Goal: Contribute content: Contribute content

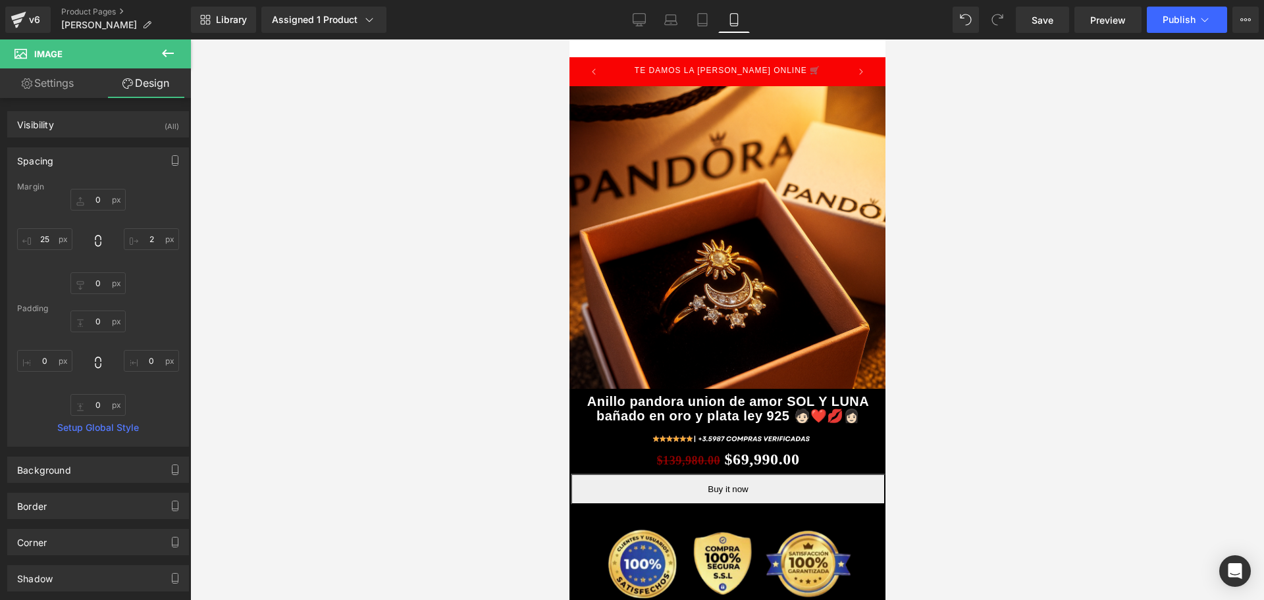
scroll to position [0, 713]
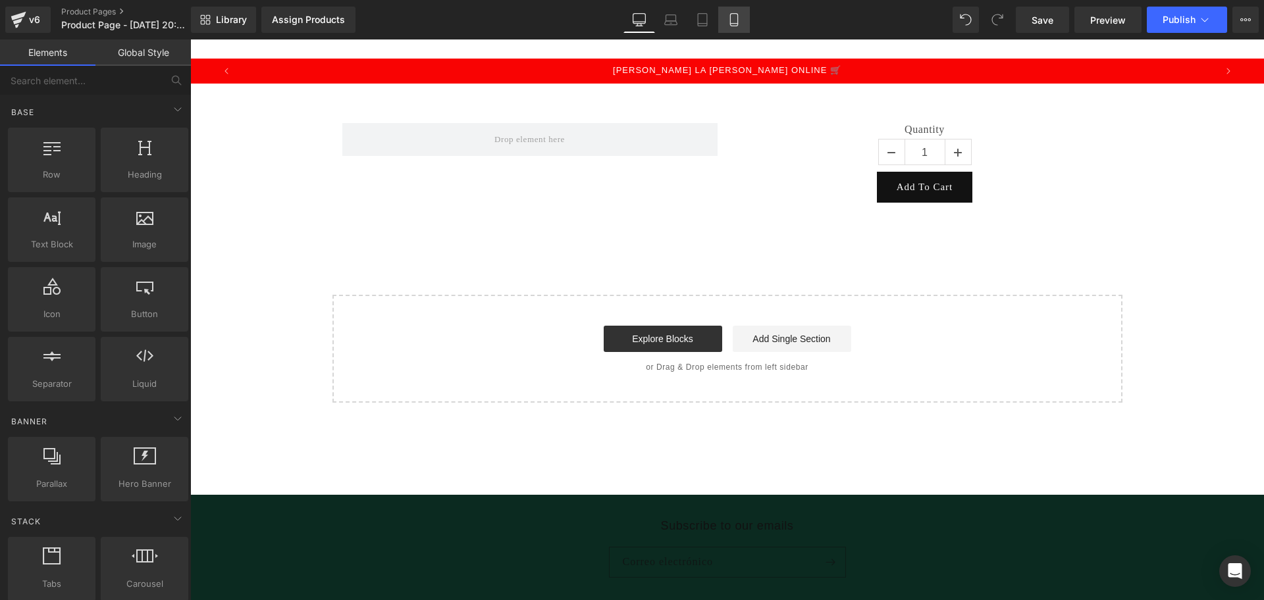
click at [726, 30] on link "Mobile" at bounding box center [734, 20] width 32 height 26
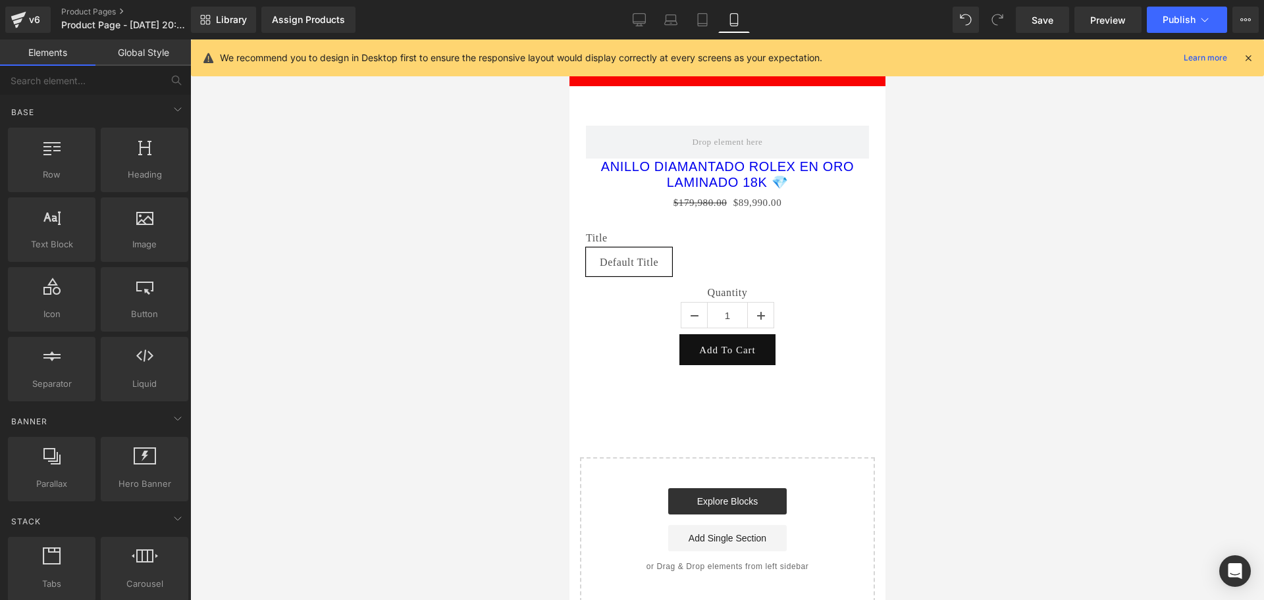
click at [777, 80] on p "[PERSON_NAME] LA [PERSON_NAME] ONLINE 🛒" at bounding box center [726, 71] width 213 height 25
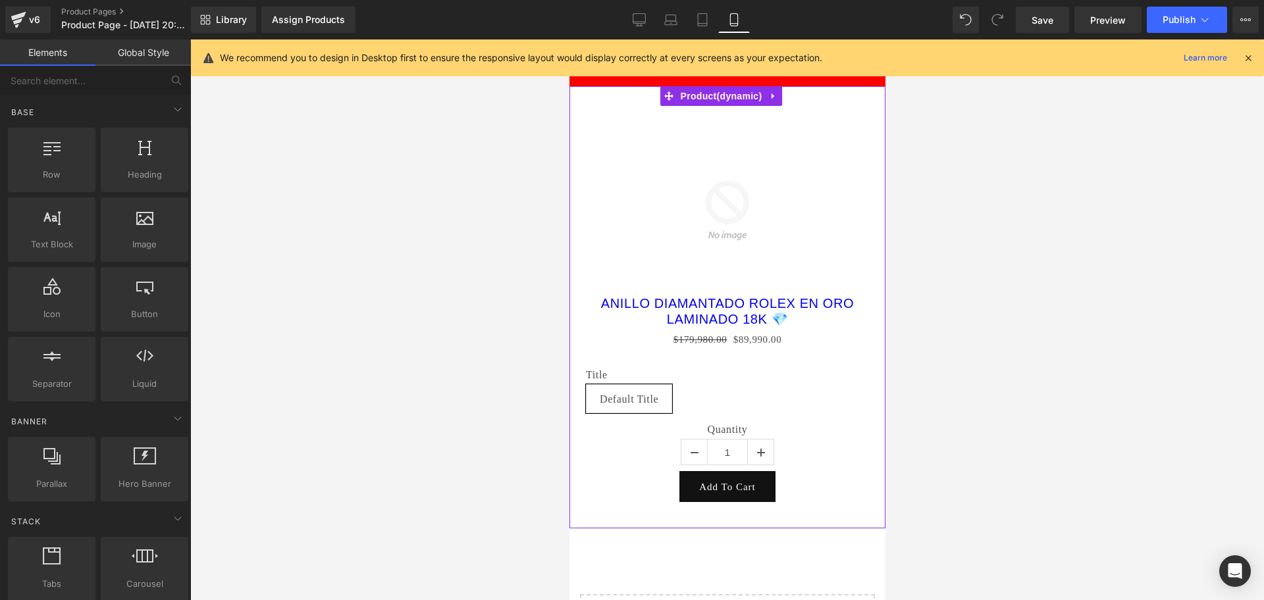
click at [768, 97] on icon at bounding box center [772, 97] width 9 height 10
click at [775, 105] on link at bounding box center [781, 96] width 17 height 20
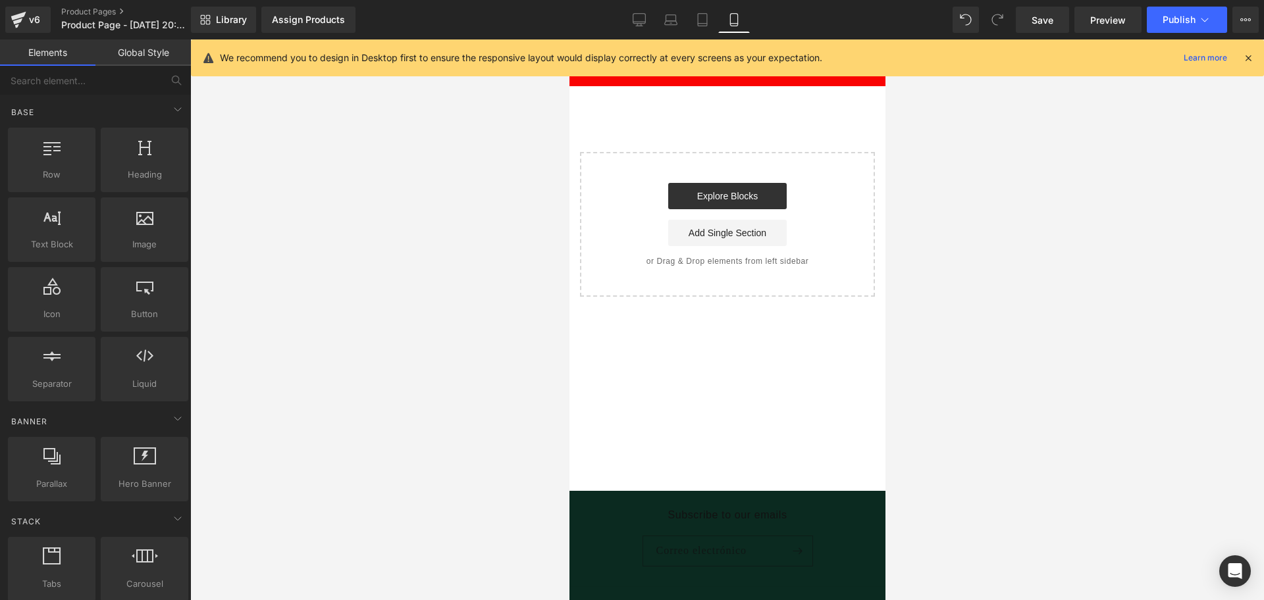
scroll to position [0, 238]
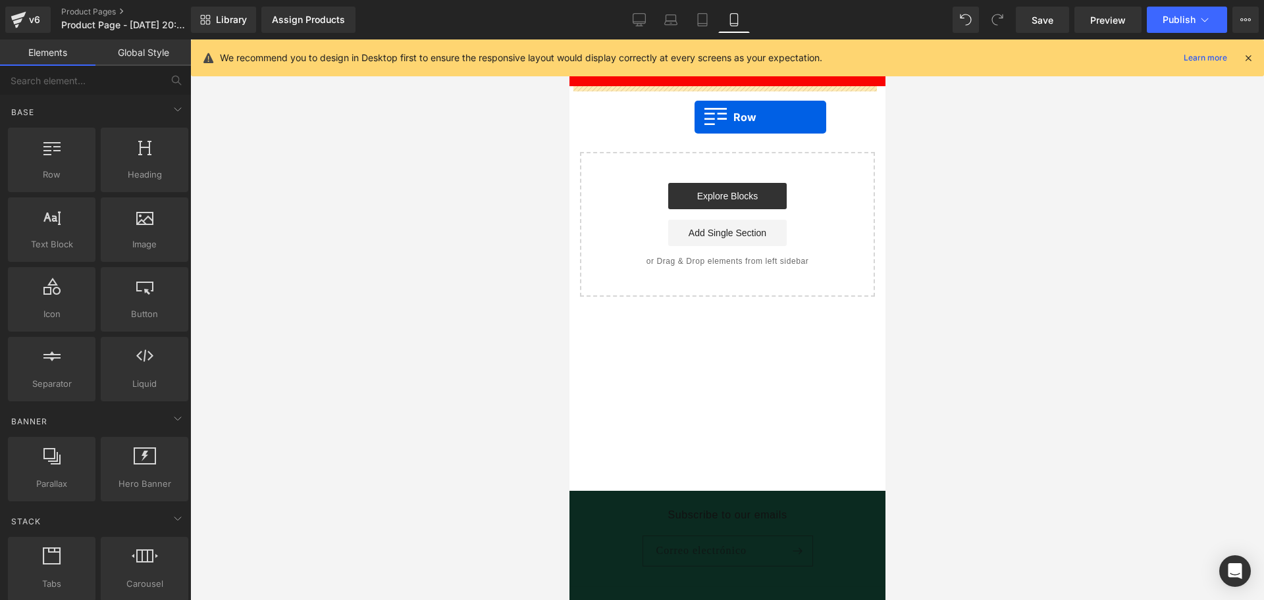
drag, startPoint x: 593, startPoint y: 192, endPoint x: 678, endPoint y: 104, distance: 122.5
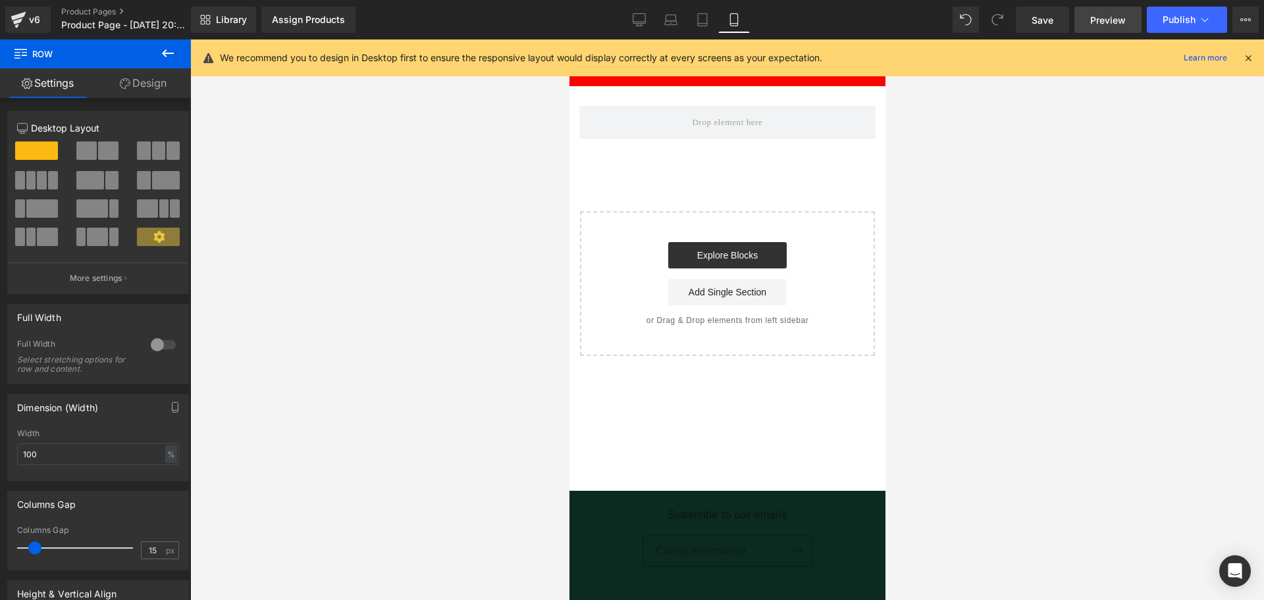
scroll to position [0, 0]
click at [649, 126] on span at bounding box center [727, 122] width 296 height 33
click at [140, 49] on span "Row" at bounding box center [79, 54] width 132 height 29
click at [157, 46] on button at bounding box center [168, 54] width 46 height 29
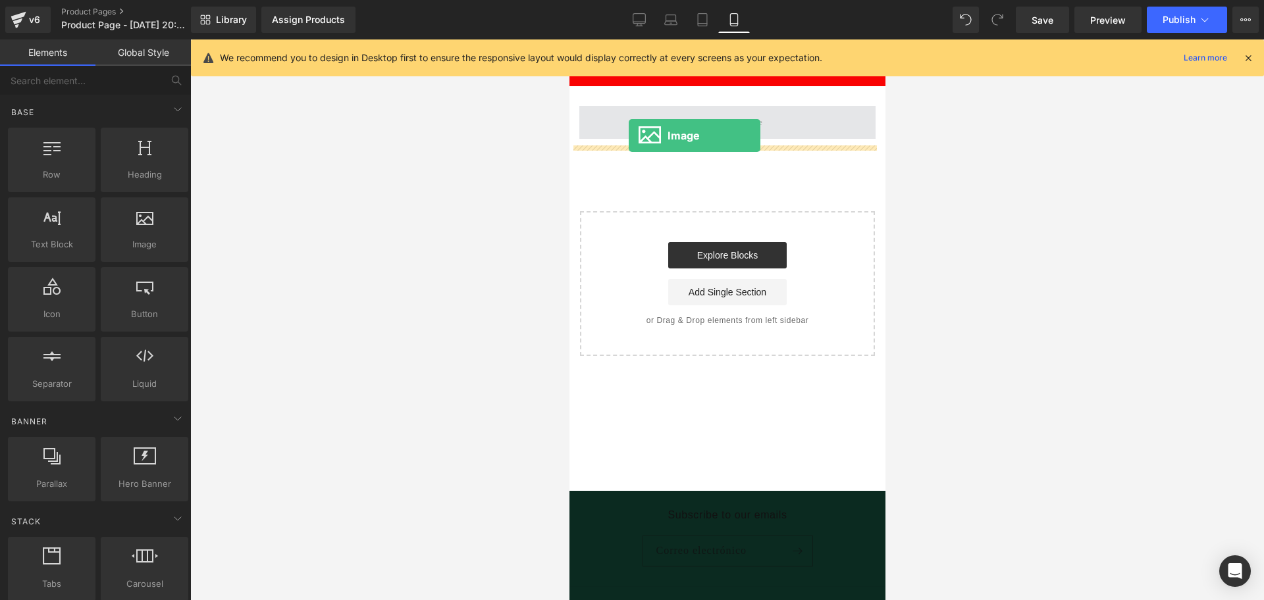
drag, startPoint x: 731, startPoint y: 273, endPoint x: 628, endPoint y: 136, distance: 171.7
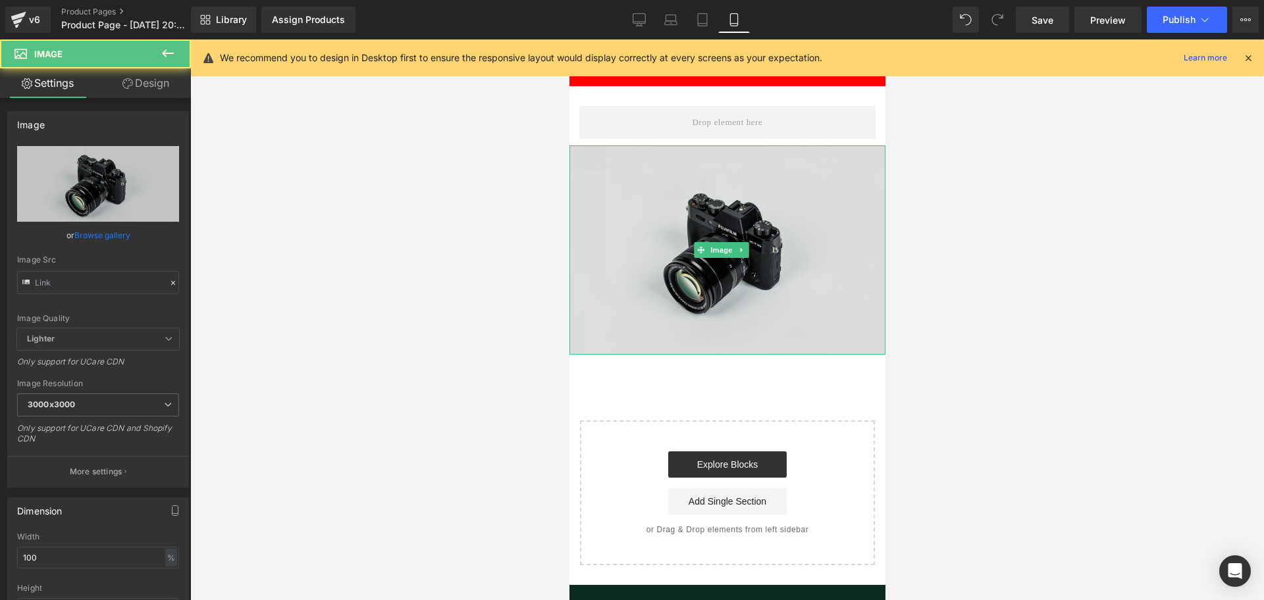
click at [839, 205] on img at bounding box center [727, 250] width 316 height 209
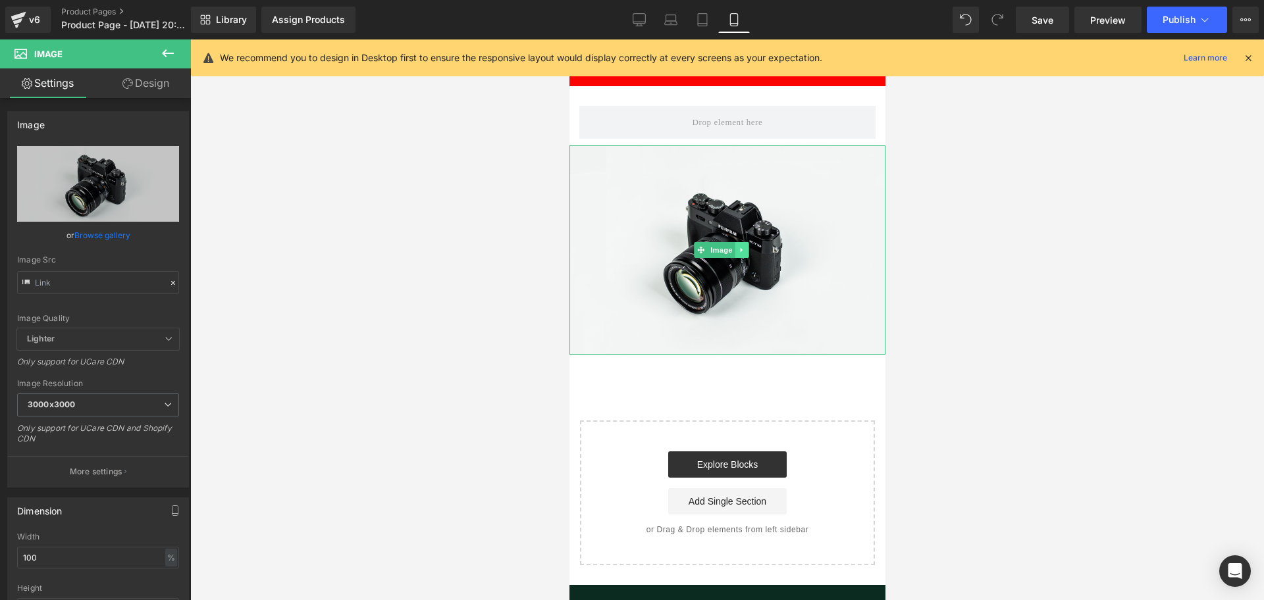
click at [741, 248] on icon at bounding box center [740, 250] width 2 height 5
click at [753, 251] on link at bounding box center [748, 250] width 14 height 16
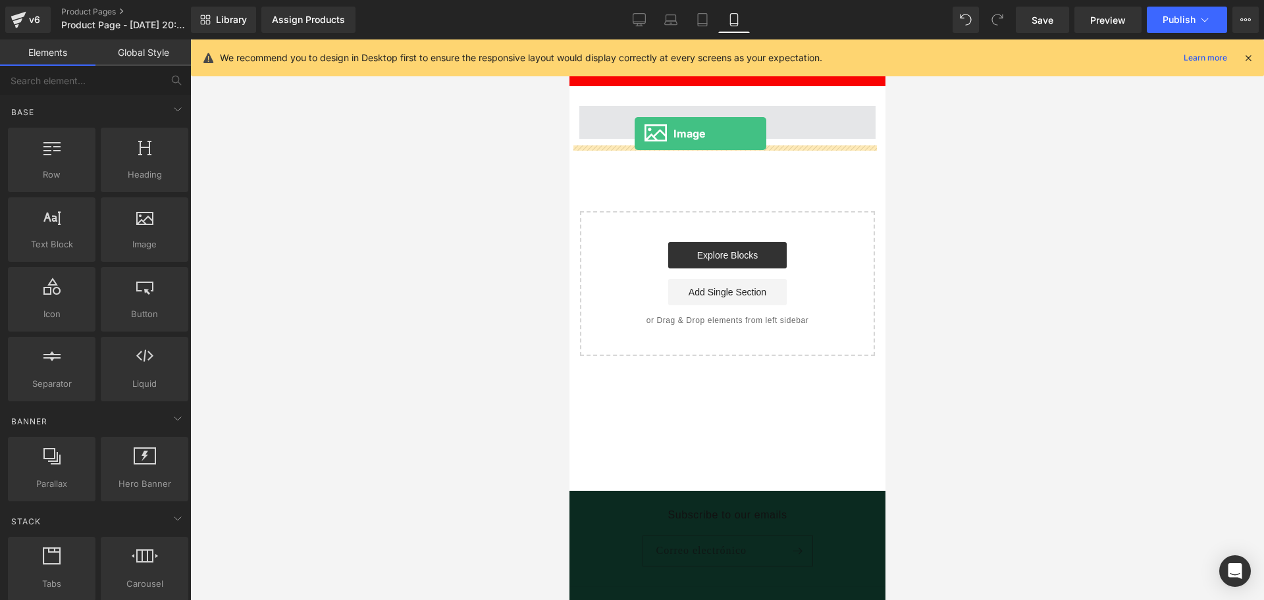
scroll to position [0, 713]
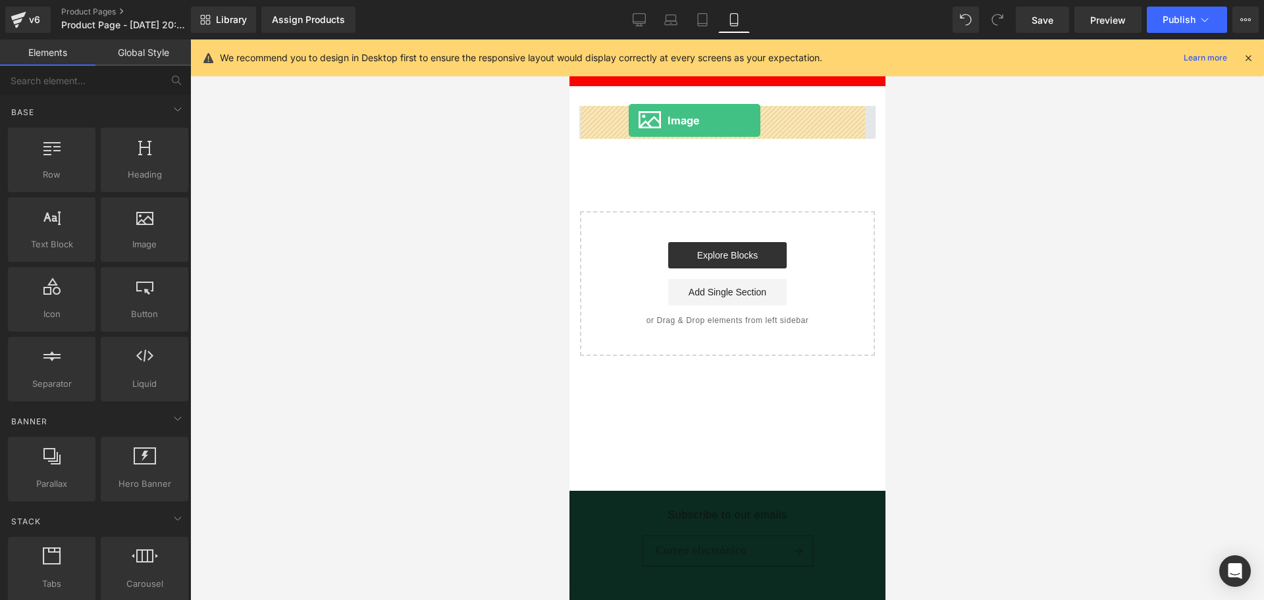
drag, startPoint x: 707, startPoint y: 270, endPoint x: 628, endPoint y: 120, distance: 169.1
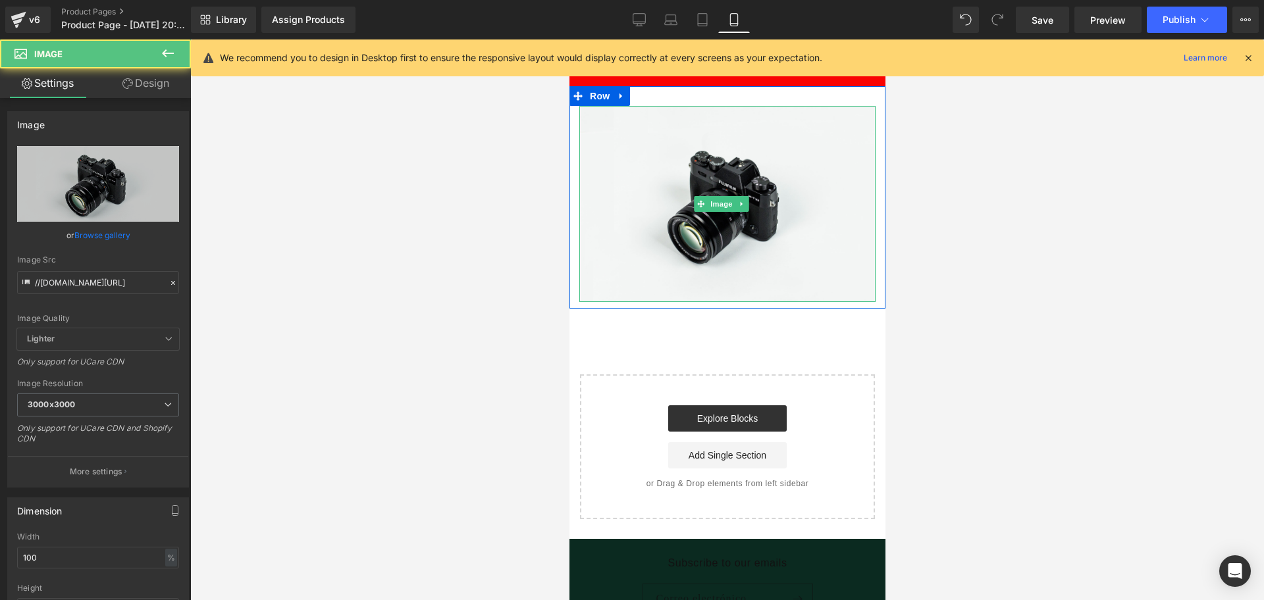
drag, startPoint x: 665, startPoint y: 142, endPoint x: 575, endPoint y: 157, distance: 90.8
click at [667, 142] on img at bounding box center [727, 204] width 296 height 196
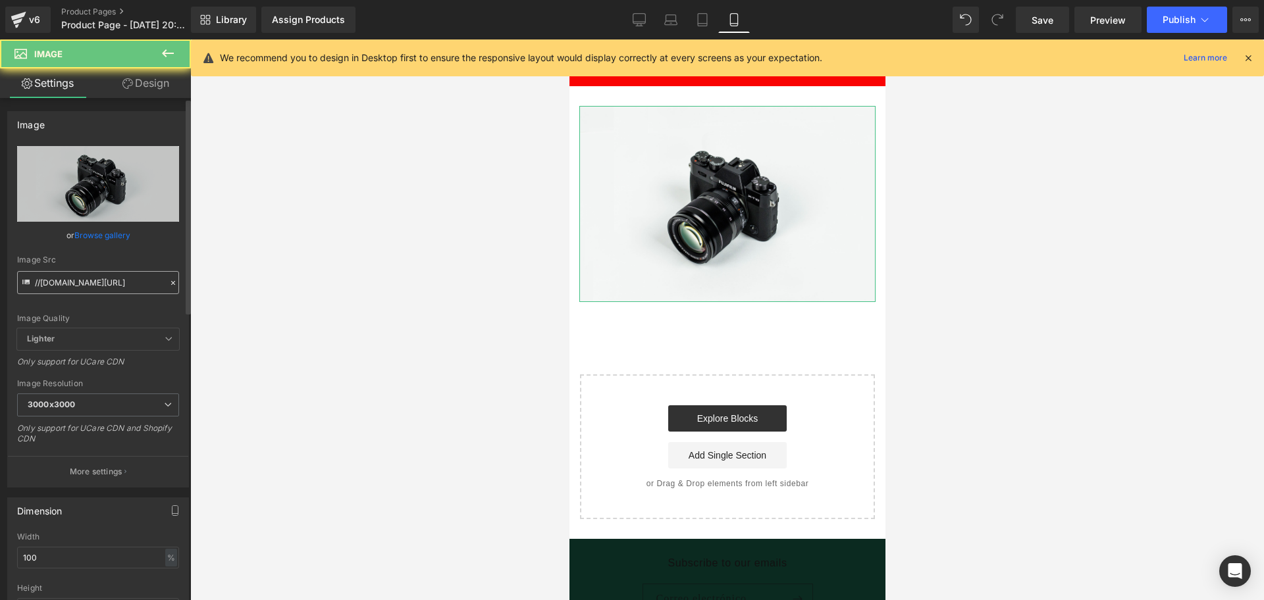
click at [70, 280] on input "//[DOMAIN_NAME][URL]" at bounding box center [98, 282] width 162 height 23
type input "[URL][DOMAIN_NAME]"
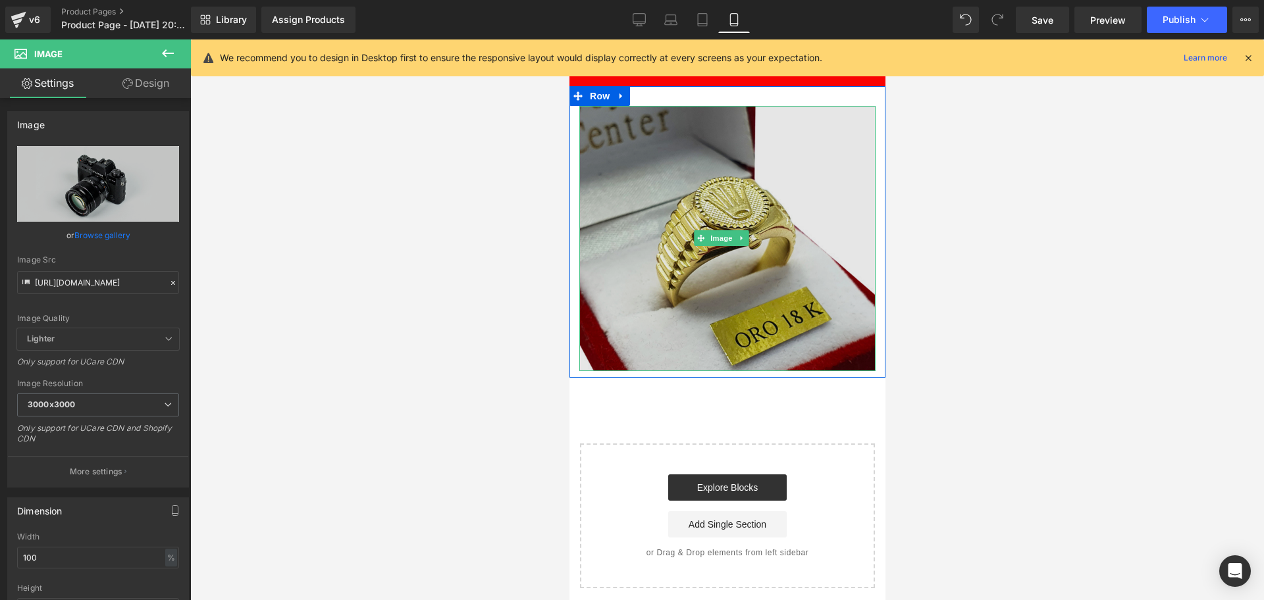
scroll to position [0, 238]
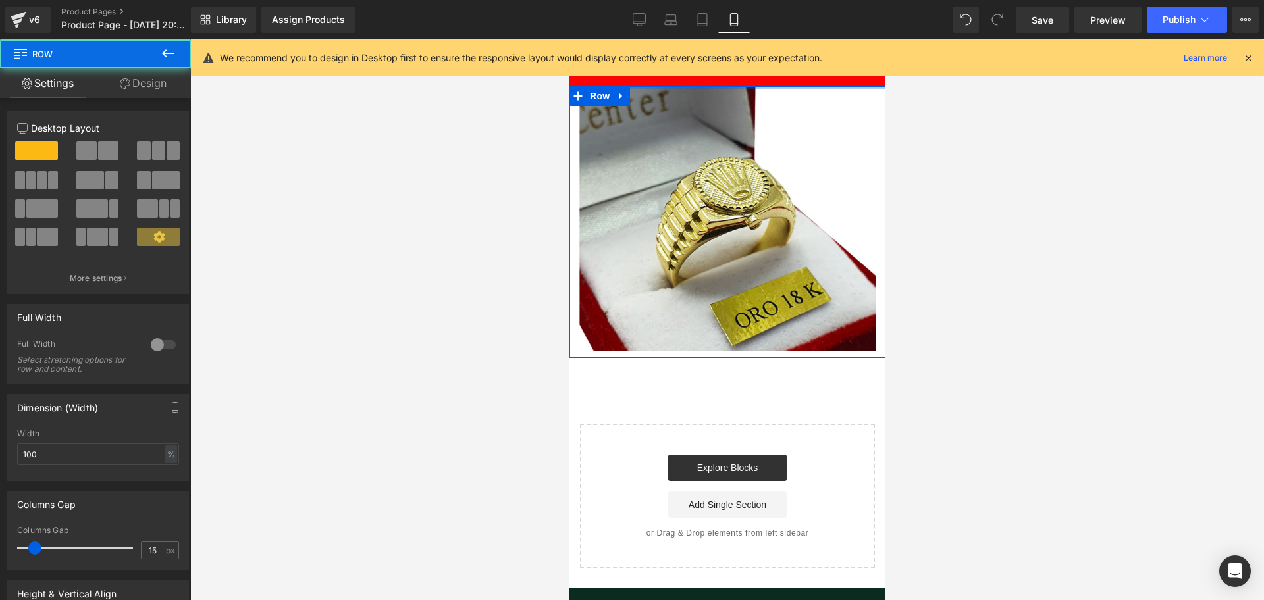
drag, startPoint x: 760, startPoint y: 86, endPoint x: 1343, endPoint y: 97, distance: 582.8
click at [774, 58] on body "​ MI TIENDA Ir directamente al contenido [PERSON_NAME] LA [PERSON_NAME] ONLINE …" at bounding box center [727, 411] width 316 height 743
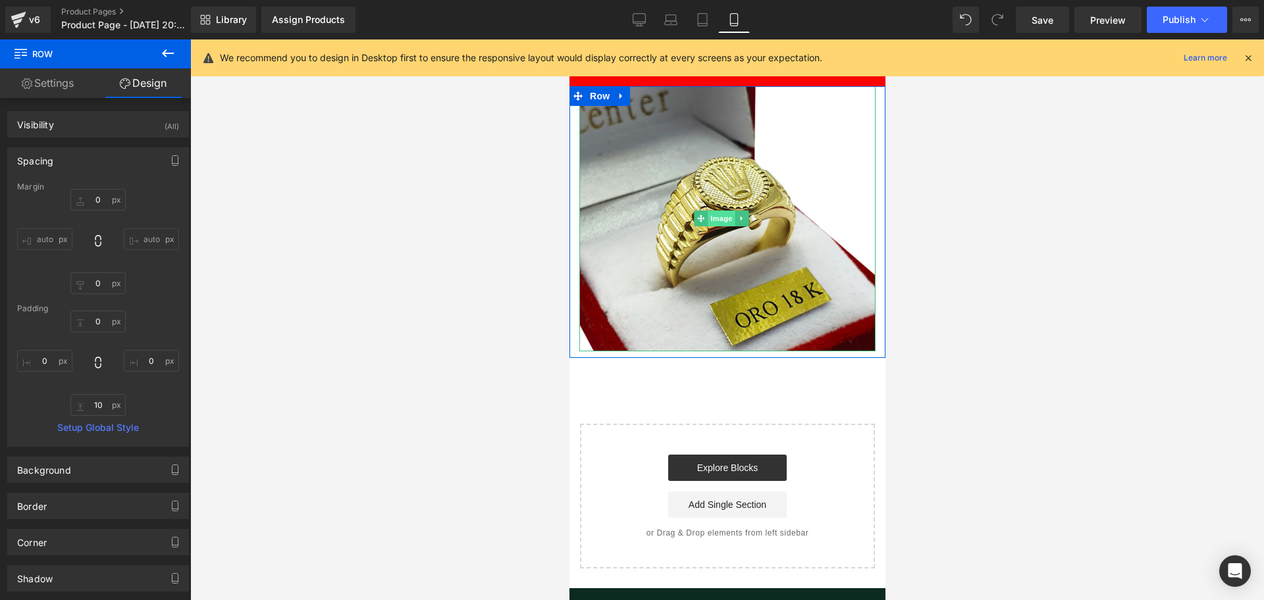
click at [725, 211] on span "Image" at bounding box center [721, 219] width 28 height 16
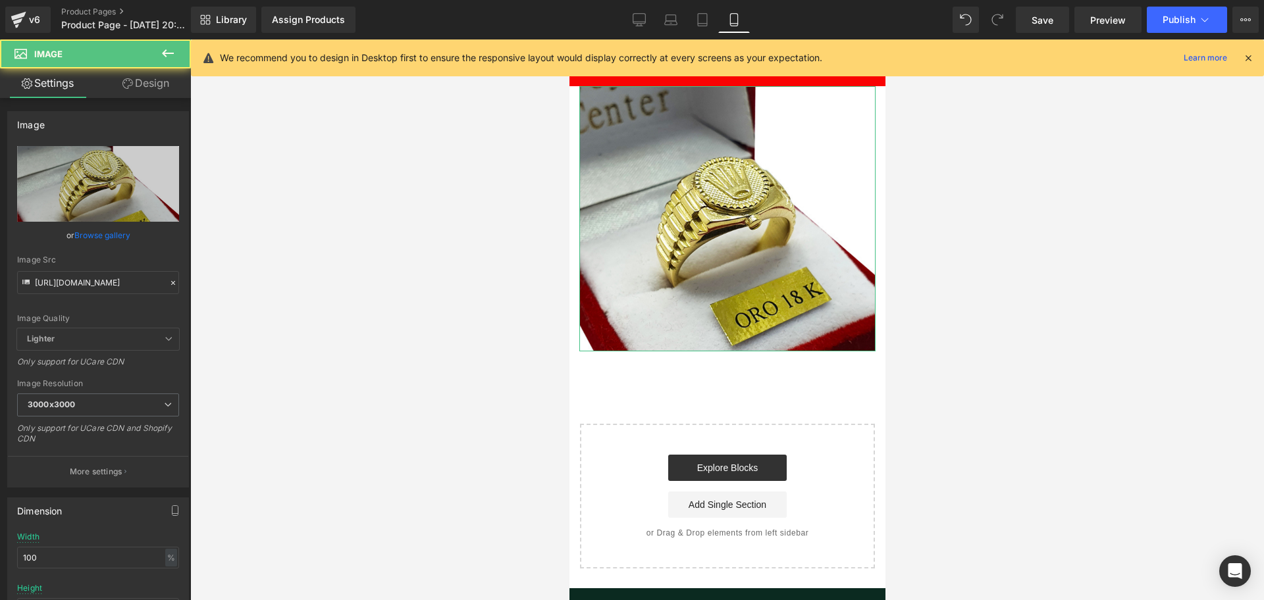
click at [171, 85] on link "Design" at bounding box center [145, 83] width 95 height 30
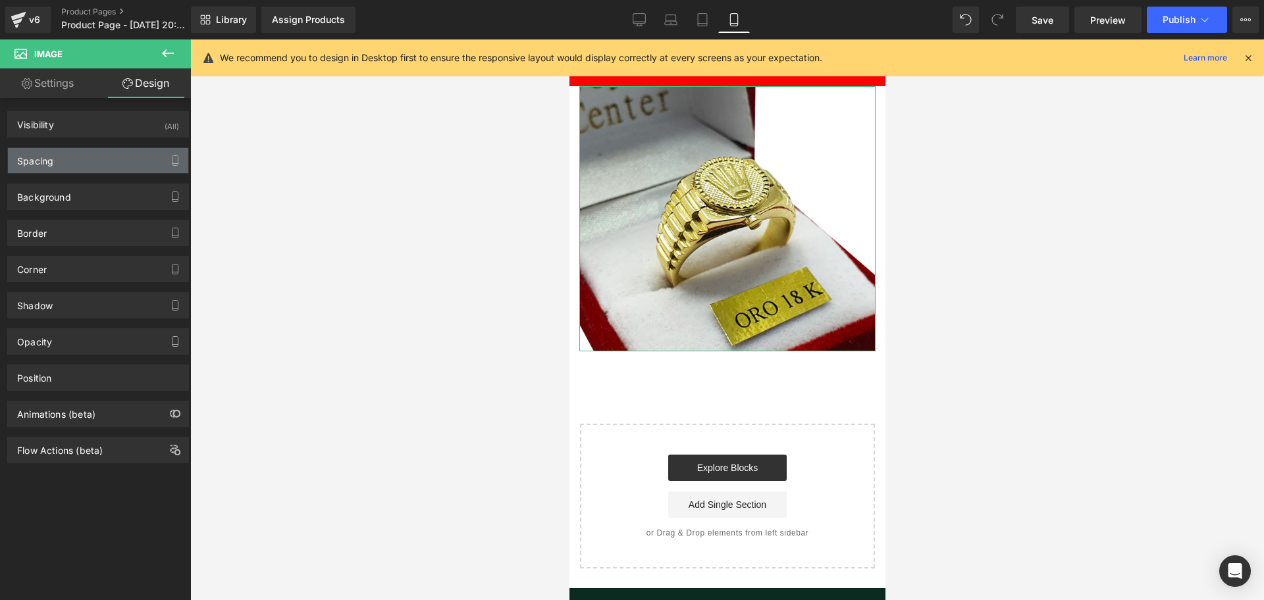
scroll to position [0, 475]
click at [93, 161] on div "Spacing" at bounding box center [98, 160] width 180 height 25
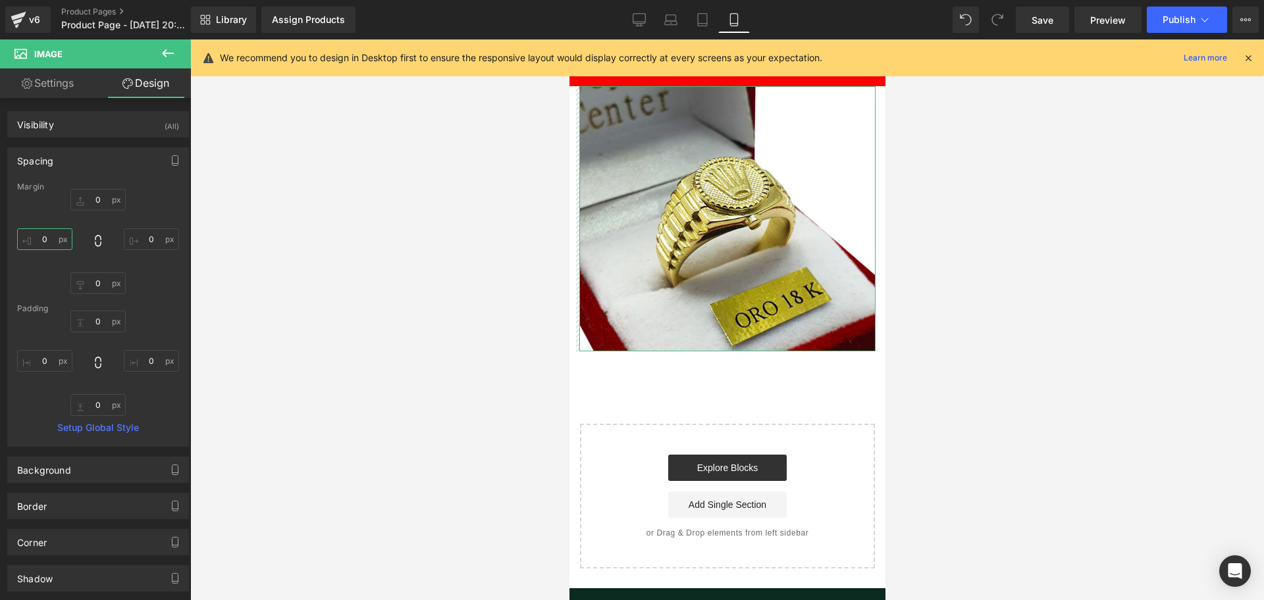
click at [54, 246] on input "0" at bounding box center [44, 239] width 55 height 22
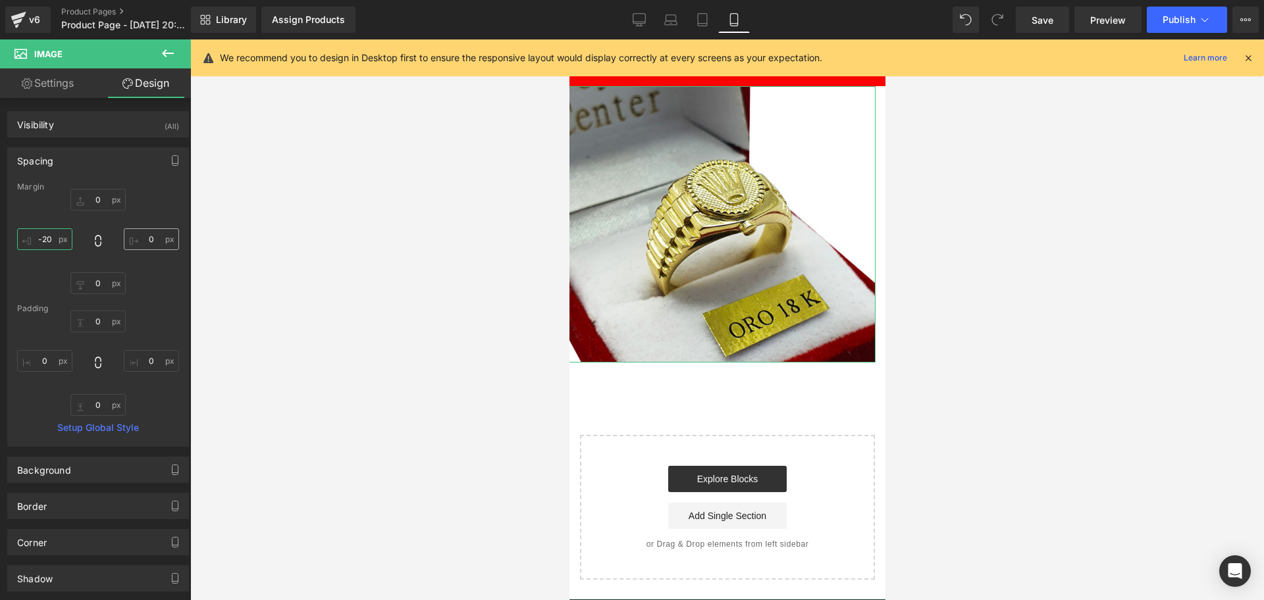
type input "-20"
click at [153, 236] on input "0" at bounding box center [151, 239] width 55 height 22
type input "-20"
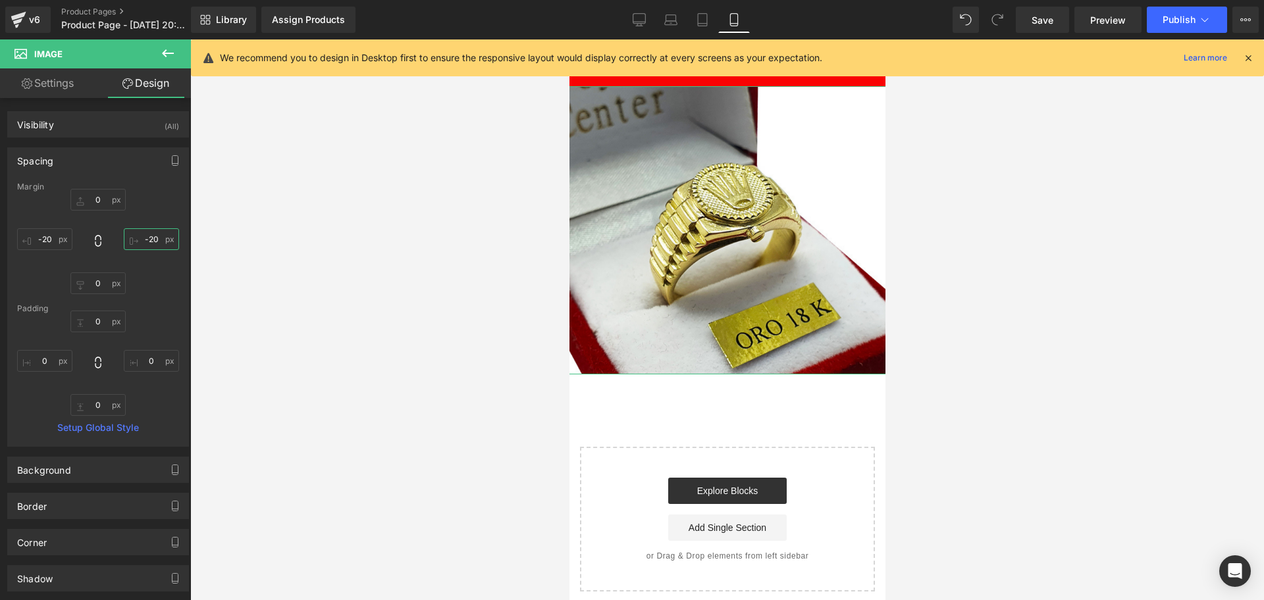
scroll to position [0, 0]
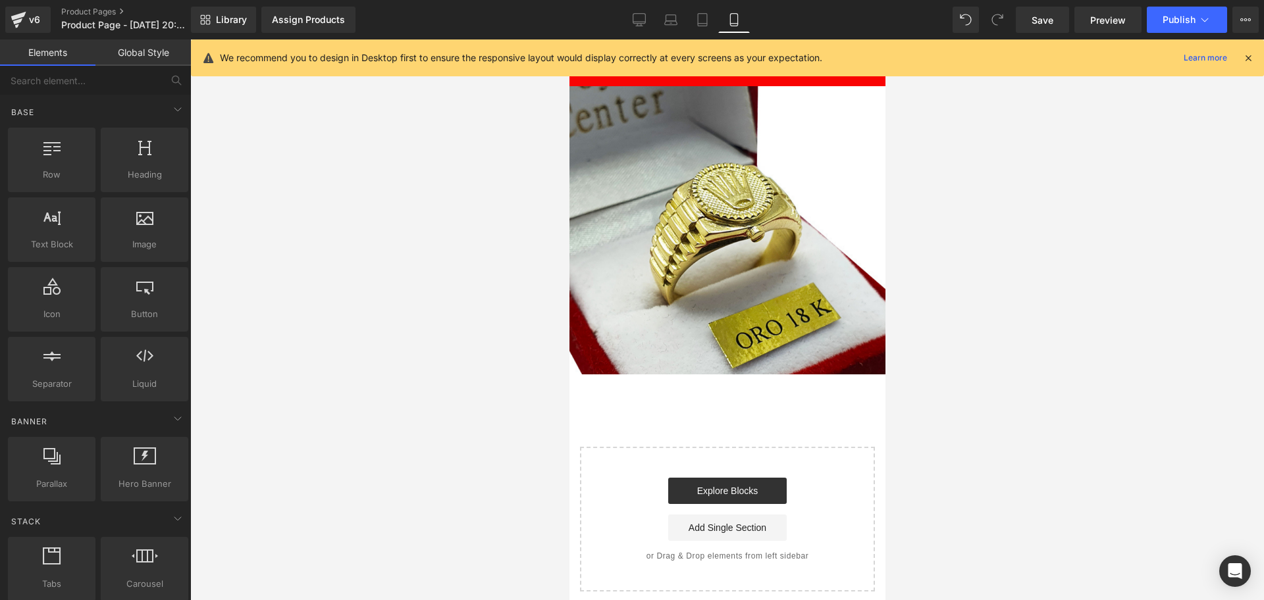
click at [1054, 422] on div at bounding box center [727, 320] width 1074 height 561
click at [1264, 56] on div "We recommend you to design in Desktop first to ensure the responsive layout wou…" at bounding box center [727, 58] width 1073 height 37
click at [1253, 53] on icon at bounding box center [1248, 58] width 12 height 12
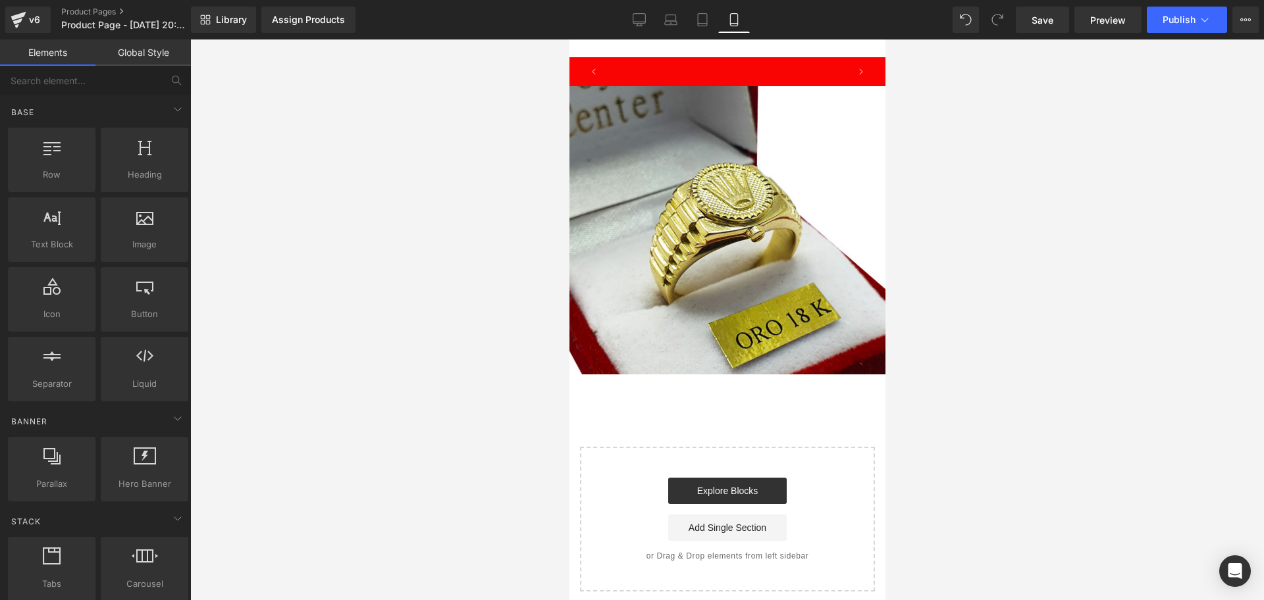
scroll to position [0, 475]
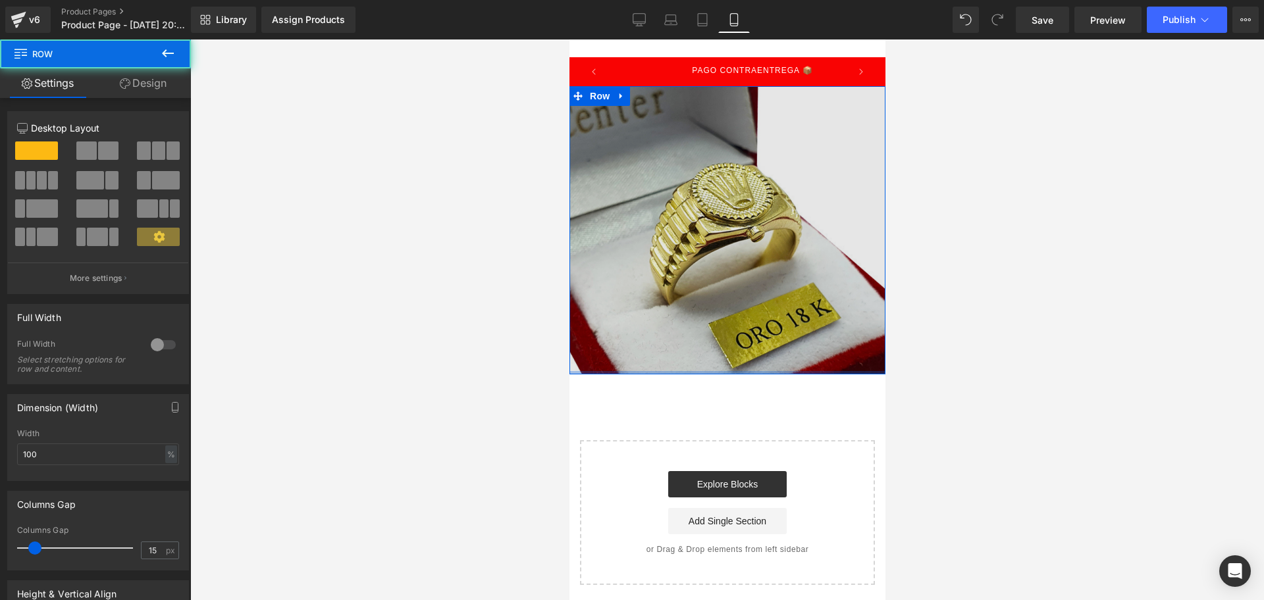
drag, startPoint x: 677, startPoint y: 366, endPoint x: 678, endPoint y: 356, distance: 10.0
click at [678, 356] on div "Image Row" at bounding box center [727, 230] width 316 height 288
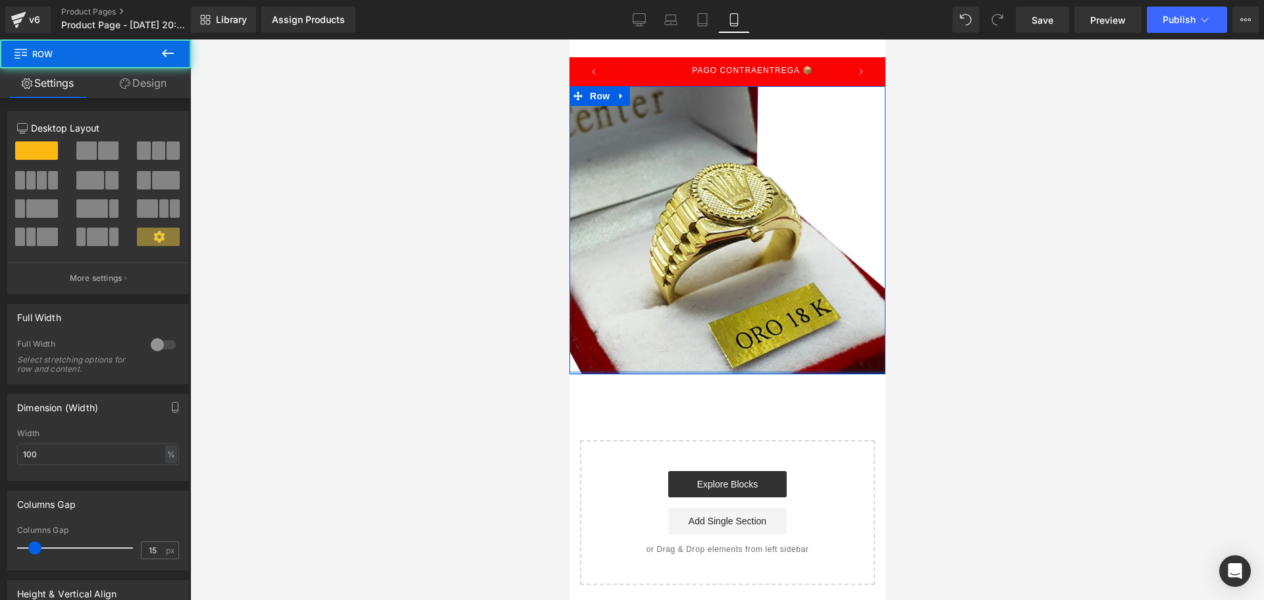
click at [984, 373] on div at bounding box center [727, 320] width 1074 height 561
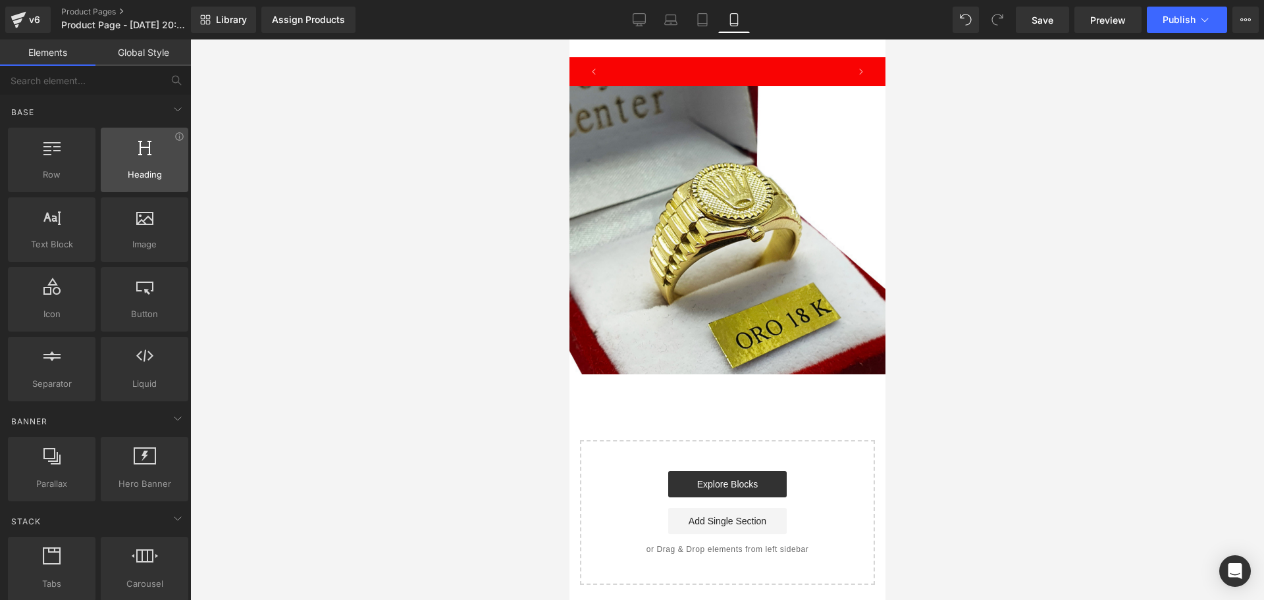
scroll to position [0, 713]
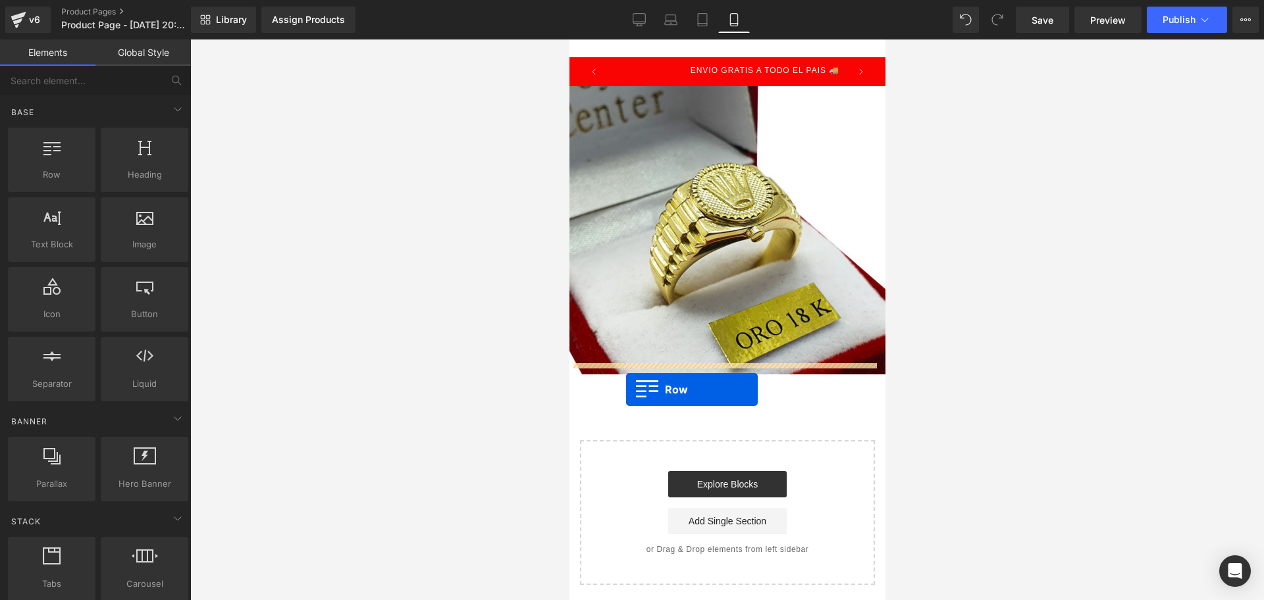
drag, startPoint x: 631, startPoint y: 207, endPoint x: 626, endPoint y: 390, distance: 182.5
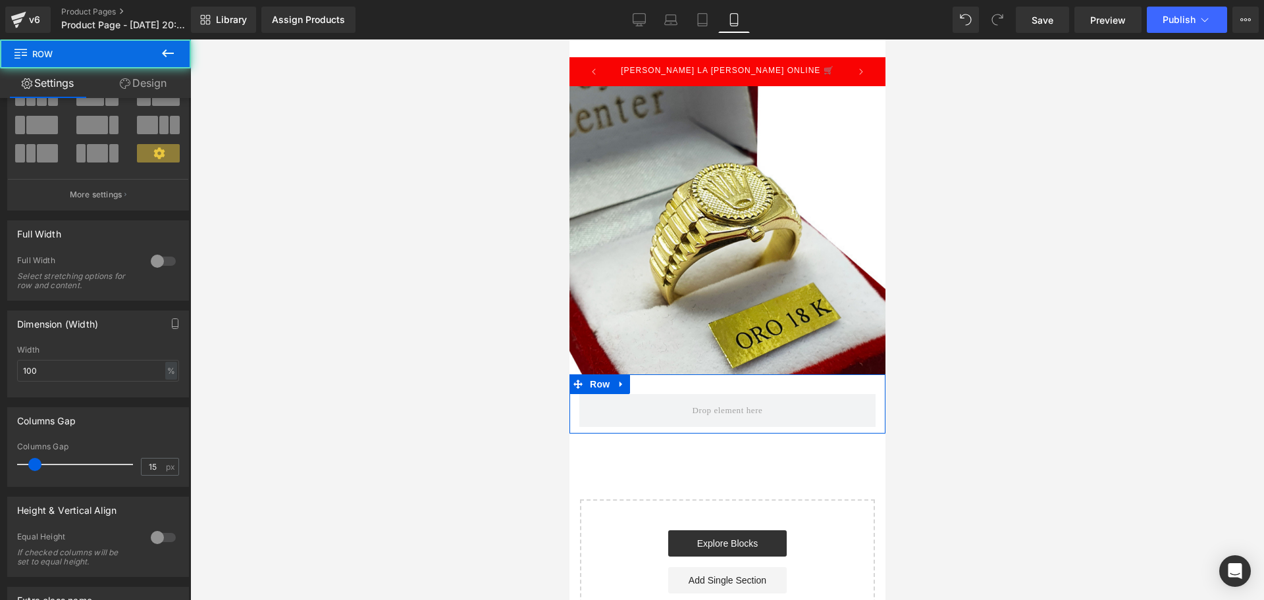
scroll to position [165, 0]
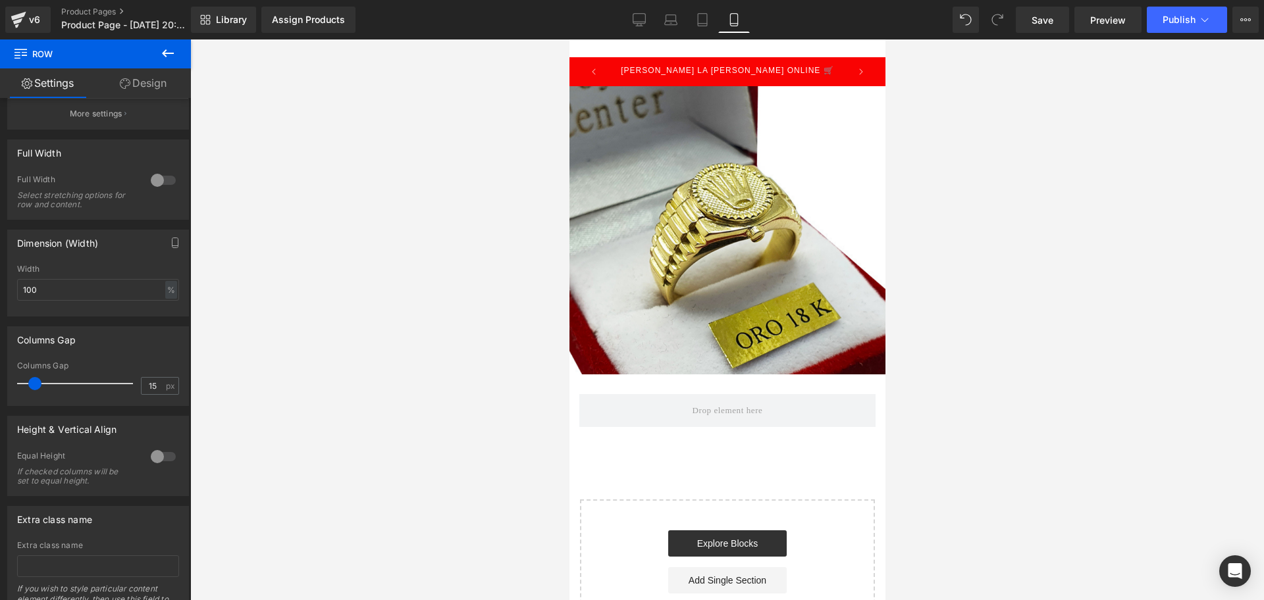
click at [173, 49] on icon at bounding box center [168, 53] width 16 height 16
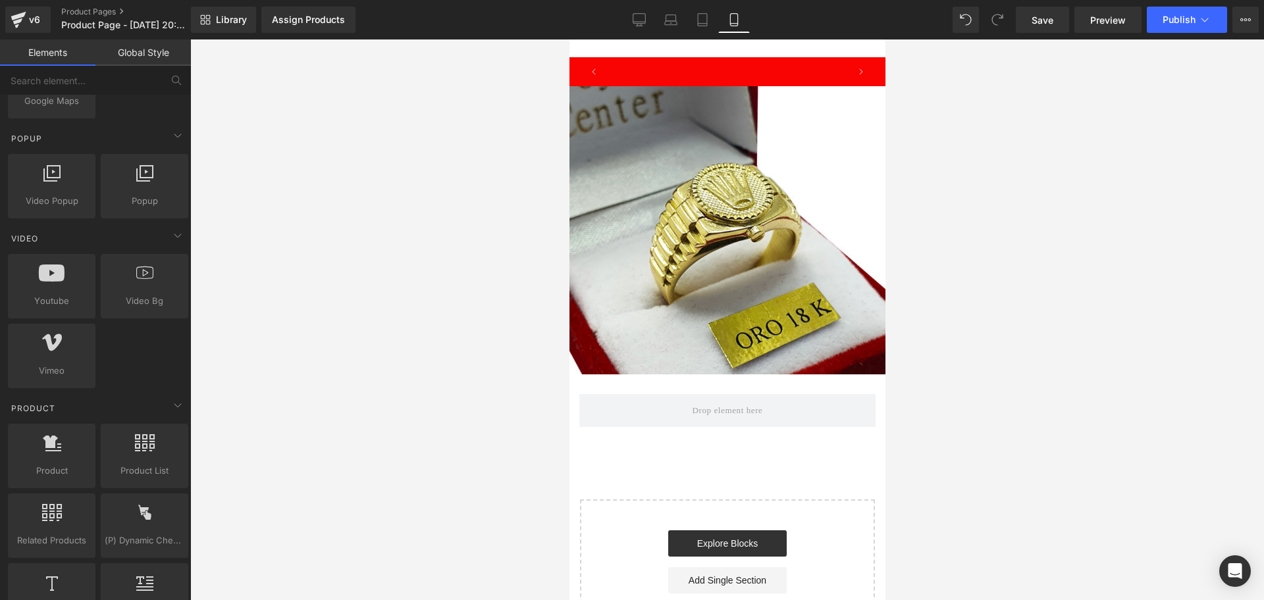
scroll to position [0, 238]
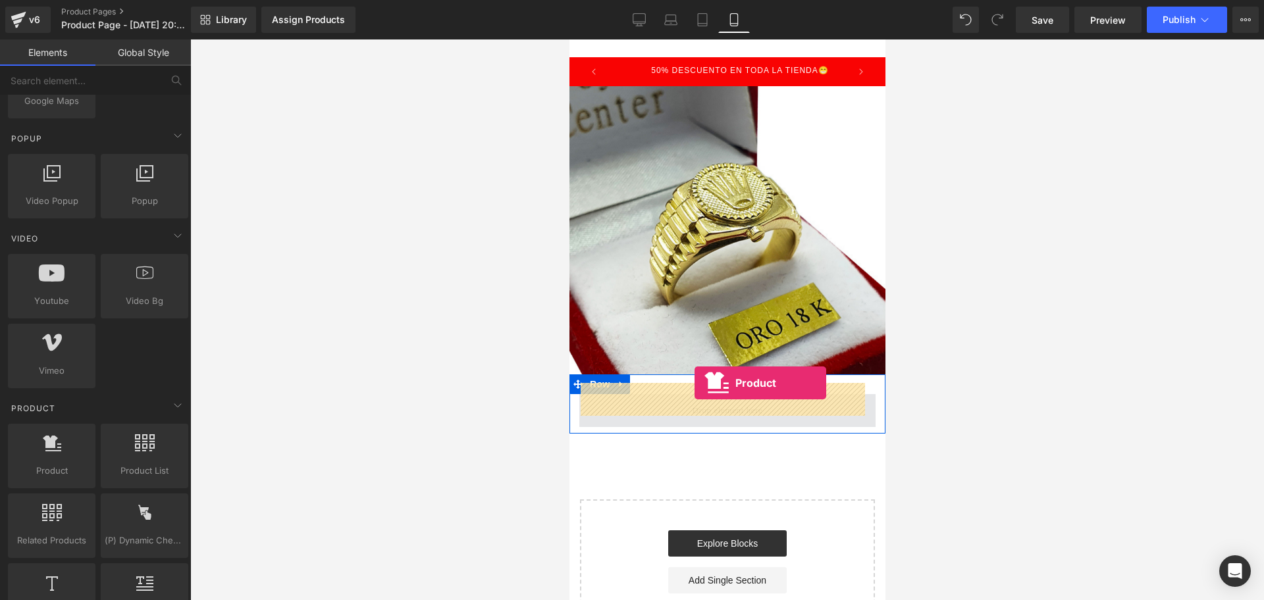
drag, startPoint x: 647, startPoint y: 491, endPoint x: 694, endPoint y: 383, distance: 117.7
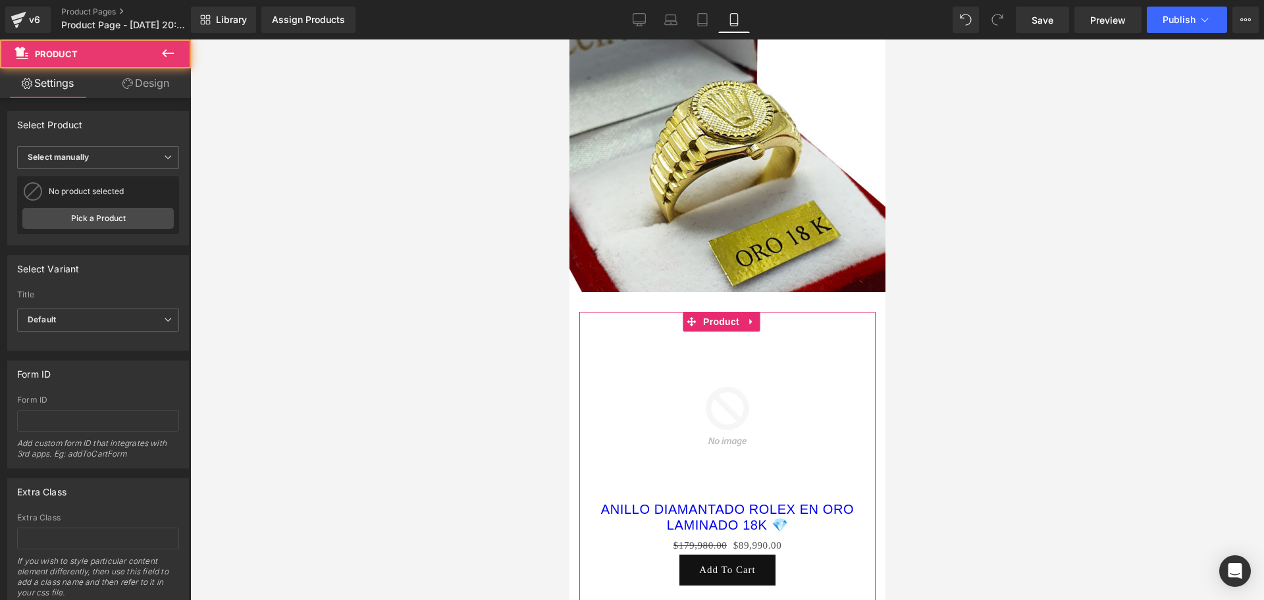
scroll to position [0, 475]
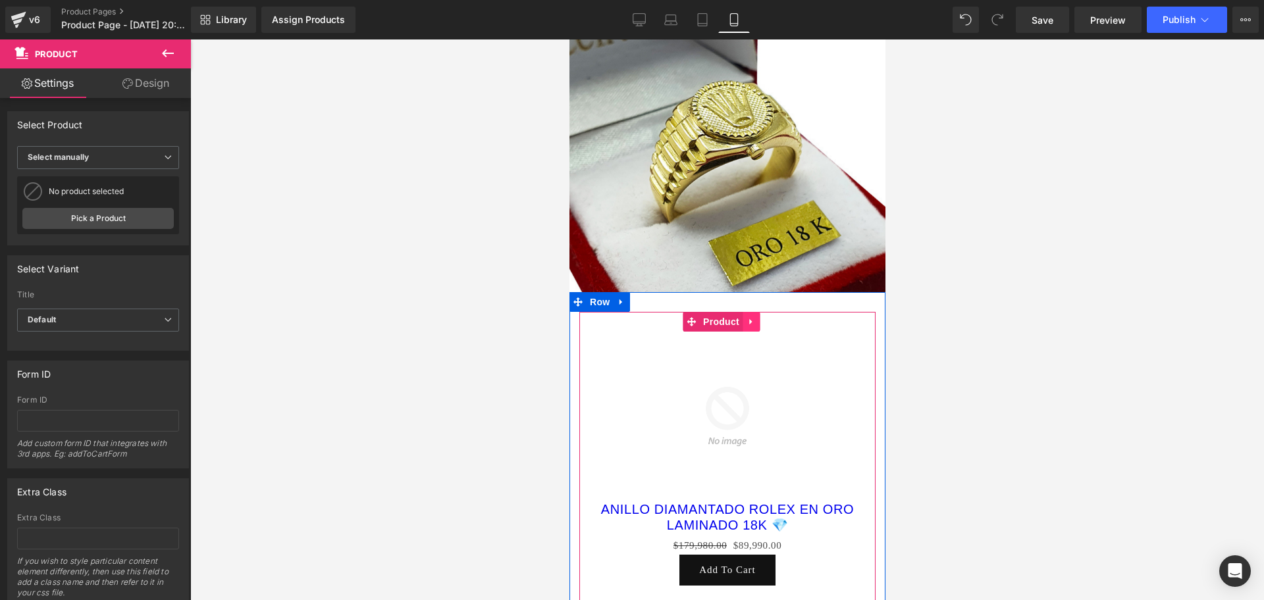
click at [757, 313] on link at bounding box center [750, 322] width 17 height 20
click at [757, 317] on icon at bounding box center [759, 321] width 9 height 9
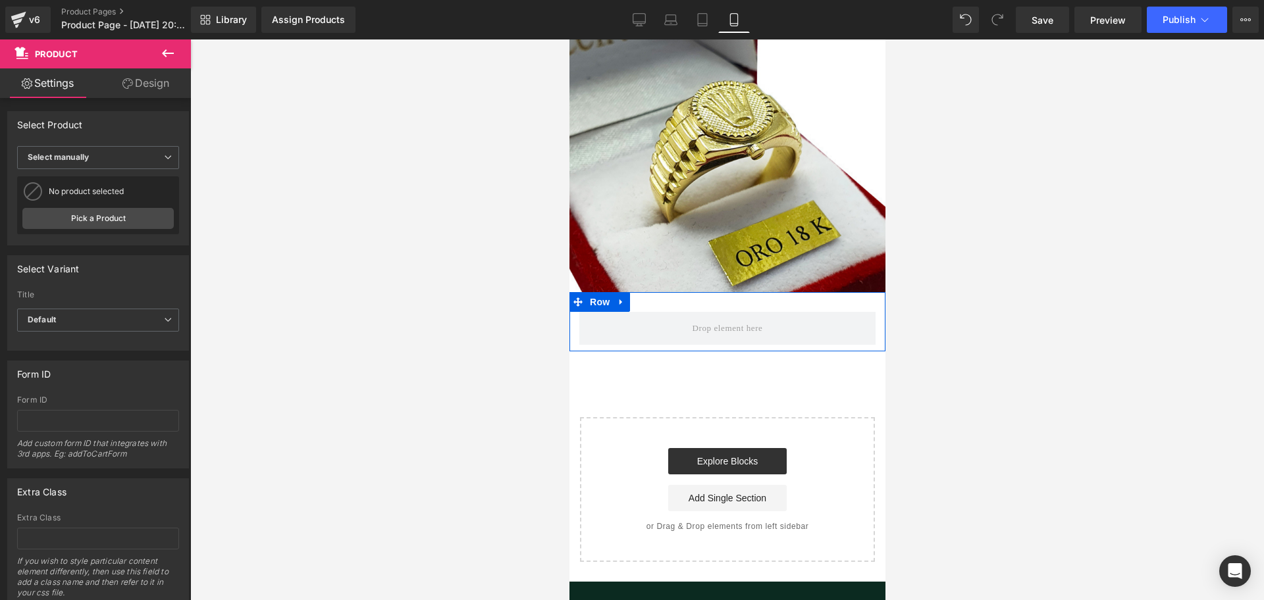
scroll to position [0, 713]
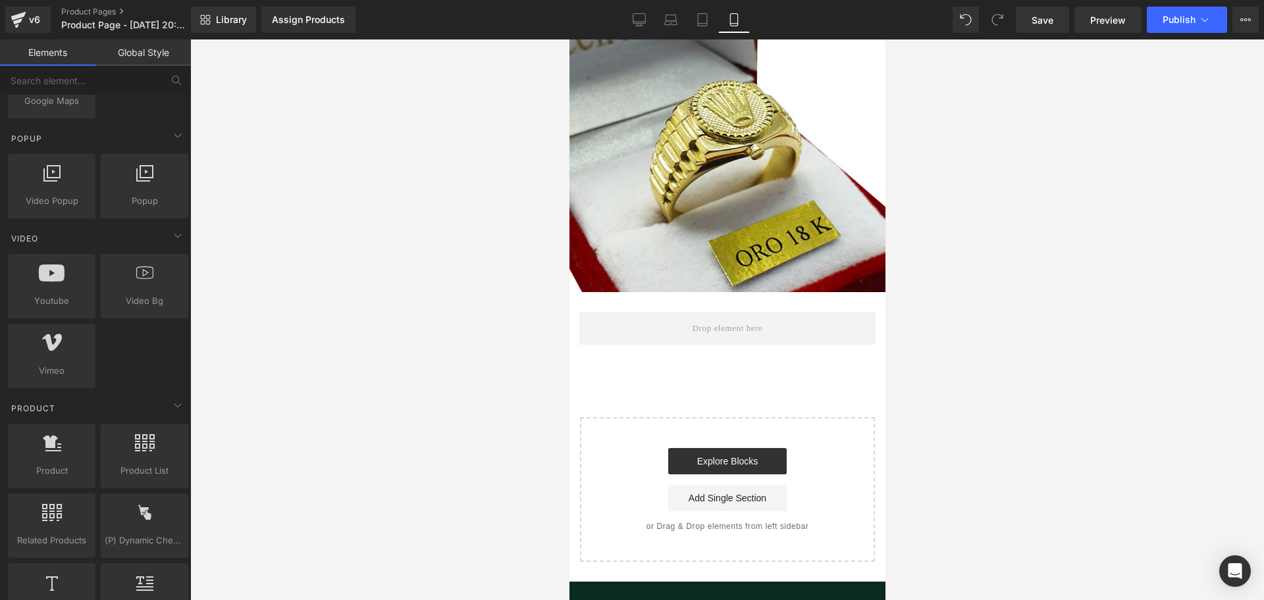
click at [989, 19] on span at bounding box center [997, 20] width 26 height 26
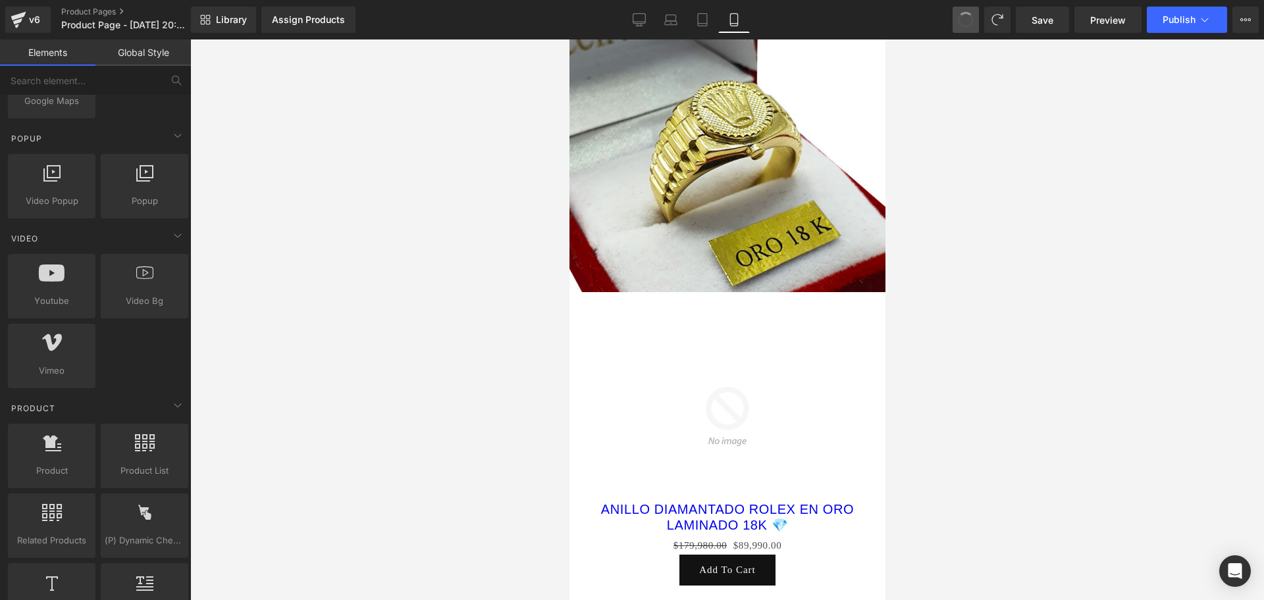
scroll to position [0, 0]
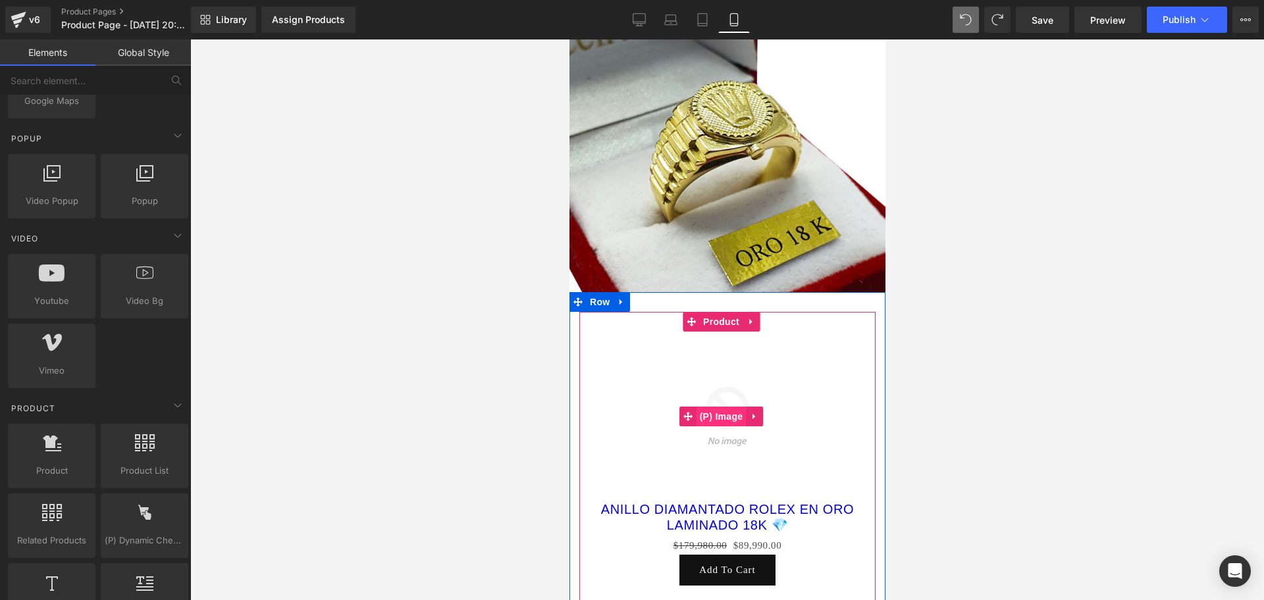
click at [728, 407] on span "(P) Image" at bounding box center [721, 417] width 50 height 20
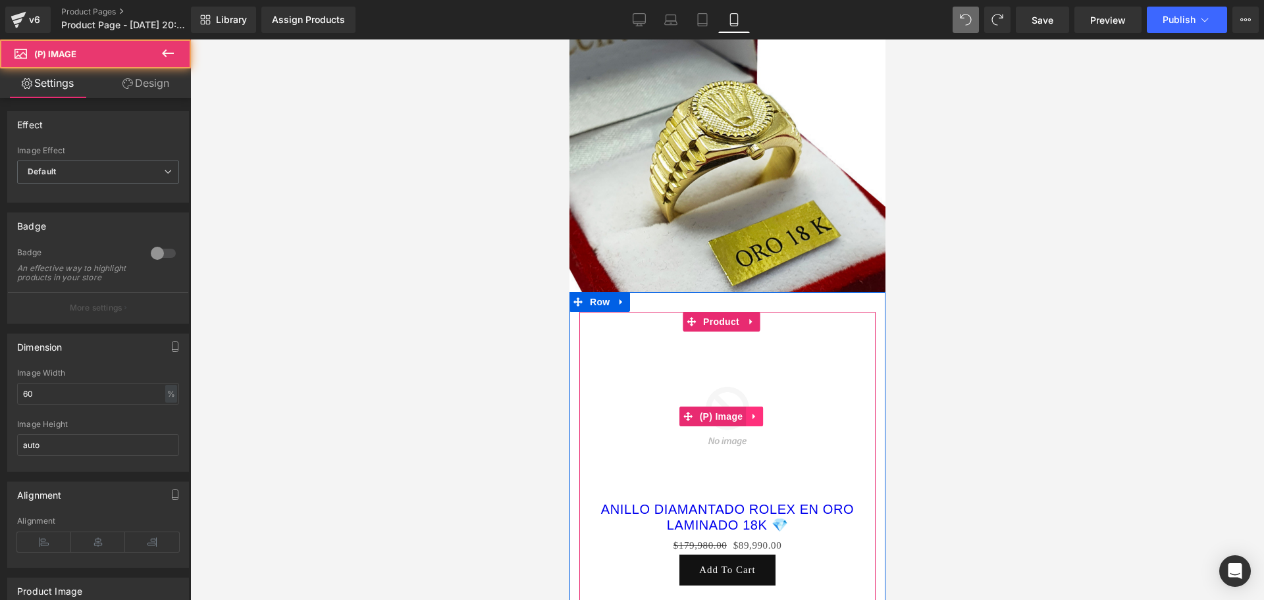
click at [755, 410] on link at bounding box center [753, 417] width 17 height 20
click at [767, 407] on link at bounding box center [762, 417] width 17 height 20
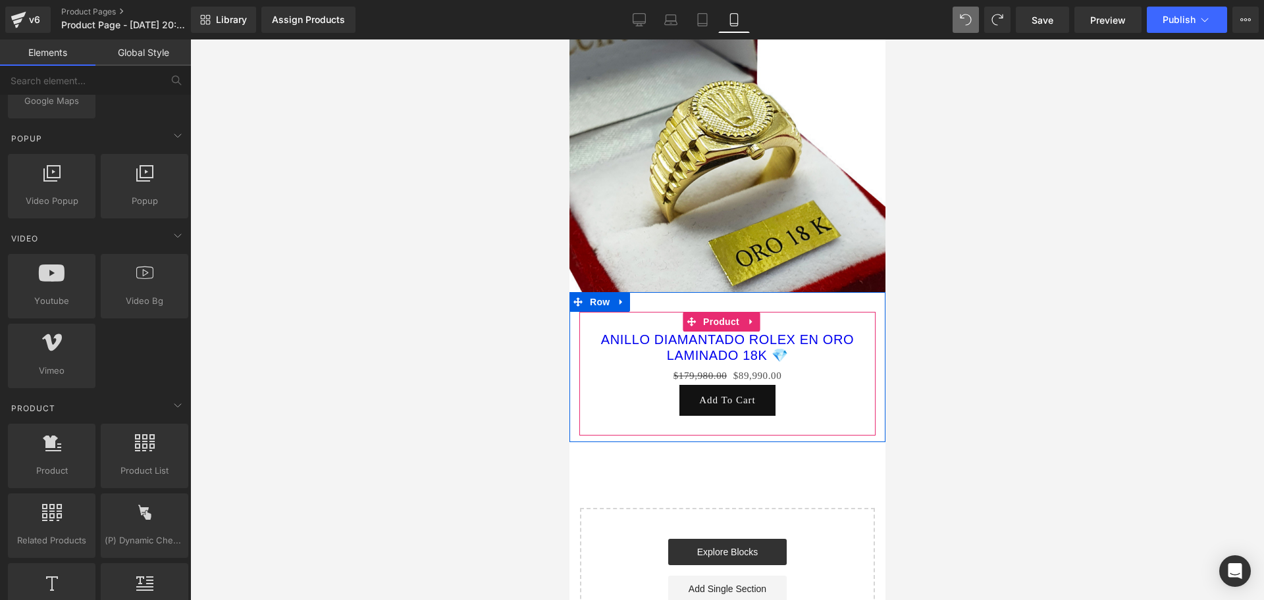
scroll to position [0, 238]
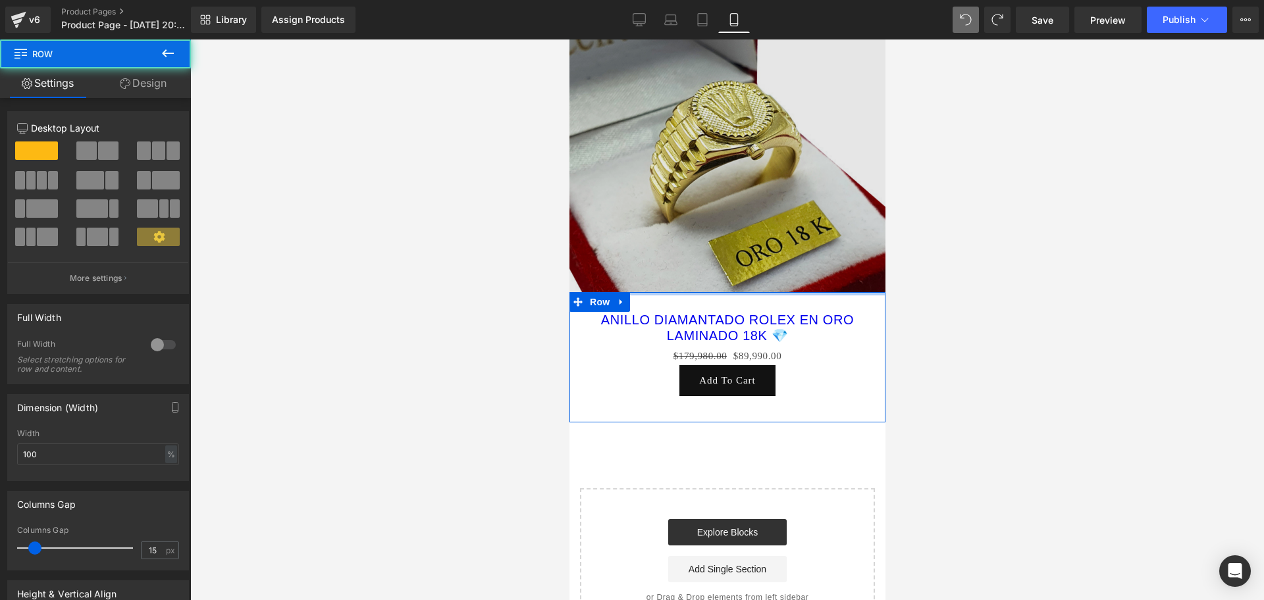
drag, startPoint x: 657, startPoint y: 282, endPoint x: 668, endPoint y: 253, distance: 30.2
click at [668, 253] on div "Image Row ANILLO DIAMANTADO ROLEX EN ORO LAMINADO 18K 💎 (P) Title $179,980.00 $…" at bounding box center [727, 318] width 316 height 629
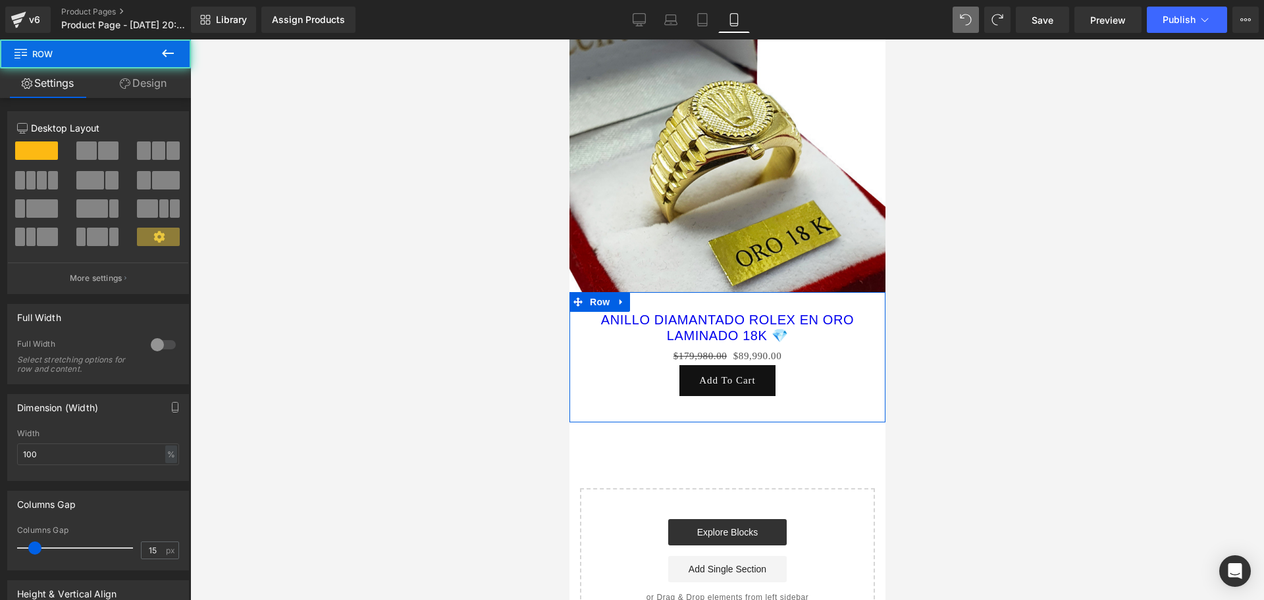
click at [947, 308] on div at bounding box center [727, 320] width 1074 height 561
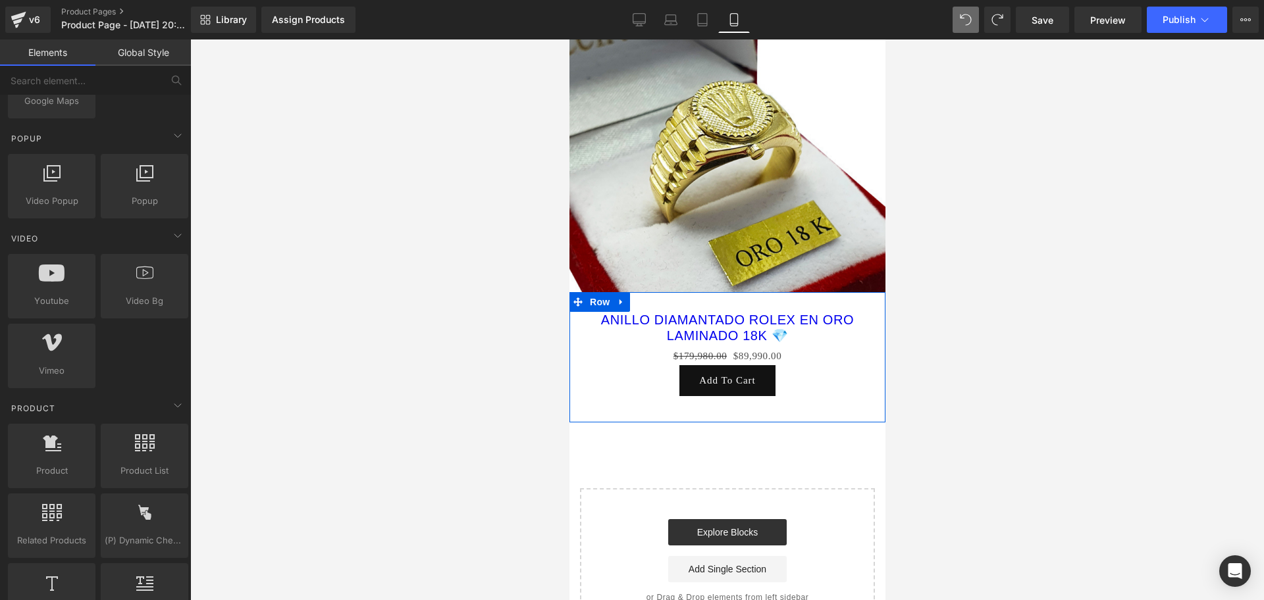
scroll to position [0, 475]
click at [800, 312] on link "ANILLO DIAMANTADO ROLEX EN ORO LAMINADO 18K 💎" at bounding box center [726, 328] width 283 height 32
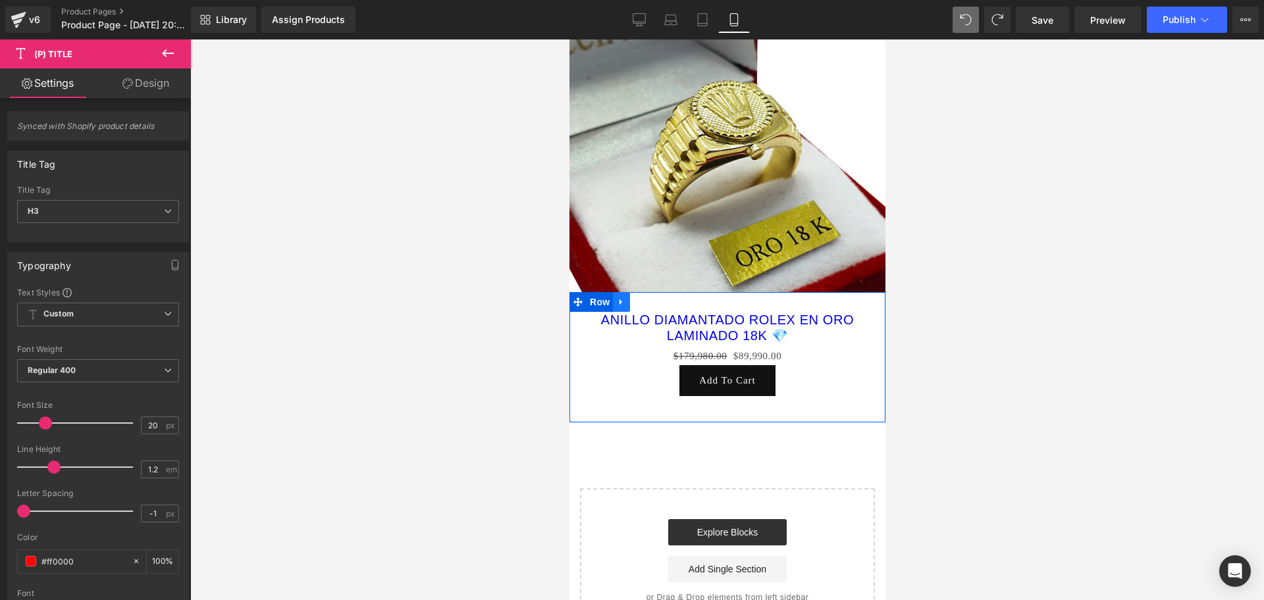
scroll to position [0, 713]
click at [595, 292] on span "Row" at bounding box center [599, 302] width 26 height 20
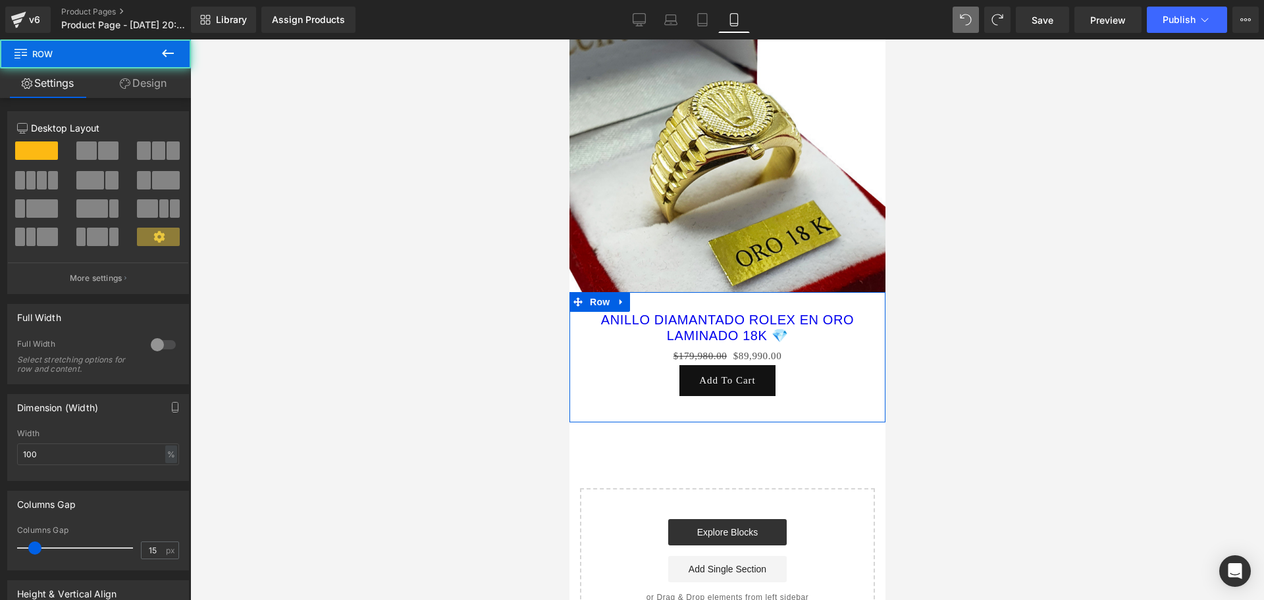
drag, startPoint x: 148, startPoint y: 96, endPoint x: 136, endPoint y: 113, distance: 20.8
click at [149, 94] on link "Design" at bounding box center [142, 83] width 95 height 30
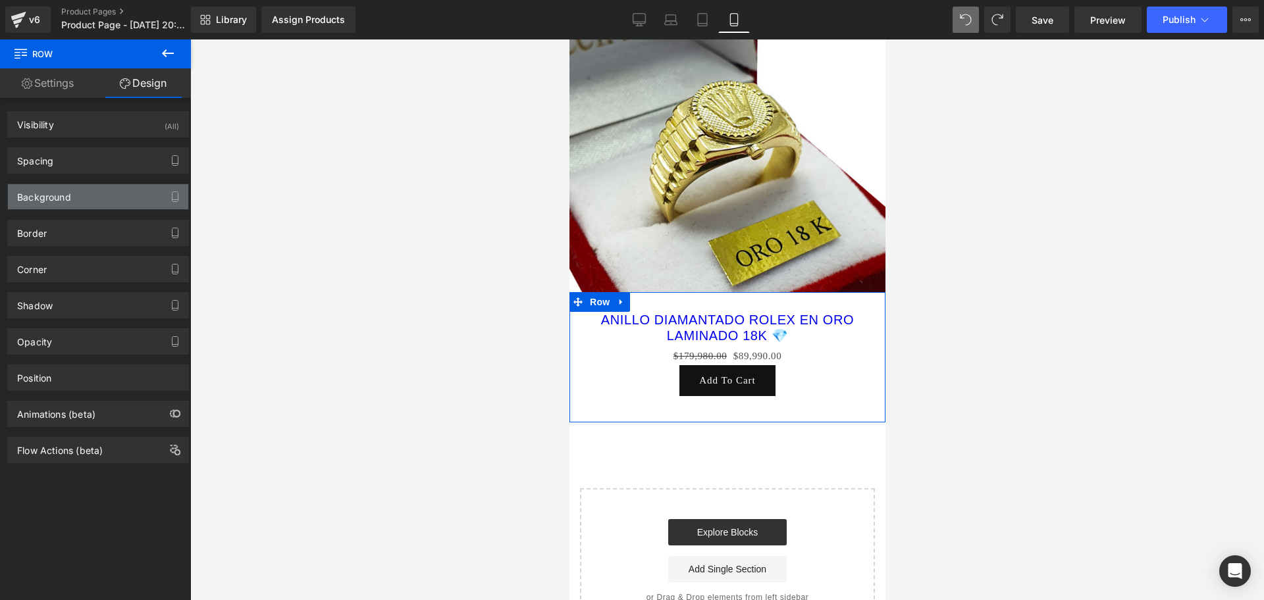
click at [82, 187] on div "Background" at bounding box center [98, 196] width 180 height 25
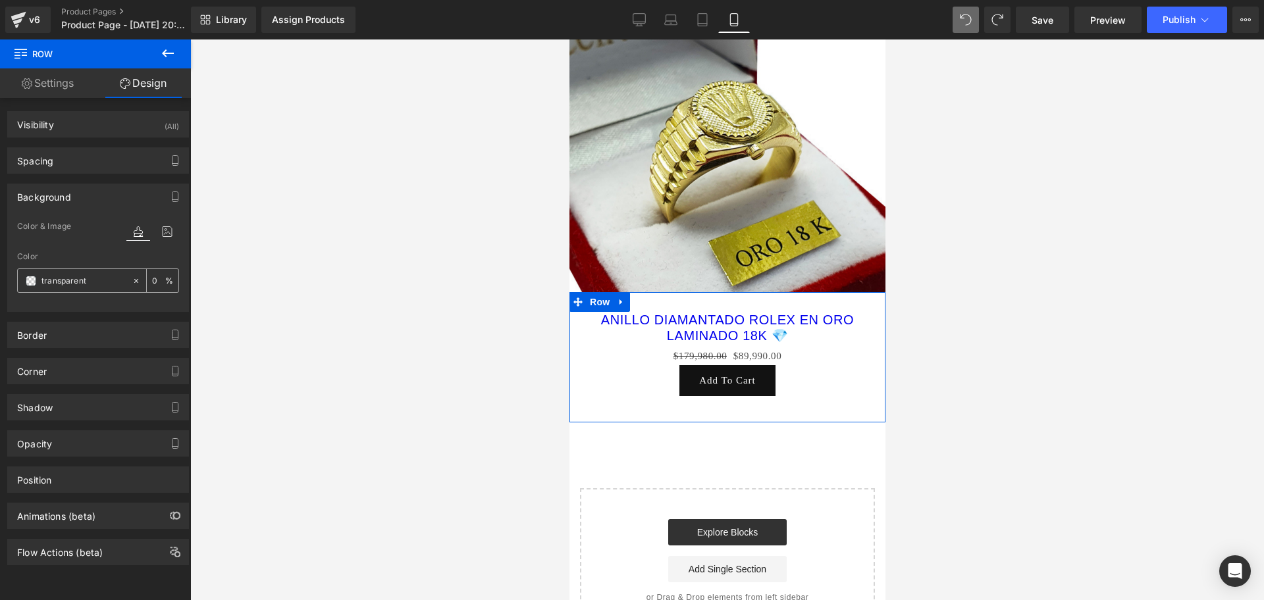
scroll to position [0, 0]
click at [33, 282] on span at bounding box center [31, 281] width 11 height 11
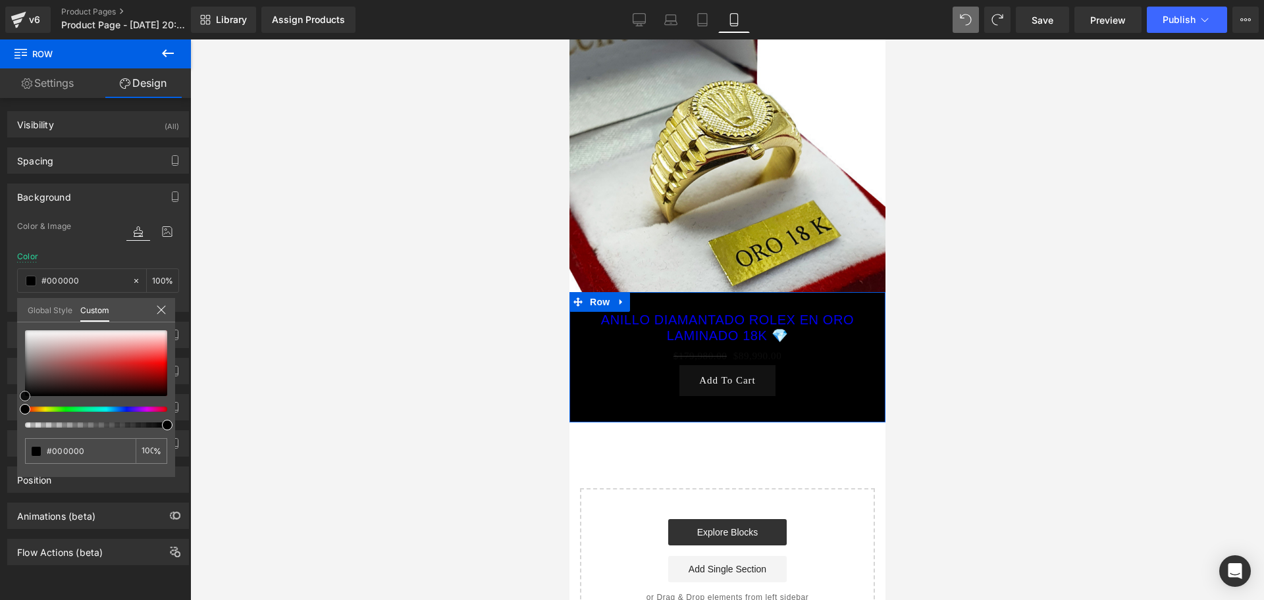
click at [24, 397] on span at bounding box center [25, 396] width 11 height 11
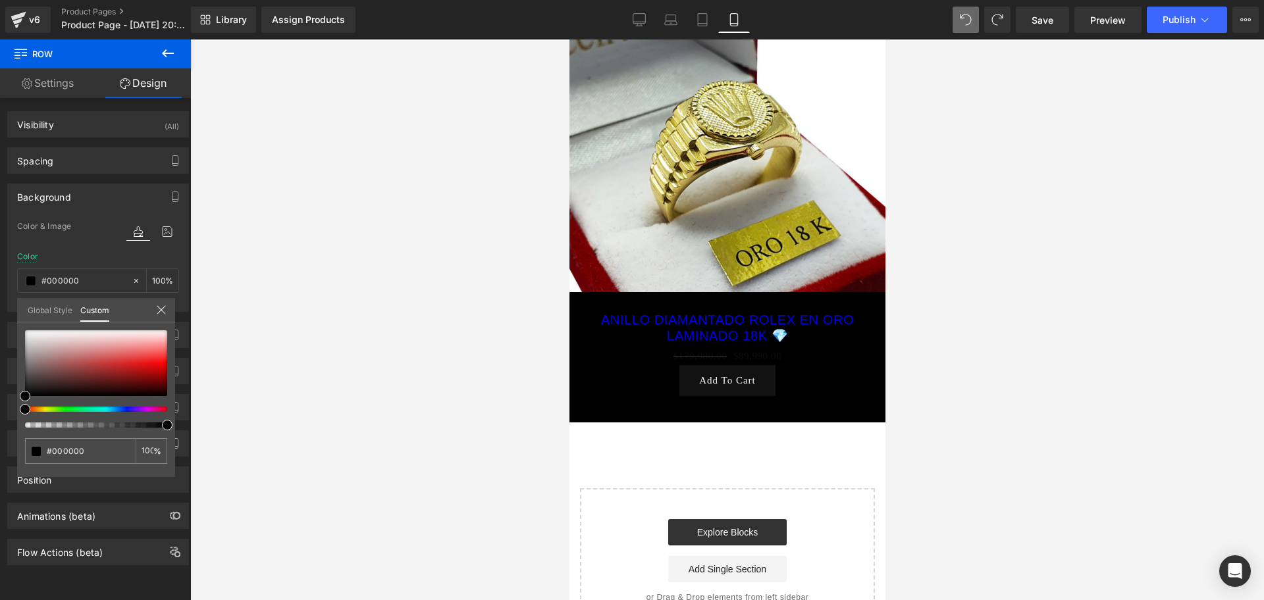
click at [622, 387] on body "​ MI TIENDA Ir directamente al contenido [PERSON_NAME] LA [PERSON_NAME] ONLINE …" at bounding box center [727, 402] width 316 height 890
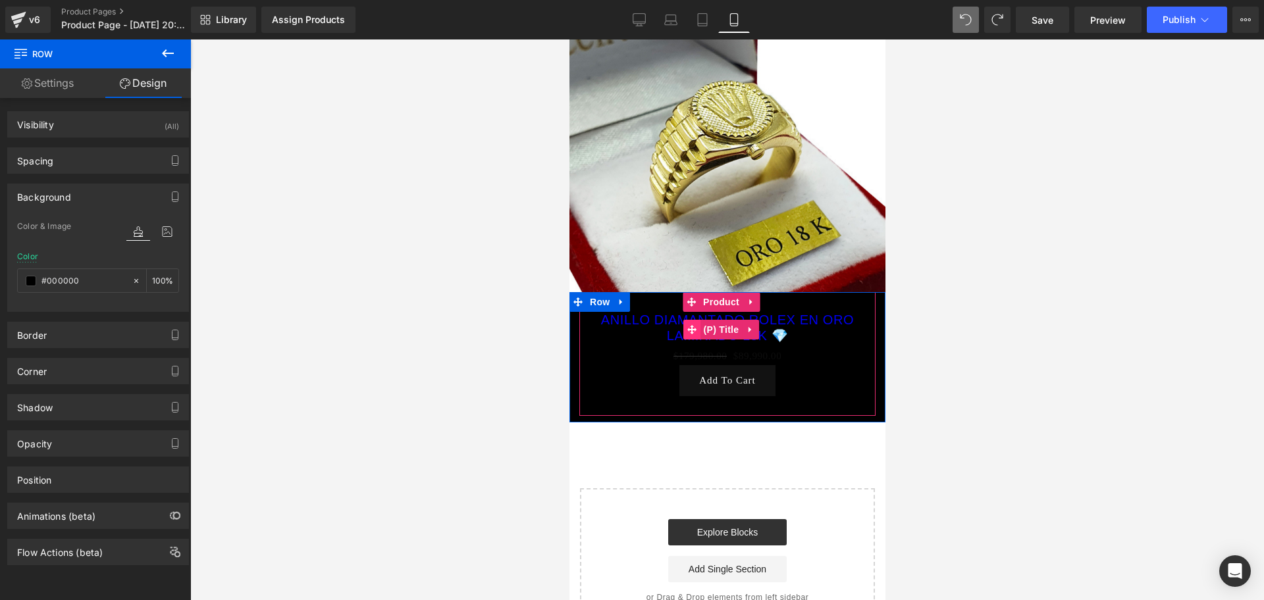
click at [692, 325] on icon at bounding box center [691, 329] width 9 height 9
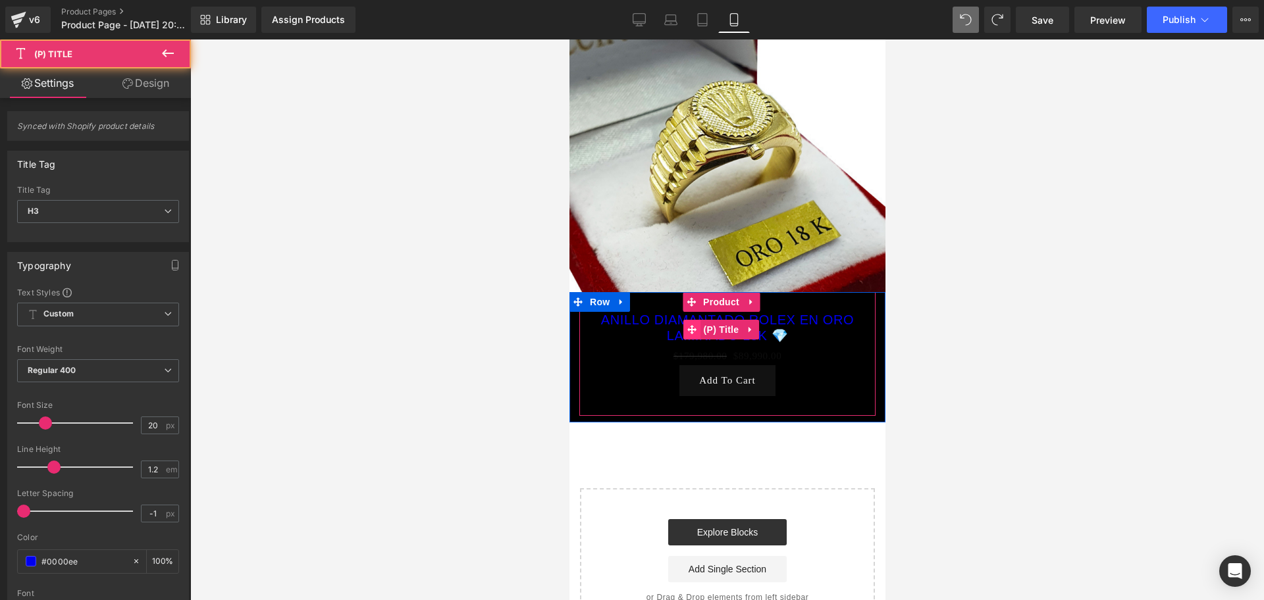
scroll to position [0, 238]
click at [729, 320] on span "(P) Title" at bounding box center [721, 330] width 42 height 20
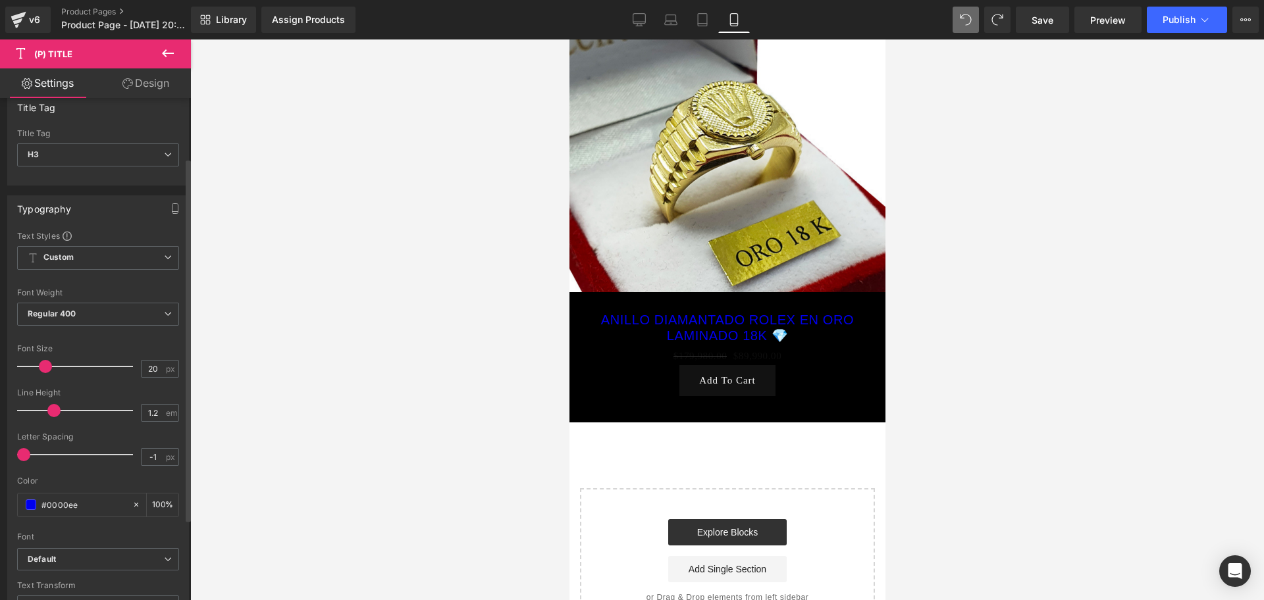
scroll to position [82, 0]
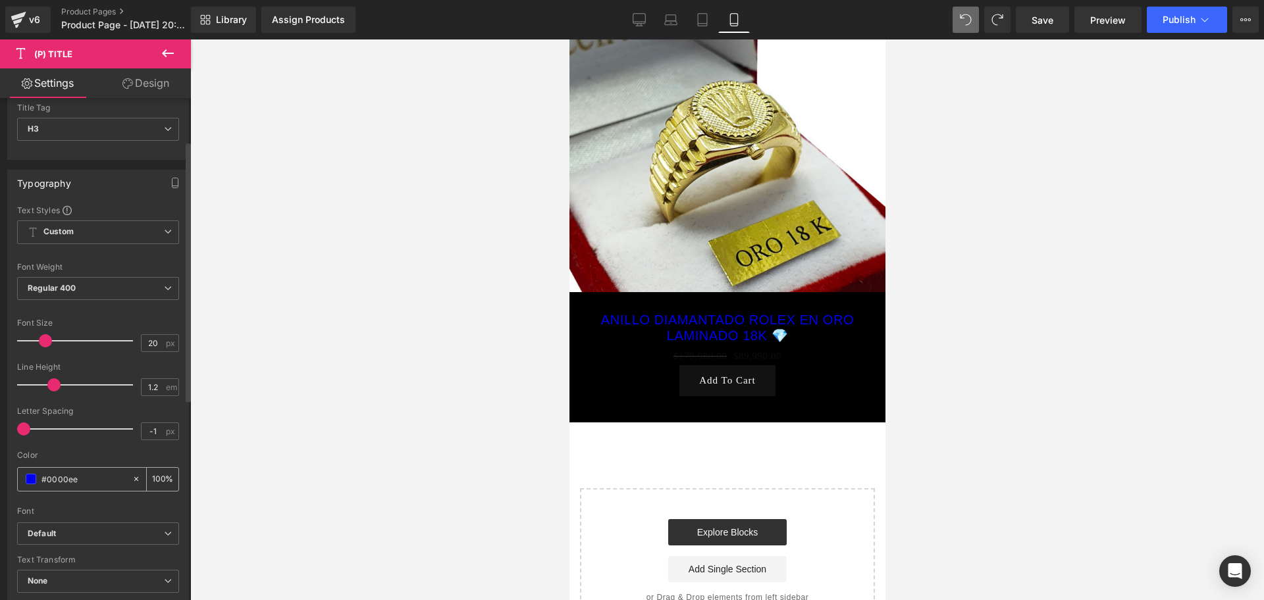
click at [26, 482] on span at bounding box center [31, 479] width 11 height 11
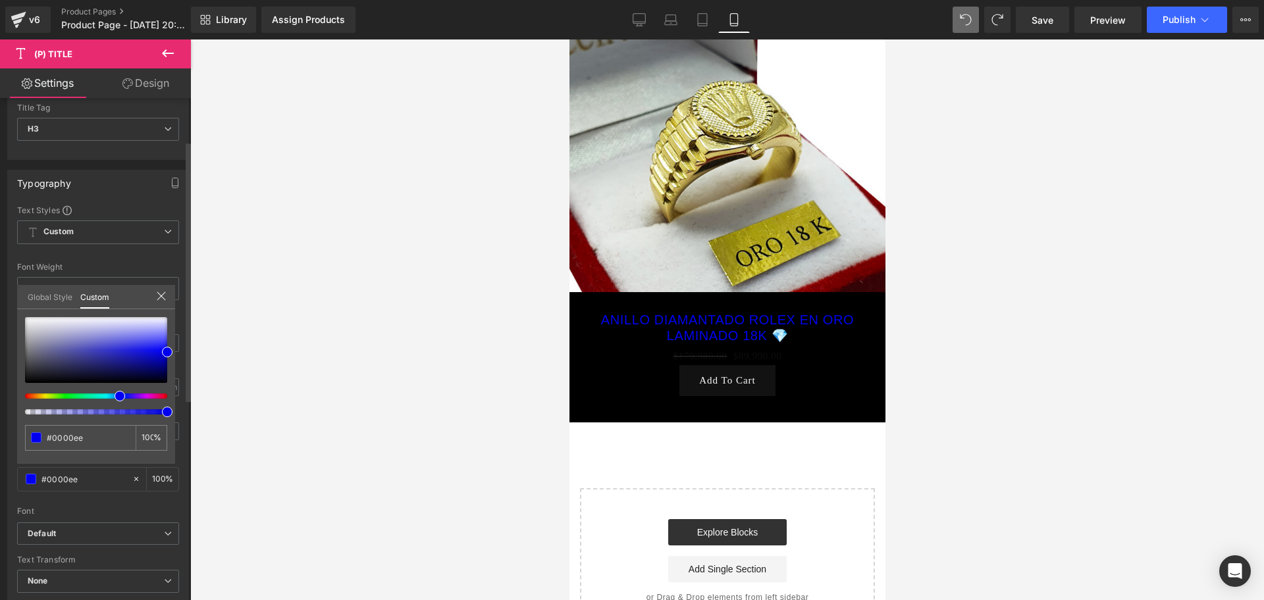
scroll to position [0, 475]
drag, startPoint x: 36, startPoint y: 328, endPoint x: 20, endPoint y: 319, distance: 18.9
click at [25, 319] on div at bounding box center [96, 350] width 142 height 66
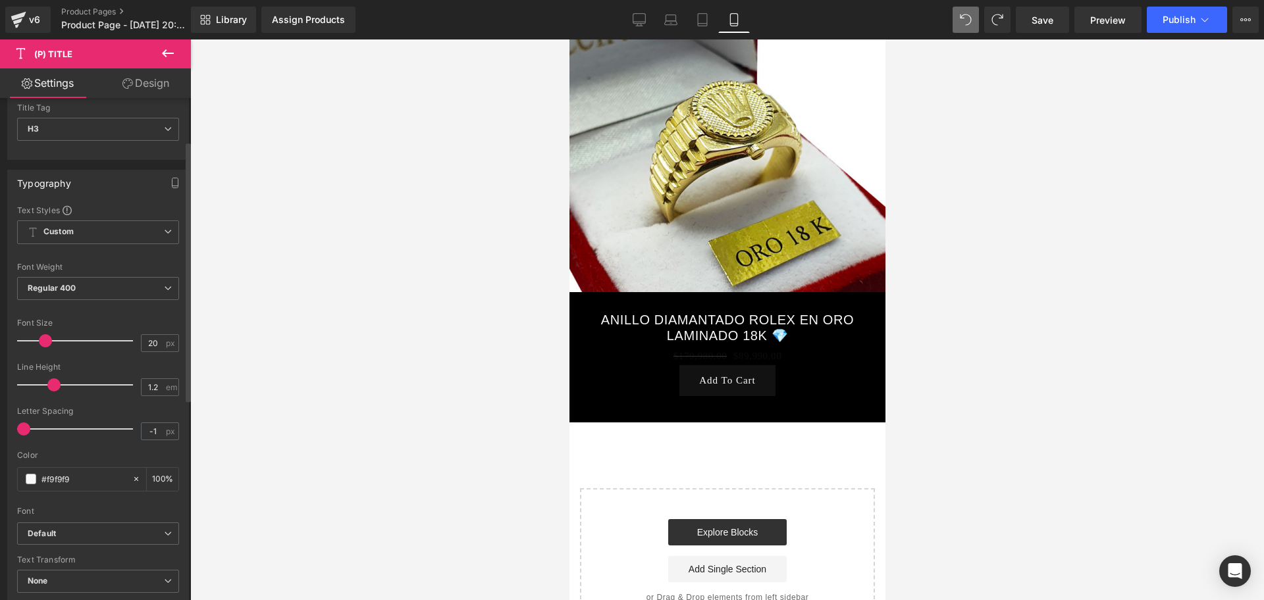
click at [448, 363] on div at bounding box center [727, 320] width 1074 height 561
click at [104, 290] on span "Regular 400" at bounding box center [98, 288] width 162 height 23
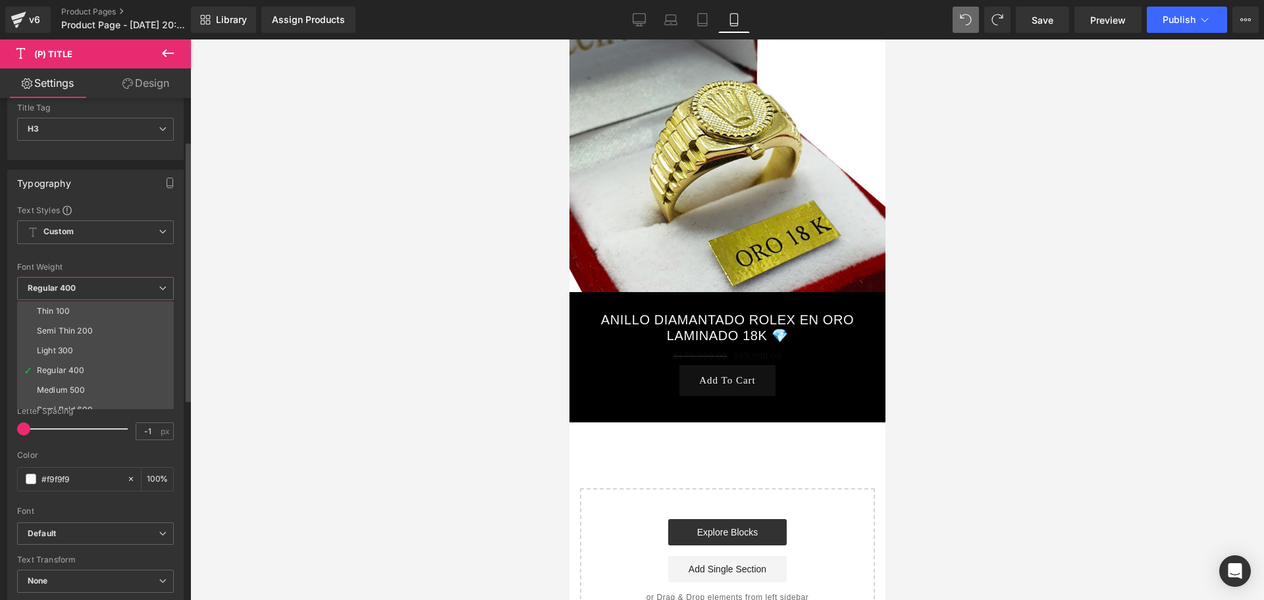
scroll to position [82, 0]
click at [86, 345] on div "Super Bold 800" at bounding box center [66, 347] width 59 height 9
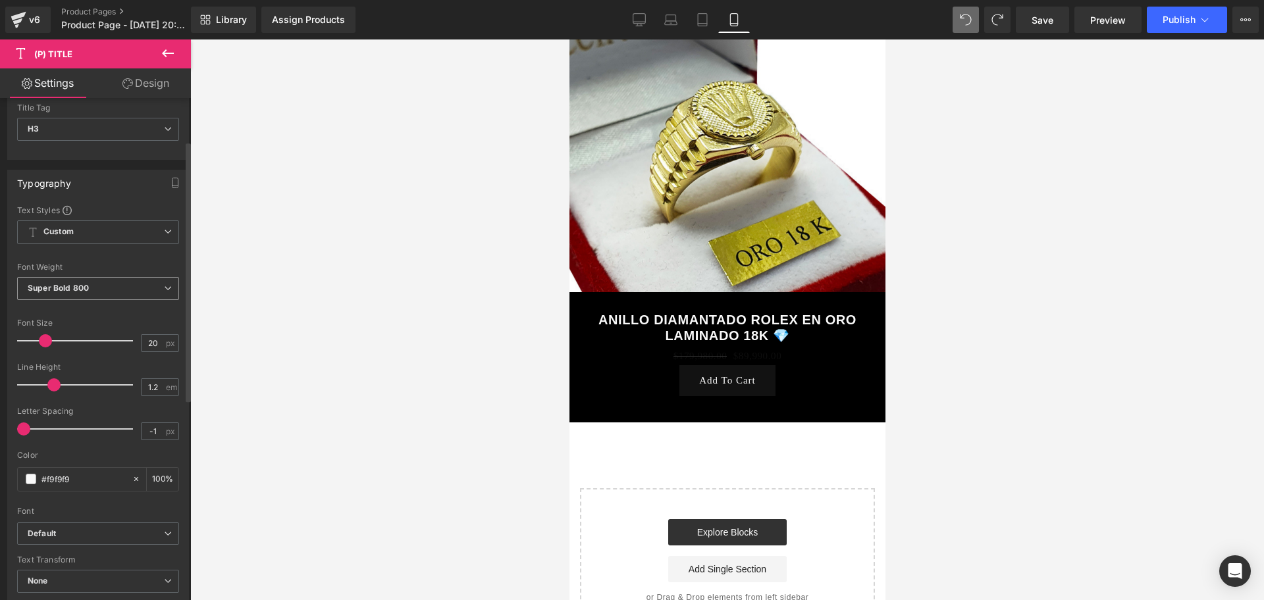
scroll to position [0, 0]
click at [62, 302] on div "Super Bold 800 Thin 100 Semi Thin 200 Light 300 Regular 400 Medium 500 Semi Bol…" at bounding box center [98, 292] width 162 height 30
click at [62, 298] on span "Super Bold 800" at bounding box center [98, 288] width 162 height 23
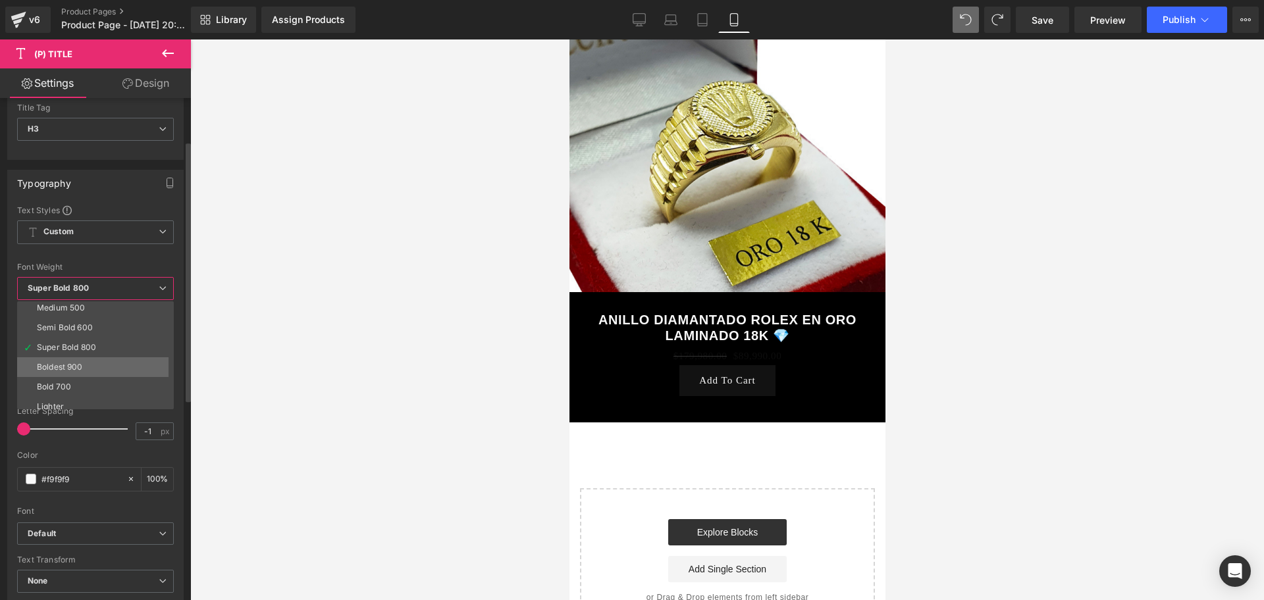
click at [81, 360] on li "Boldest 900" at bounding box center [98, 368] width 163 height 20
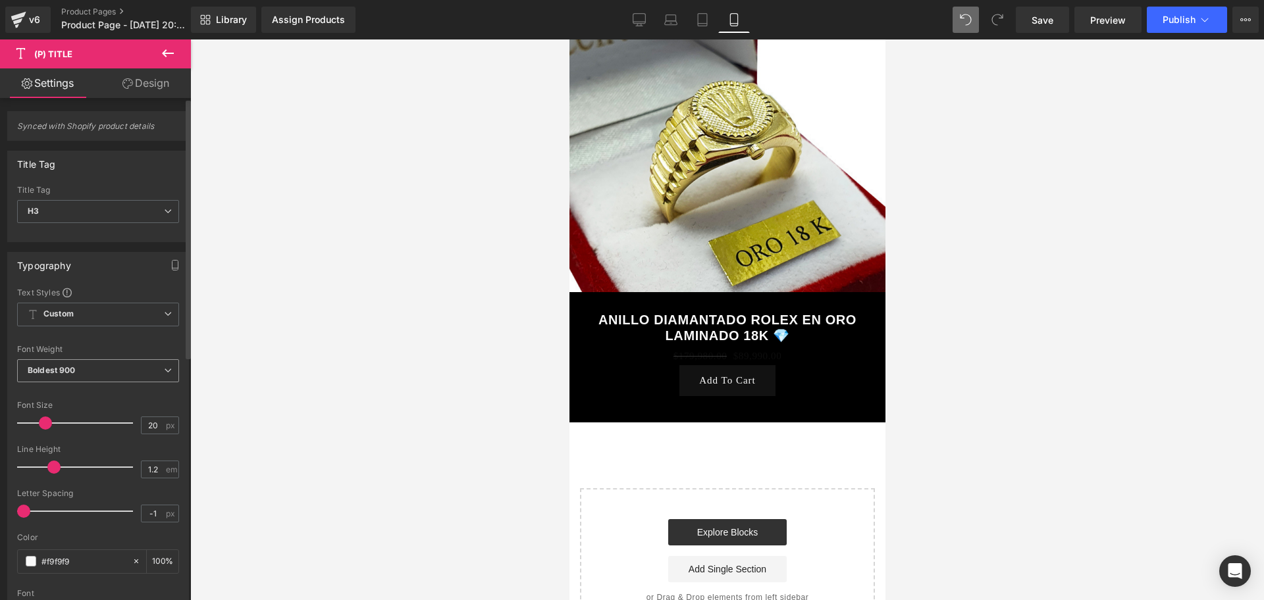
click at [101, 361] on span "Boldest 900" at bounding box center [98, 370] width 162 height 23
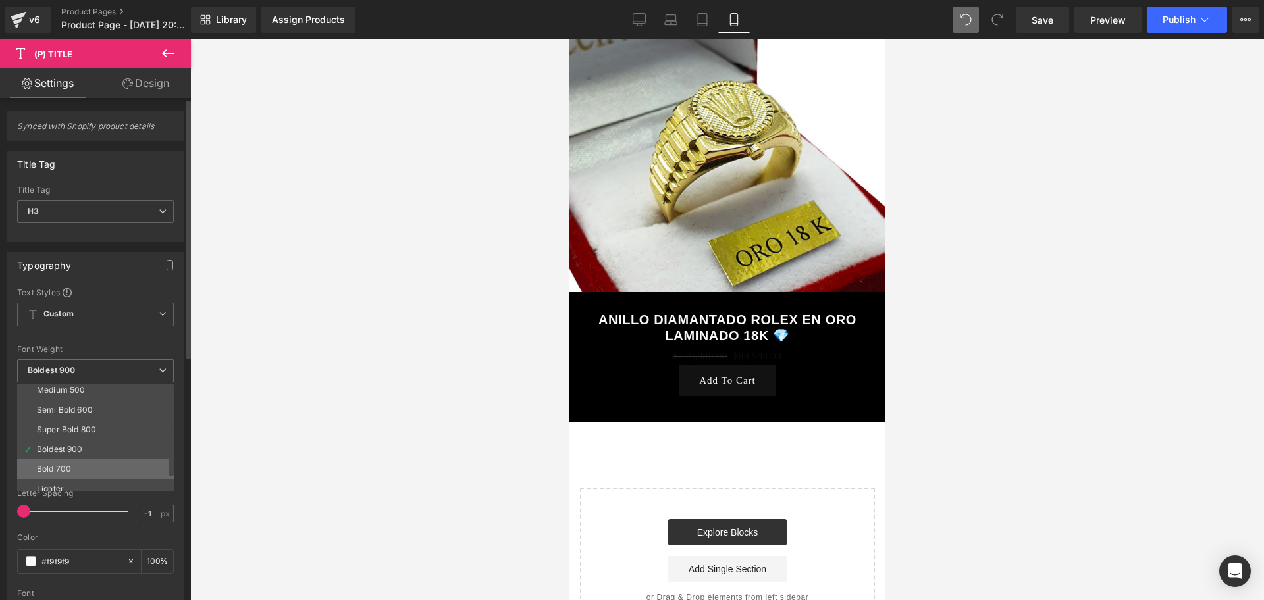
scroll to position [0, 713]
click at [66, 475] on li "Bold 700" at bounding box center [98, 470] width 163 height 20
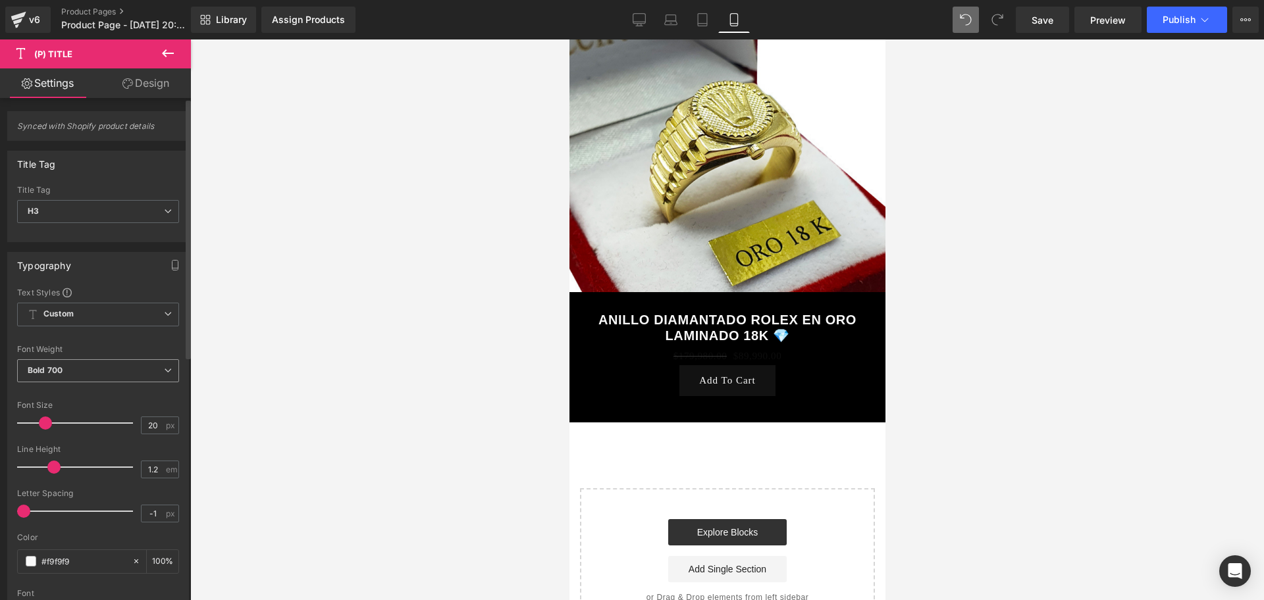
click at [61, 376] on span "Bold 700" at bounding box center [98, 370] width 162 height 23
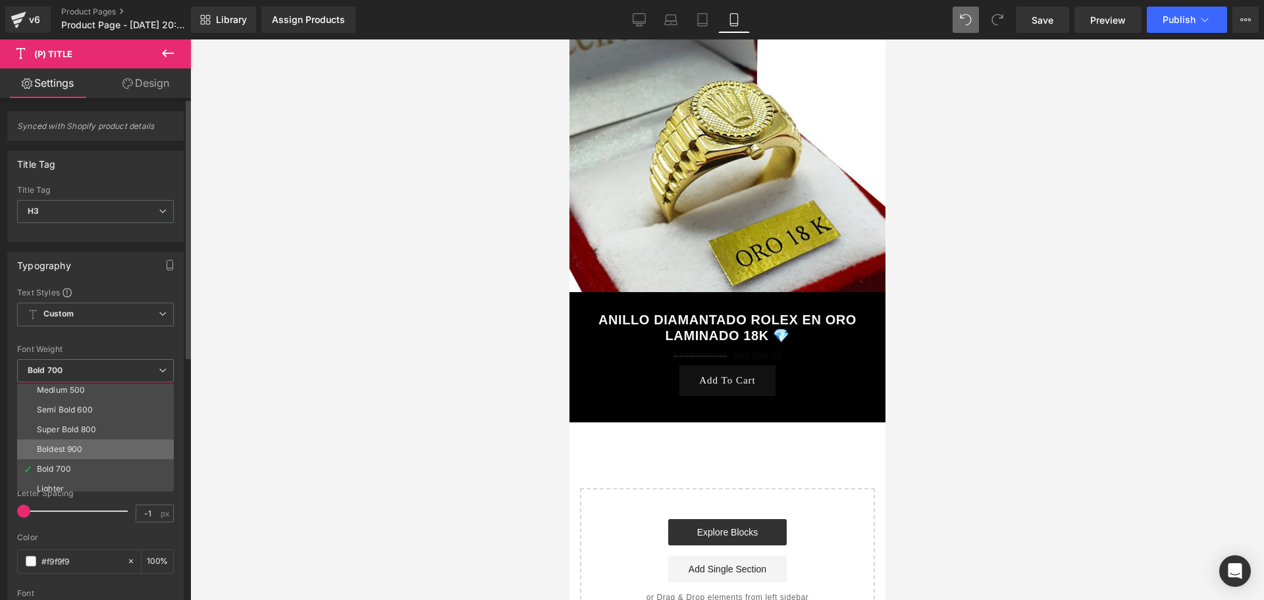
click at [73, 452] on div "Boldest 900" at bounding box center [60, 449] width 46 height 9
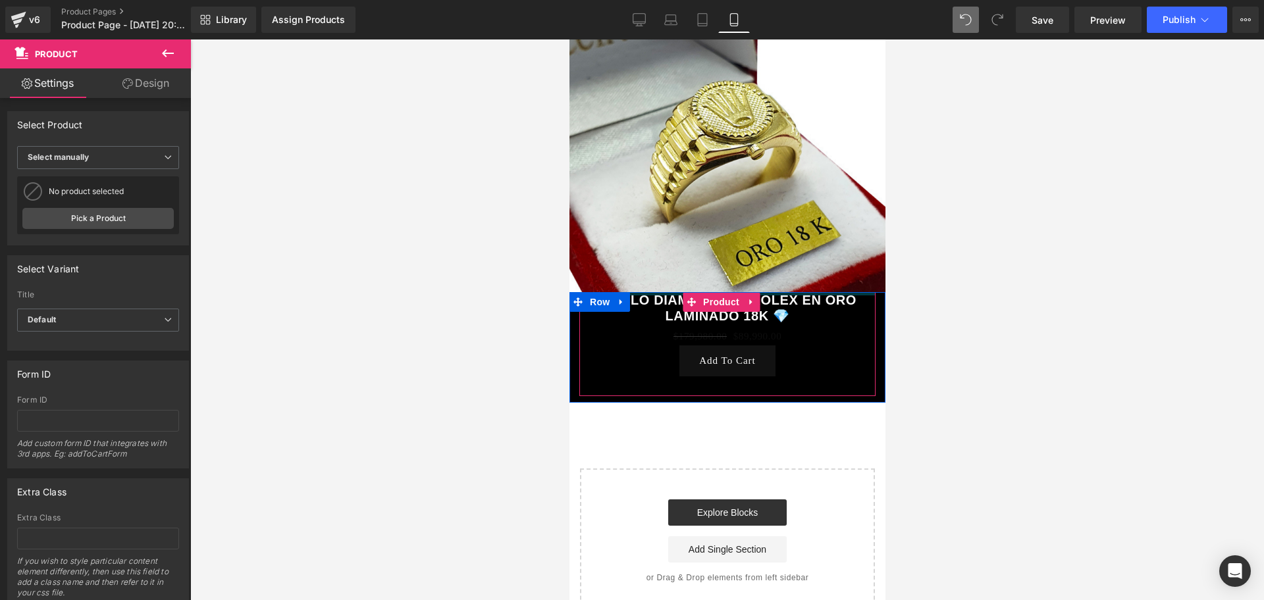
scroll to position [0, 238]
drag, startPoint x: 677, startPoint y: 293, endPoint x: 681, endPoint y: 300, distance: 7.7
click at [681, 300] on div "ANILLO DIAMANTADO ROLEX EN ORO LAMINADO 18K 💎 (P) Title $179,980.00 $89,990.00 …" at bounding box center [727, 344] width 296 height 104
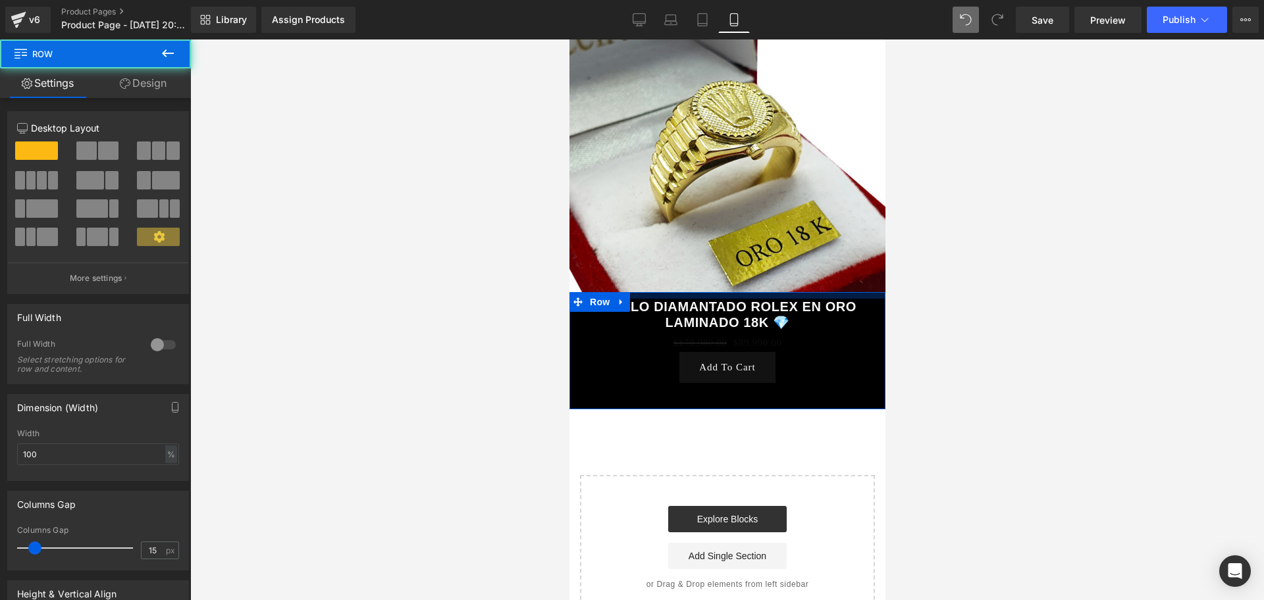
scroll to position [0, 475]
drag, startPoint x: 666, startPoint y: 282, endPoint x: 668, endPoint y: 289, distance: 7.1
click at [668, 292] on div "ANILLO DIAMANTADO ROLEX EN ORO LAMINADO 18K 💎 (P) Title $179,980.00 $89,990.00 …" at bounding box center [727, 350] width 316 height 117
click at [935, 302] on div at bounding box center [727, 320] width 1074 height 561
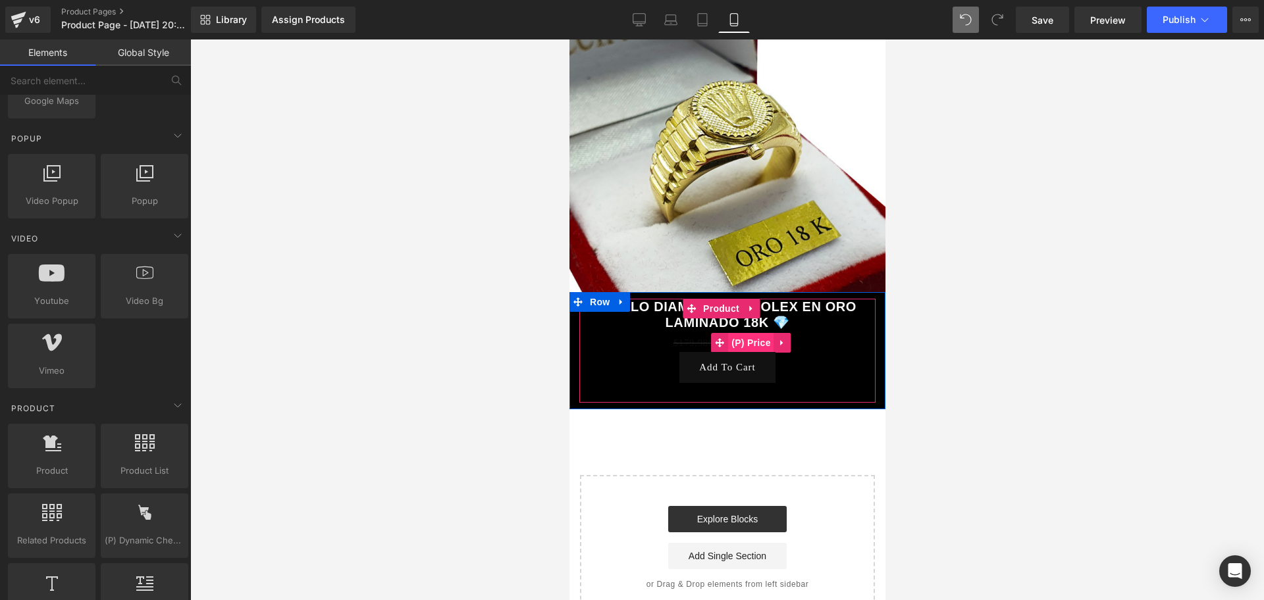
scroll to position [0, 713]
click at [709, 299] on span "Product" at bounding box center [720, 309] width 43 height 20
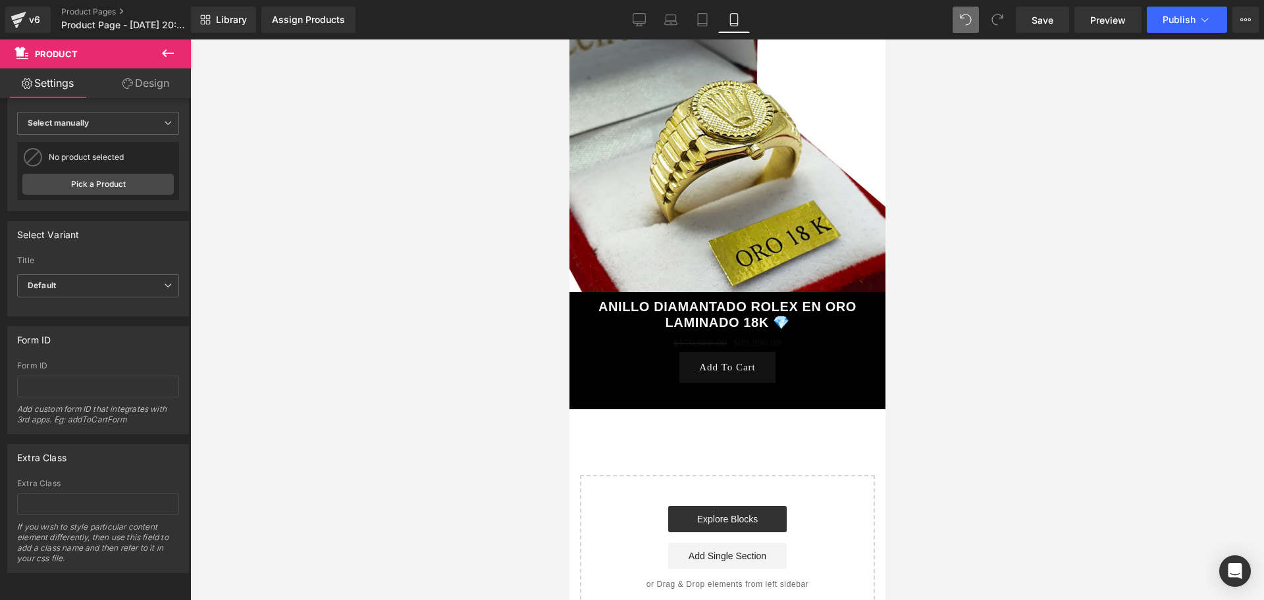
scroll to position [0, 0]
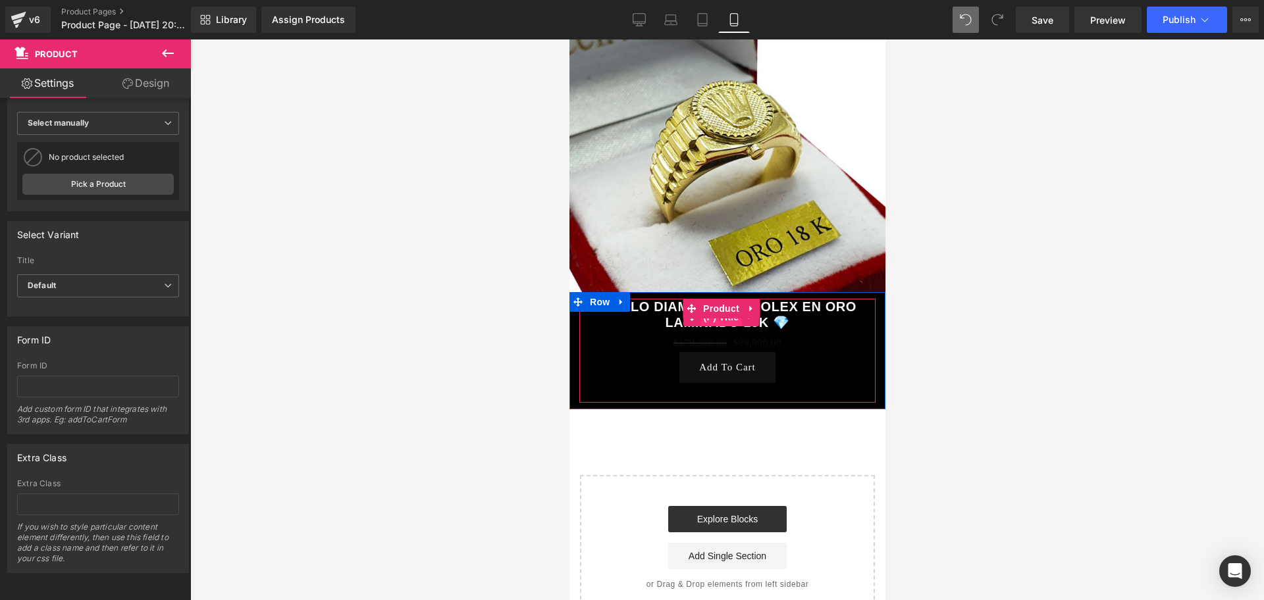
click at [723, 309] on span "(P) Title" at bounding box center [721, 317] width 42 height 20
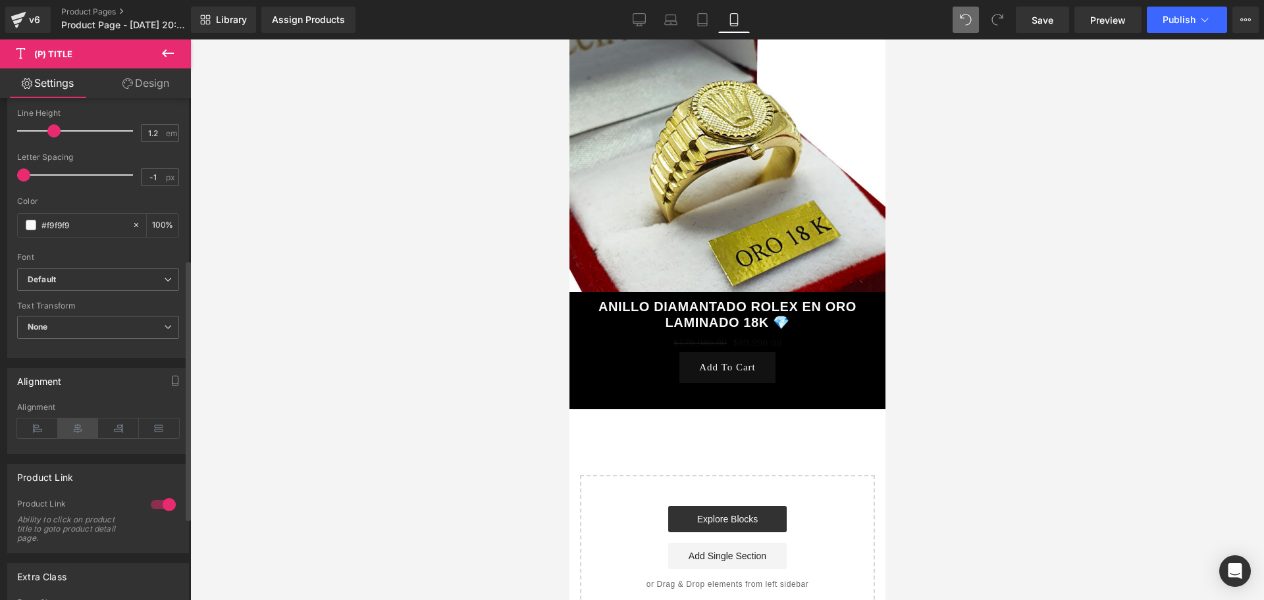
scroll to position [247, 0]
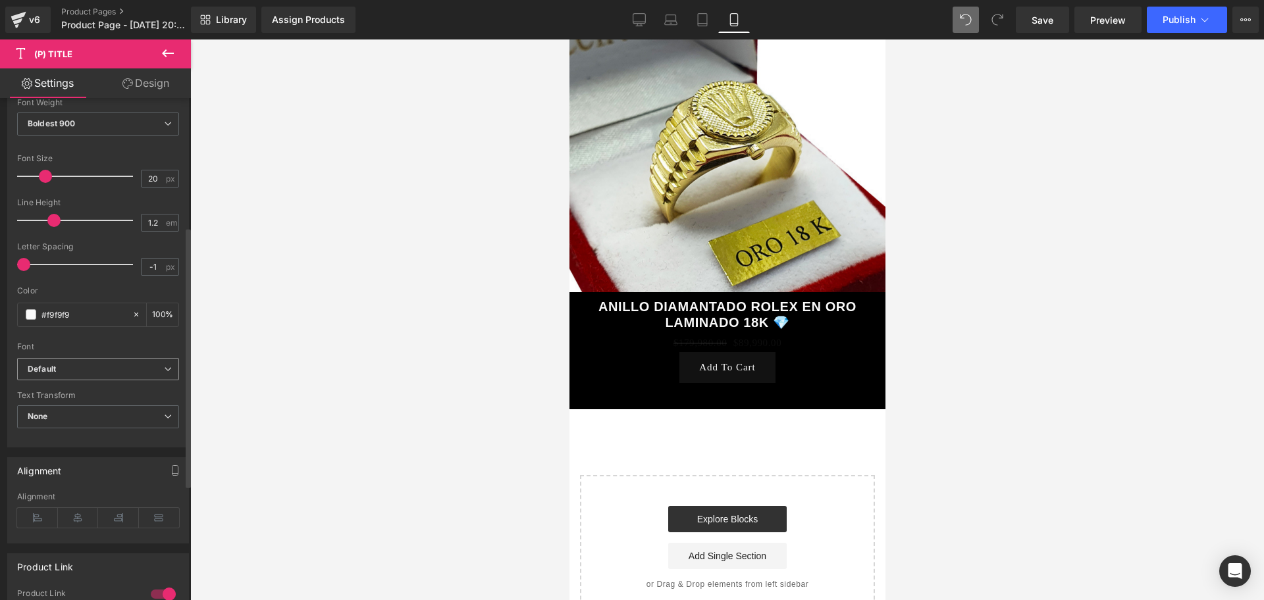
click at [64, 364] on b "Default" at bounding box center [96, 369] width 136 height 11
click at [64, 364] on b "Default" at bounding box center [93, 369] width 131 height 11
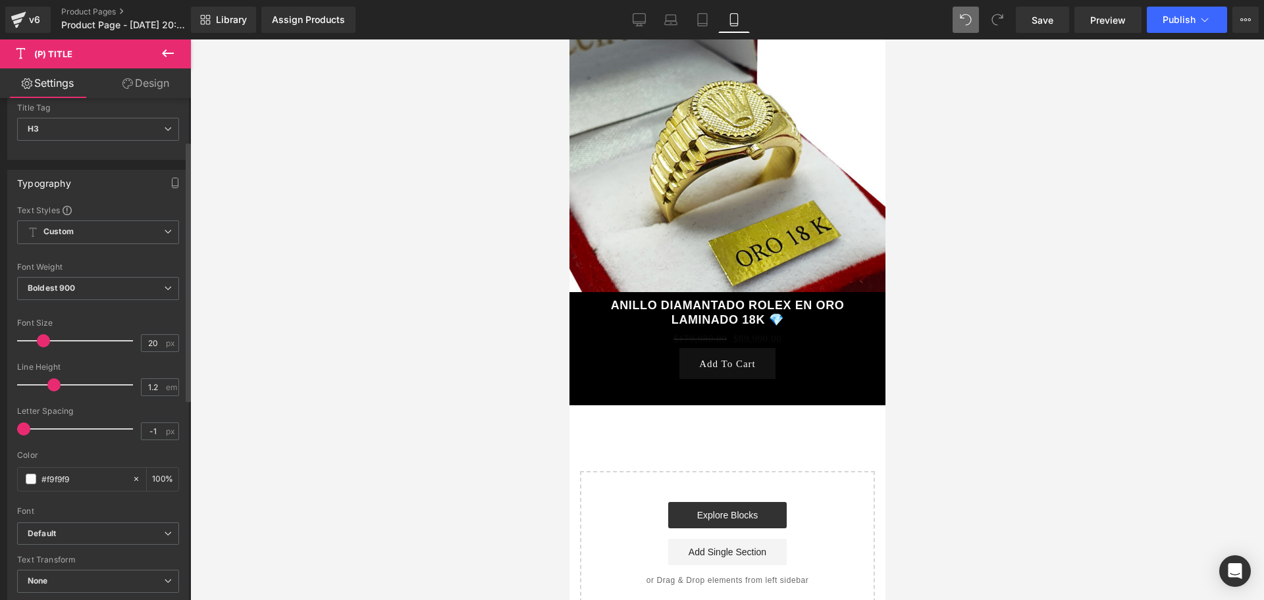
scroll to position [0, 0]
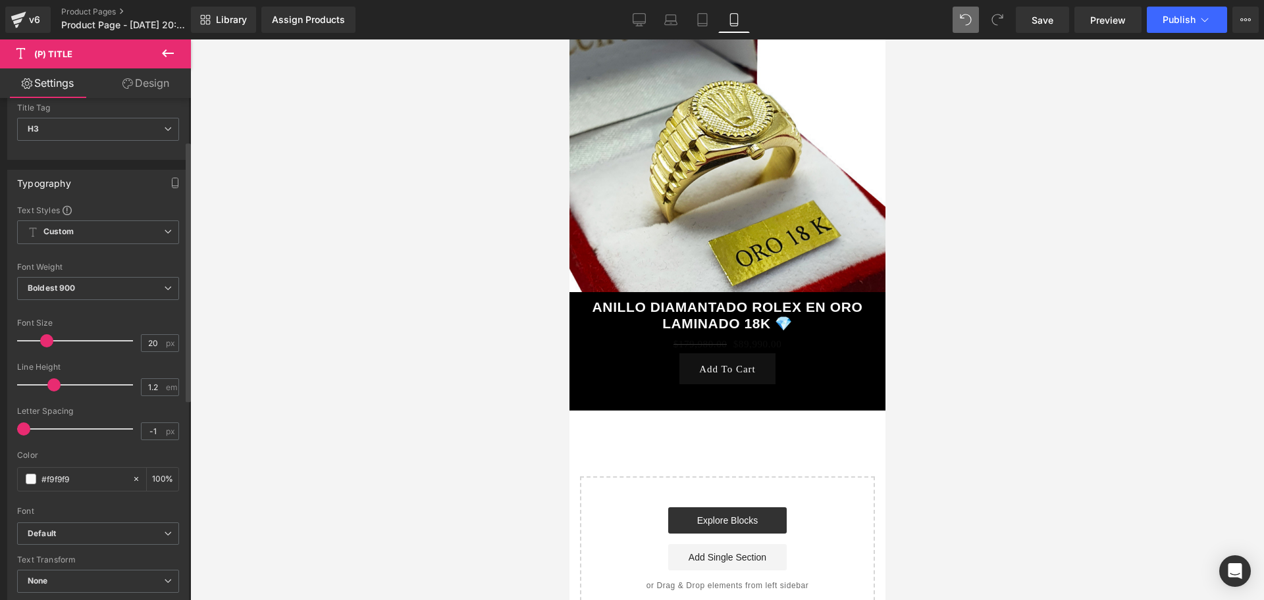
click at [45, 337] on span at bounding box center [46, 340] width 13 height 13
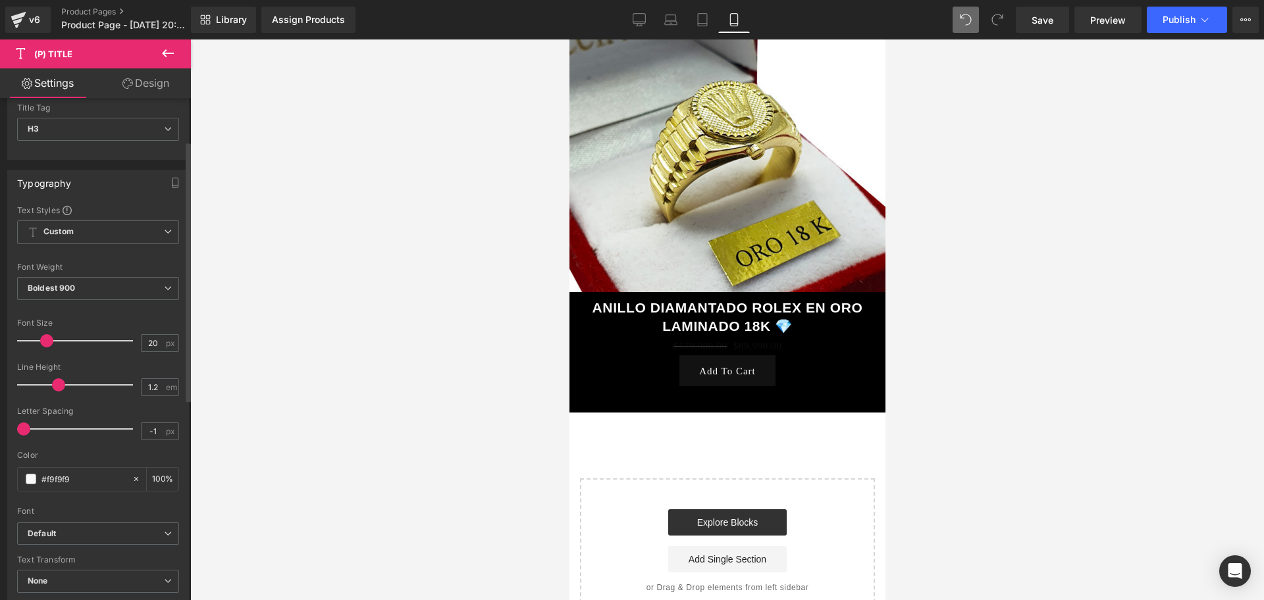
scroll to position [0, 238]
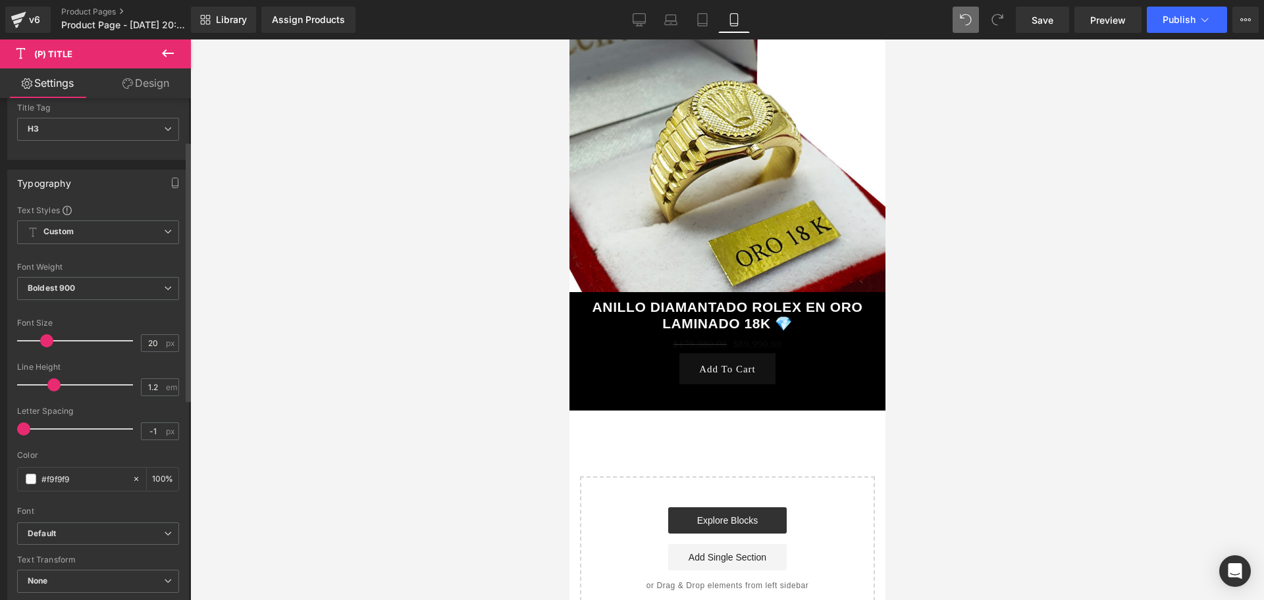
click at [49, 387] on span at bounding box center [53, 385] width 13 height 13
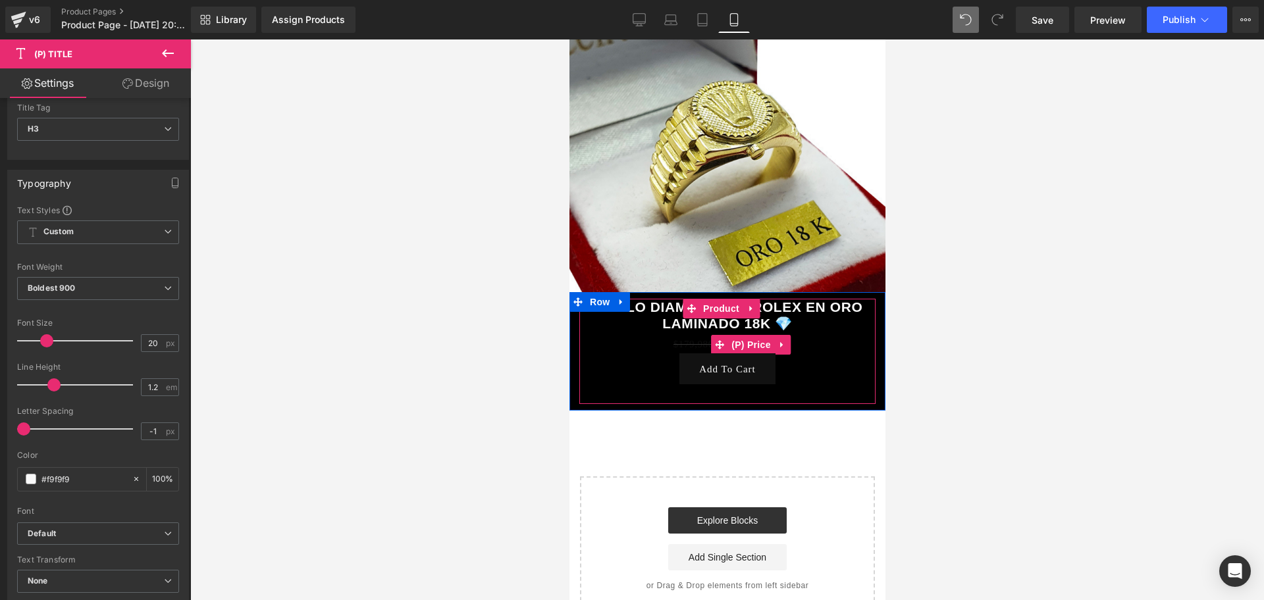
click at [737, 335] on span "(P) Price" at bounding box center [751, 345] width 46 height 20
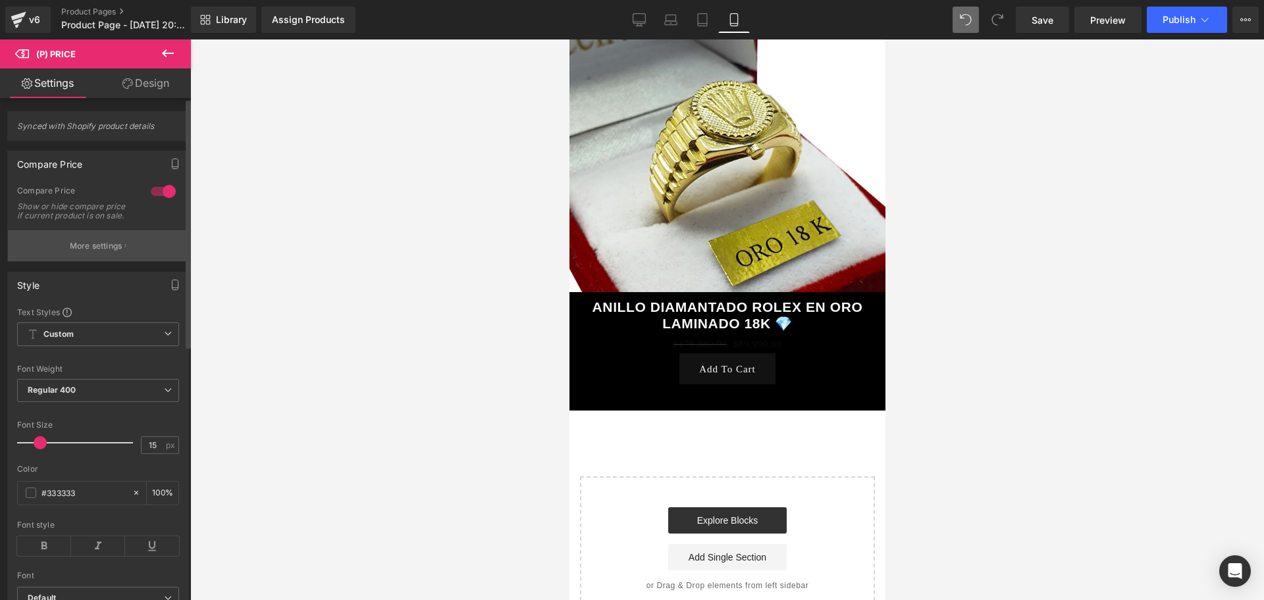
click at [112, 248] on button "More settings" at bounding box center [98, 245] width 180 height 31
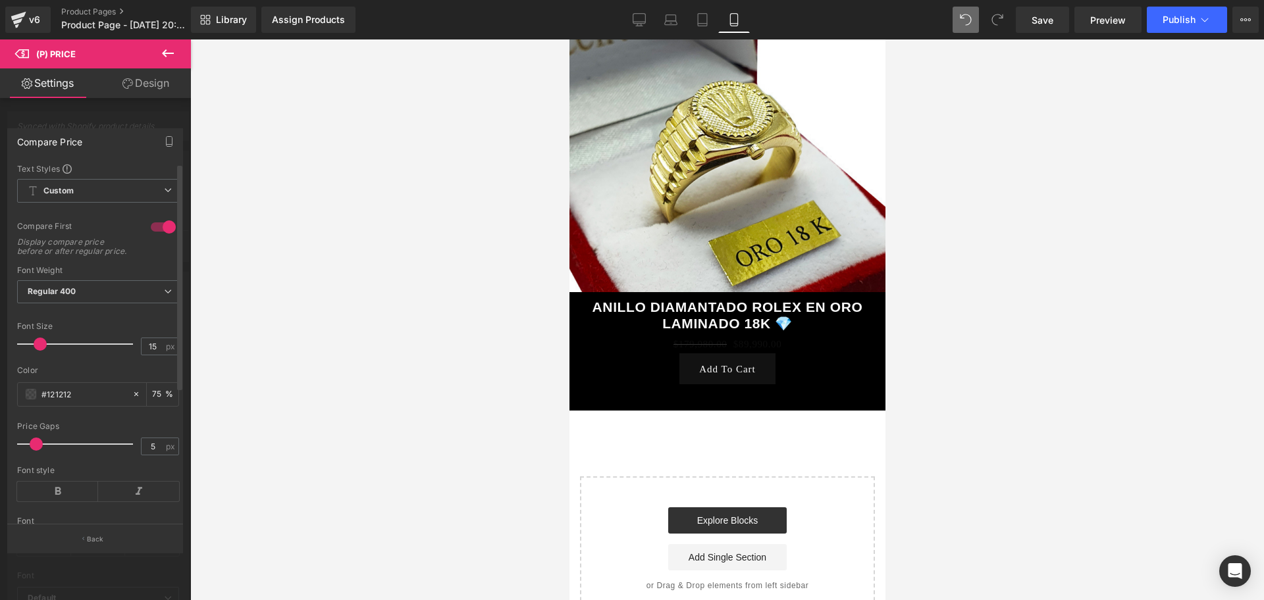
scroll to position [0, 713]
click at [43, 417] on div "Color #121212 75 %" at bounding box center [98, 394] width 162 height 56
click at [24, 402] on div "#121212" at bounding box center [75, 394] width 114 height 23
click at [30, 400] on span at bounding box center [31, 394] width 11 height 11
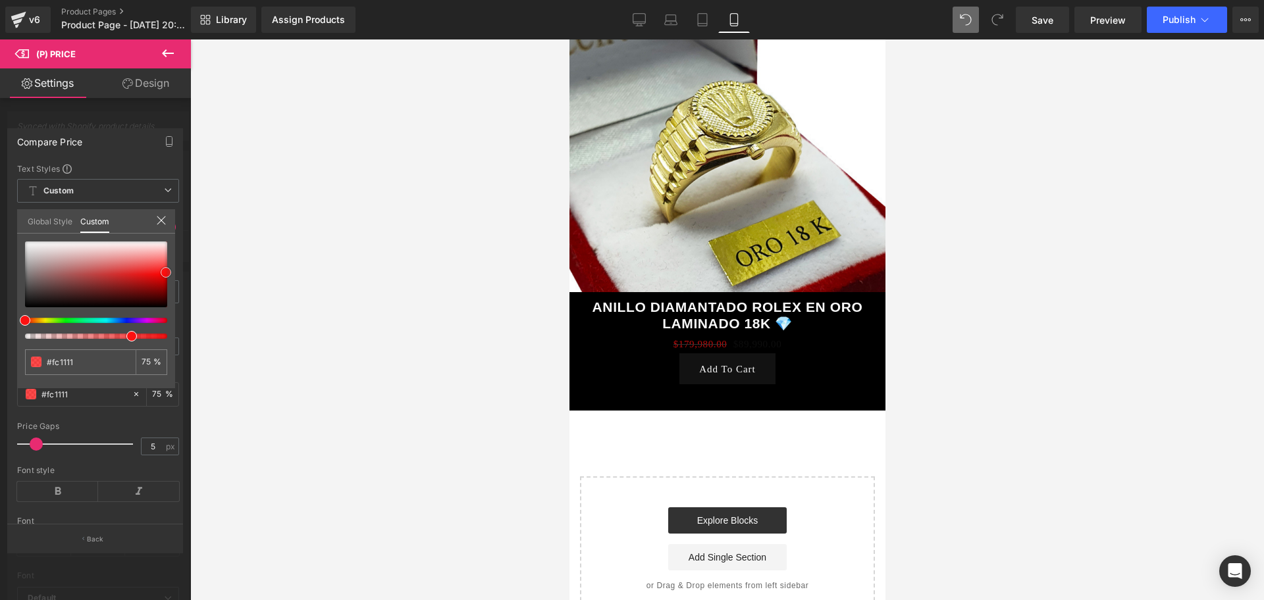
scroll to position [0, 238]
drag, startPoint x: 23, startPoint y: 299, endPoint x: 164, endPoint y: 266, distance: 144.7
click at [164, 266] on span at bounding box center [166, 270] width 11 height 11
click at [244, 256] on div at bounding box center [727, 320] width 1074 height 561
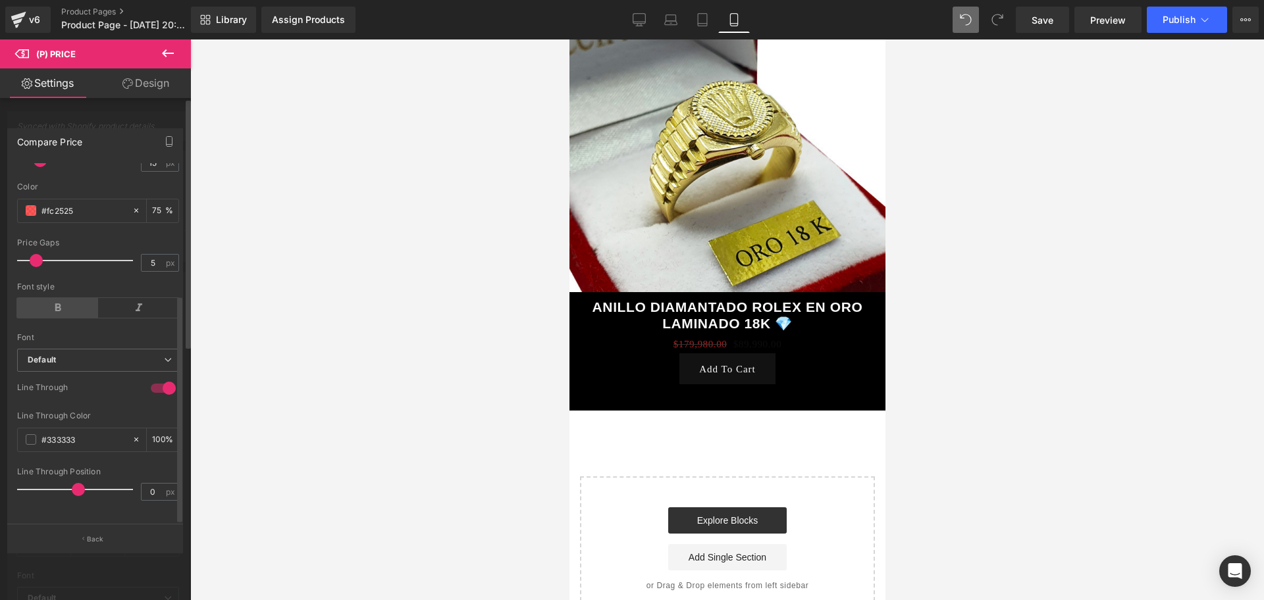
click at [40, 298] on icon at bounding box center [57, 308] width 81 height 20
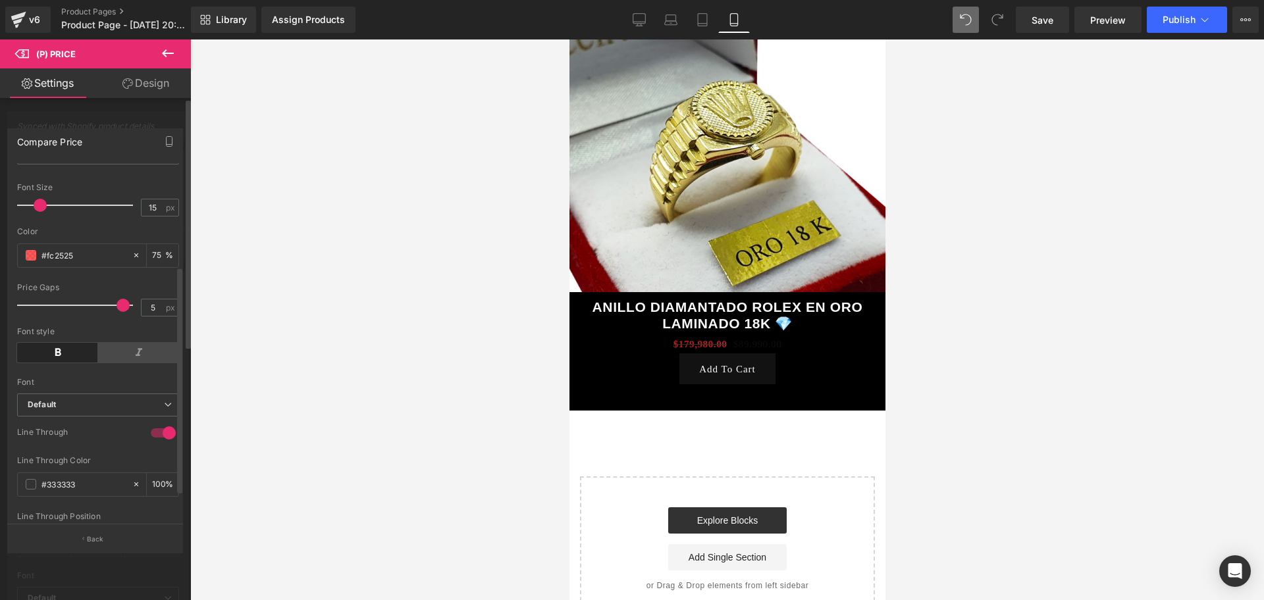
click at [119, 288] on div "Text Styles Custom Custom Setup Global Style Custom Setup Global Style 1 Compar…" at bounding box center [98, 343] width 180 height 361
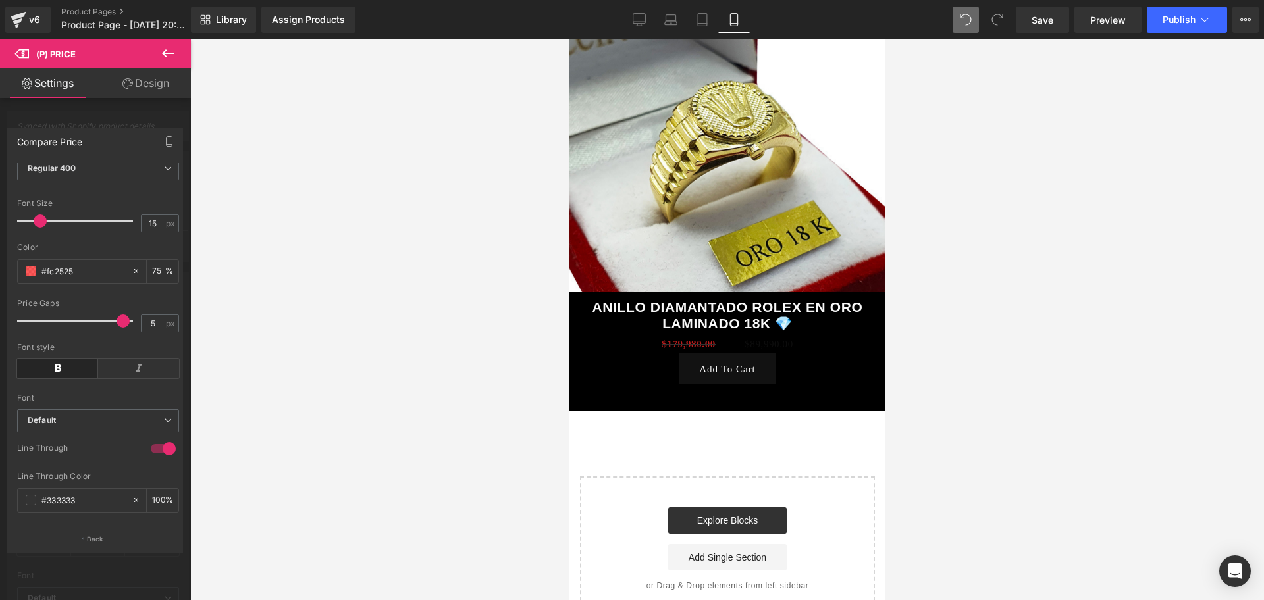
click at [309, 425] on div at bounding box center [727, 320] width 1074 height 561
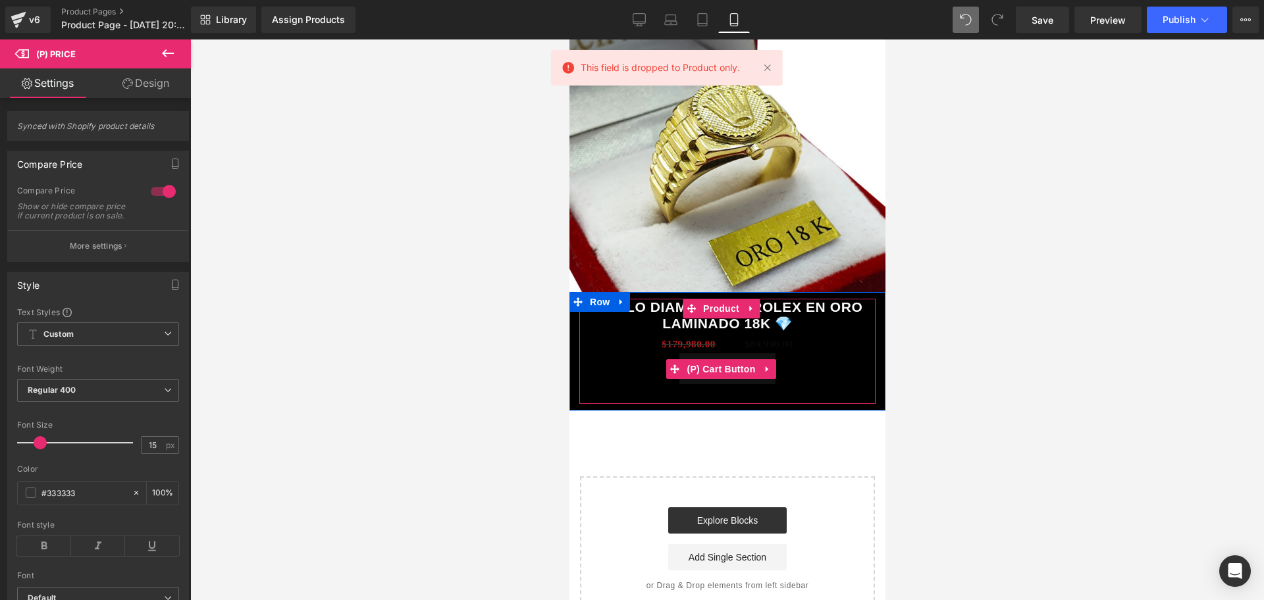
scroll to position [0, 0]
click at [744, 335] on span "(P) Price" at bounding box center [762, 345] width 46 height 20
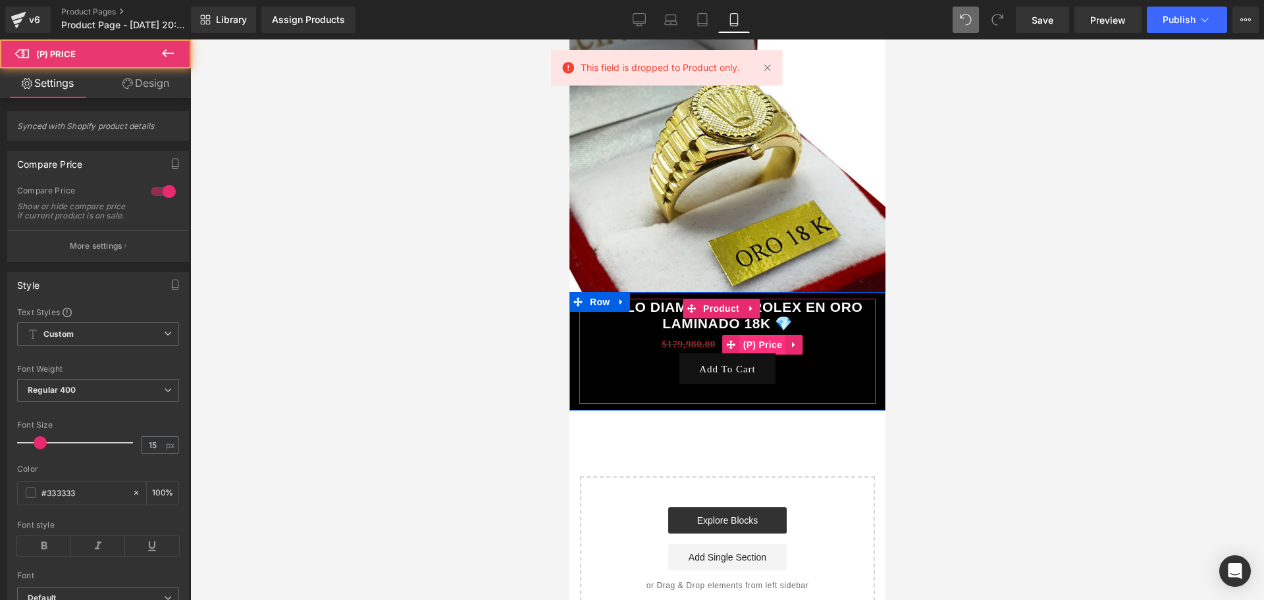
click at [747, 335] on span "(P) Price" at bounding box center [762, 345] width 46 height 20
click at [755, 336] on span "(P) Price" at bounding box center [762, 346] width 46 height 20
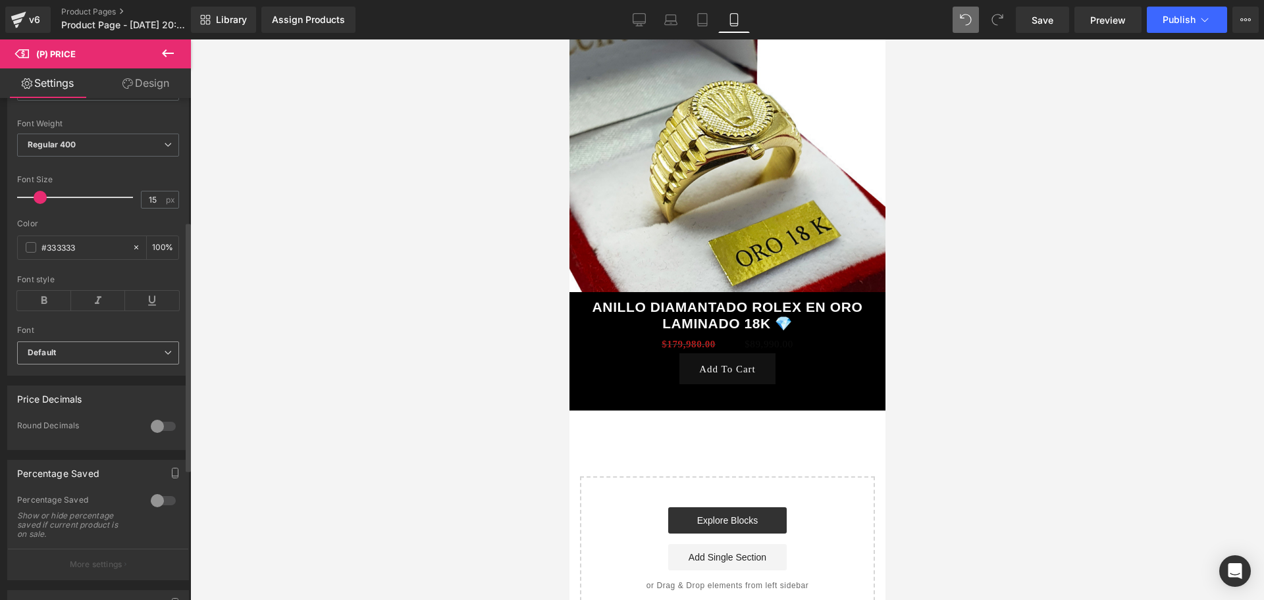
scroll to position [247, 0]
click at [28, 252] on span at bounding box center [31, 246] width 11 height 11
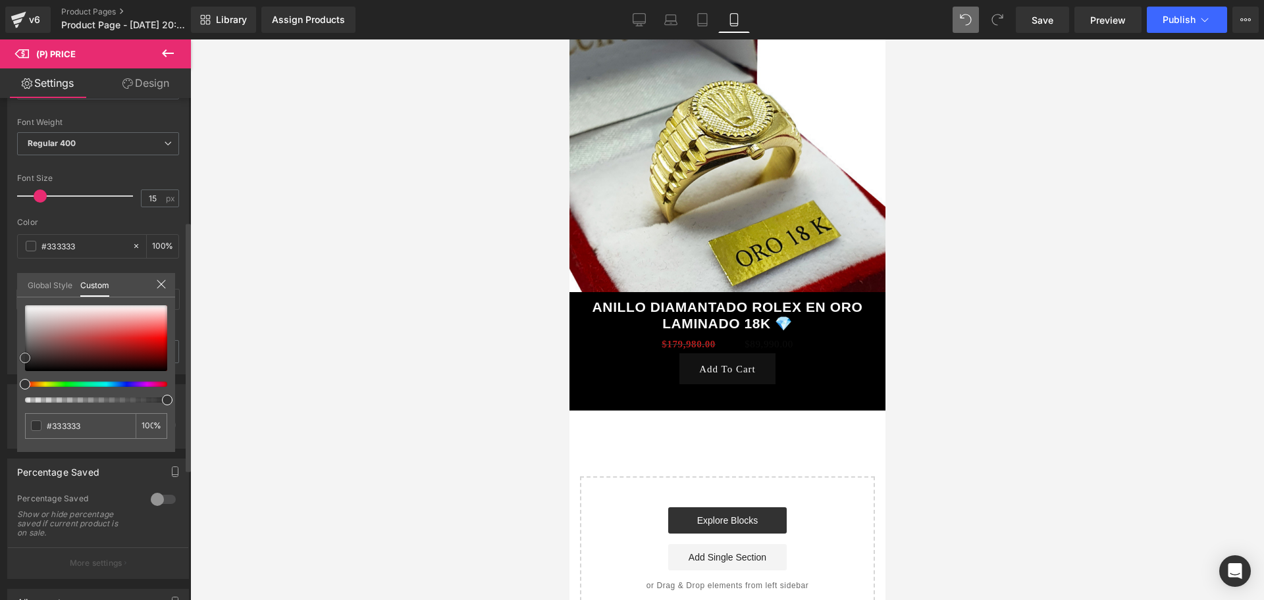
scroll to position [0, 475]
drag, startPoint x: 26, startPoint y: 360, endPoint x: 45, endPoint y: 326, distance: 39.5
click at [45, 326] on span at bounding box center [45, 324] width 11 height 11
click at [66, 382] on div at bounding box center [91, 384] width 142 height 5
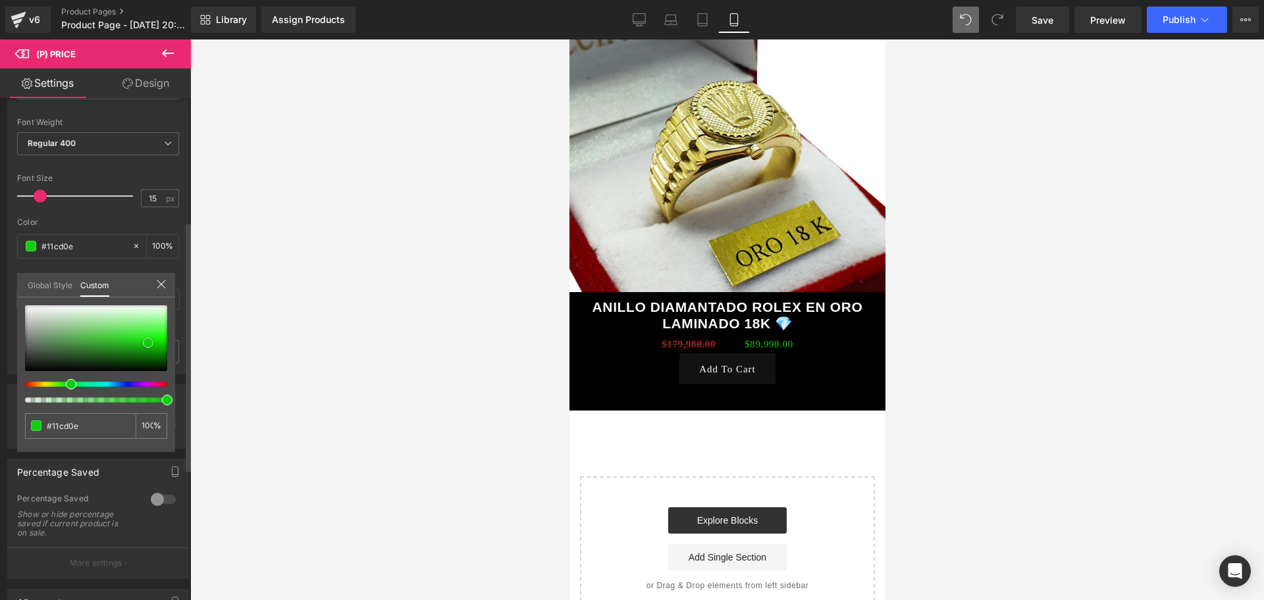
scroll to position [0, 0]
drag, startPoint x: 47, startPoint y: 320, endPoint x: 150, endPoint y: 340, distance: 105.2
click at [150, 340] on span at bounding box center [148, 343] width 11 height 11
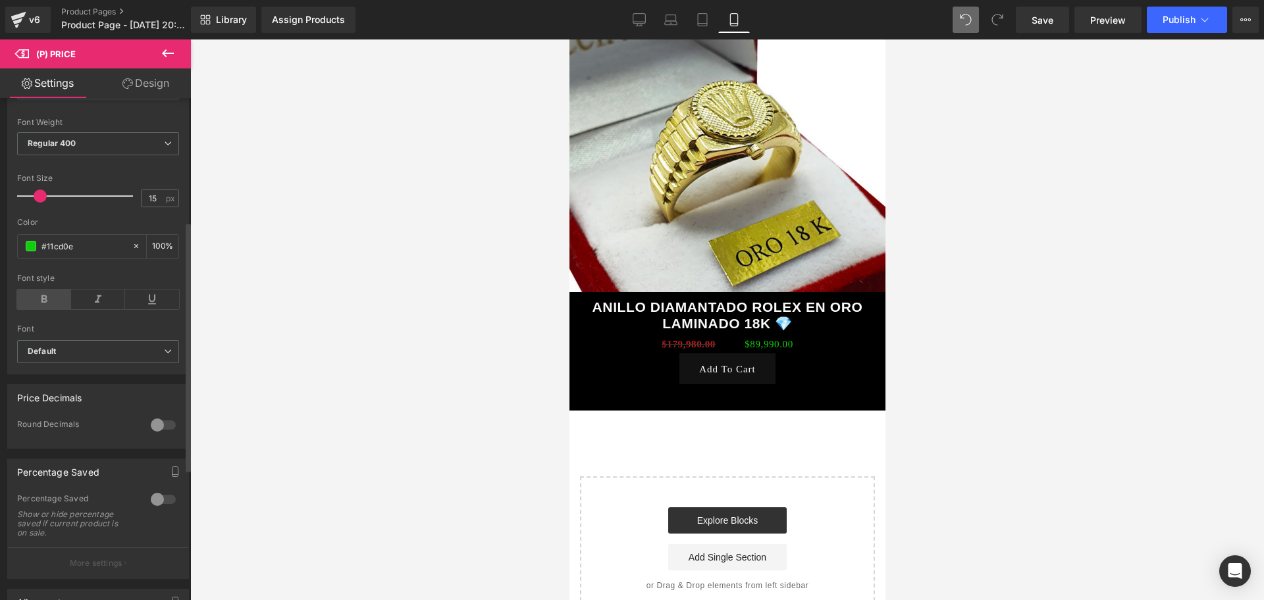
click at [30, 308] on icon at bounding box center [44, 300] width 54 height 20
click at [86, 309] on icon at bounding box center [98, 300] width 54 height 20
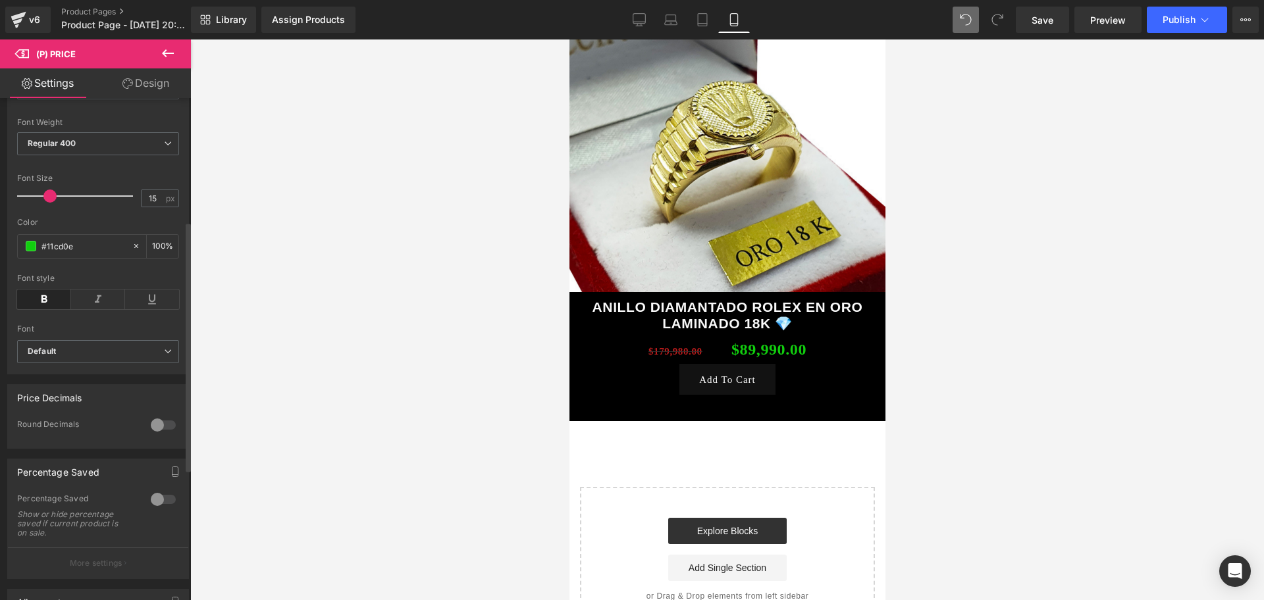
scroll to position [0, 475]
drag, startPoint x: 35, startPoint y: 205, endPoint x: 44, endPoint y: 210, distance: 10.3
click at [44, 203] on span at bounding box center [49, 196] width 13 height 13
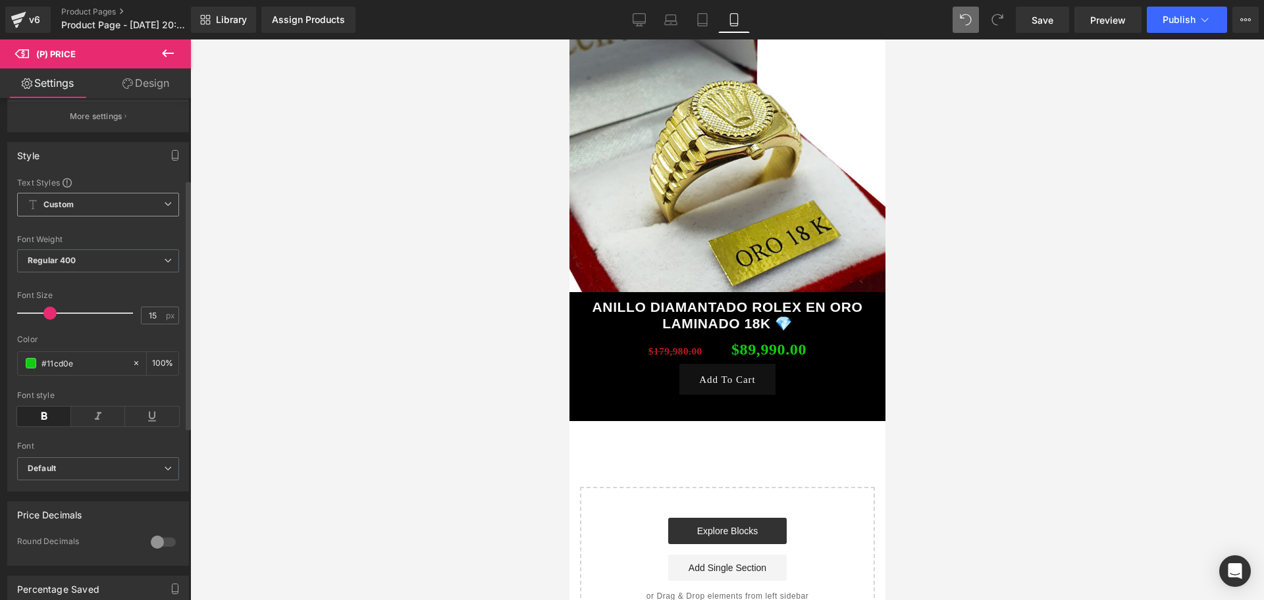
scroll to position [0, 0]
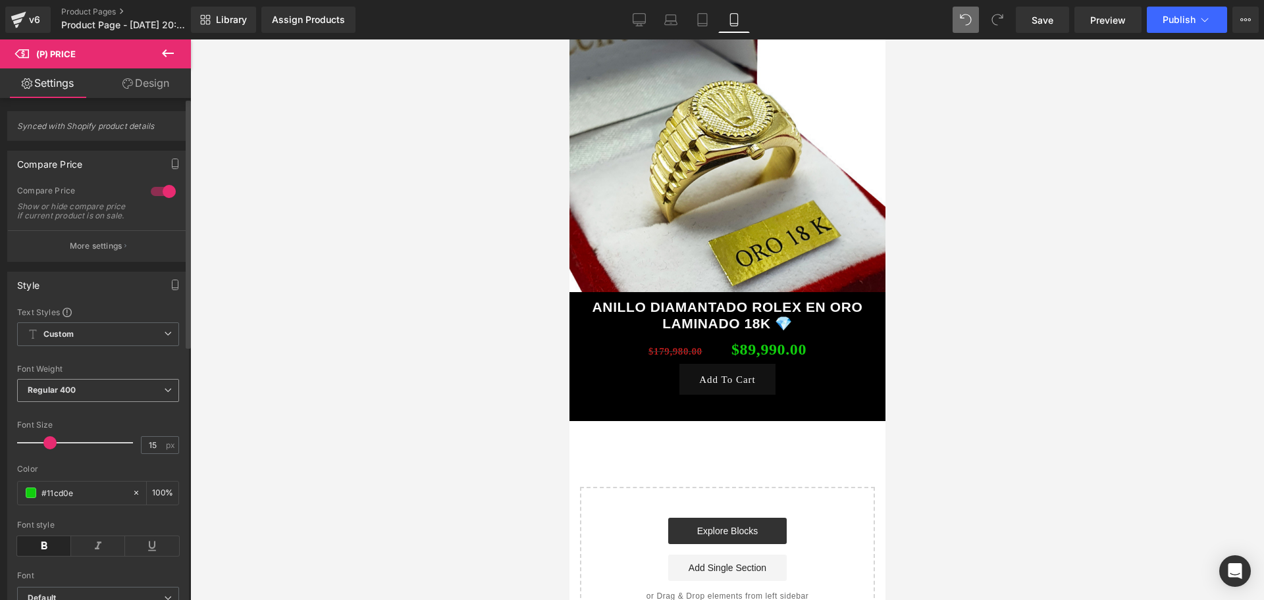
click at [109, 393] on span "Regular 400" at bounding box center [98, 390] width 162 height 23
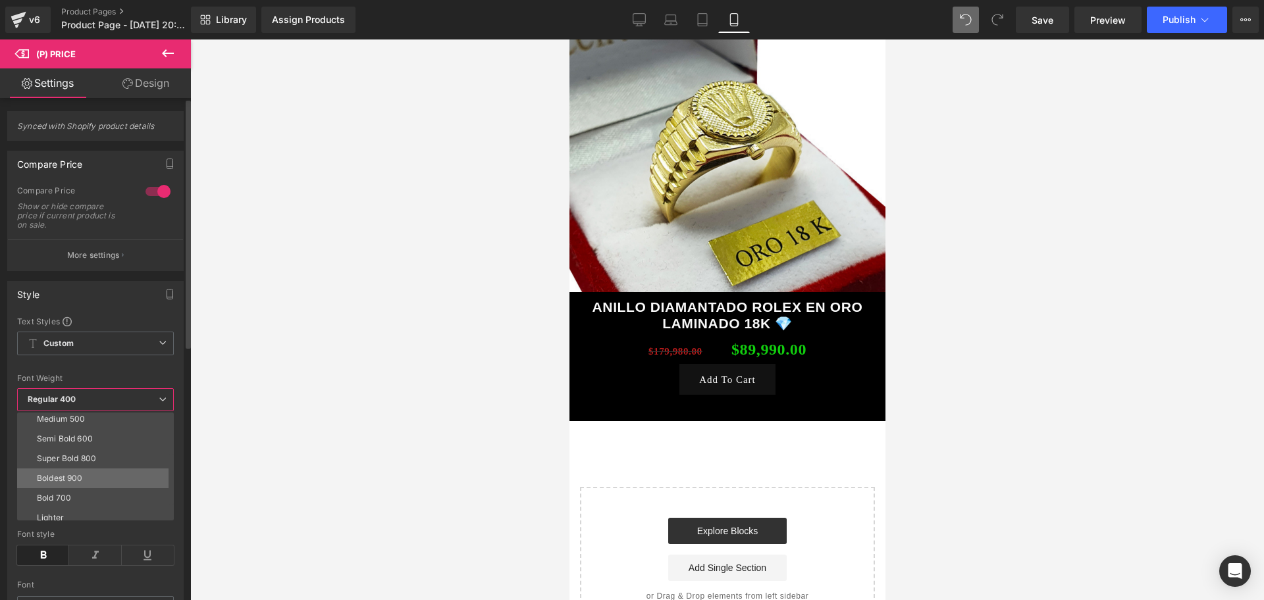
click at [78, 472] on li "Boldest 900" at bounding box center [98, 479] width 163 height 20
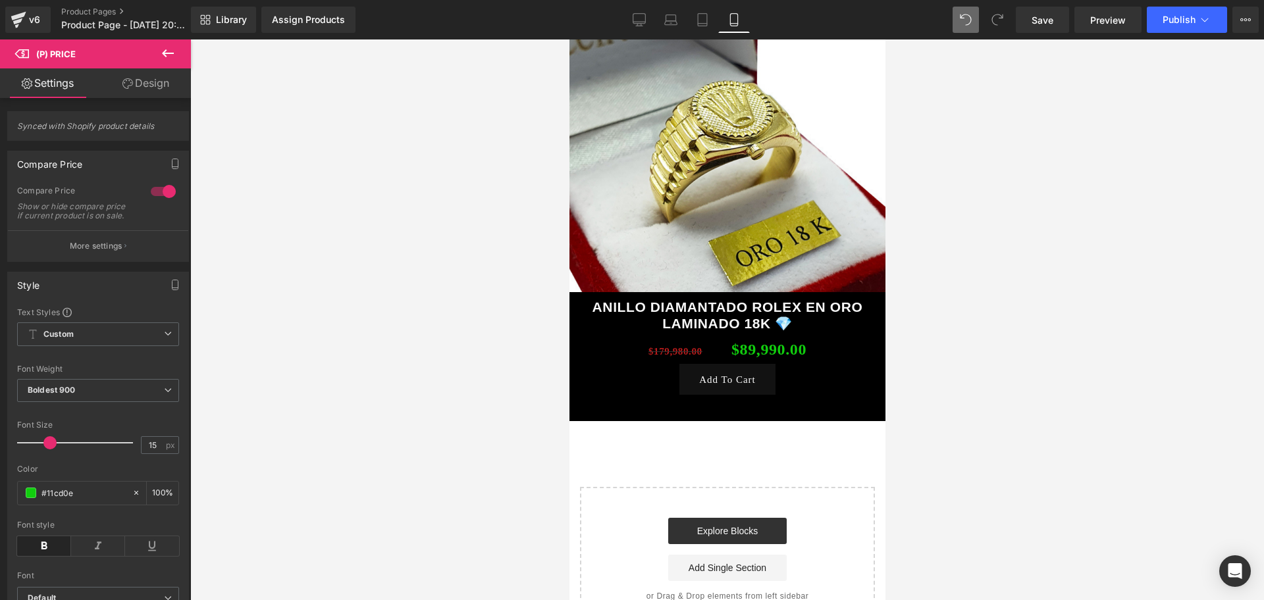
click at [201, 348] on div at bounding box center [727, 320] width 1074 height 561
click at [104, 261] on button "More settings" at bounding box center [98, 245] width 180 height 31
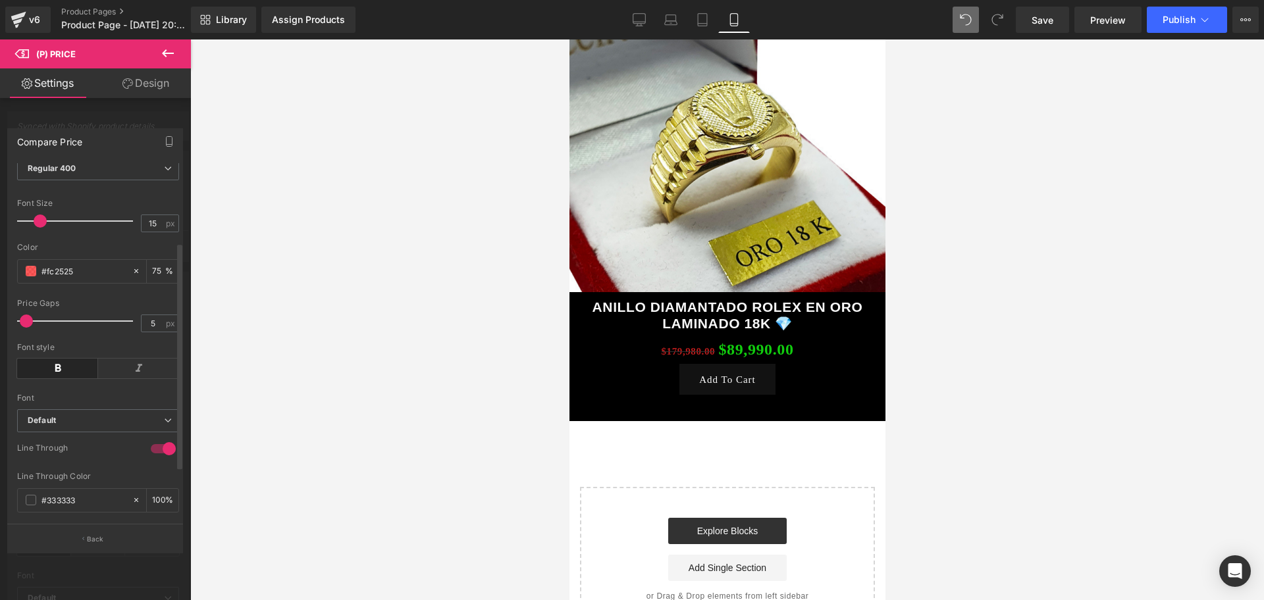
scroll to position [0, 475]
drag, startPoint x: 110, startPoint y: 331, endPoint x: 33, endPoint y: 331, distance: 77.0
click at [33, 331] on div at bounding box center [78, 321] width 109 height 26
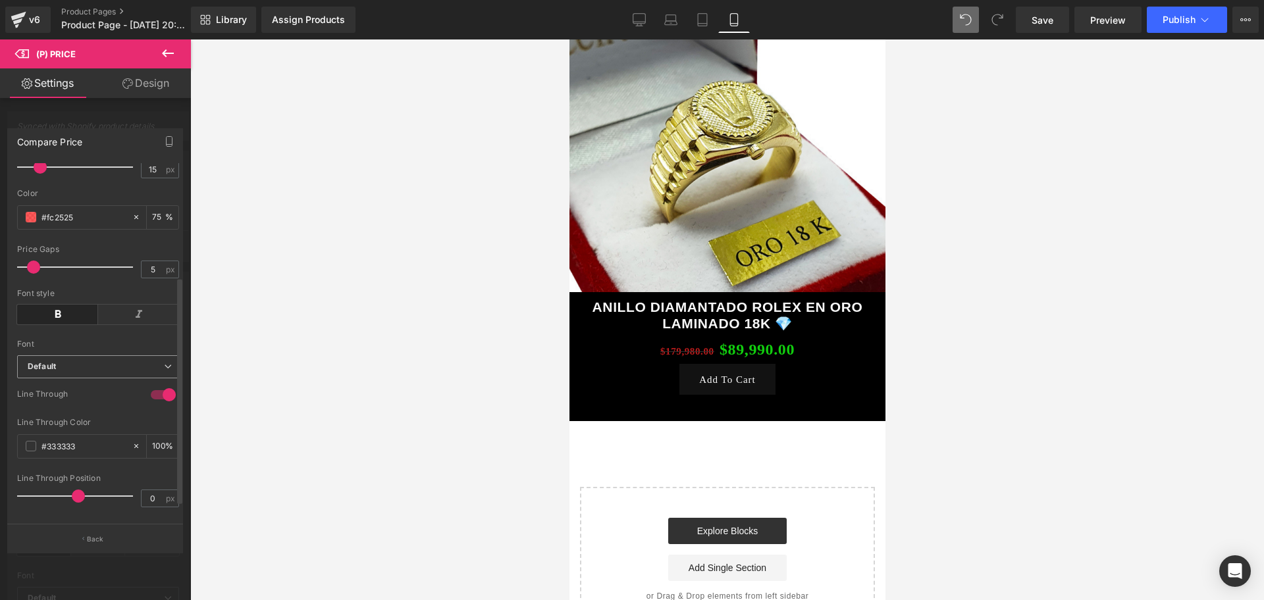
scroll to position [205, 0]
click at [38, 429] on div "#333333" at bounding box center [75, 440] width 114 height 23
click at [33, 435] on span at bounding box center [31, 440] width 11 height 11
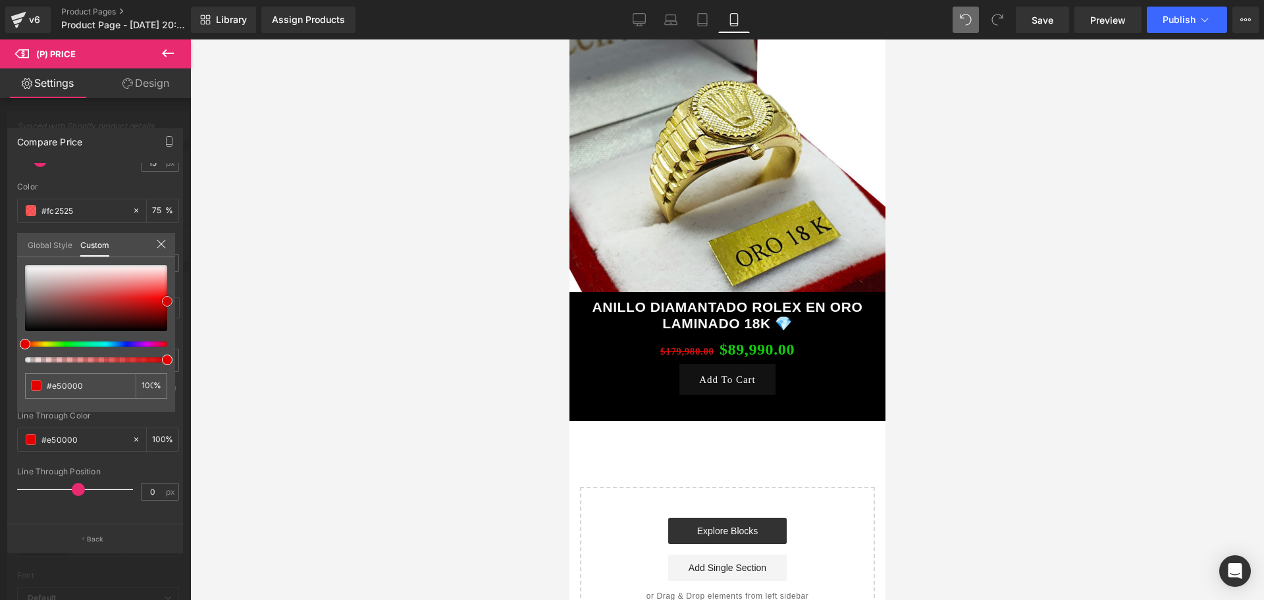
scroll to position [0, 0]
drag, startPoint x: 22, startPoint y: 313, endPoint x: 164, endPoint y: 297, distance: 143.2
click at [164, 297] on span at bounding box center [167, 301] width 11 height 11
click at [309, 318] on div at bounding box center [727, 320] width 1074 height 561
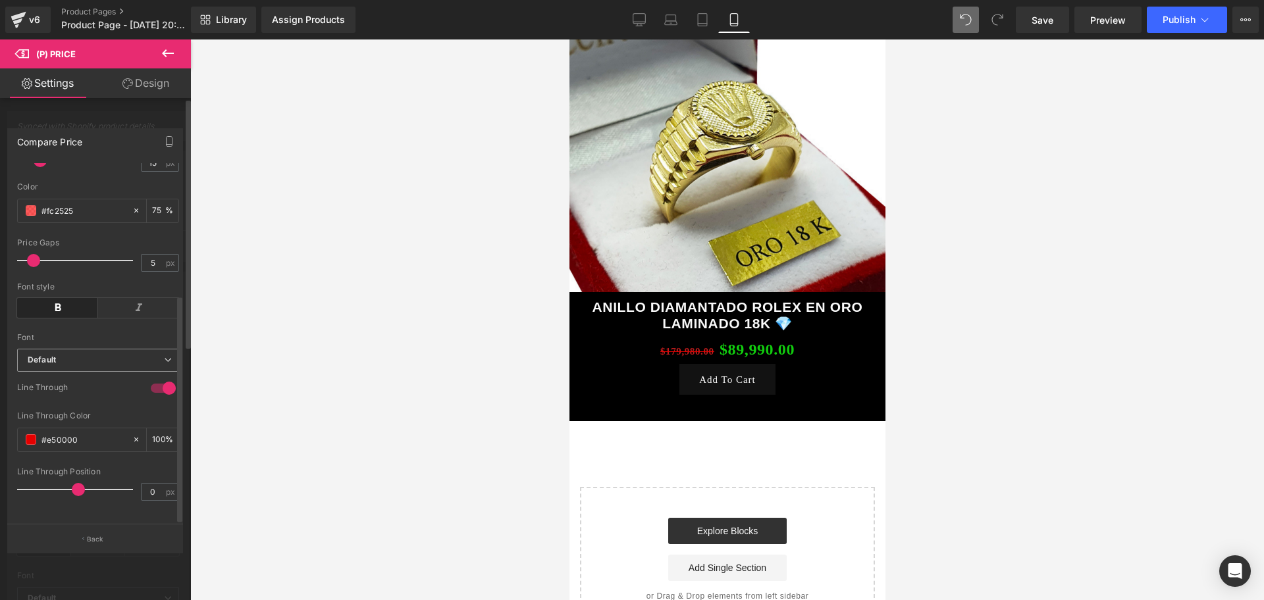
scroll to position [0, 238]
click at [93, 333] on div "Font Default Default Default Open Font Manager" at bounding box center [98, 164] width 162 height 369
click at [109, 355] on b "Default" at bounding box center [96, 360] width 136 height 11
click at [96, 355] on b "Default" at bounding box center [96, 360] width 136 height 11
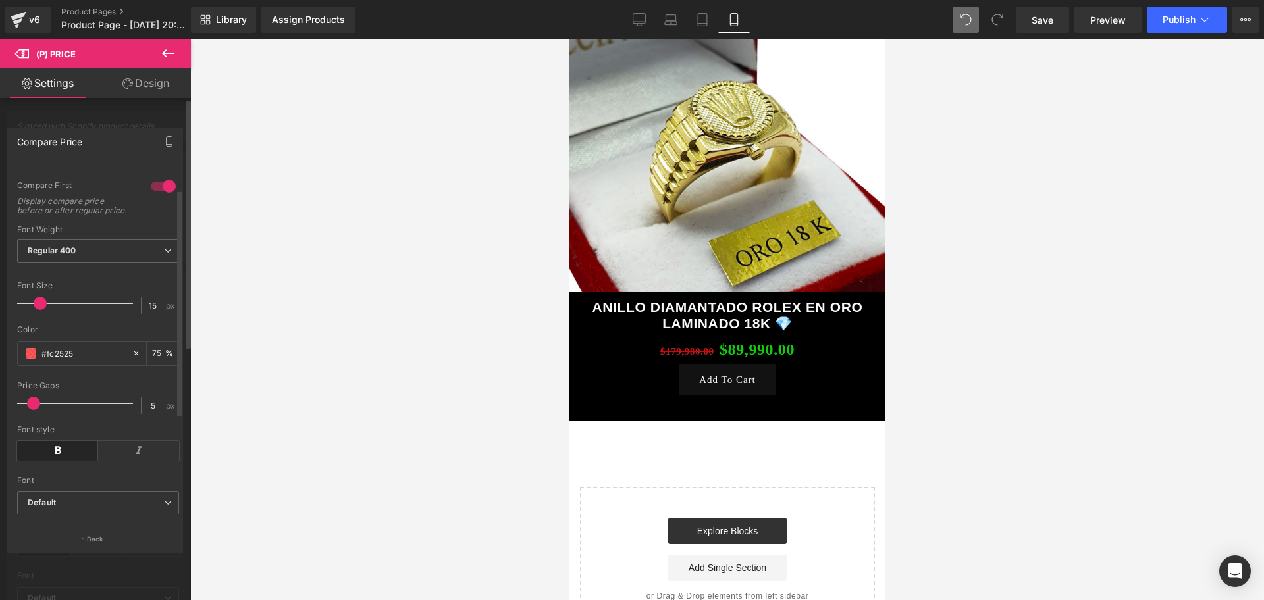
scroll to position [0, 475]
click at [54, 255] on b "Regular 400" at bounding box center [52, 251] width 49 height 10
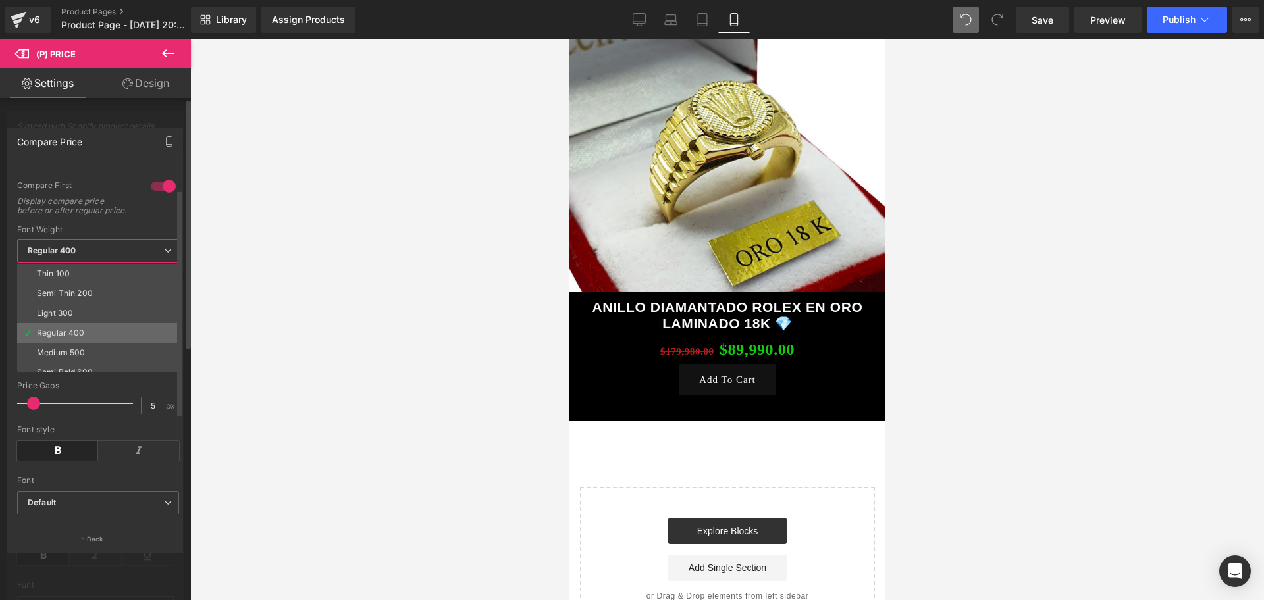
scroll to position [82, 0]
click at [82, 334] on div "Boldest 900" at bounding box center [60, 329] width 46 height 9
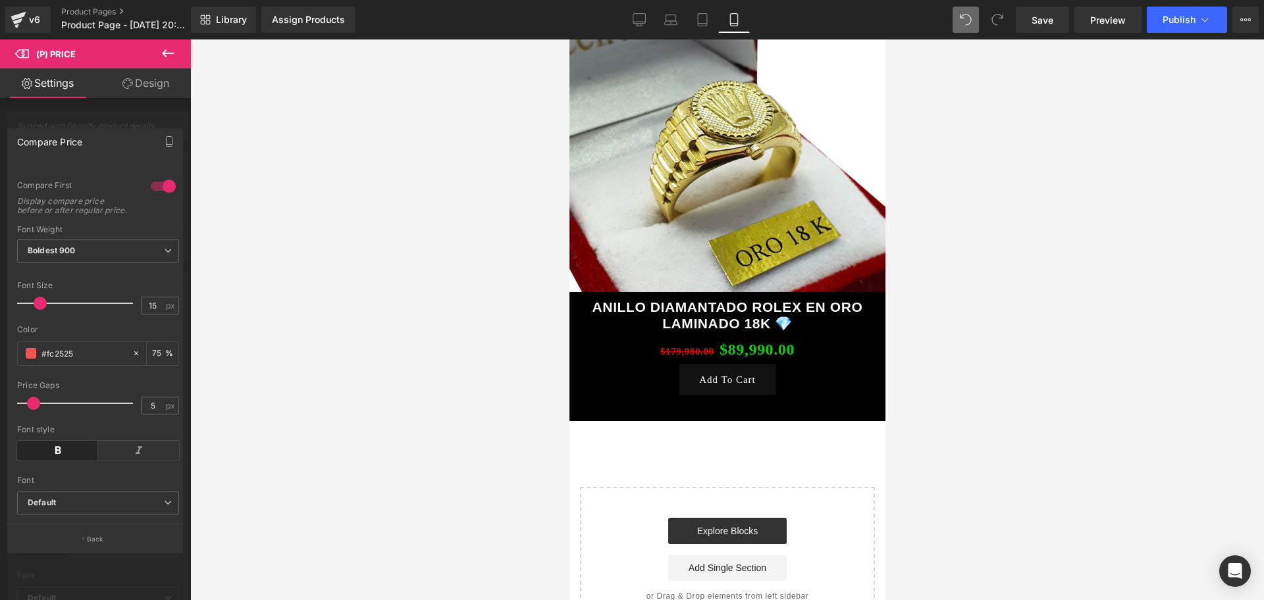
click at [271, 365] on div at bounding box center [727, 320] width 1074 height 561
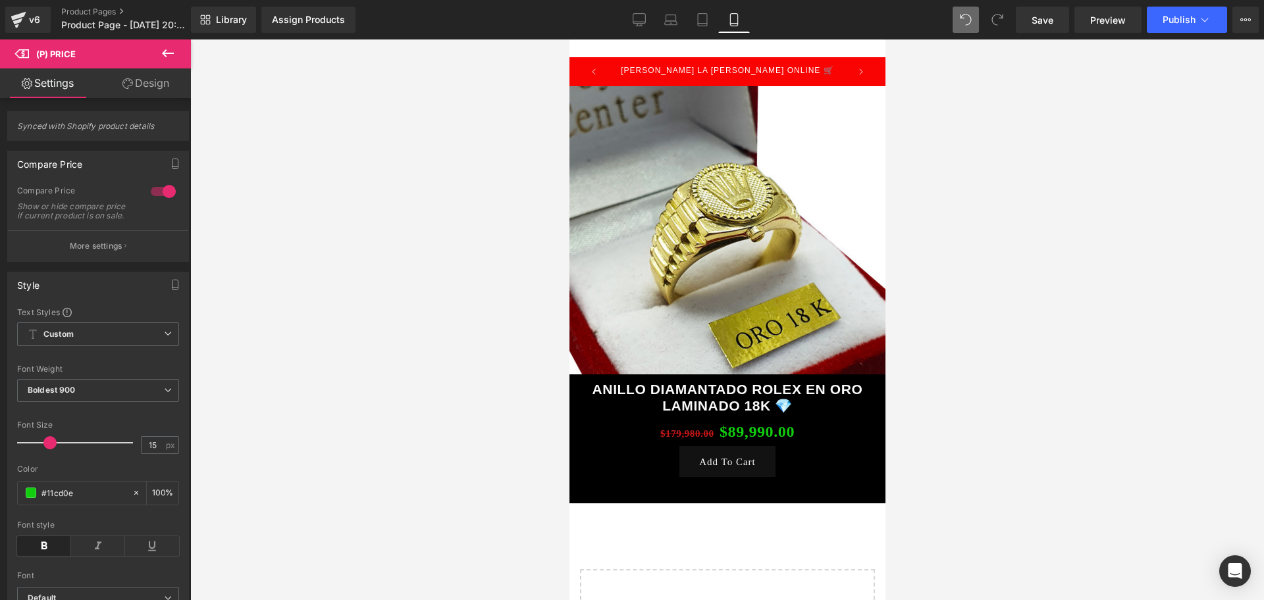
scroll to position [0, 0]
click at [164, 55] on icon at bounding box center [168, 53] width 12 height 8
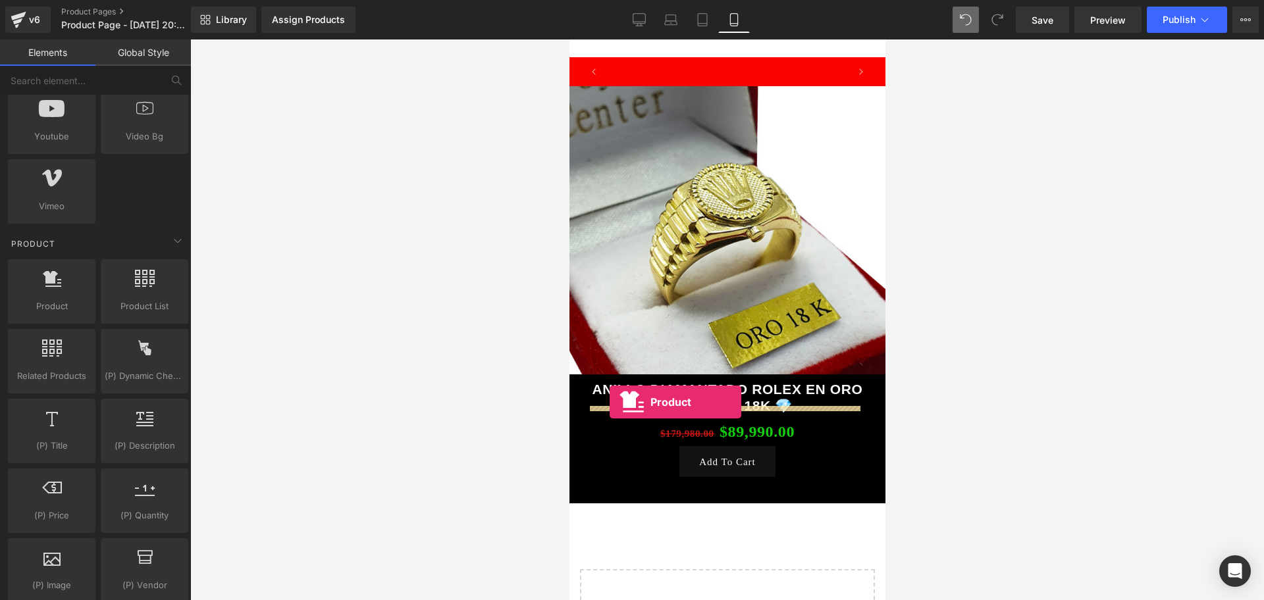
scroll to position [0, 713]
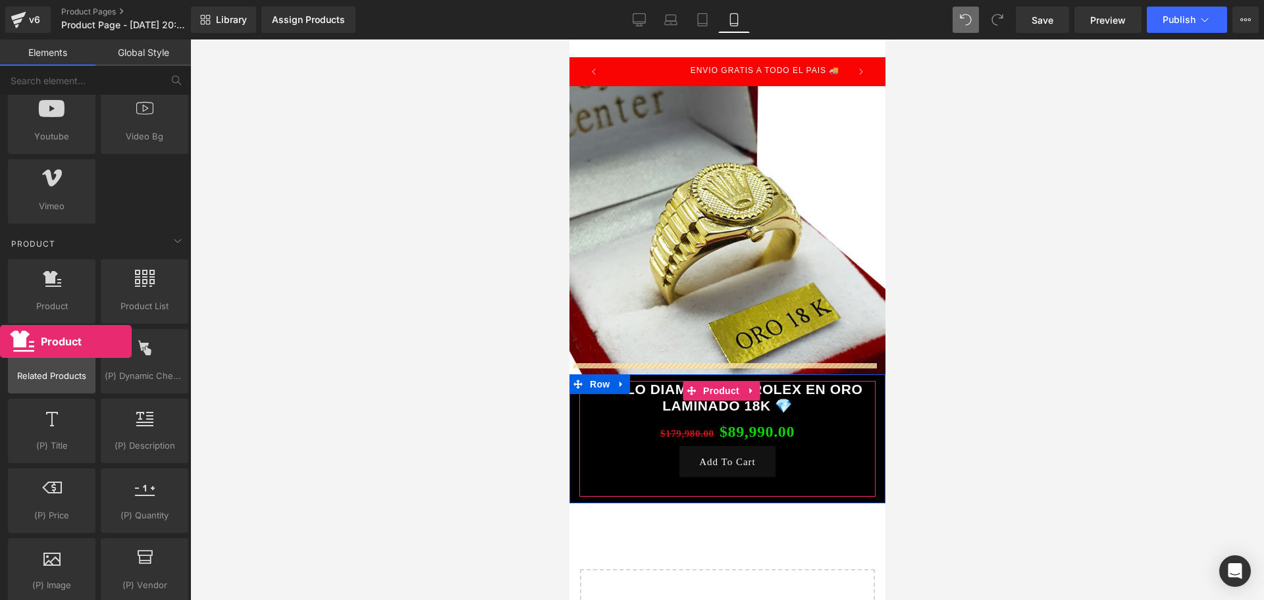
drag, startPoint x: 61, startPoint y: 283, endPoint x: 30, endPoint y: 330, distance: 55.7
click at [6, 340] on div "Product products, goods, sells Product List products, lists, collections, goods…" at bounding box center [98, 571] width 186 height 628
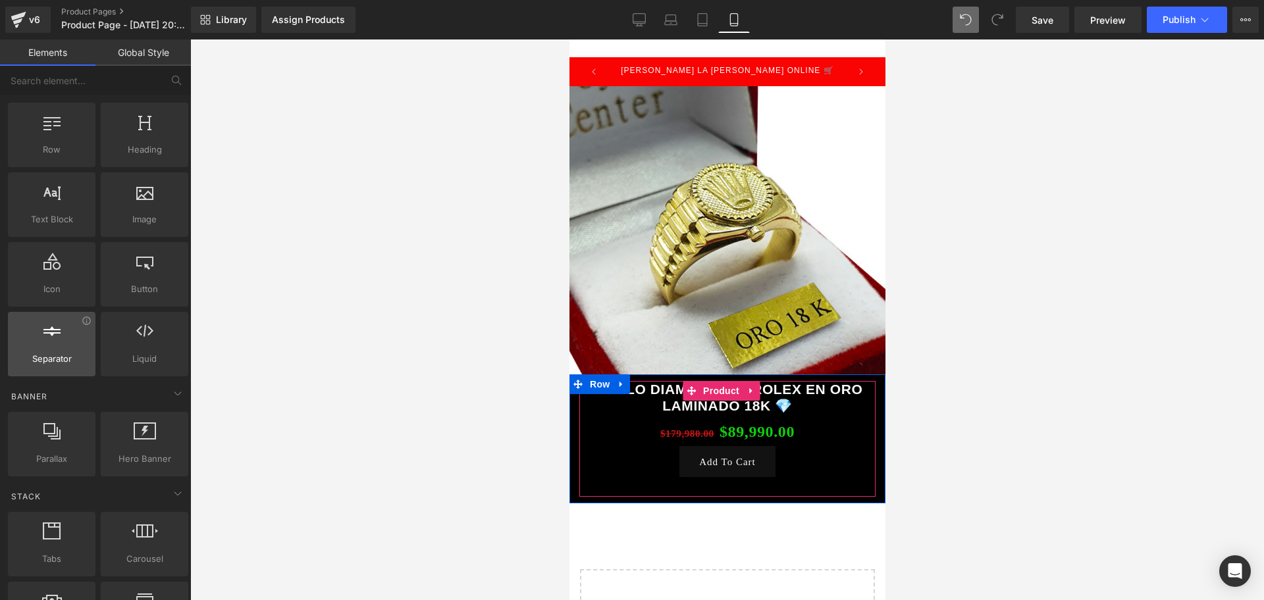
scroll to position [0, 0]
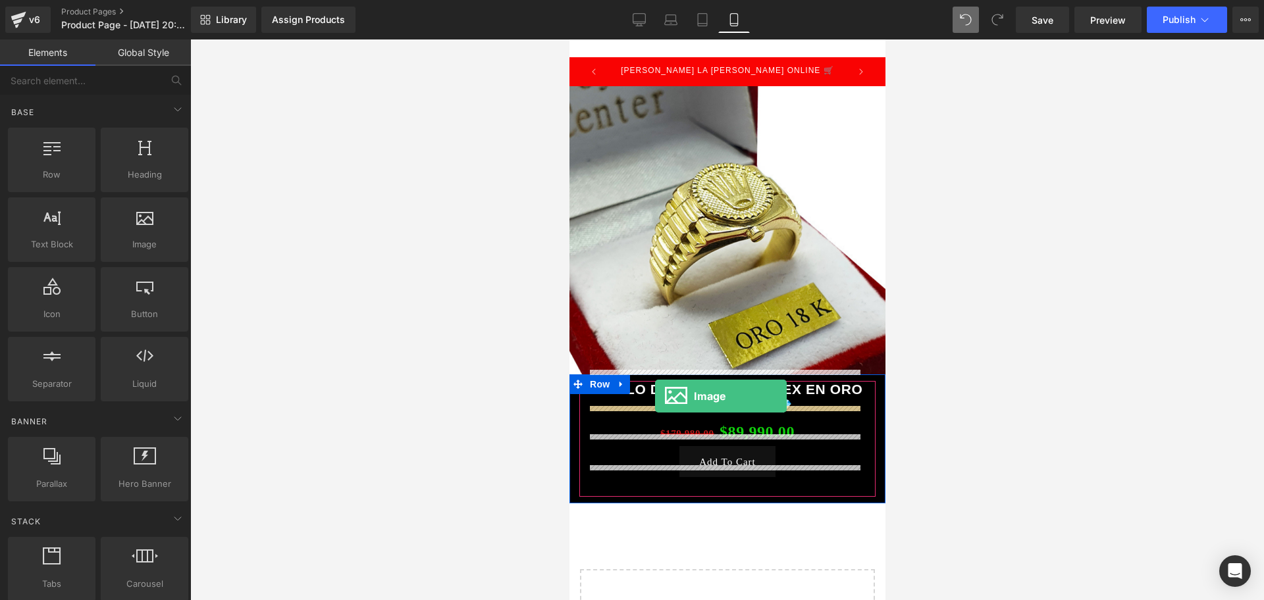
drag, startPoint x: 714, startPoint y: 268, endPoint x: 654, endPoint y: 396, distance: 141.4
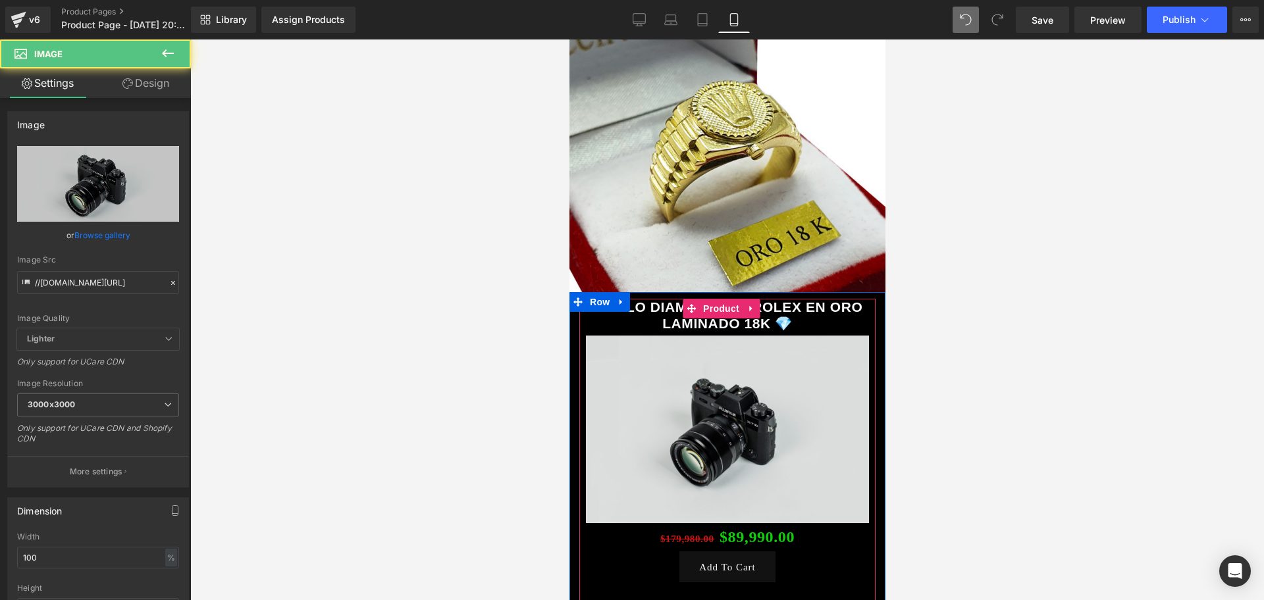
scroll to position [0, 238]
click at [639, 376] on img at bounding box center [726, 430] width 283 height 188
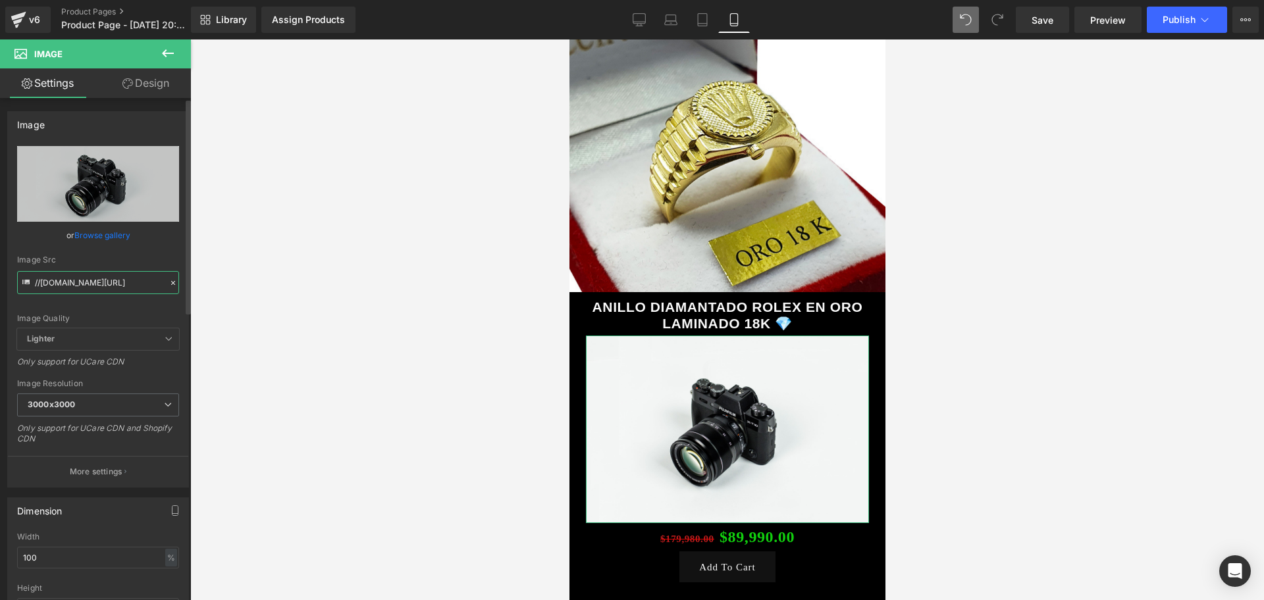
click at [156, 277] on input "//d1um8515vdn9kb.cloudfront.net/images/parallax.jpg" at bounding box center [98, 282] width 162 height 23
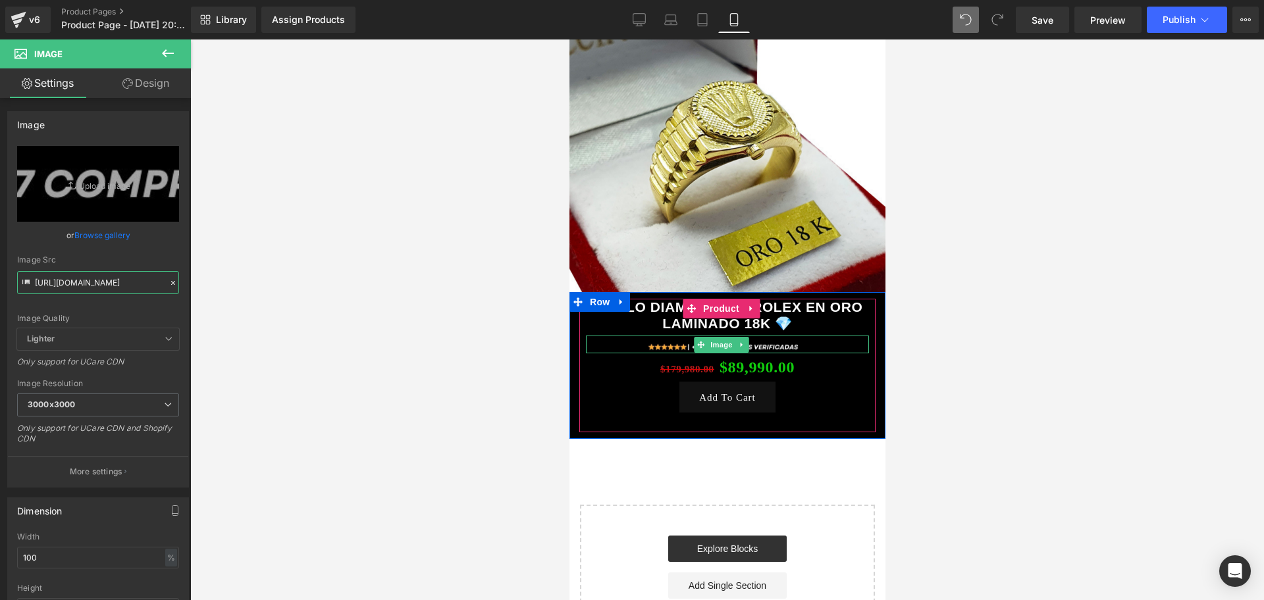
type input "[URL][DOMAIN_NAME]"
click at [998, 385] on div at bounding box center [727, 320] width 1074 height 561
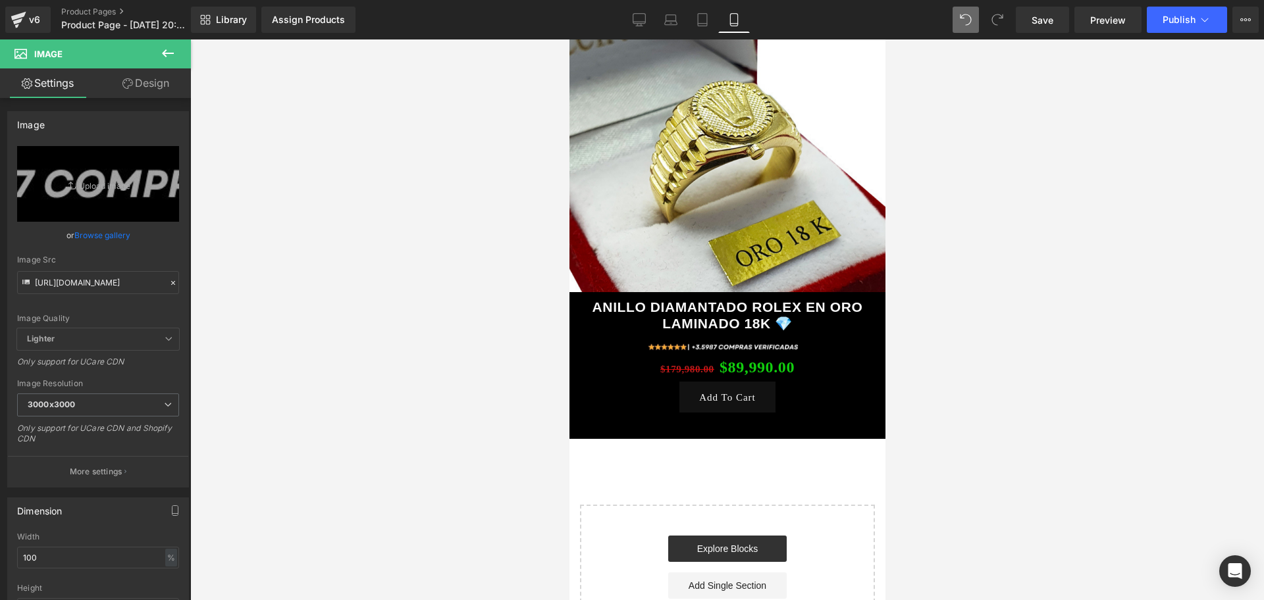
scroll to position [0, 713]
click at [165, 63] on button at bounding box center [168, 54] width 46 height 29
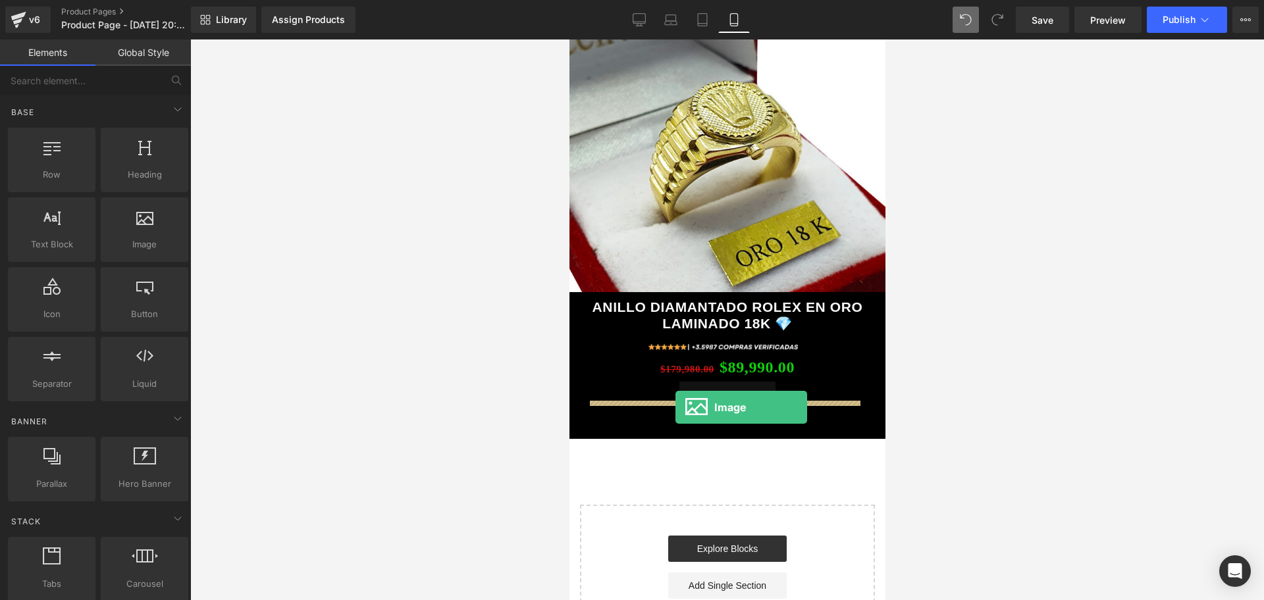
drag, startPoint x: 737, startPoint y: 275, endPoint x: 675, endPoint y: 408, distance: 146.7
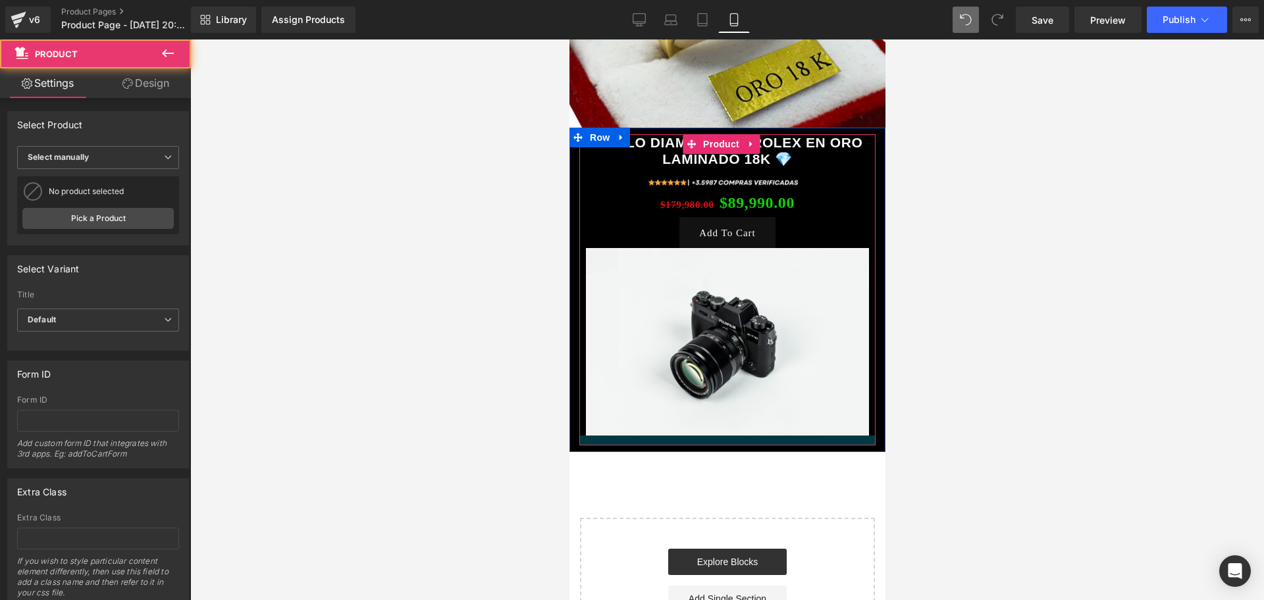
scroll to position [0, 238]
click at [730, 436] on div at bounding box center [727, 441] width 296 height 10
click at [957, 382] on div at bounding box center [727, 320] width 1074 height 561
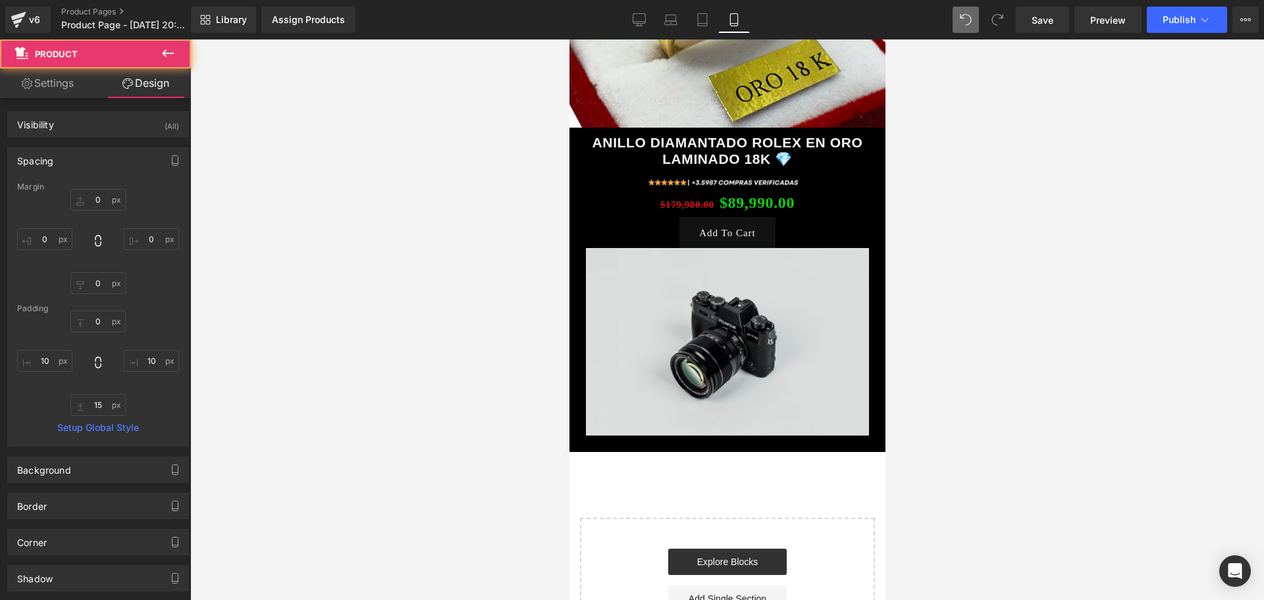
click at [826, 335] on img at bounding box center [726, 342] width 283 height 188
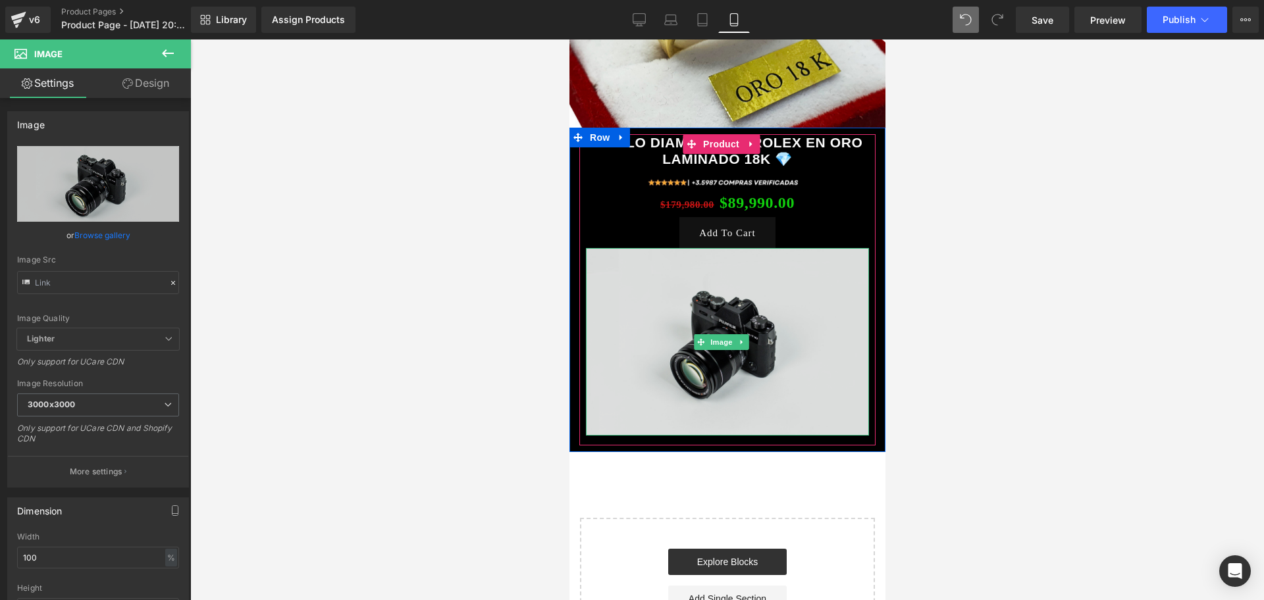
click at [778, 315] on img at bounding box center [726, 342] width 283 height 188
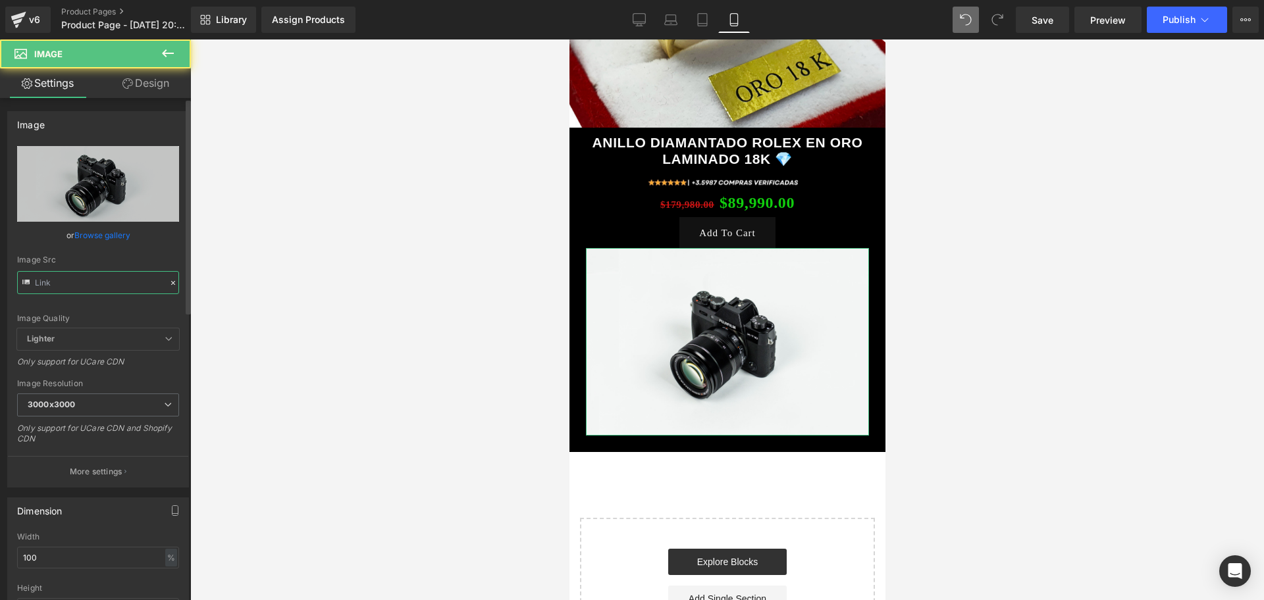
click at [125, 280] on input "text" at bounding box center [98, 282] width 162 height 23
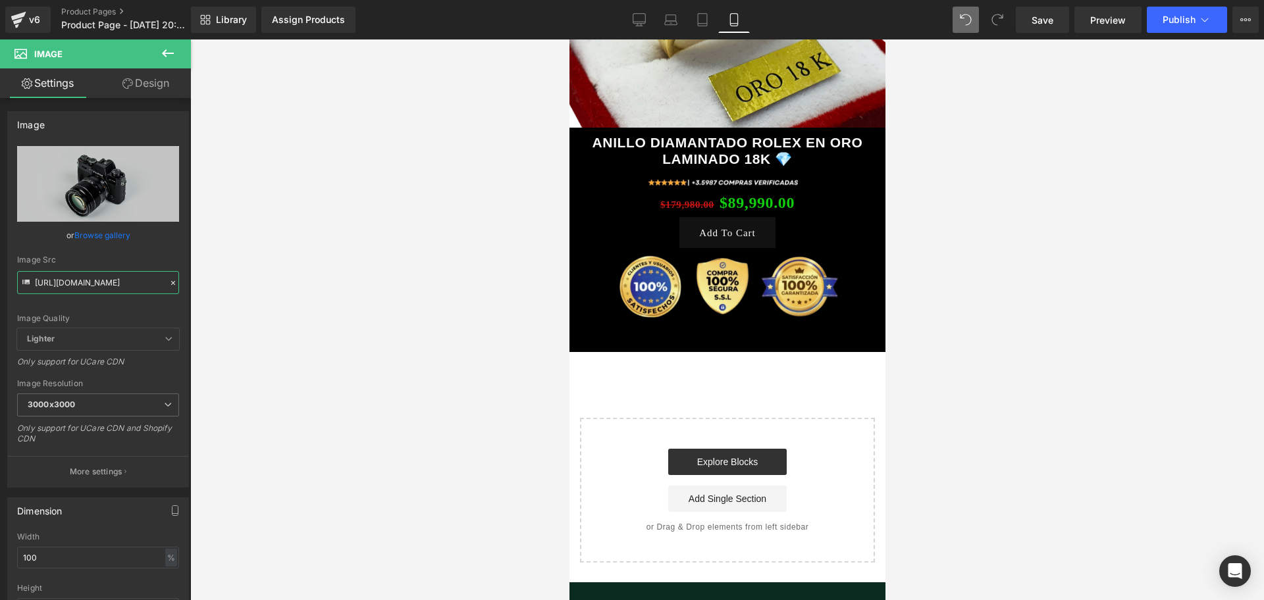
scroll to position [0, 475]
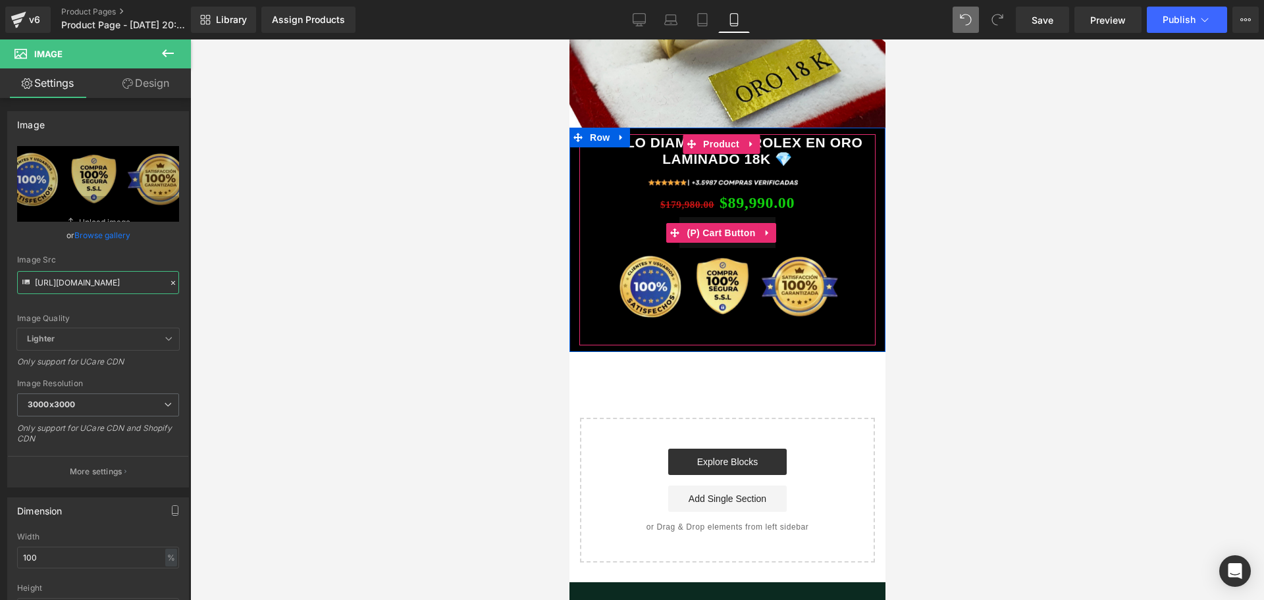
type input "https://i.ibb.co/WWJvV2wj/LANDING-PRODUCTO-1-GUILLO-PANDORA-2.png"
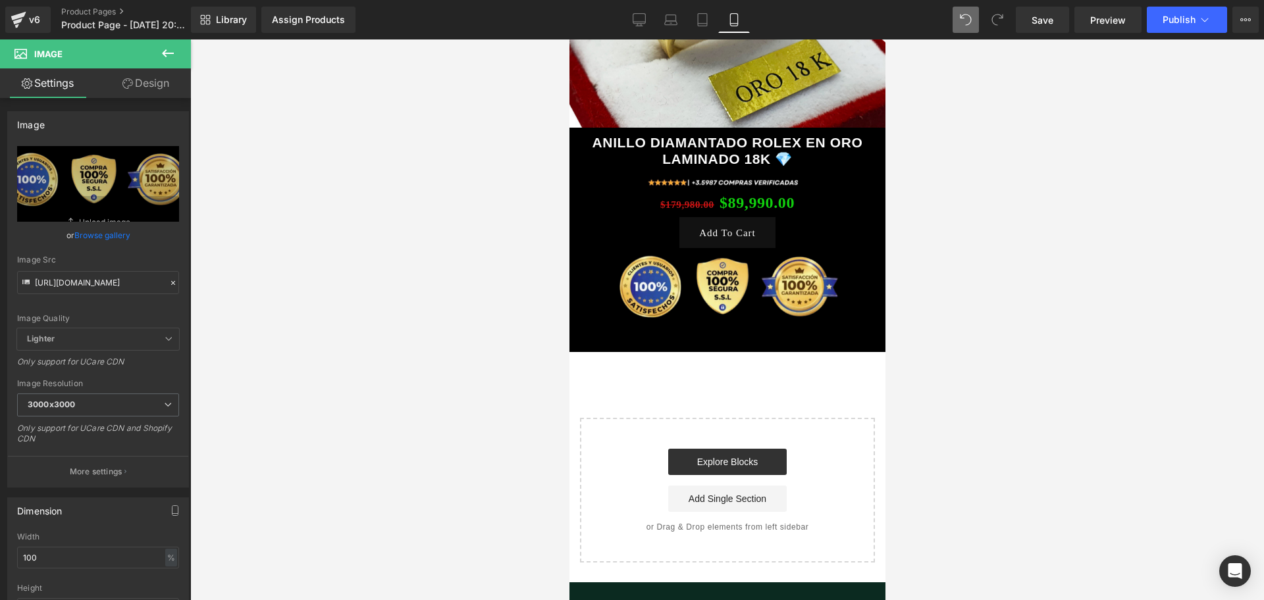
drag, startPoint x: 307, startPoint y: 203, endPoint x: 1181, endPoint y: 238, distance: 873.8
click at [1181, 238] on div at bounding box center [727, 320] width 1074 height 561
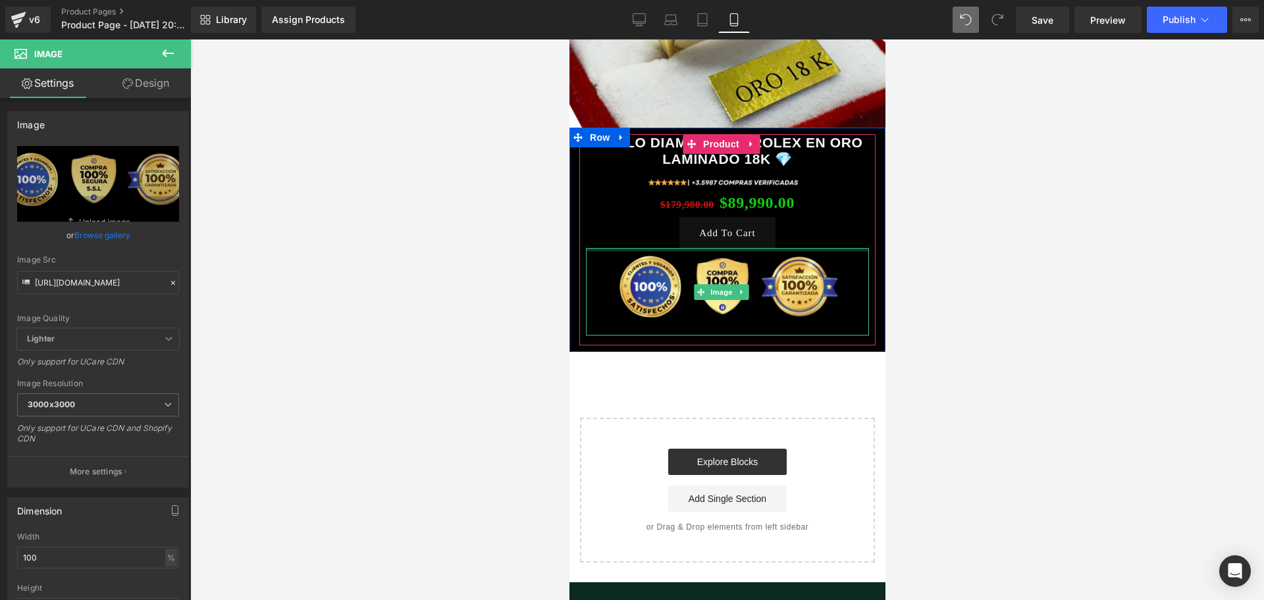
scroll to position [0, 713]
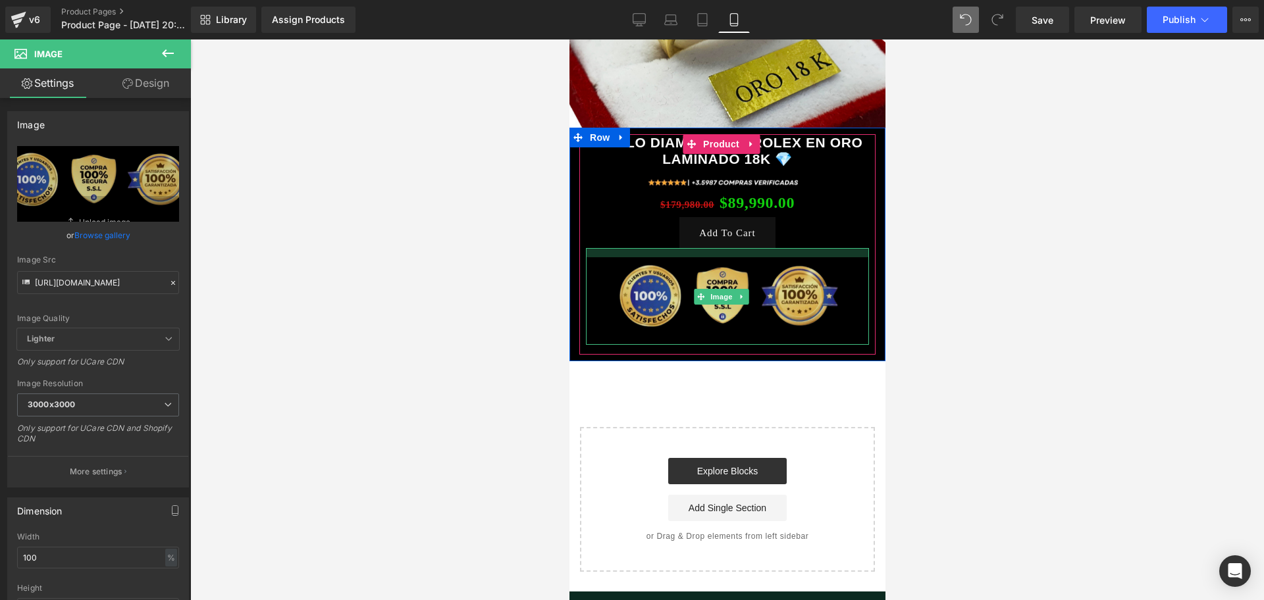
drag, startPoint x: 784, startPoint y: 237, endPoint x: 782, endPoint y: 246, distance: 9.4
click at [782, 248] on div "Image" at bounding box center [726, 296] width 283 height 97
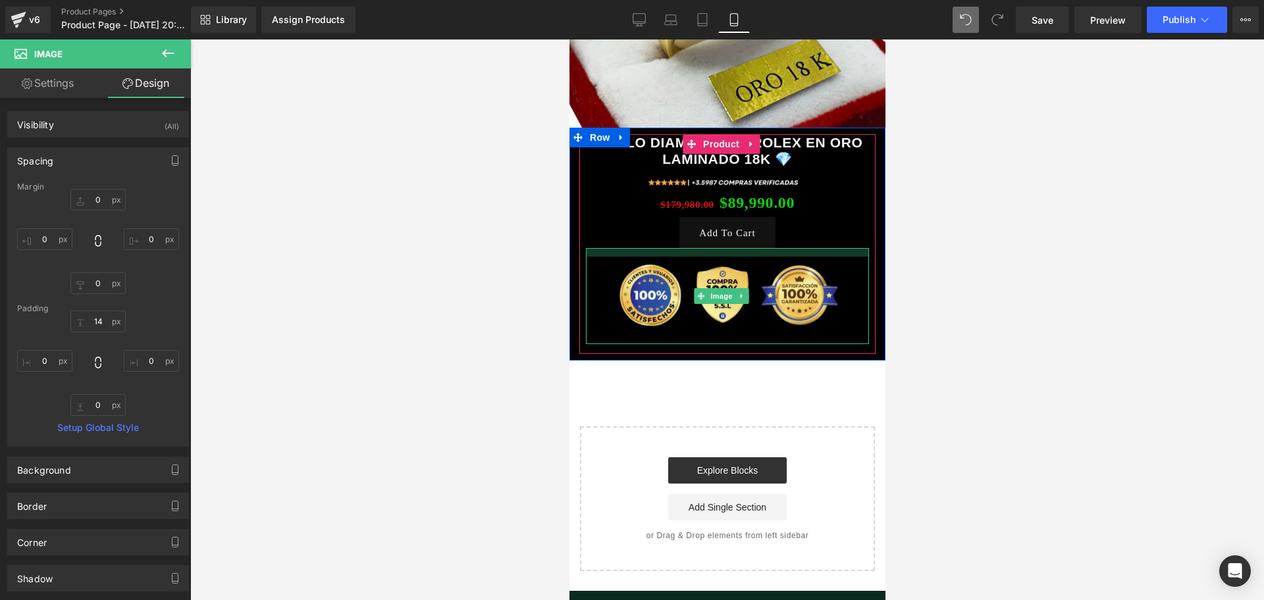
click at [784, 248] on div at bounding box center [726, 252] width 283 height 9
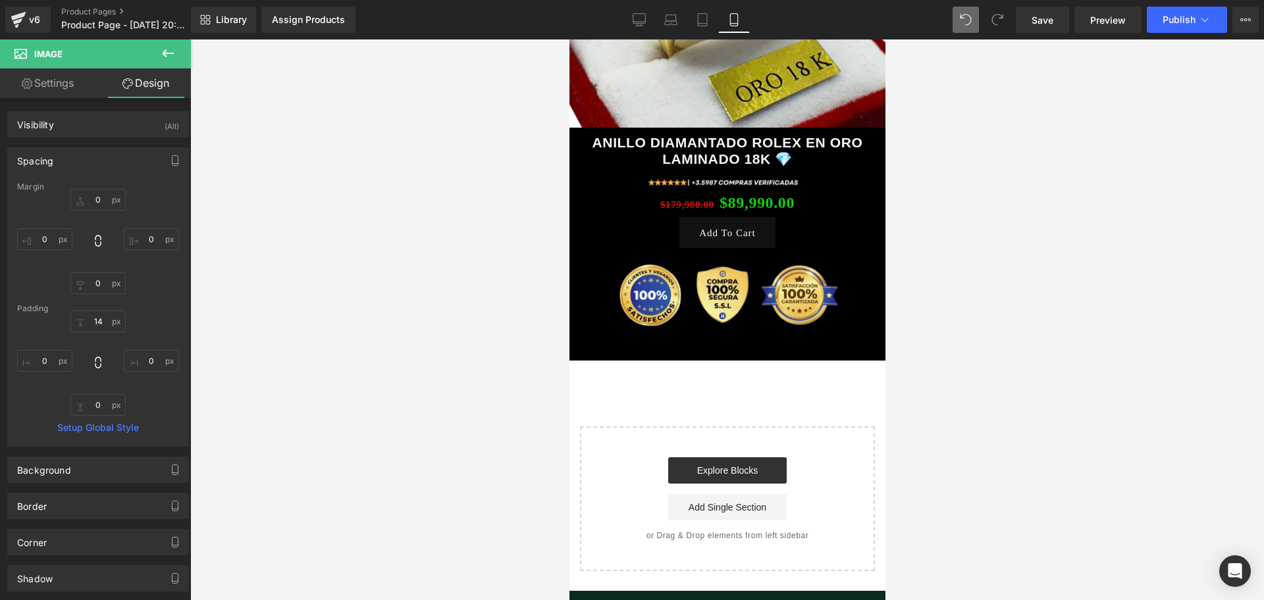
click at [984, 211] on div at bounding box center [727, 320] width 1074 height 561
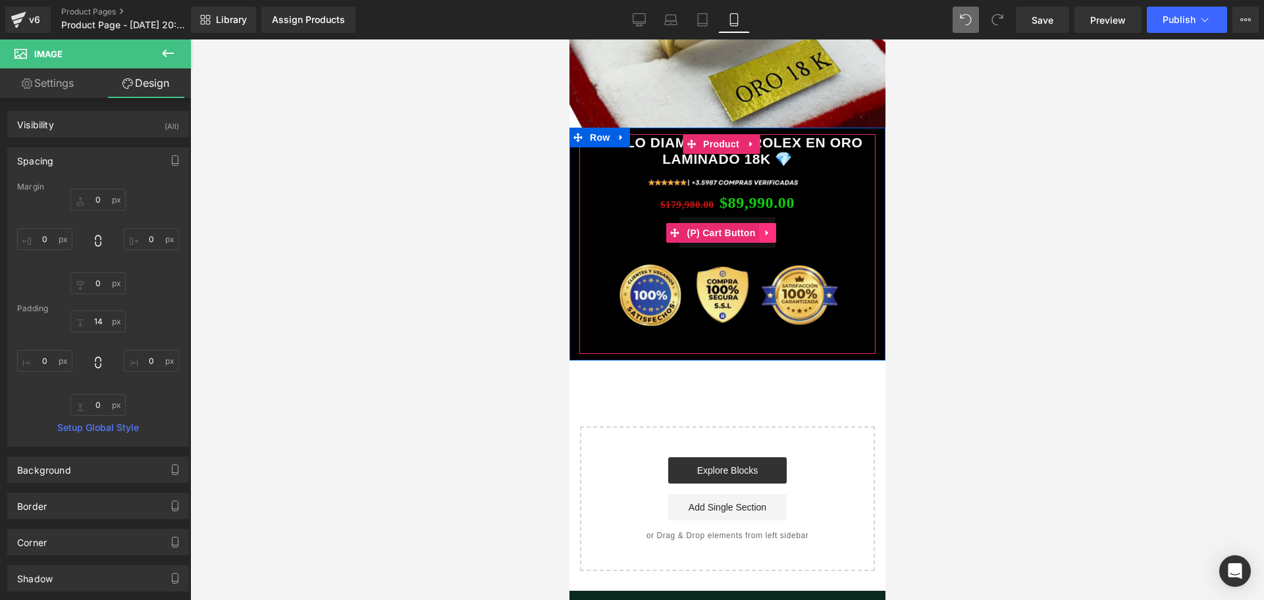
click at [772, 223] on link at bounding box center [767, 233] width 17 height 20
click at [772, 228] on icon at bounding box center [775, 232] width 9 height 9
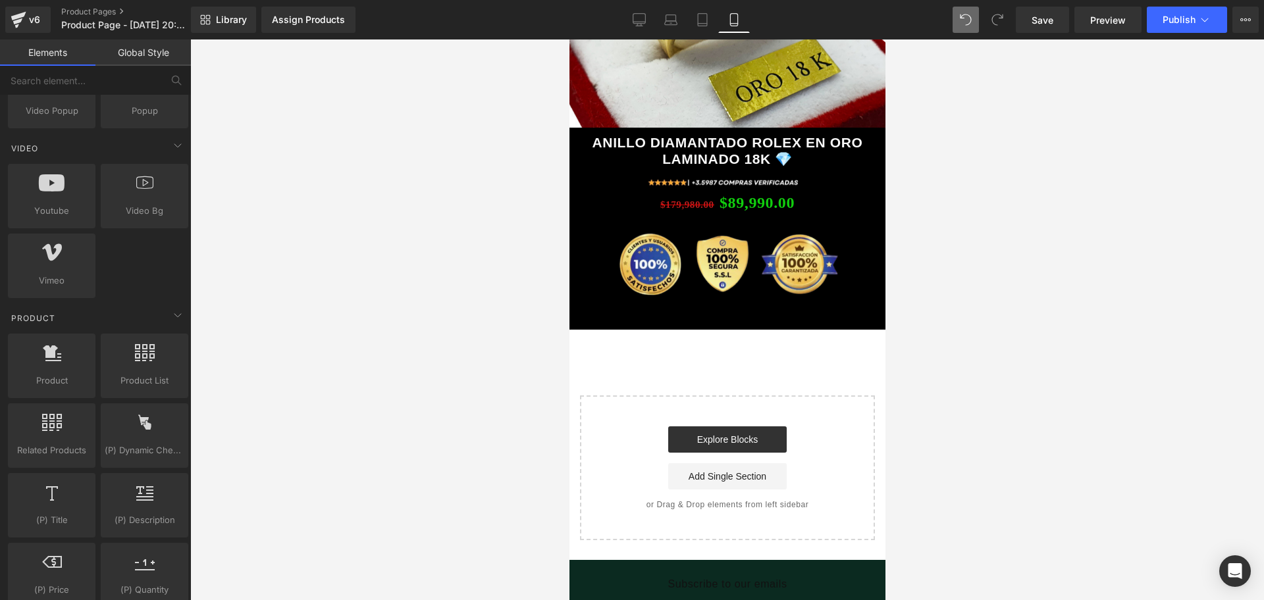
scroll to position [988, 0]
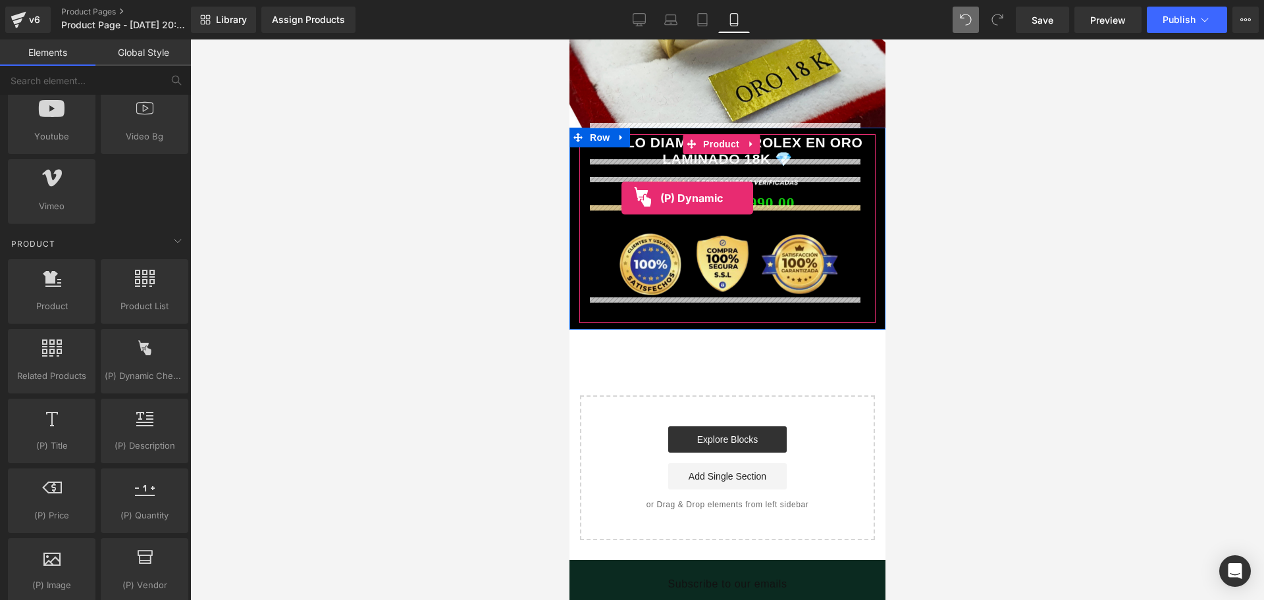
drag, startPoint x: 693, startPoint y: 425, endPoint x: 621, endPoint y: 198, distance: 237.8
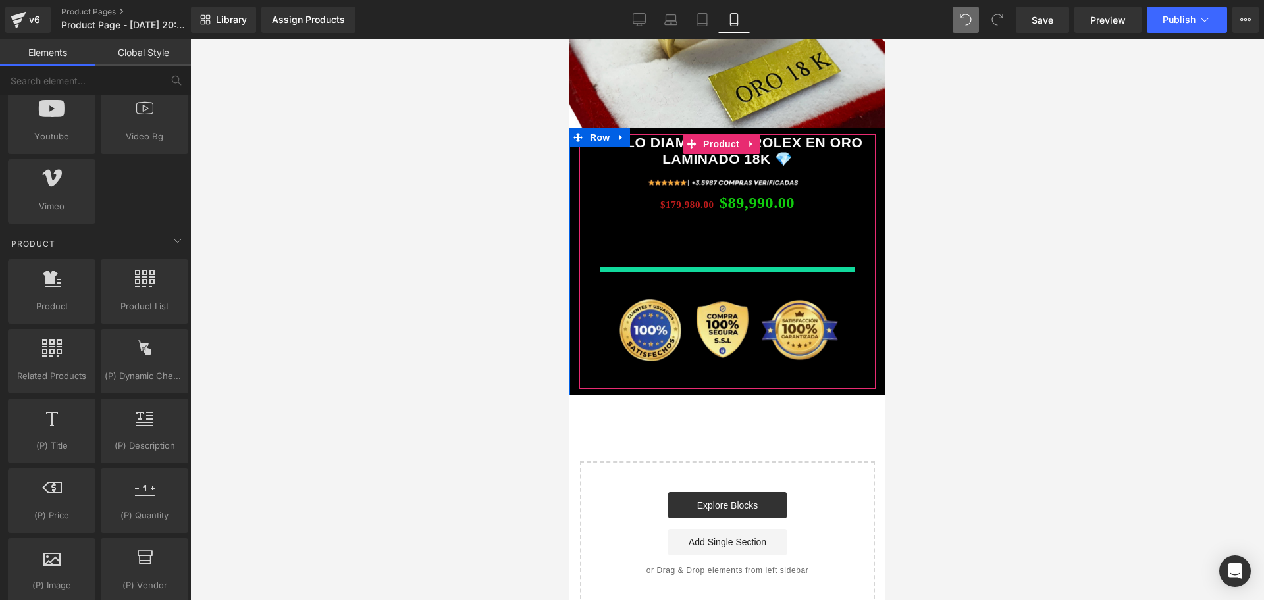
scroll to position [0, 475]
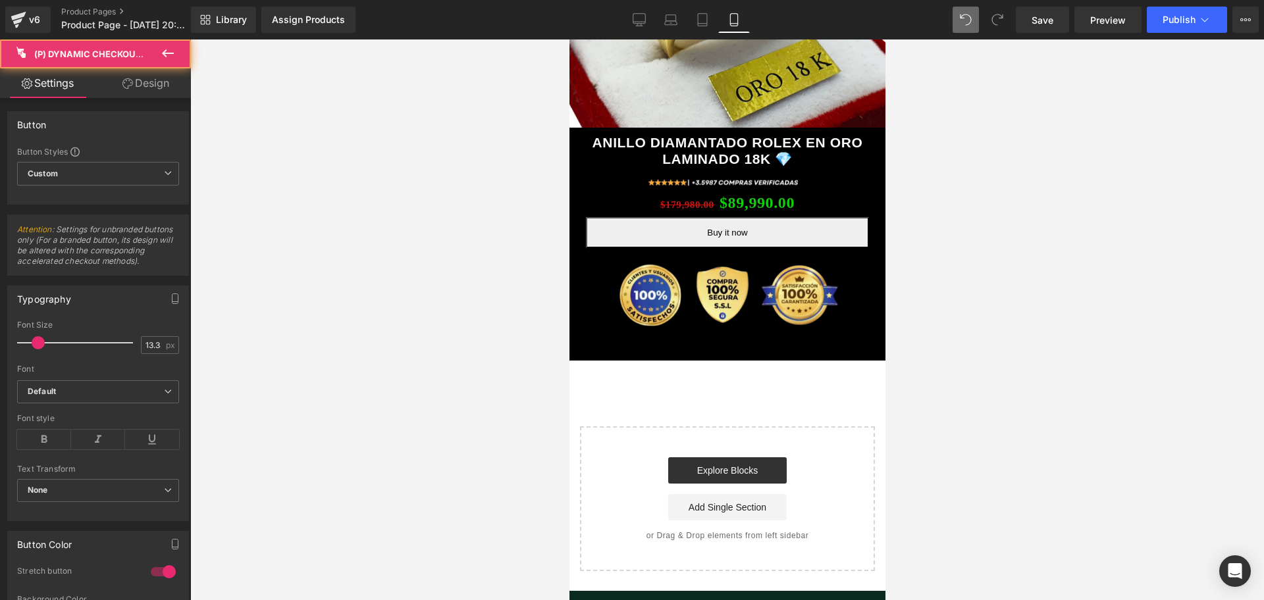
click at [957, 274] on div at bounding box center [727, 320] width 1074 height 561
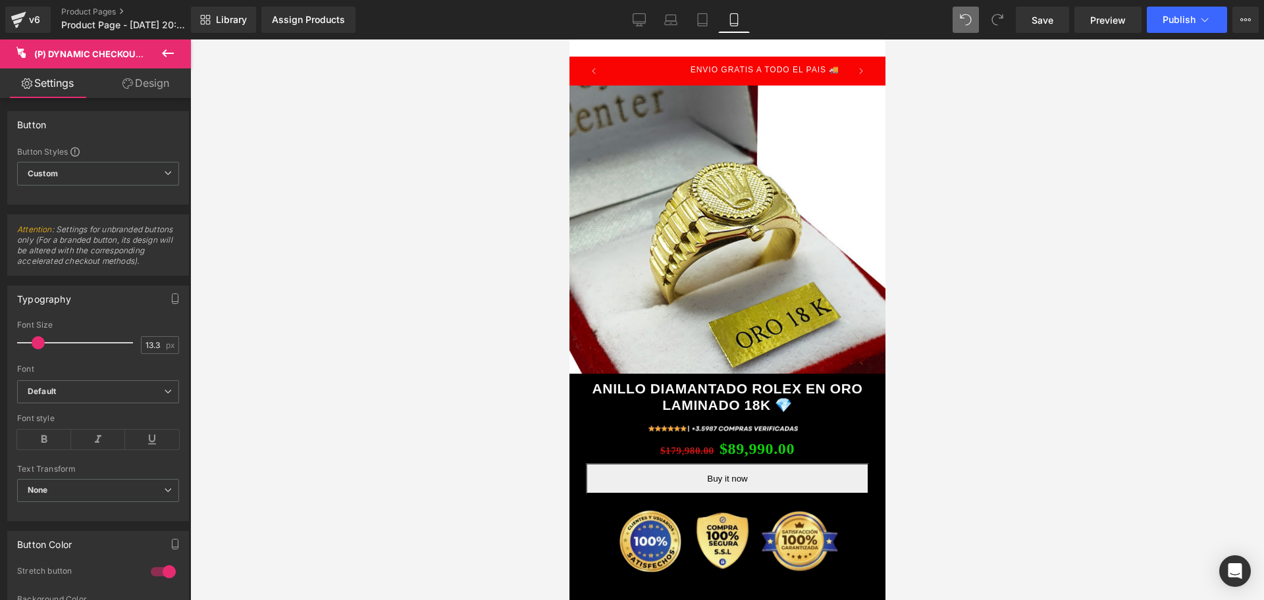
scroll to position [0, 0]
click at [165, 47] on icon at bounding box center [168, 53] width 16 height 16
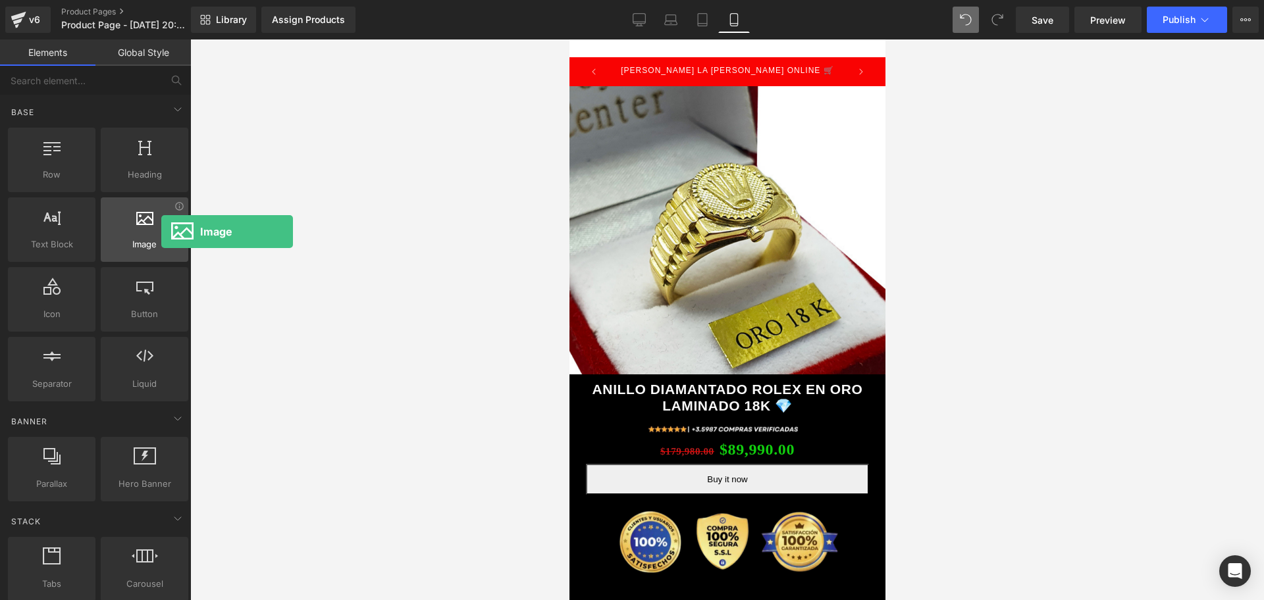
click at [161, 232] on div at bounding box center [145, 223] width 80 height 30
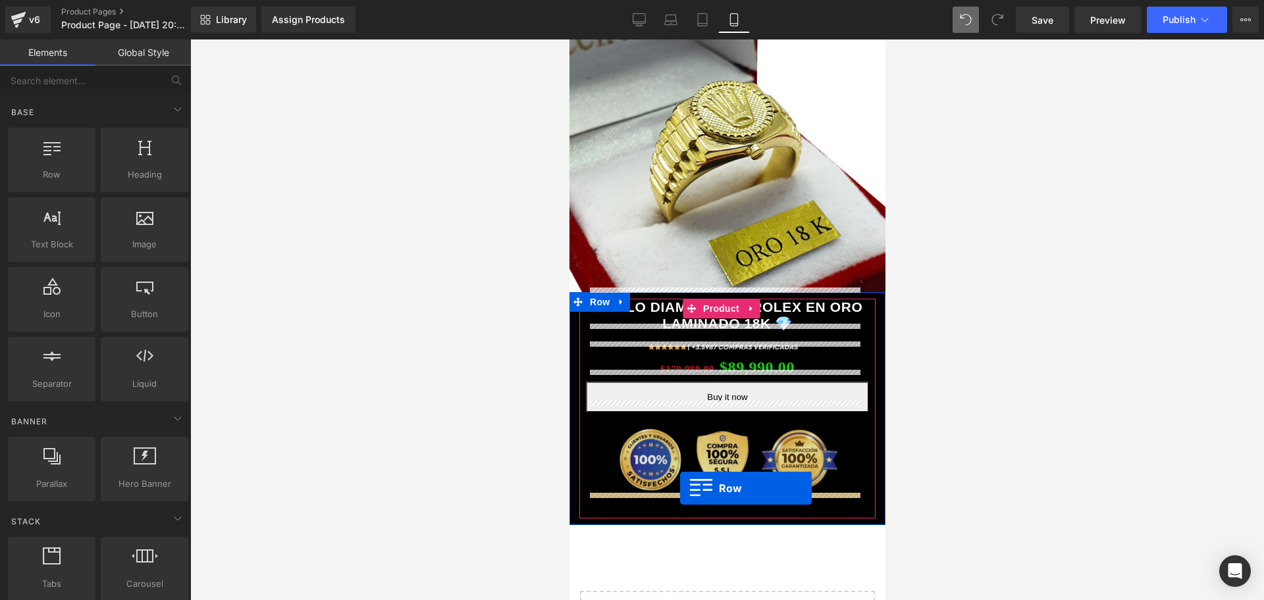
drag, startPoint x: 639, startPoint y: 224, endPoint x: 679, endPoint y: 489, distance: 267.8
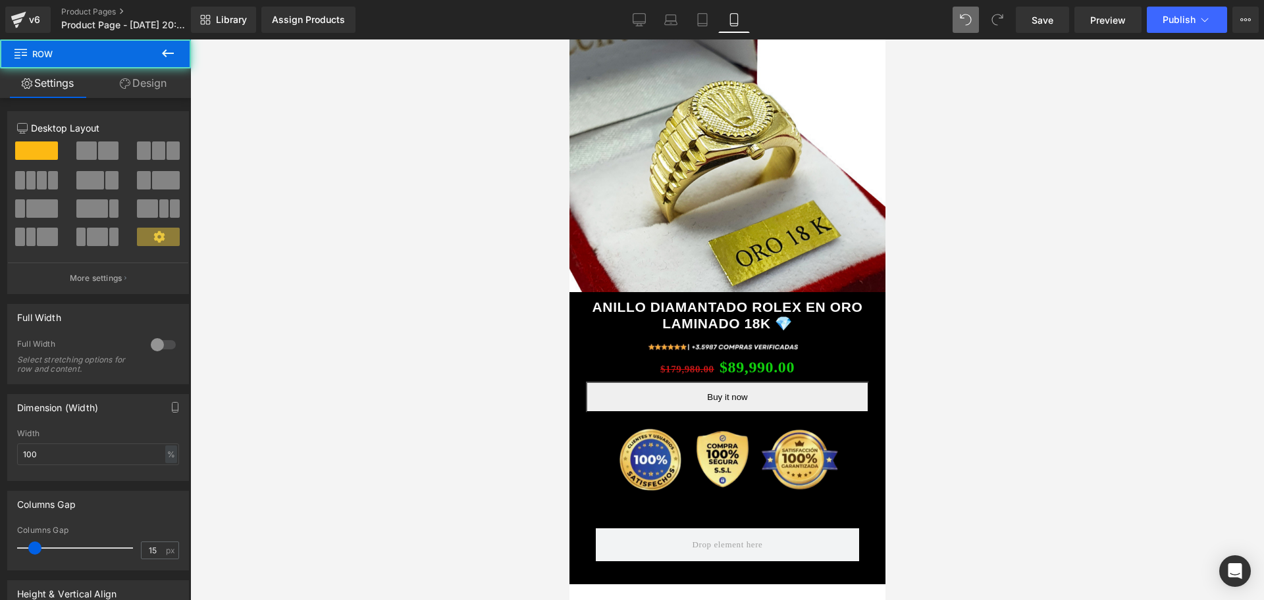
scroll to position [0, 475]
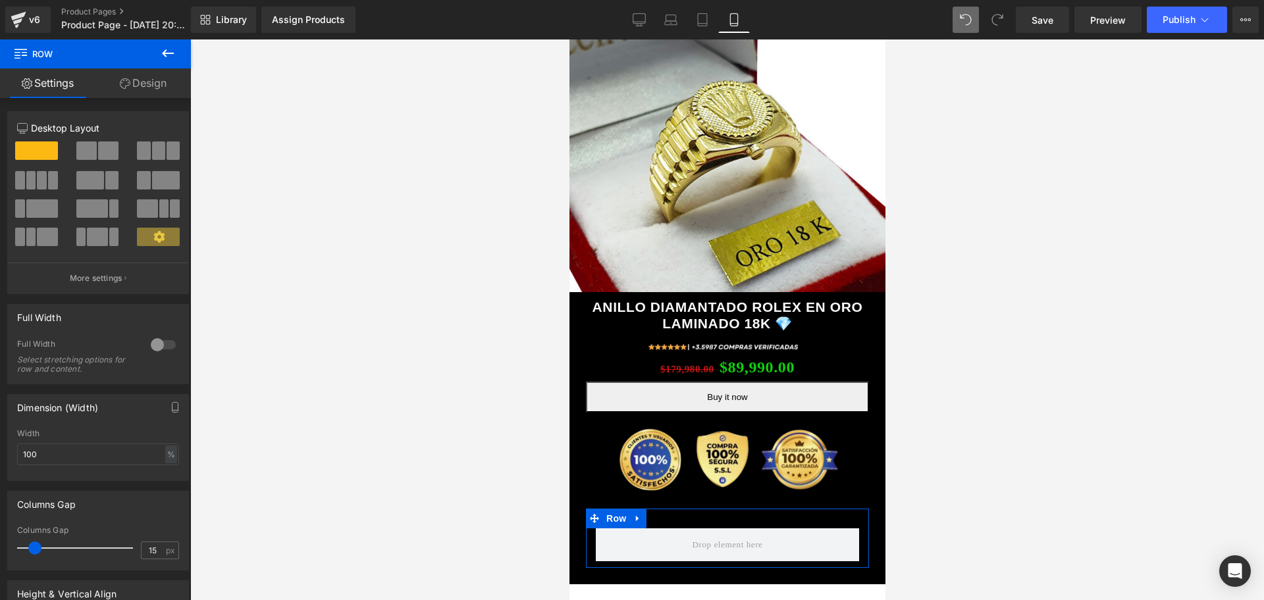
drag, startPoint x: 156, startPoint y: 78, endPoint x: 164, endPoint y: 265, distance: 186.5
click at [156, 78] on link "Design" at bounding box center [142, 83] width 95 height 30
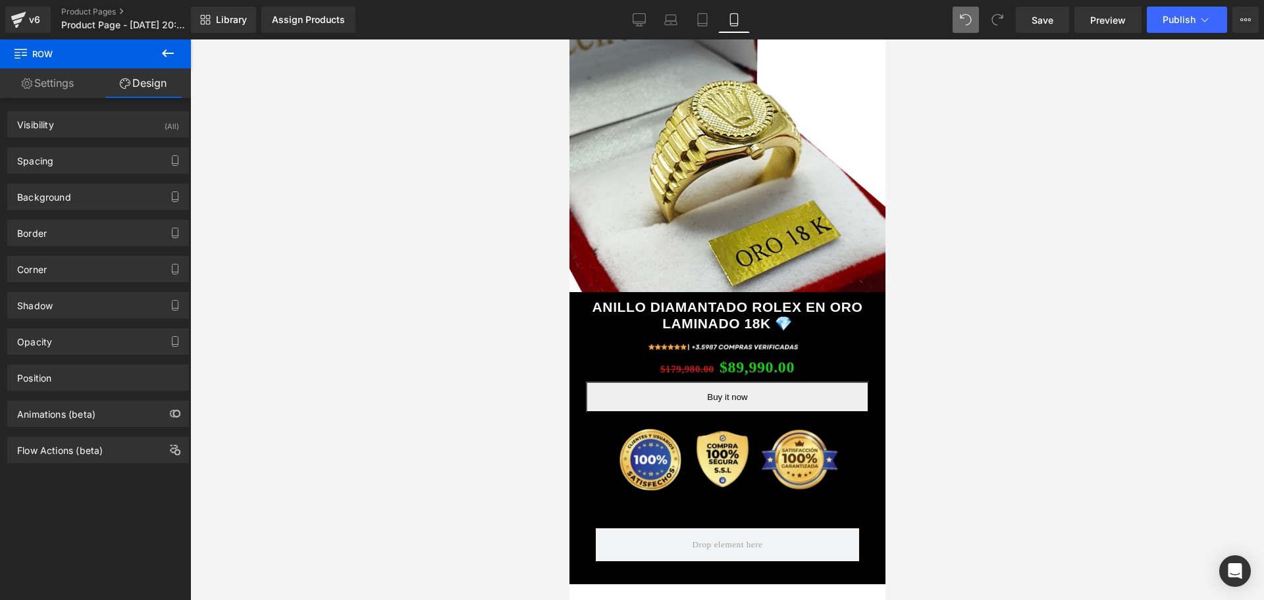
click at [175, 54] on button at bounding box center [168, 54] width 46 height 29
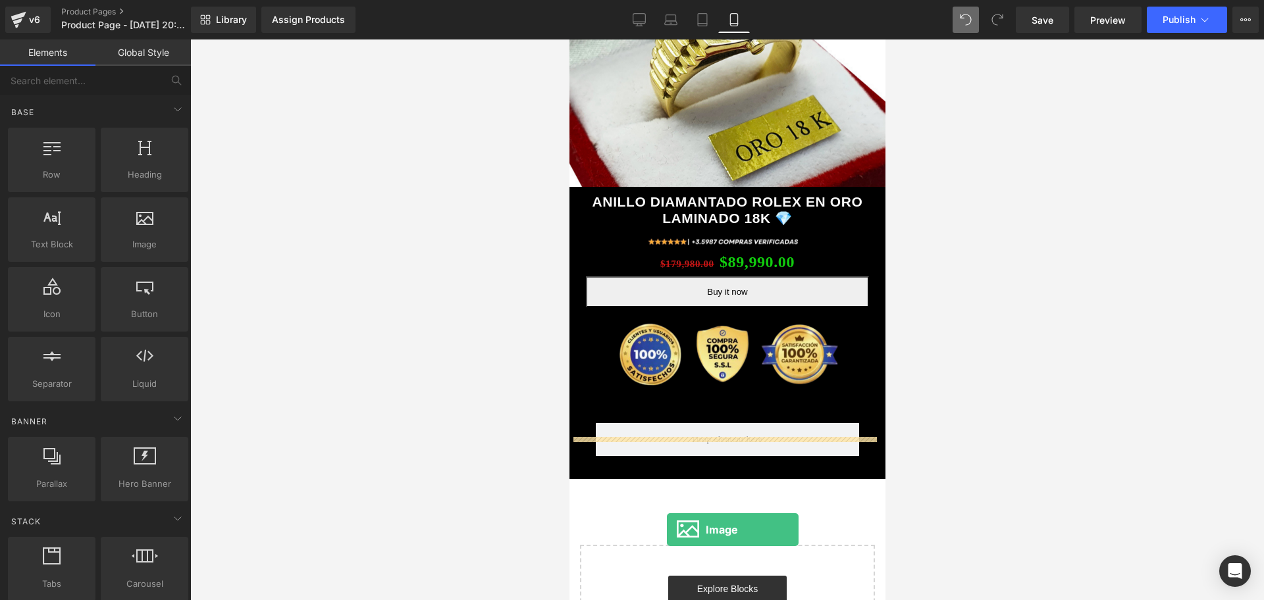
scroll to position [214, 0]
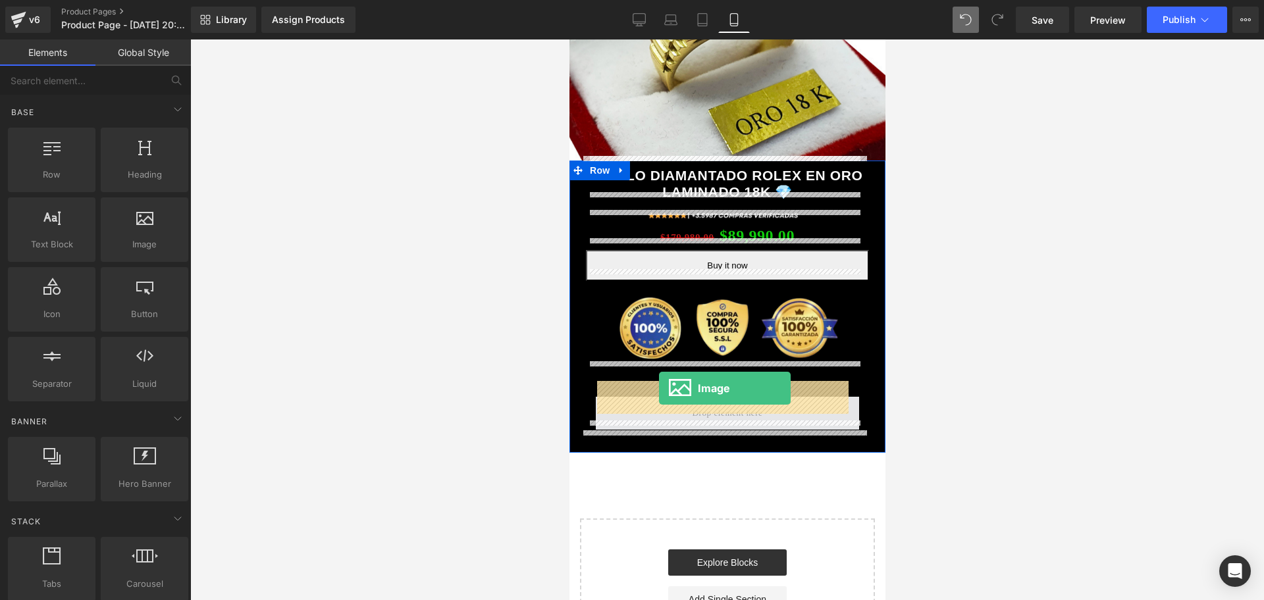
drag, startPoint x: 723, startPoint y: 263, endPoint x: 658, endPoint y: 388, distance: 141.3
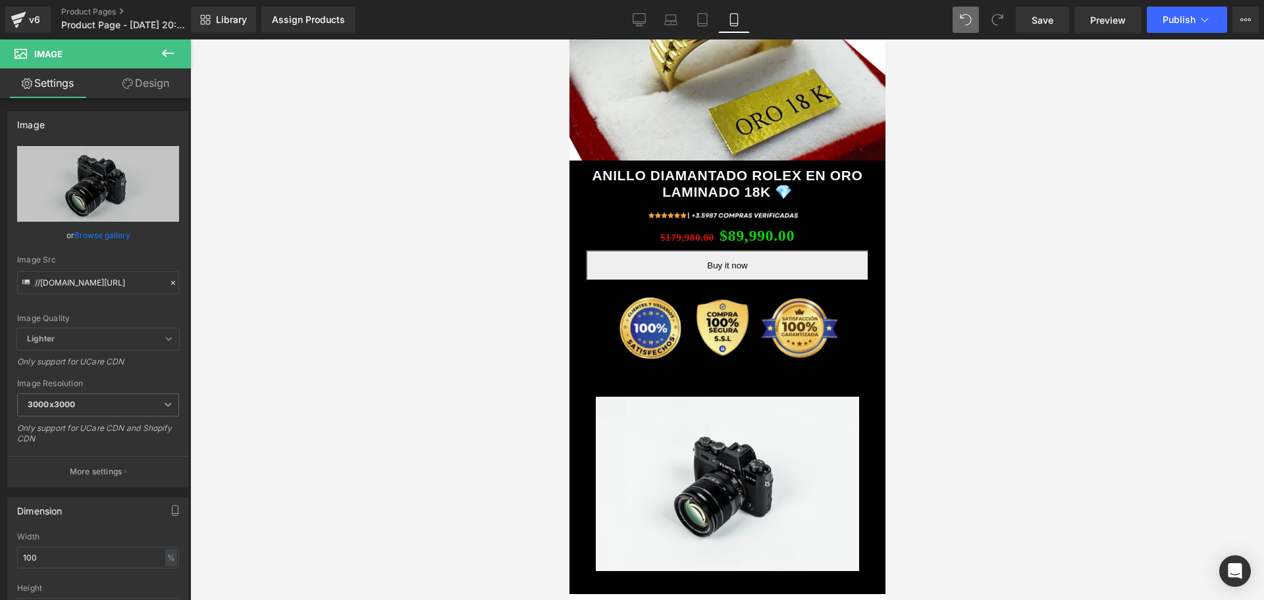
scroll to position [0, 713]
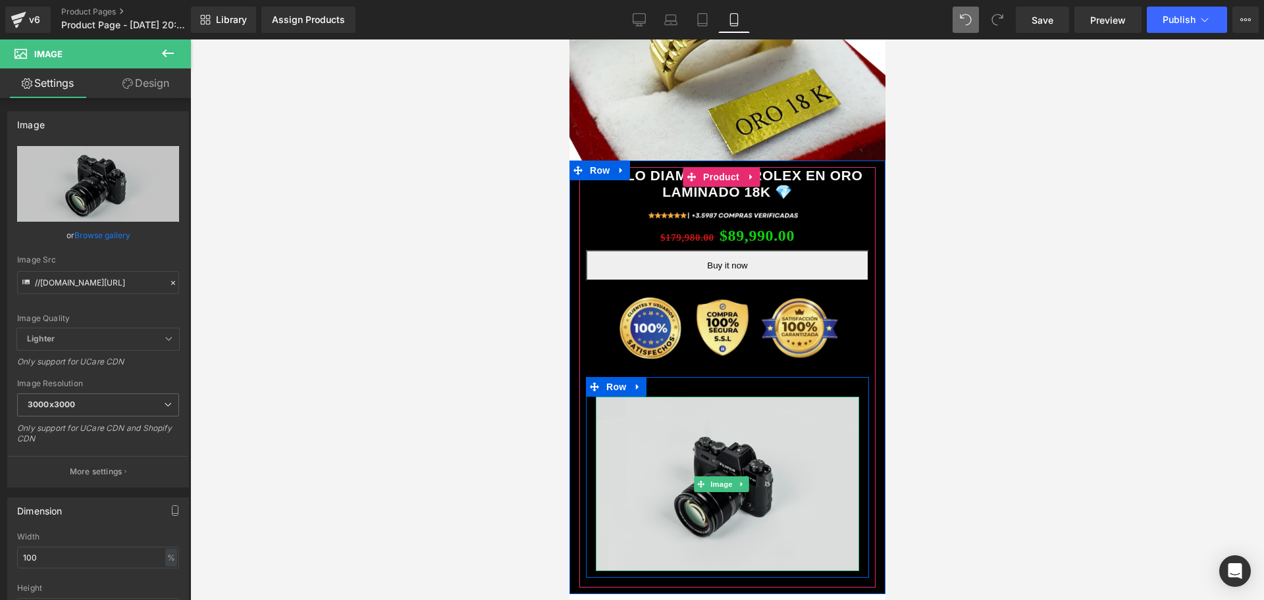
click at [726, 477] on span "Image" at bounding box center [721, 485] width 28 height 16
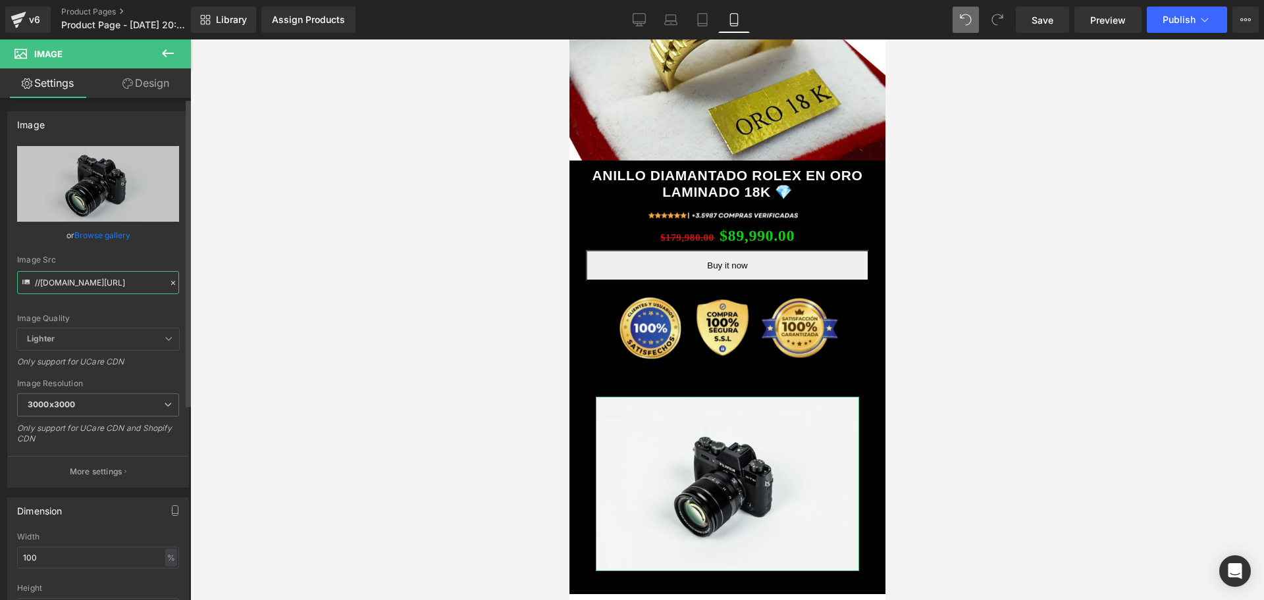
click at [122, 273] on input "//d1um8515vdn9kb.cloudfront.net/images/parallax.jpg" at bounding box center [98, 282] width 162 height 23
paste input "https://media2.giphy.com/media/v1.Y2lkPTc5MGI3NjExaHJjYjlxeWIxd3hlMG5wcjRxaW44b…"
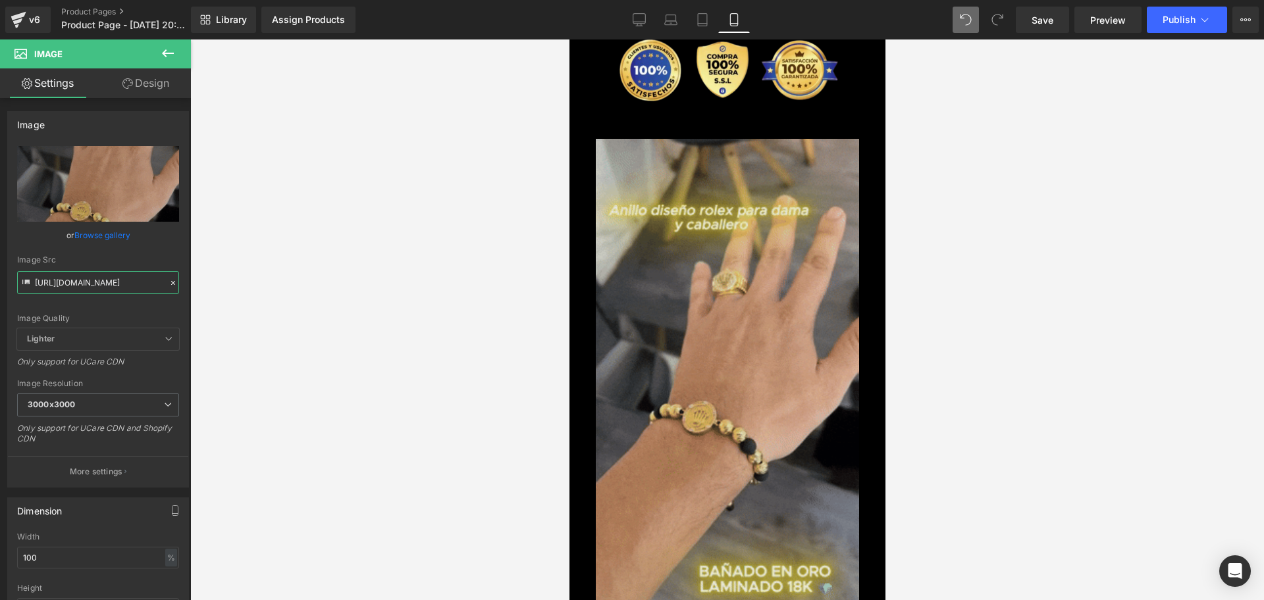
scroll to position [543, 0]
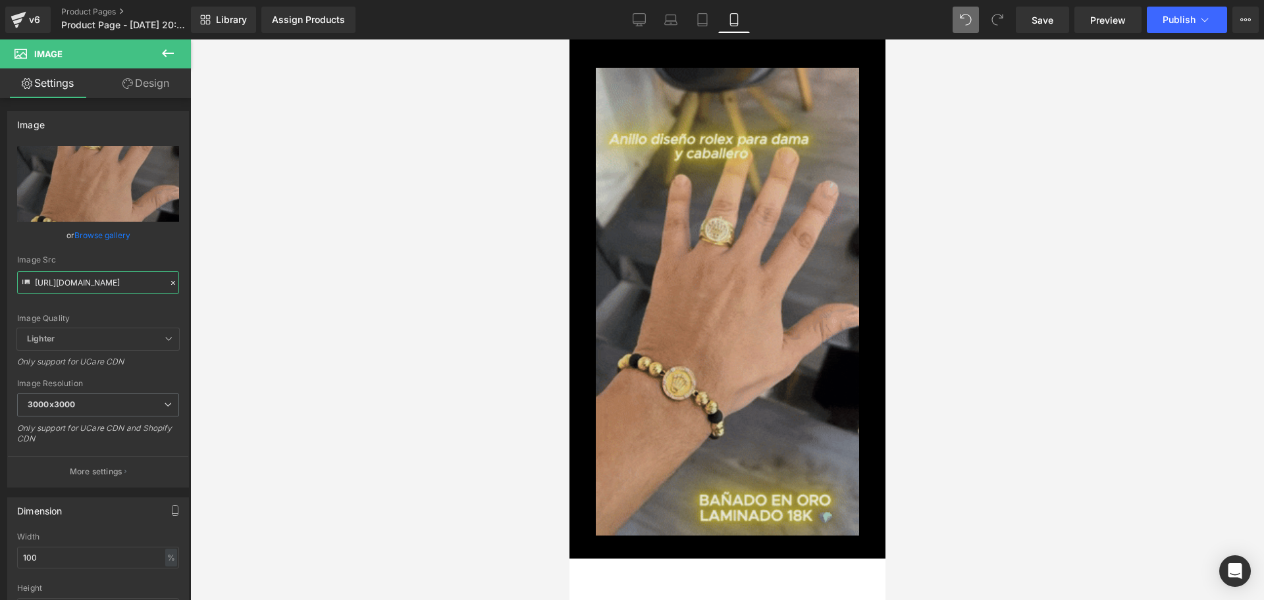
type input "https://media2.giphy.com/media/v1.Y2lkPTc5MGI3NjExaHJjYjlxeWIxd3hlMG5wcjRxaW44b…"
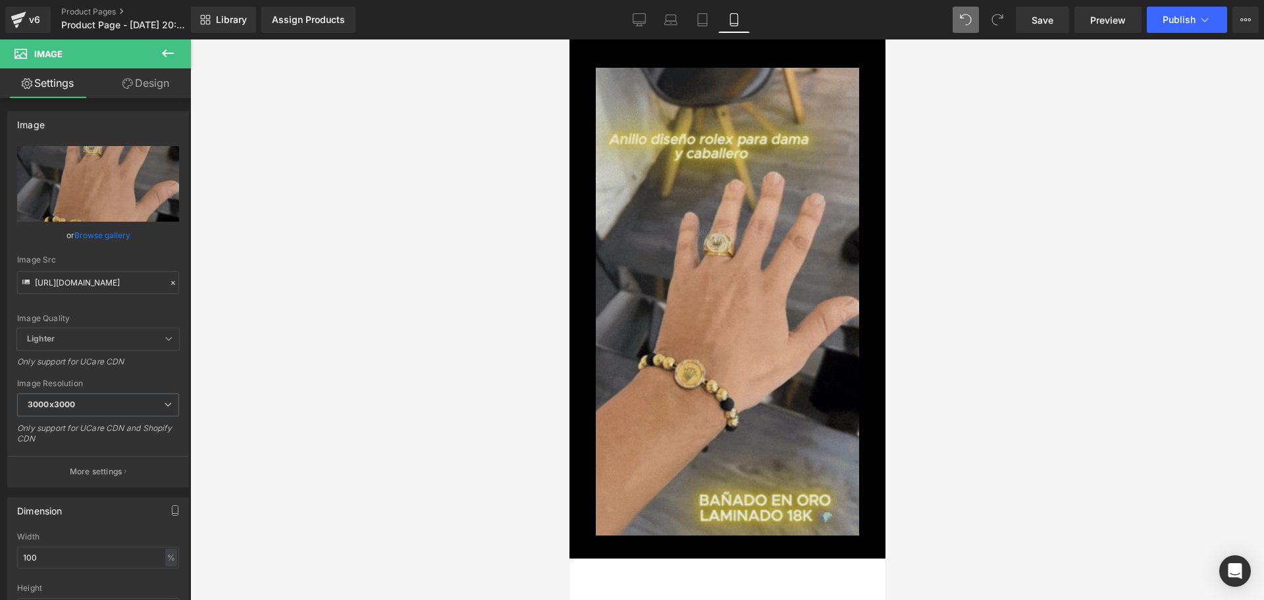
click at [732, 300] on img at bounding box center [726, 302] width 263 height 468
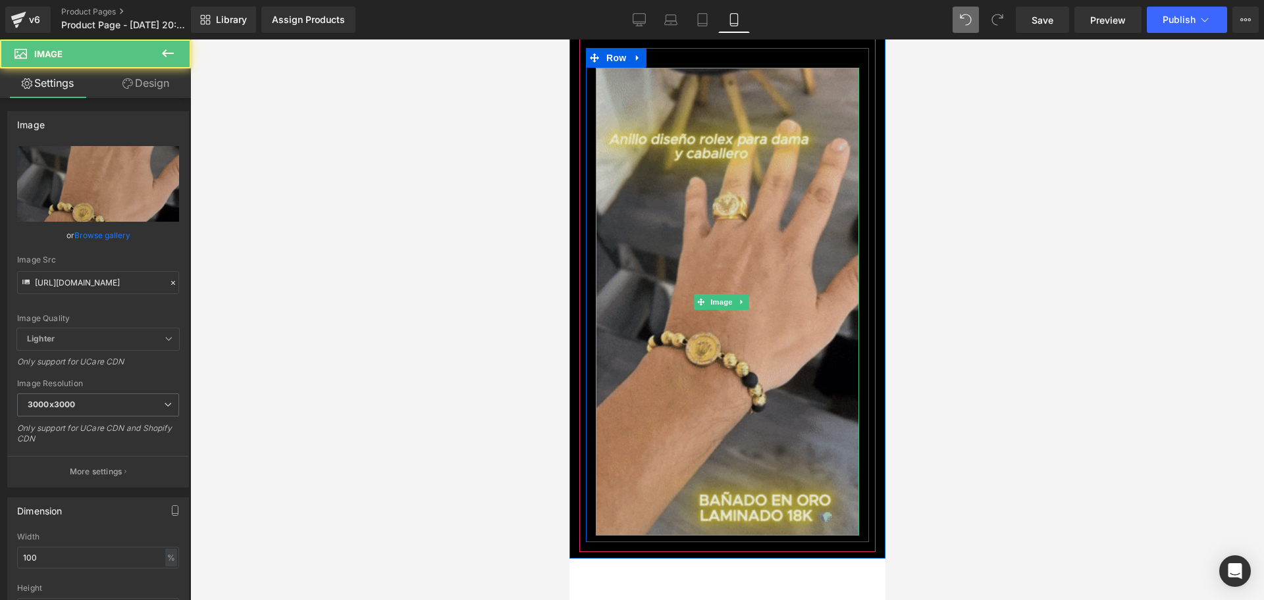
scroll to position [0, 238]
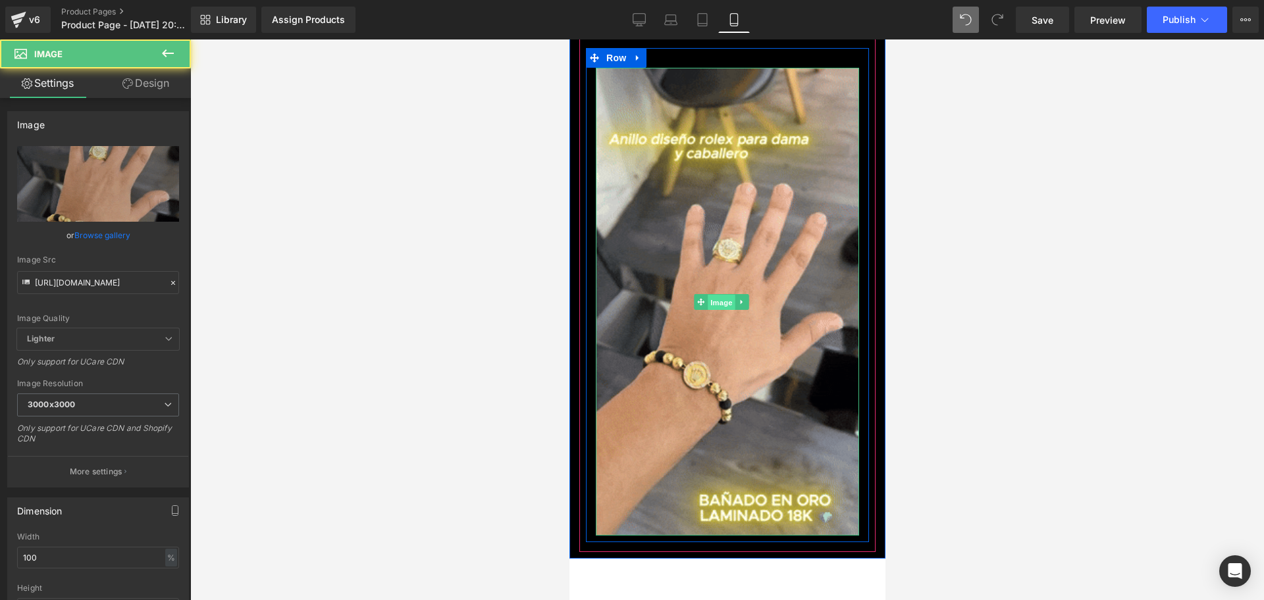
click at [730, 295] on span "Image" at bounding box center [721, 303] width 28 height 16
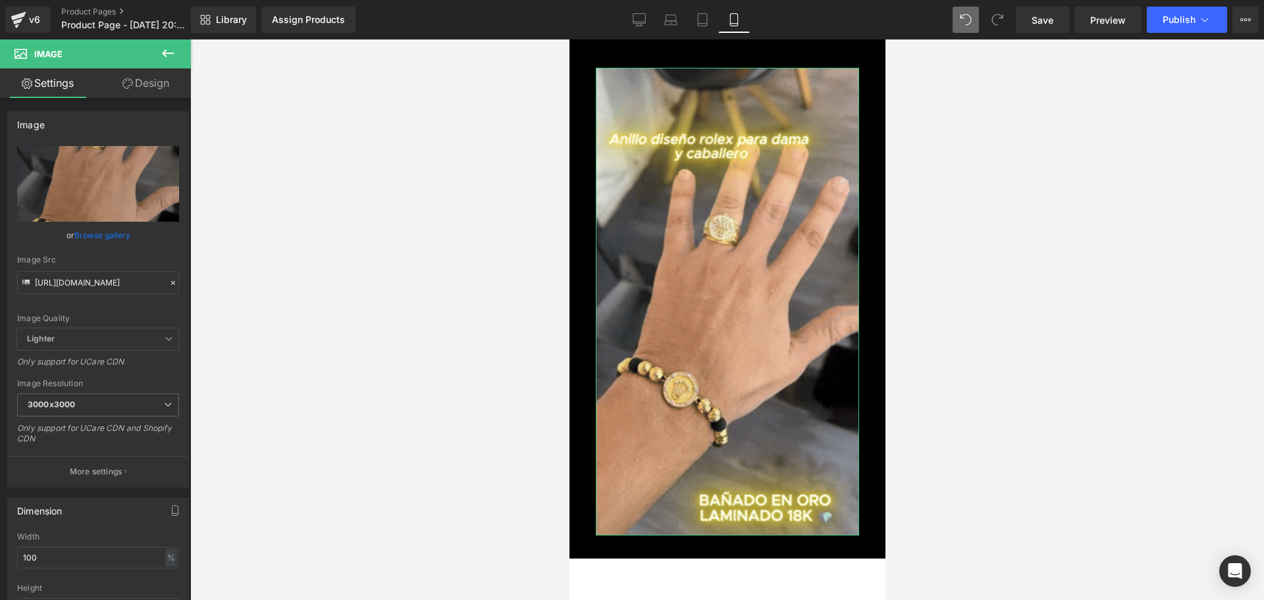
click at [157, 72] on link "Design" at bounding box center [145, 83] width 95 height 30
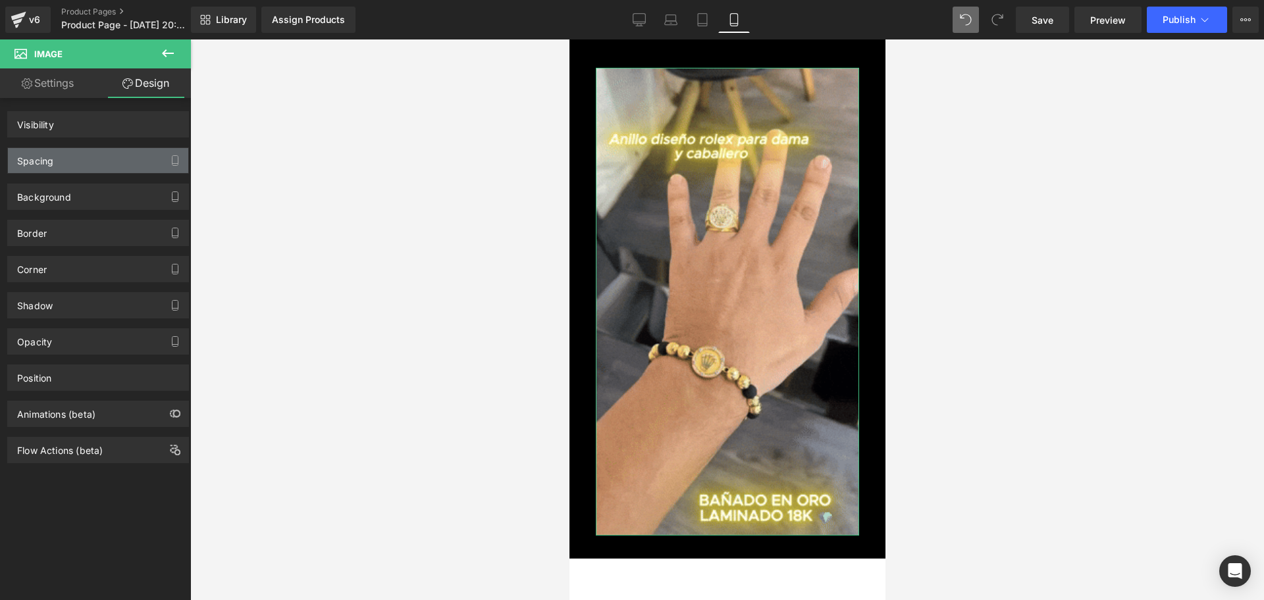
click at [63, 160] on div "Spacing" at bounding box center [98, 160] width 180 height 25
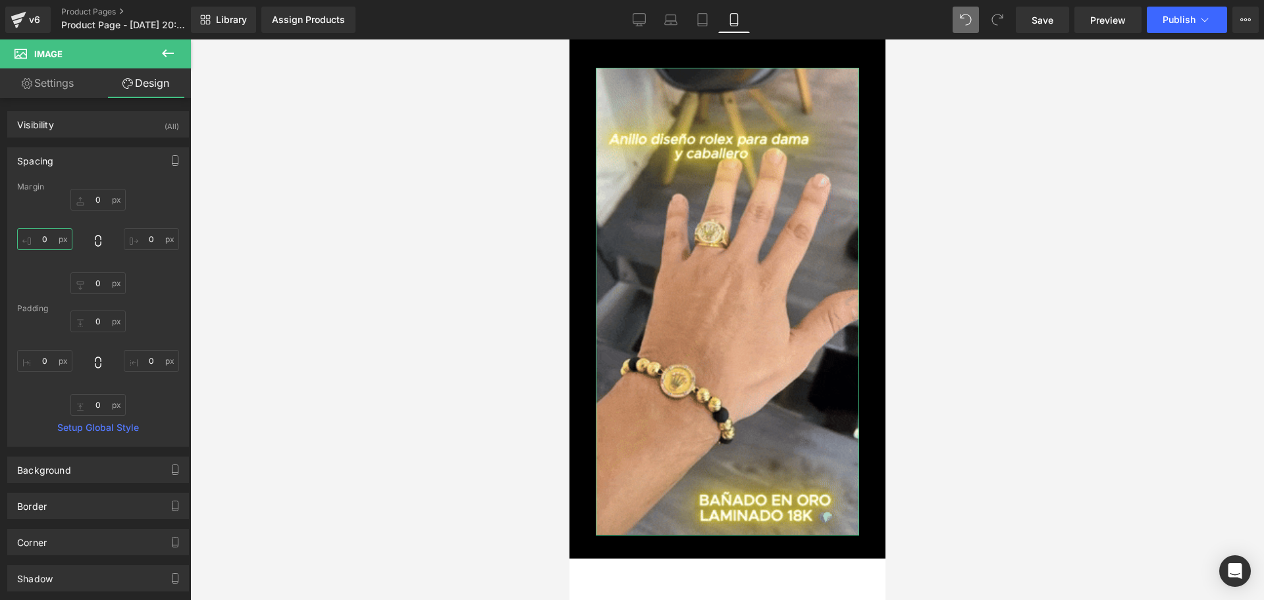
scroll to position [0, 475]
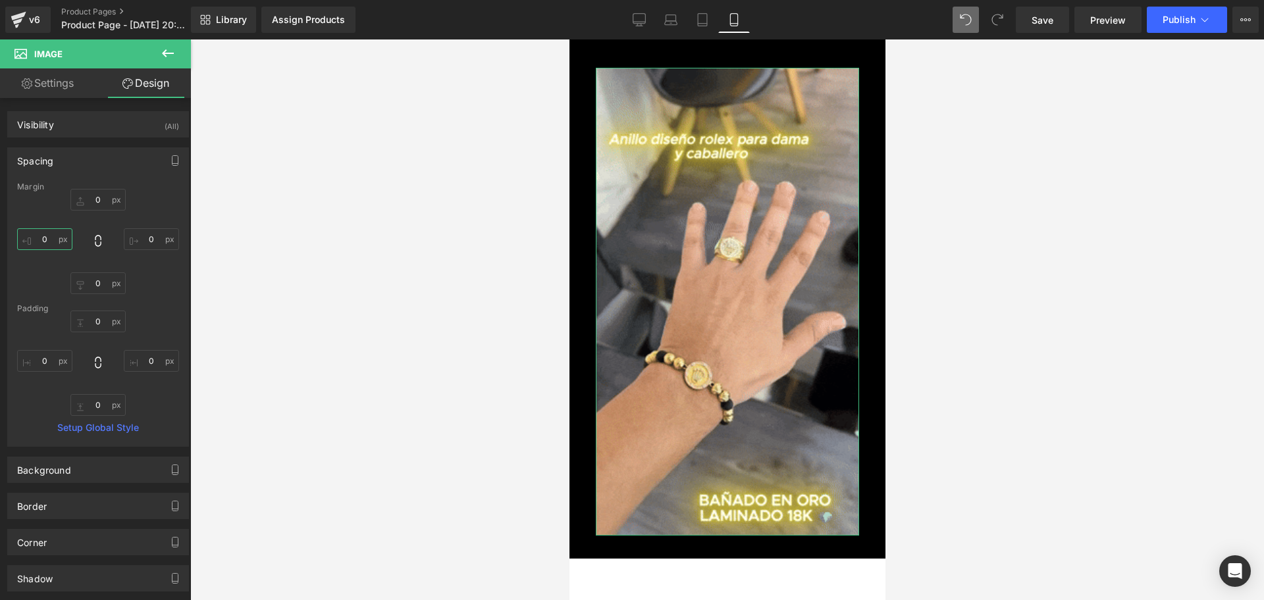
click at [49, 232] on input "0" at bounding box center [44, 239] width 55 height 22
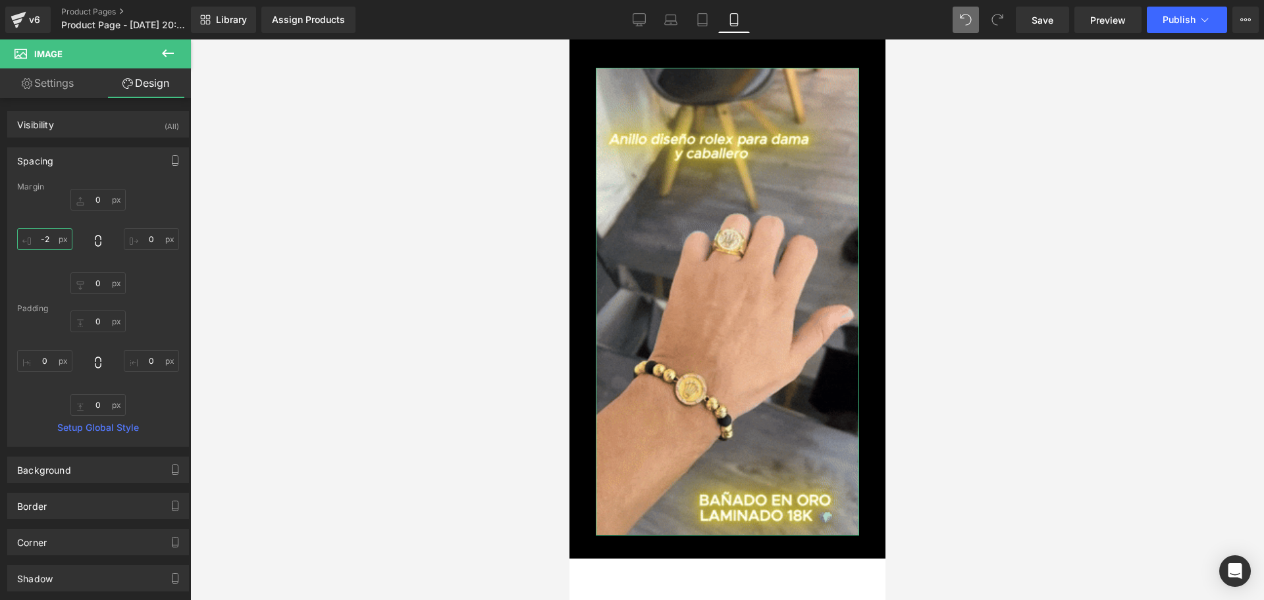
type input "-25"
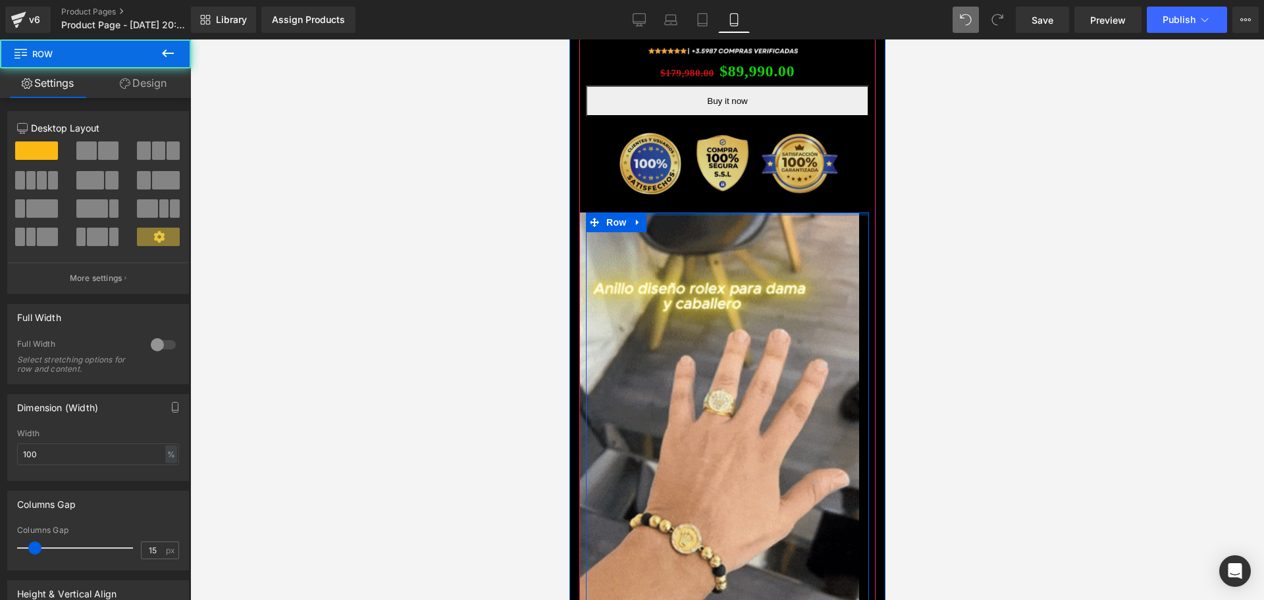
scroll to position [0, 0]
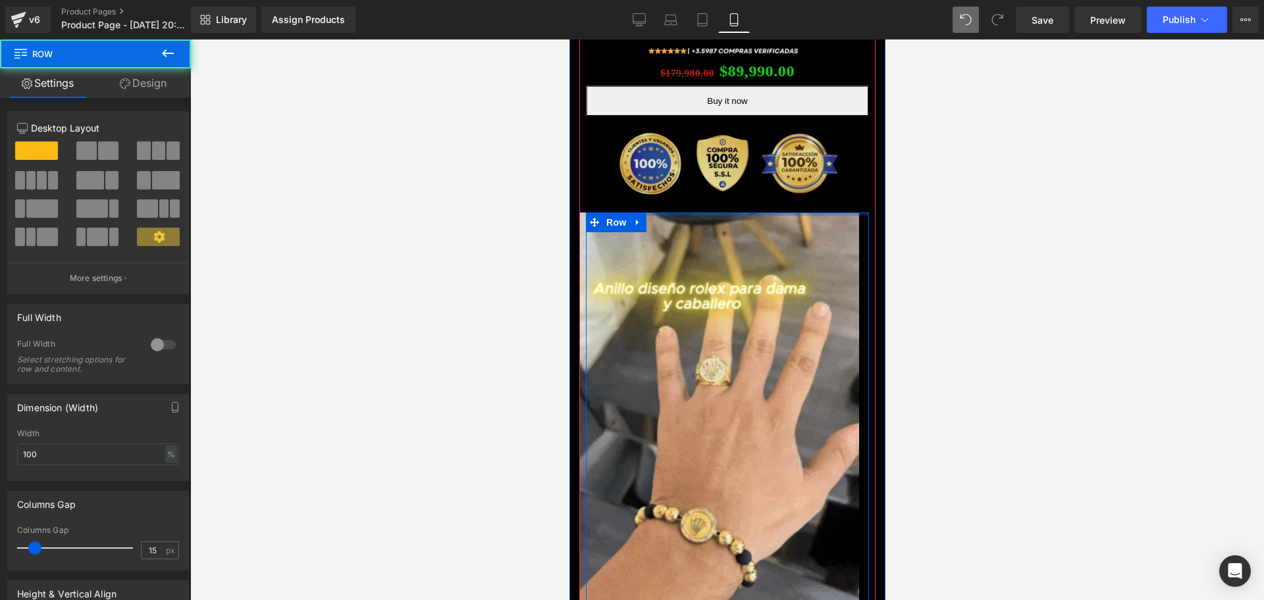
drag, startPoint x: 688, startPoint y: 204, endPoint x: 699, endPoint y: 171, distance: 34.8
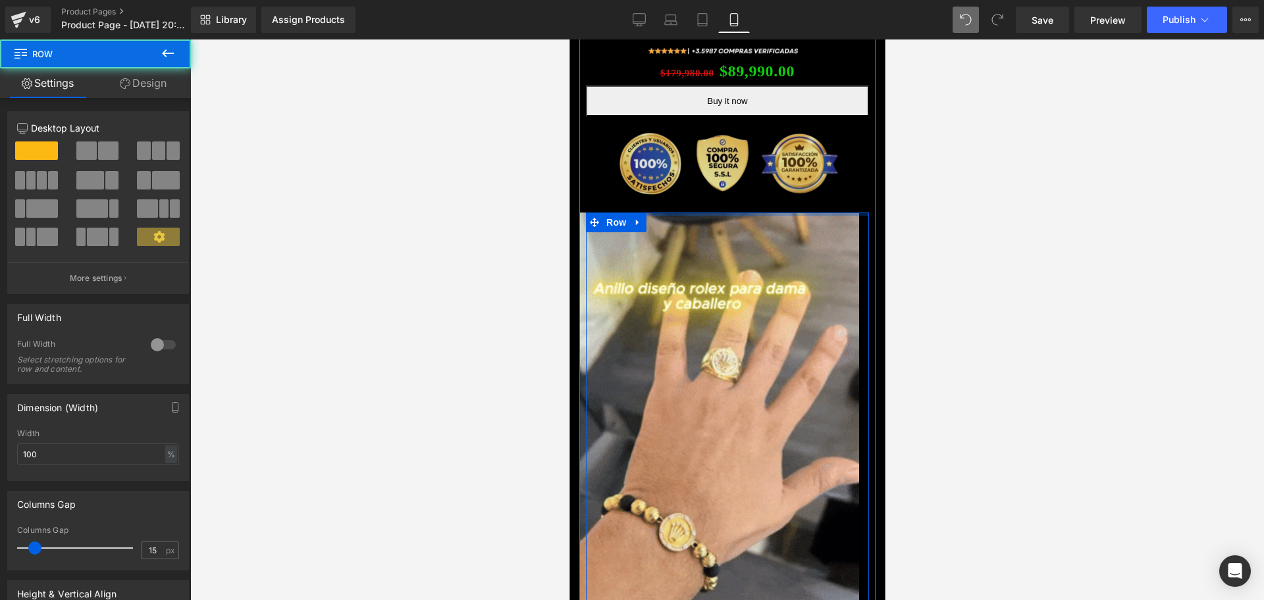
click at [699, 171] on div "ANILLO DIAMANTADO ROLEX EN ORO LAMINADO 18K 💎 (P) Title Image $179,980.00 $89,9…" at bounding box center [726, 360] width 283 height 714
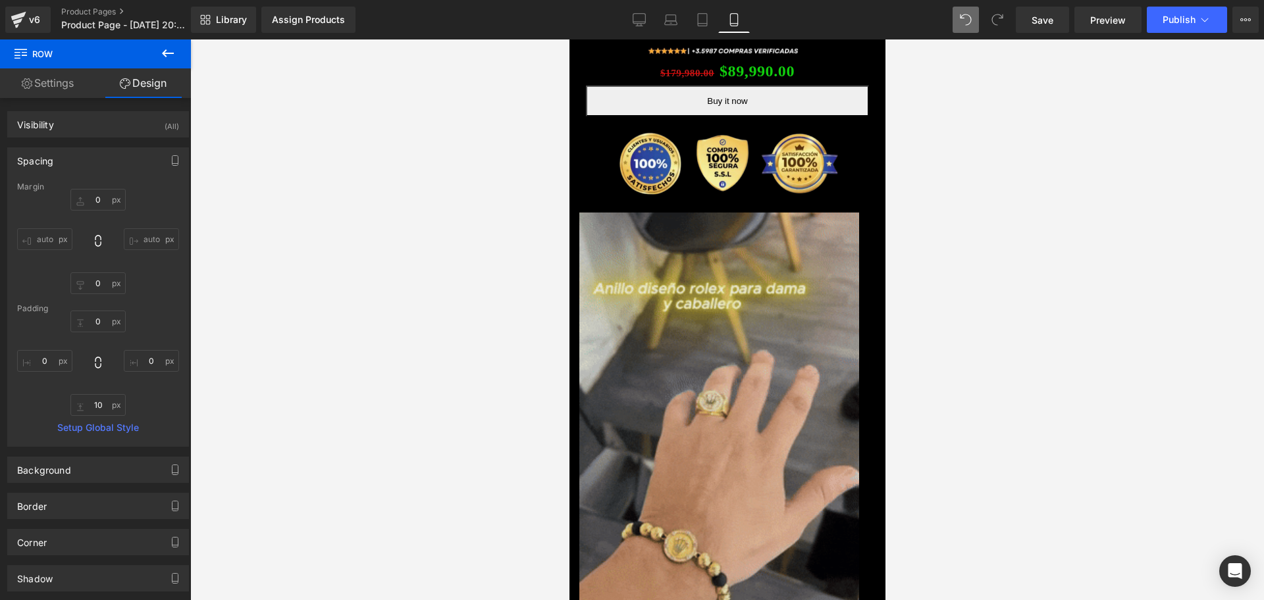
click at [785, 340] on img at bounding box center [719, 462] width 280 height 498
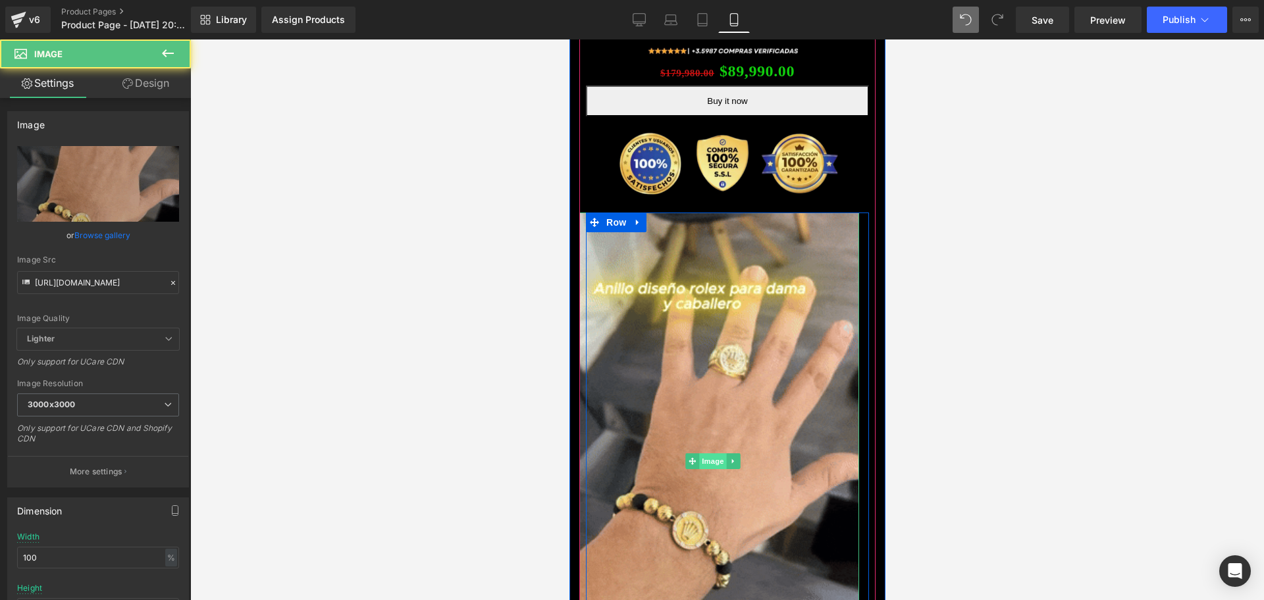
scroll to position [0, 238]
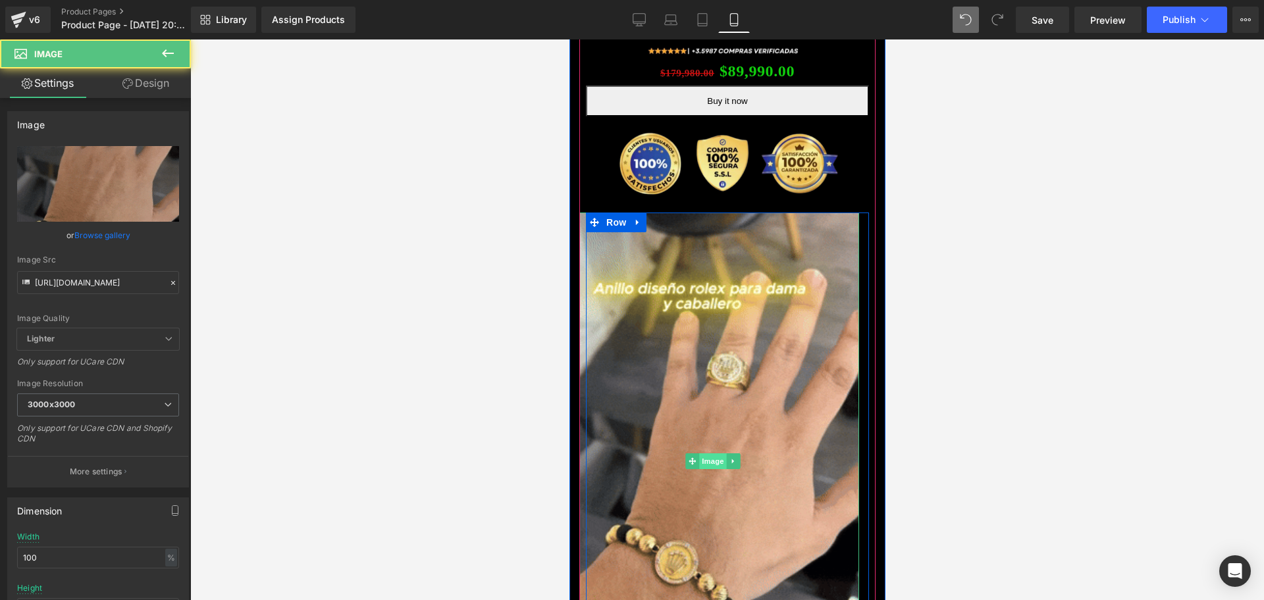
click at [719, 454] on span "Image" at bounding box center [713, 462] width 28 height 16
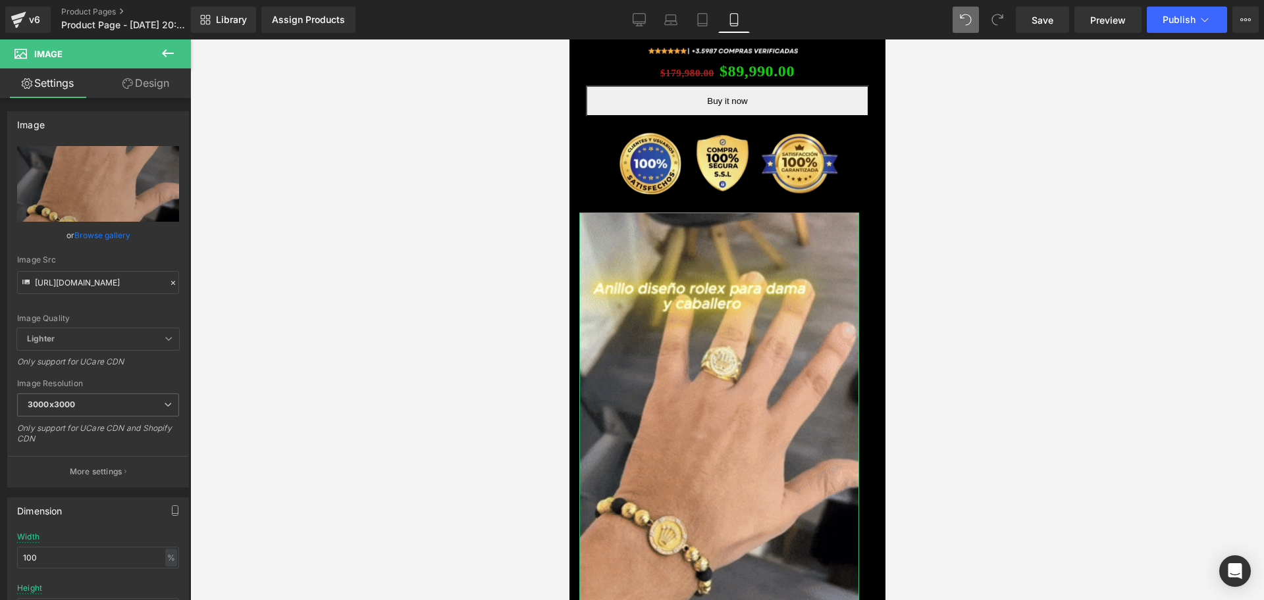
click at [149, 79] on link "Design" at bounding box center [145, 83] width 95 height 30
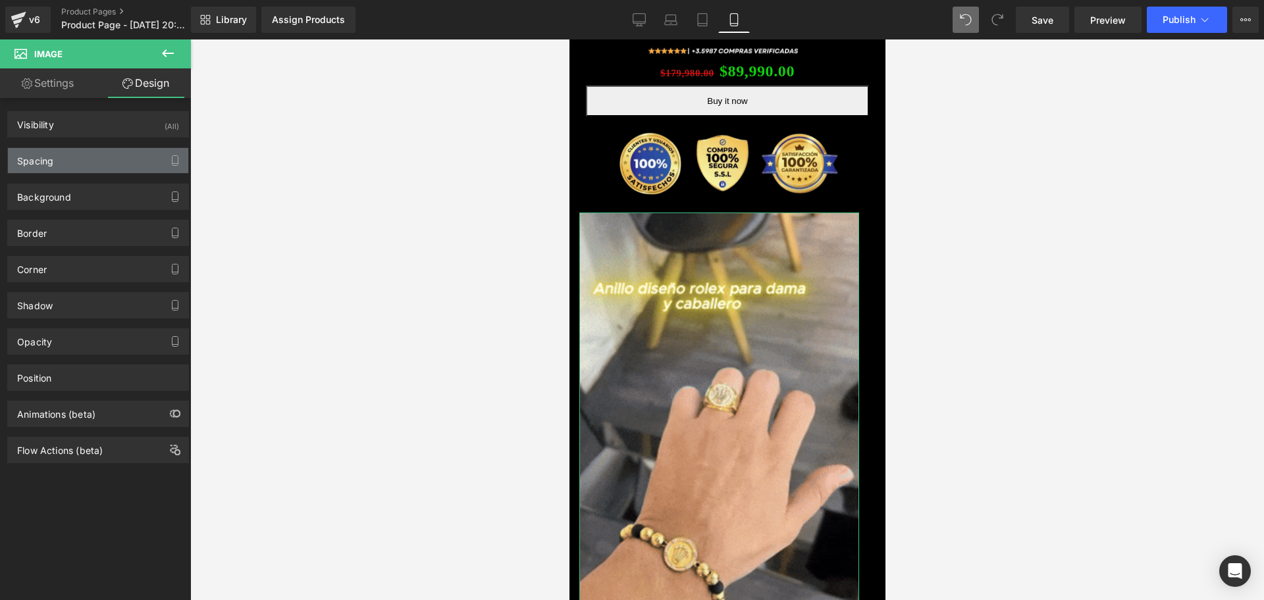
click at [107, 167] on div "Spacing" at bounding box center [98, 160] width 180 height 25
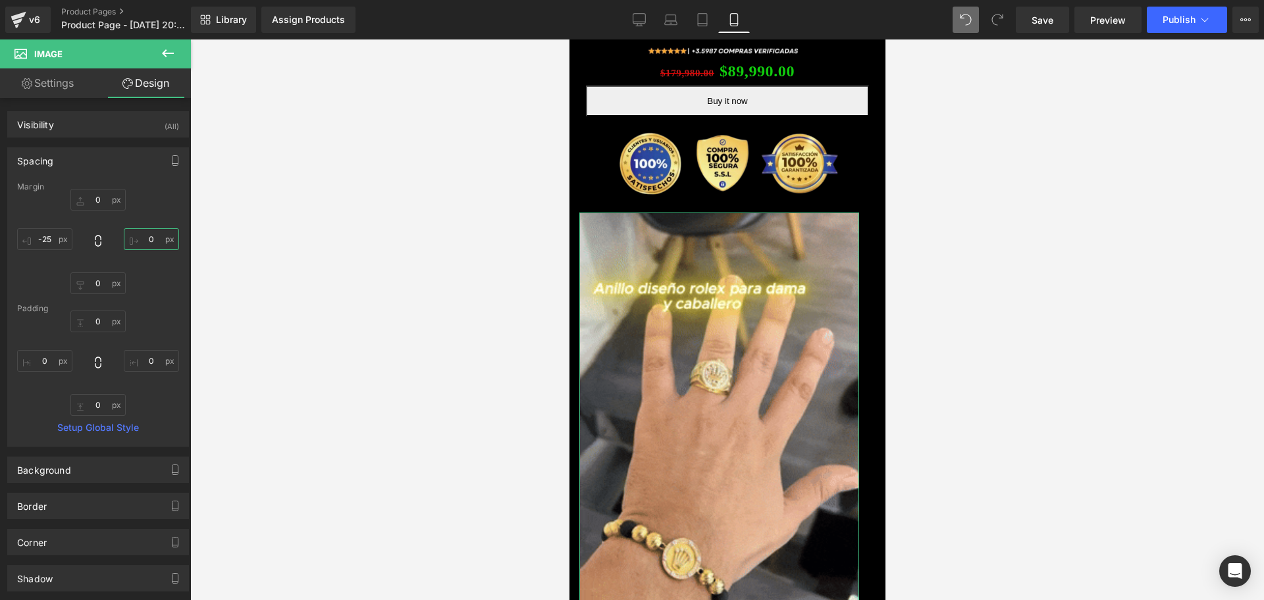
click at [146, 235] on input "text" at bounding box center [151, 239] width 55 height 22
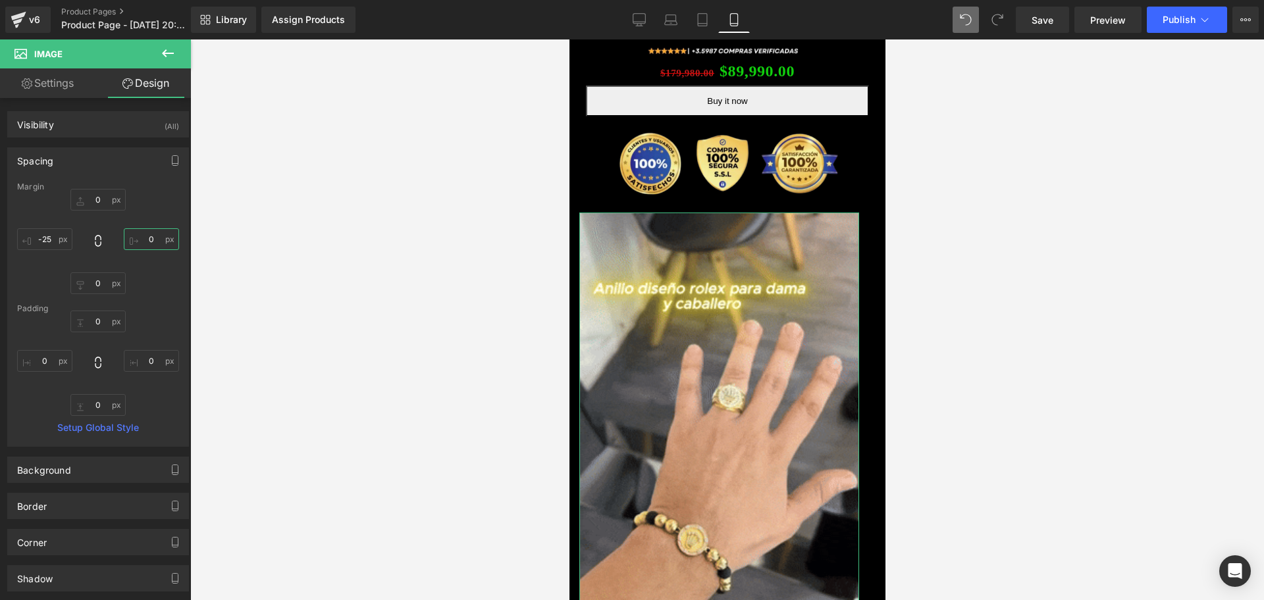
scroll to position [0, 475]
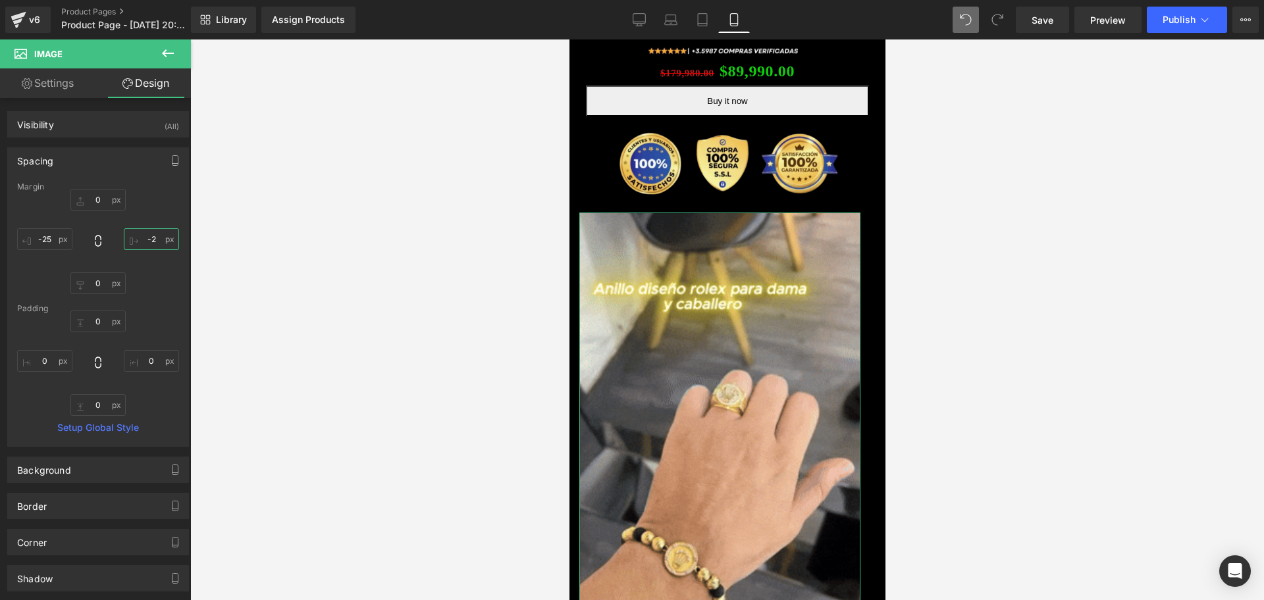
type input "-25"
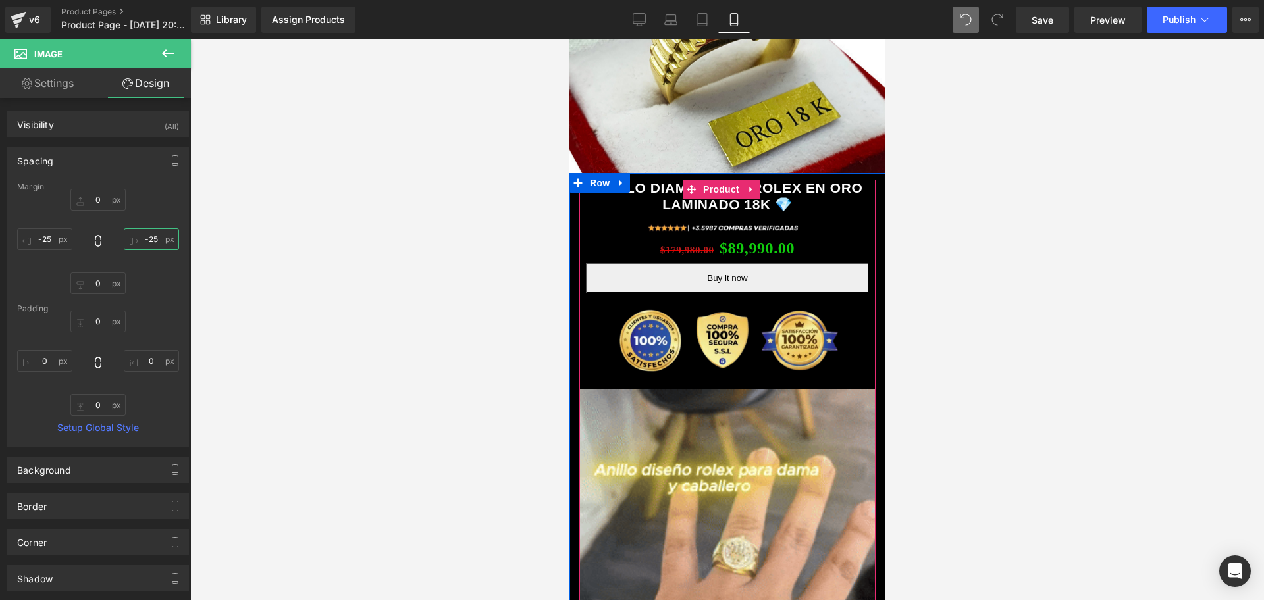
scroll to position [379, 0]
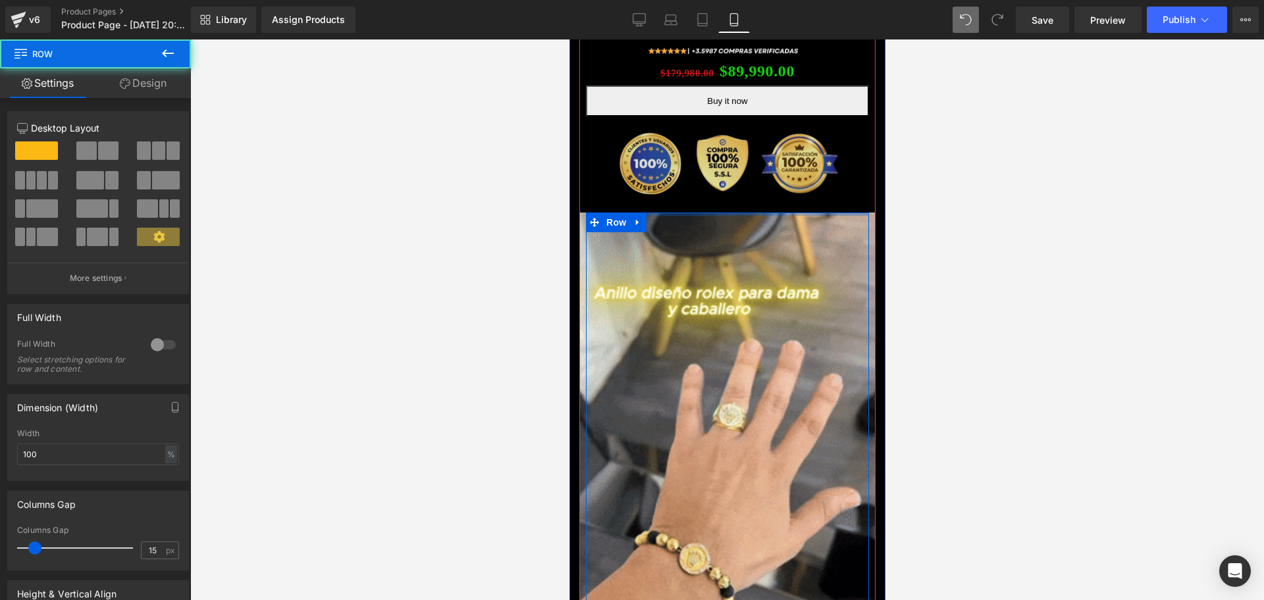
drag, startPoint x: 795, startPoint y: 198, endPoint x: 795, endPoint y: 178, distance: 19.8
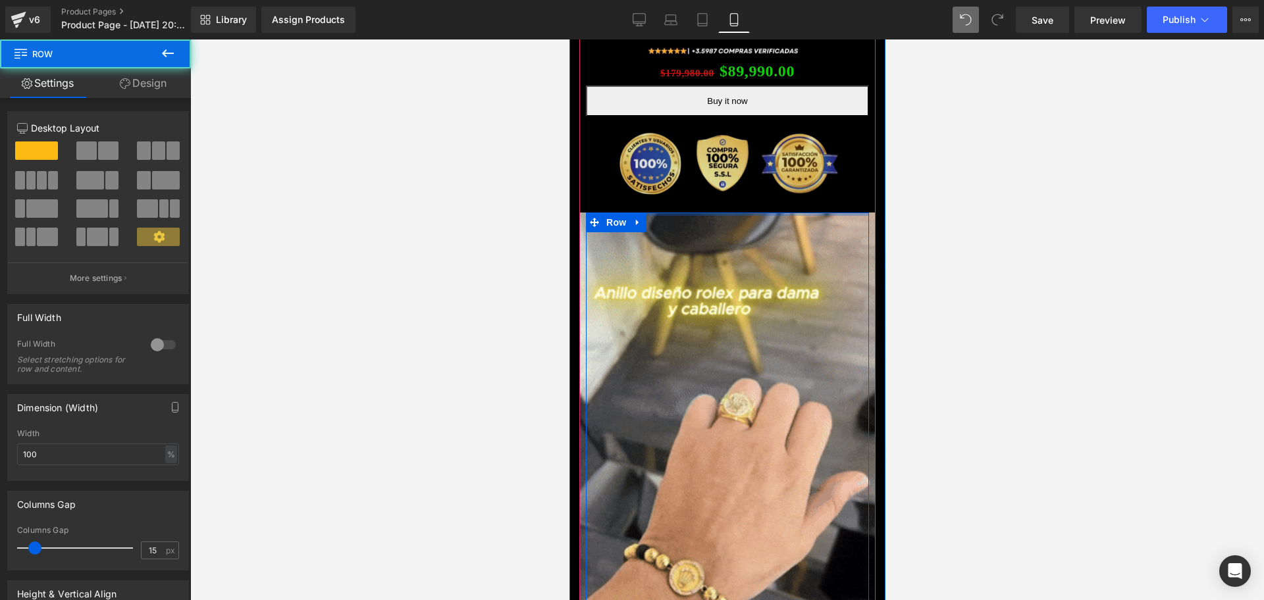
click at [795, 178] on div "ANILLO DIAMANTADO ROLEX EN ORO LAMINADO 18K 💎 (P) Title Image $179,980.00 $89,9…" at bounding box center [726, 374] width 283 height 743
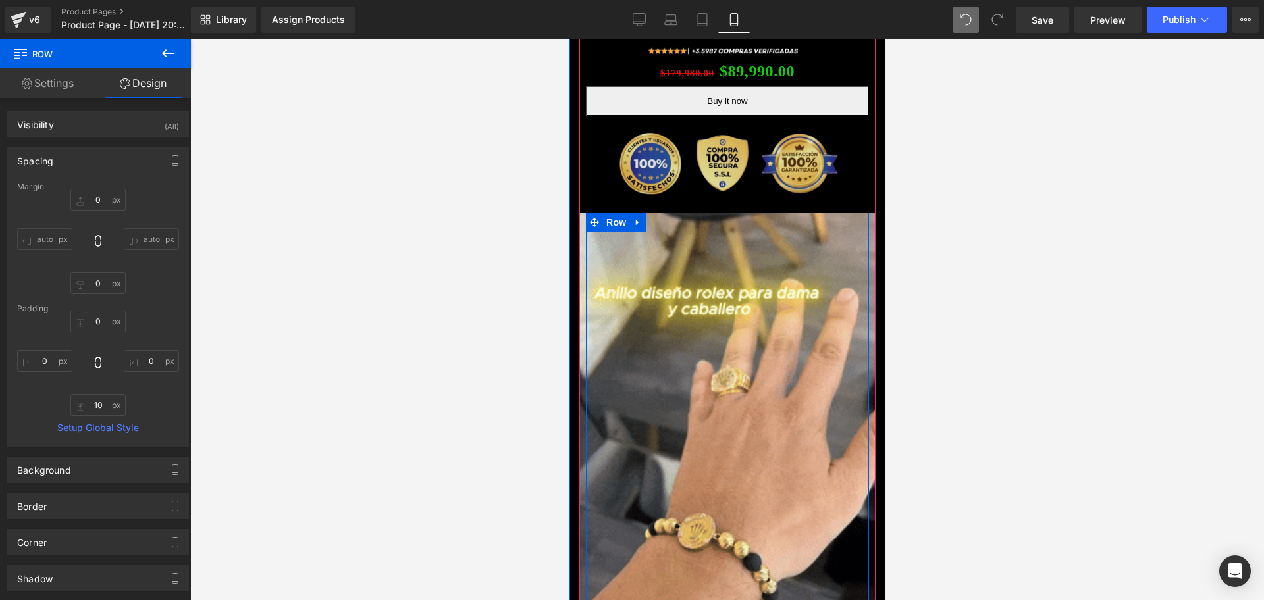
scroll to position [0, 0]
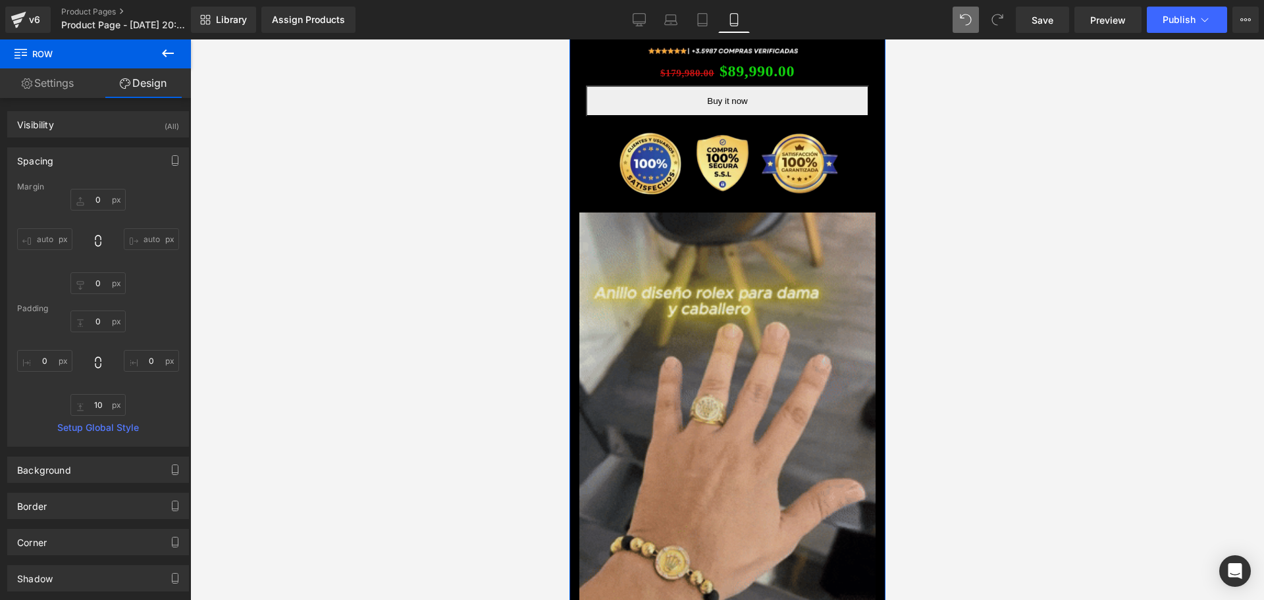
click at [652, 307] on img at bounding box center [727, 476] width 296 height 527
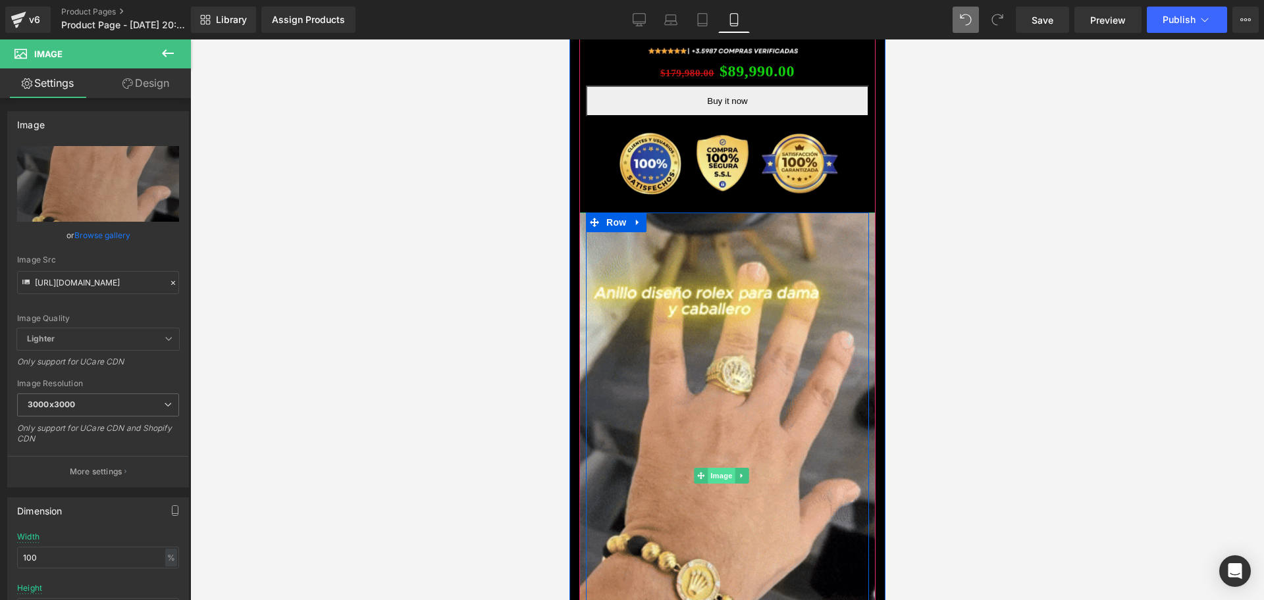
click at [728, 468] on span "Image" at bounding box center [721, 476] width 28 height 16
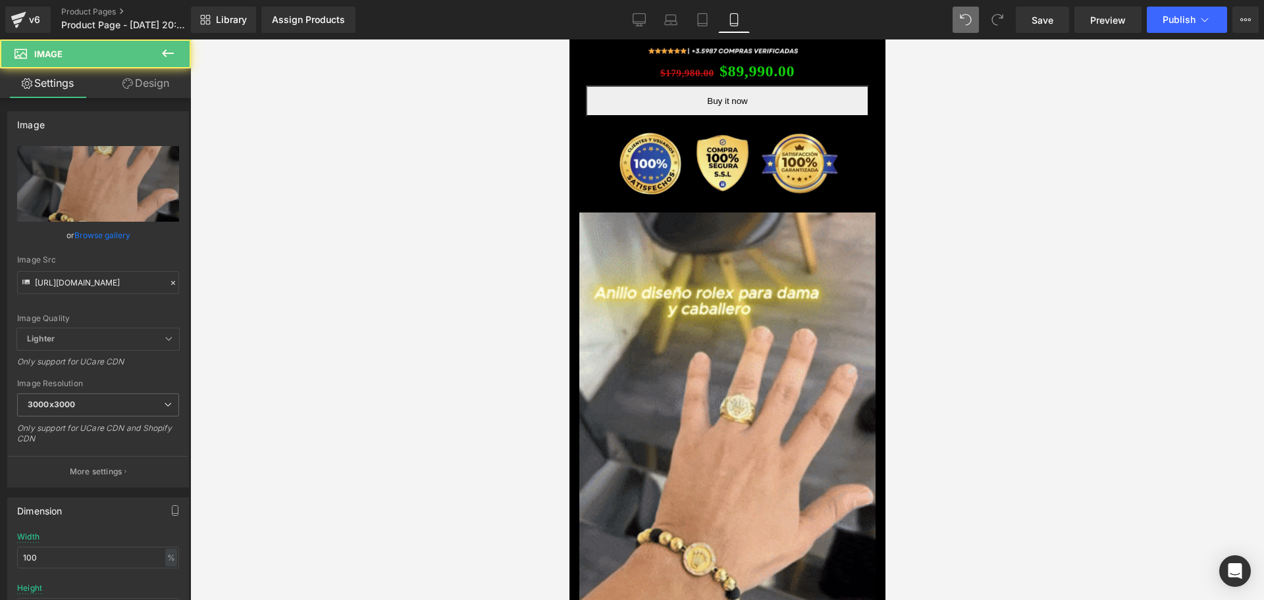
scroll to position [0, 238]
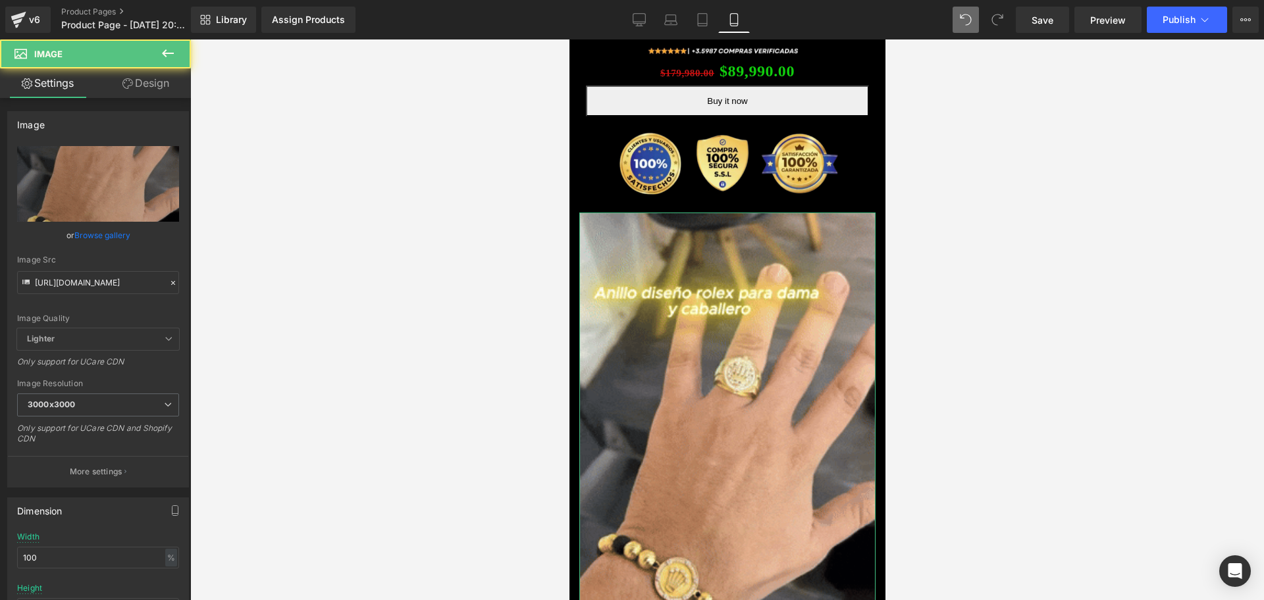
drag, startPoint x: 165, startPoint y: 78, endPoint x: 82, endPoint y: 175, distance: 128.0
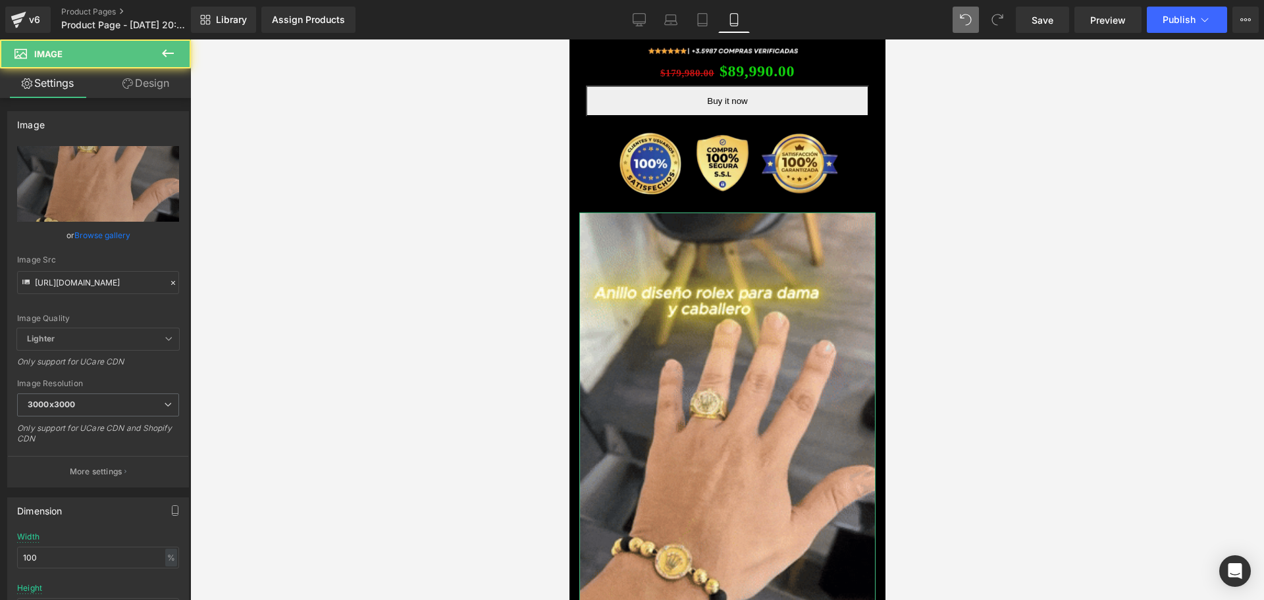
click at [165, 78] on link "Design" at bounding box center [145, 83] width 95 height 30
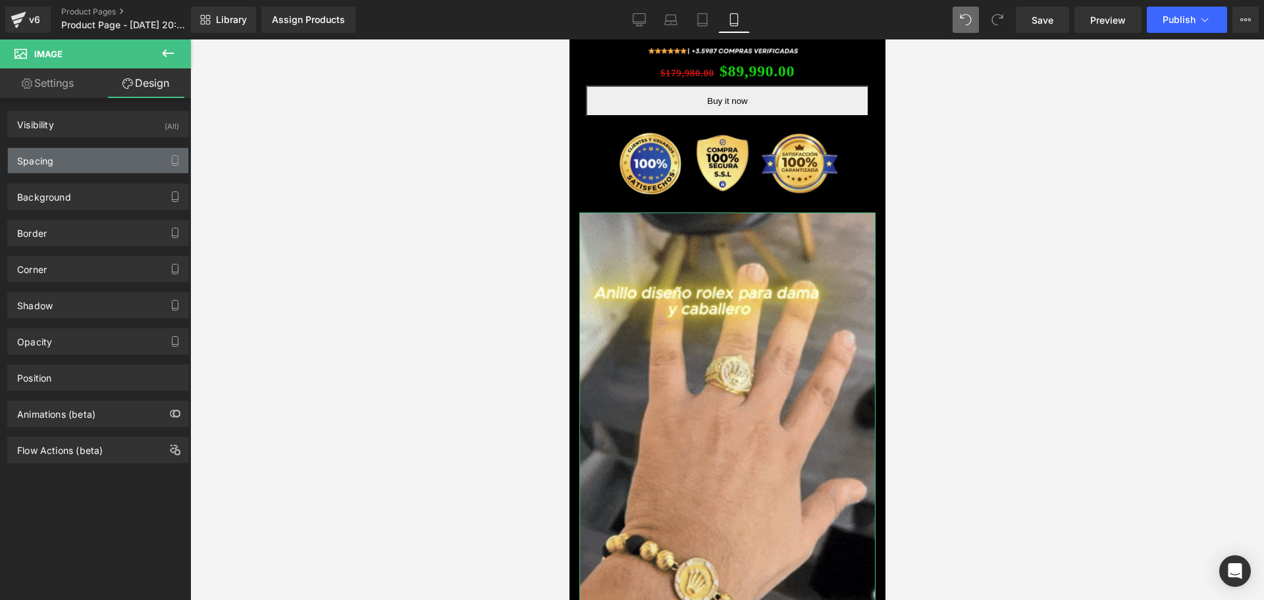
click at [53, 165] on div "Spacing" at bounding box center [35, 157] width 36 height 18
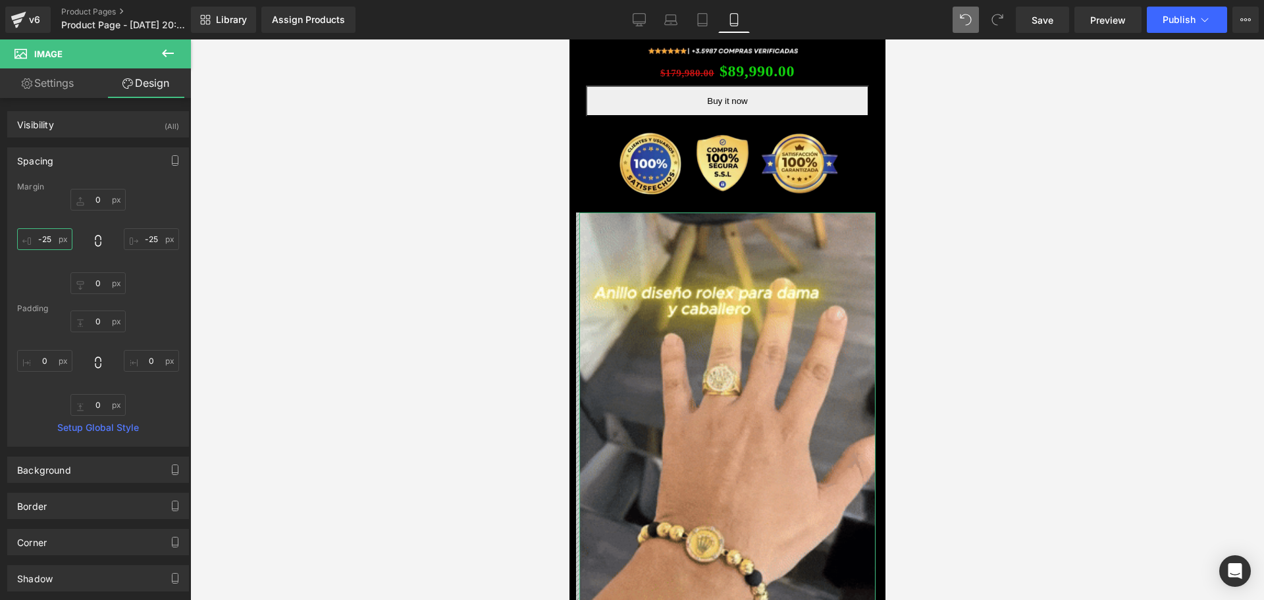
click at [39, 230] on input "-25" at bounding box center [44, 239] width 55 height 22
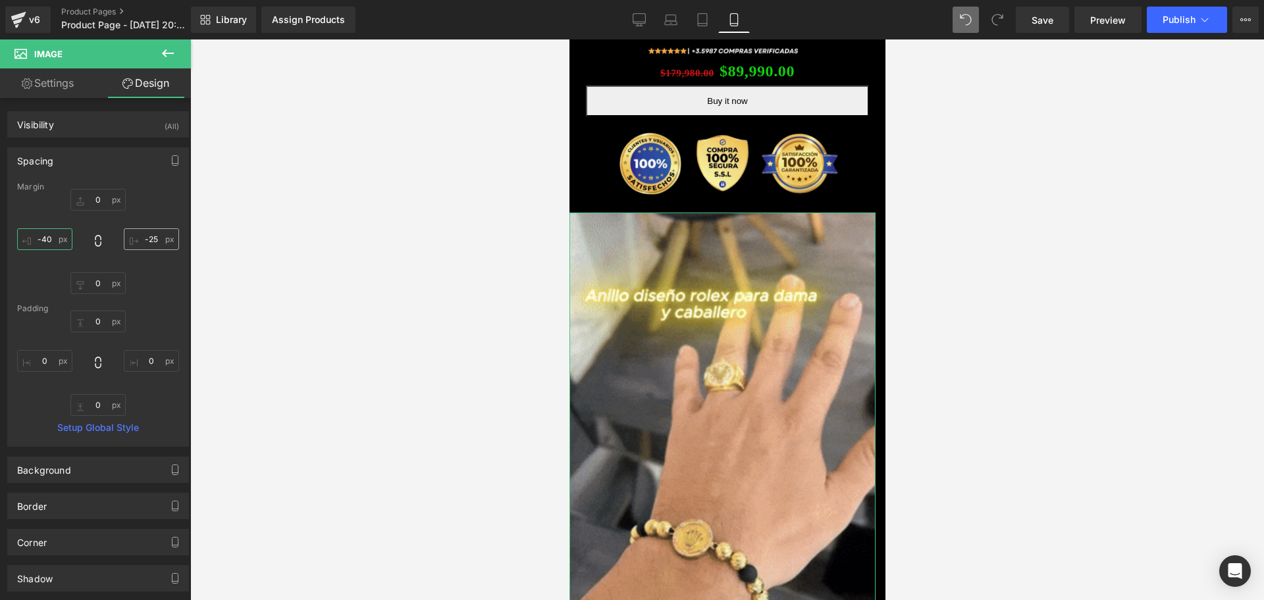
scroll to position [0, 0]
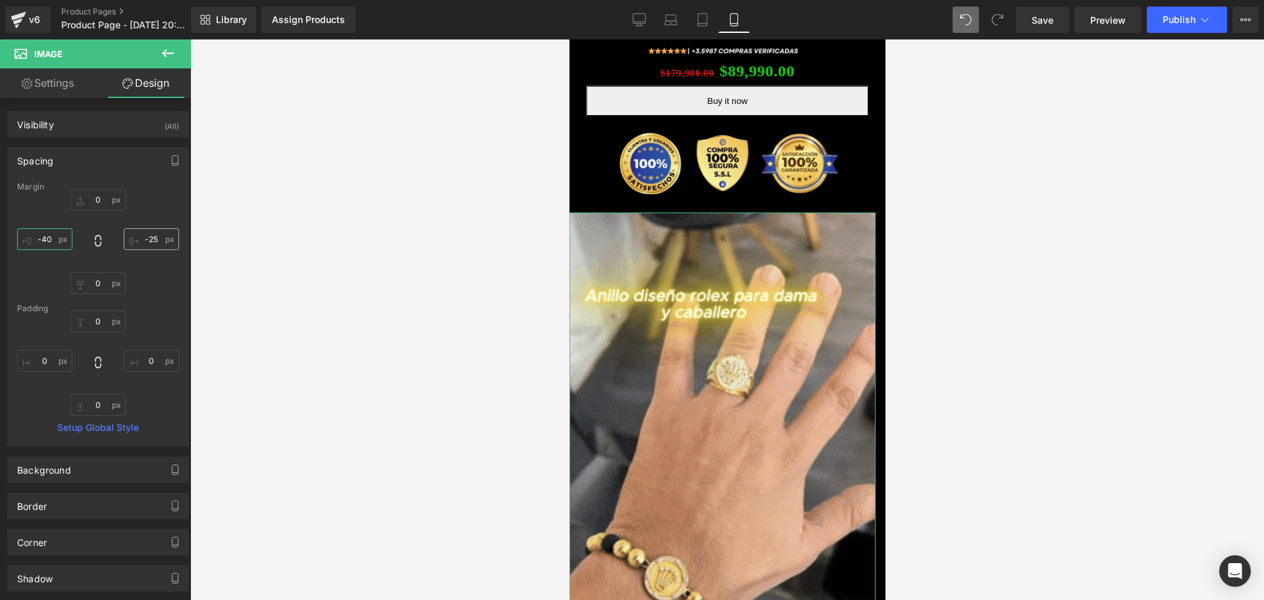
type input "-40"
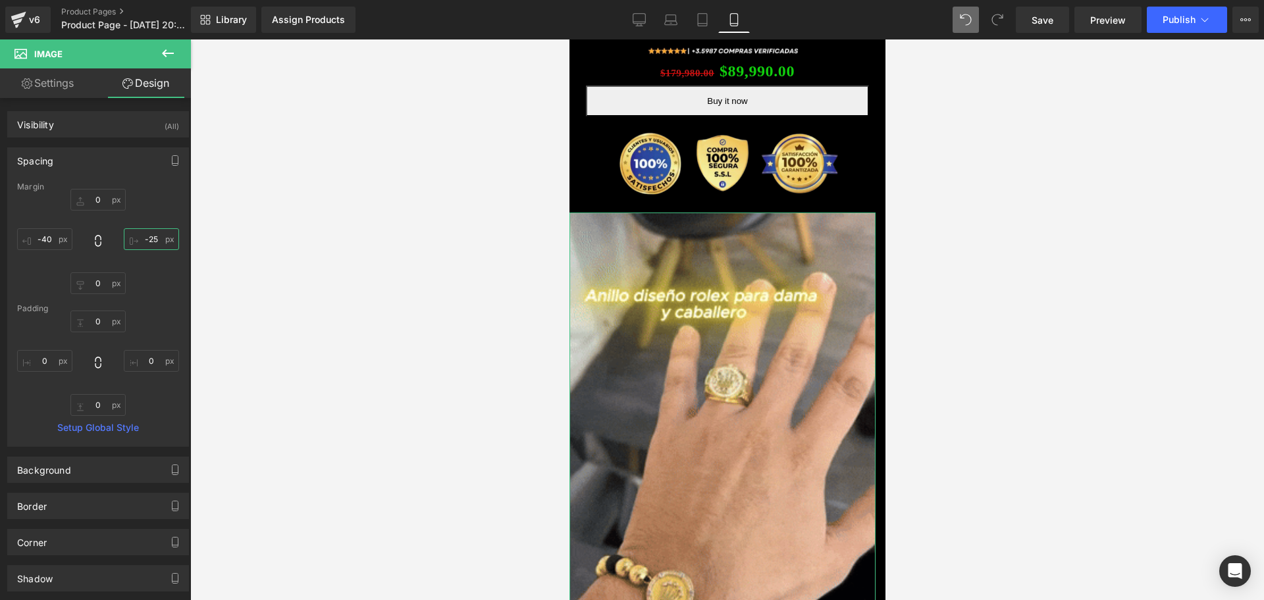
click at [156, 245] on input "-25" at bounding box center [151, 239] width 55 height 22
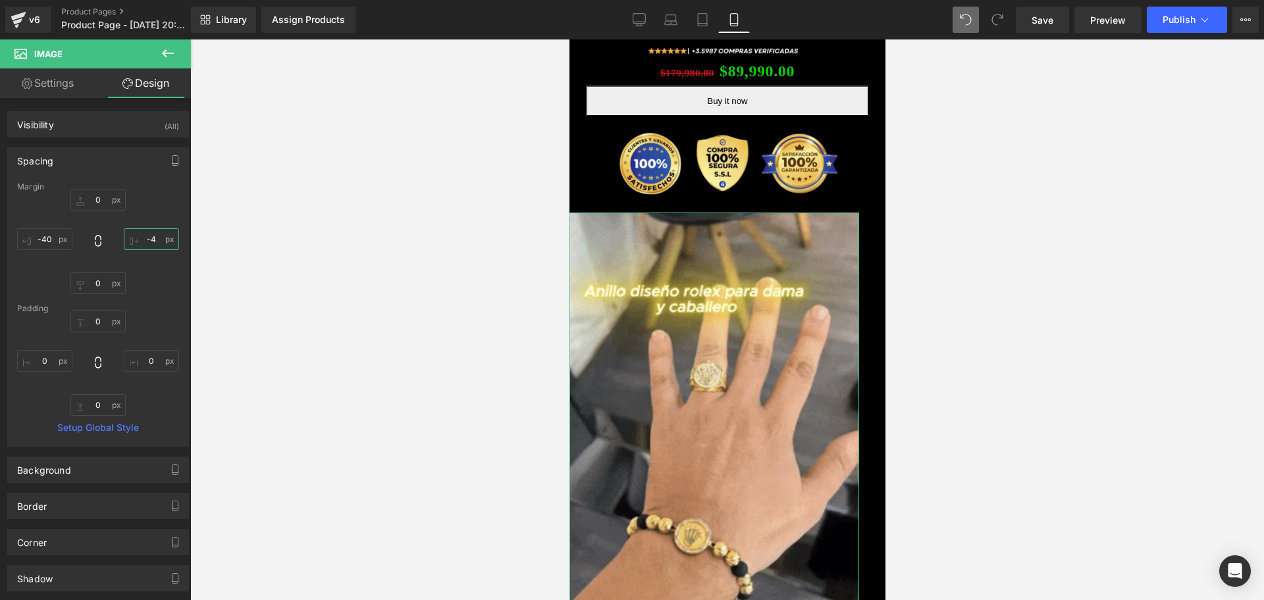
type input "-40"
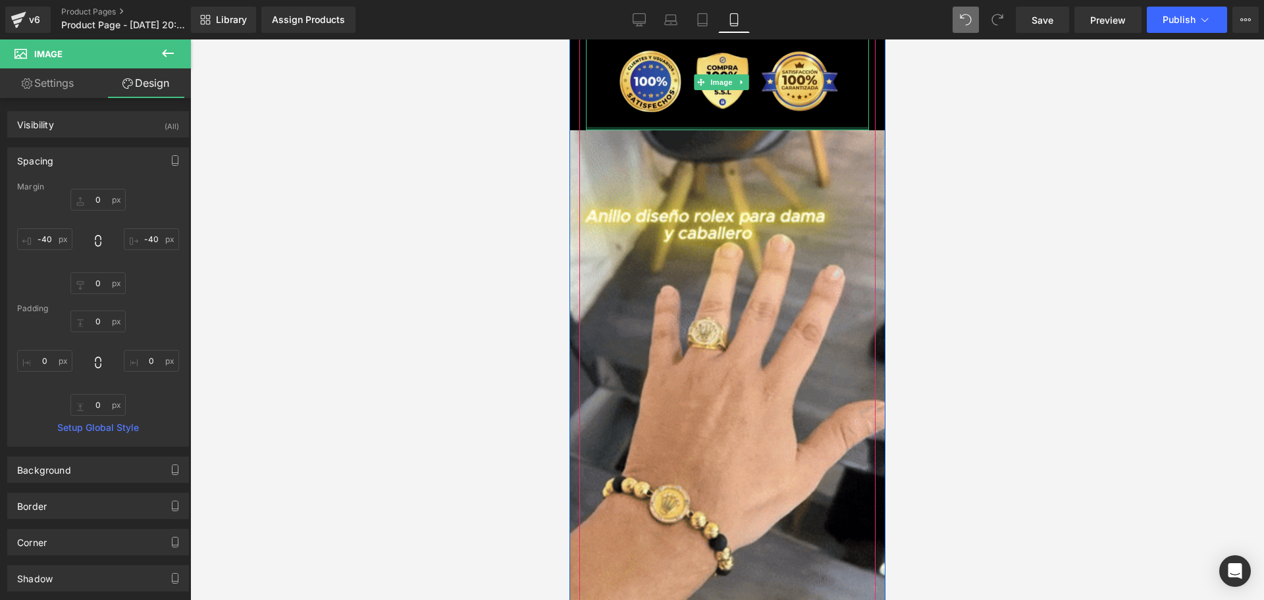
scroll to position [0, 475]
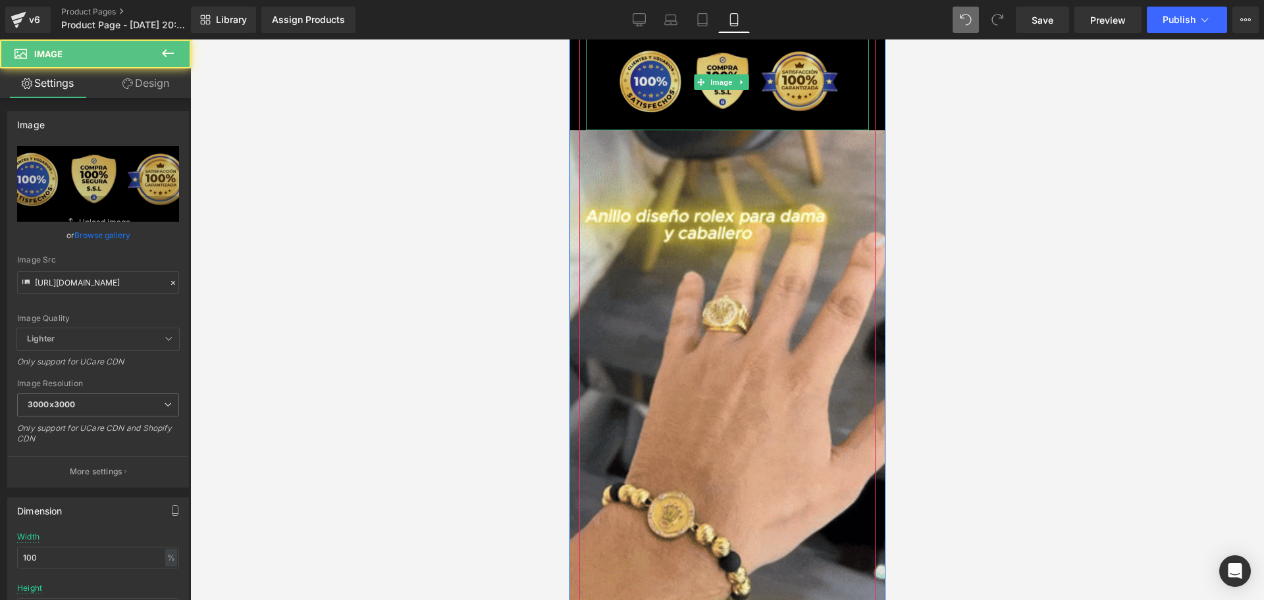
drag, startPoint x: 759, startPoint y: 113, endPoint x: 866, endPoint y: 132, distance: 108.9
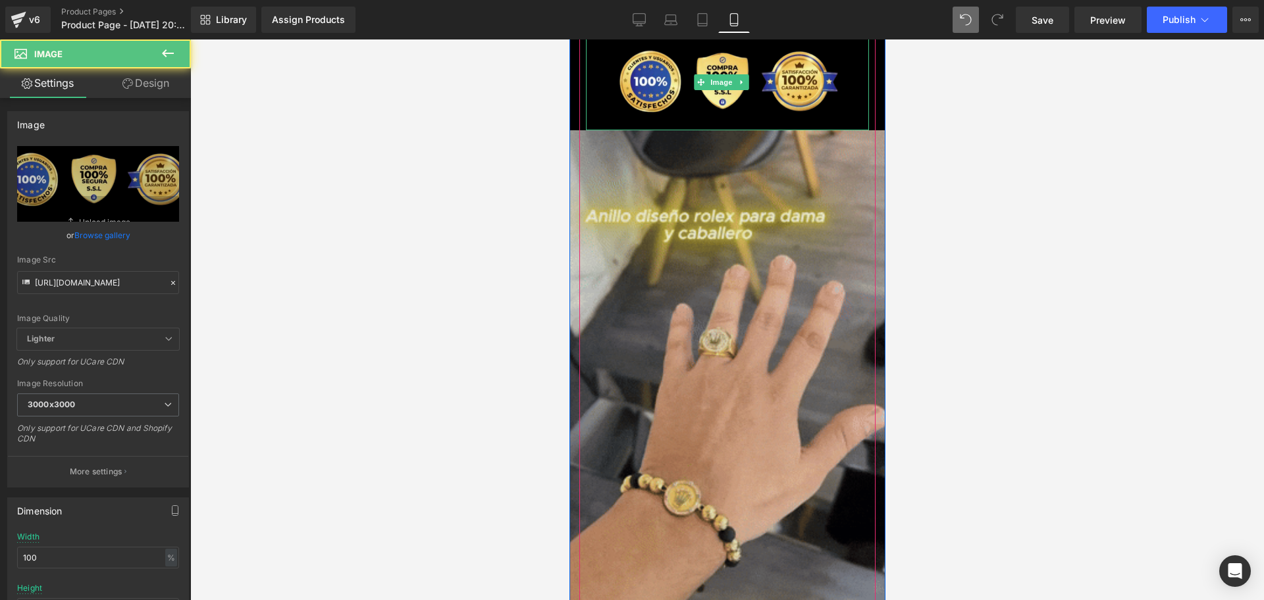
click at [760, 97] on div "Image" at bounding box center [726, 82] width 283 height 96
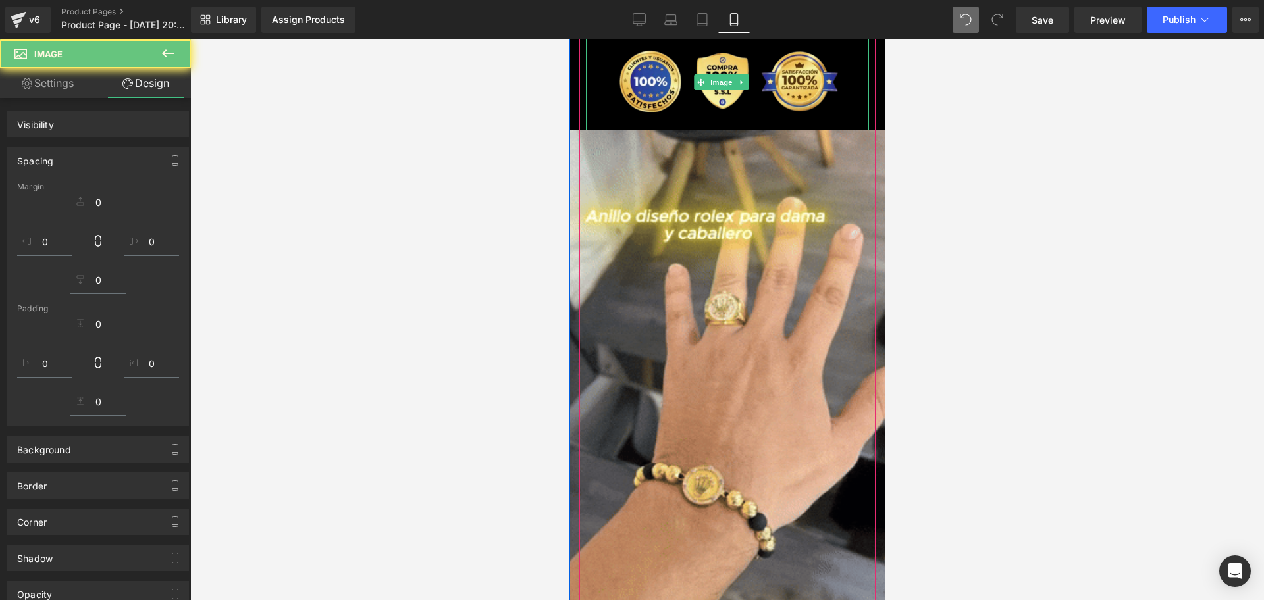
click at [902, 136] on div at bounding box center [727, 320] width 1074 height 561
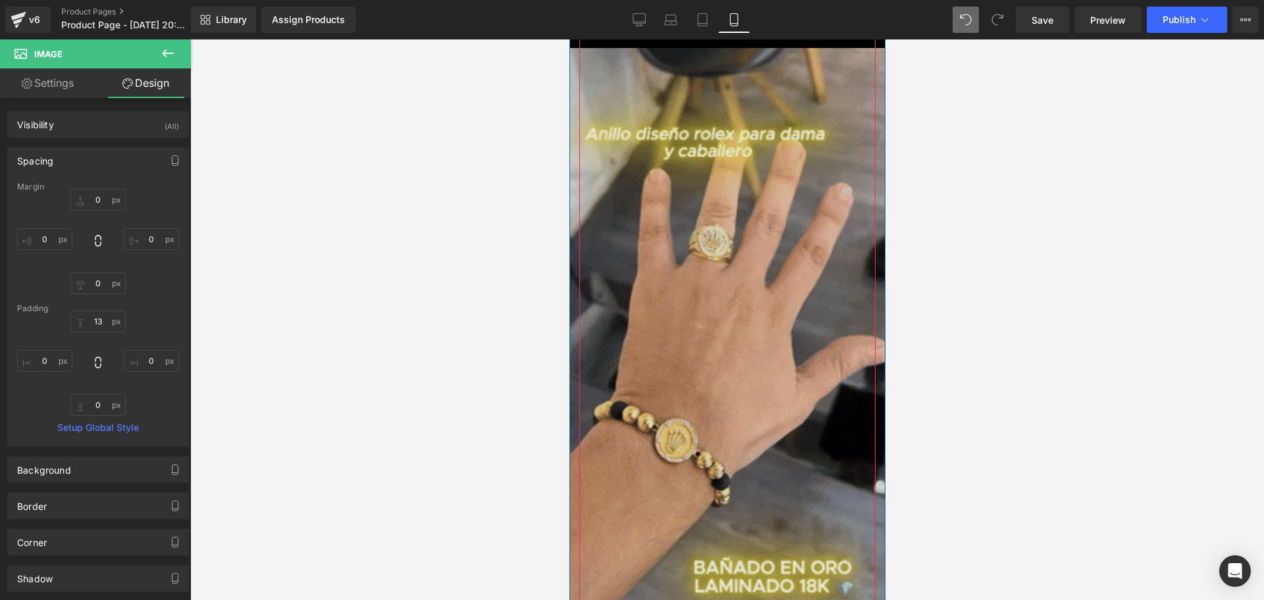
scroll to position [0, 713]
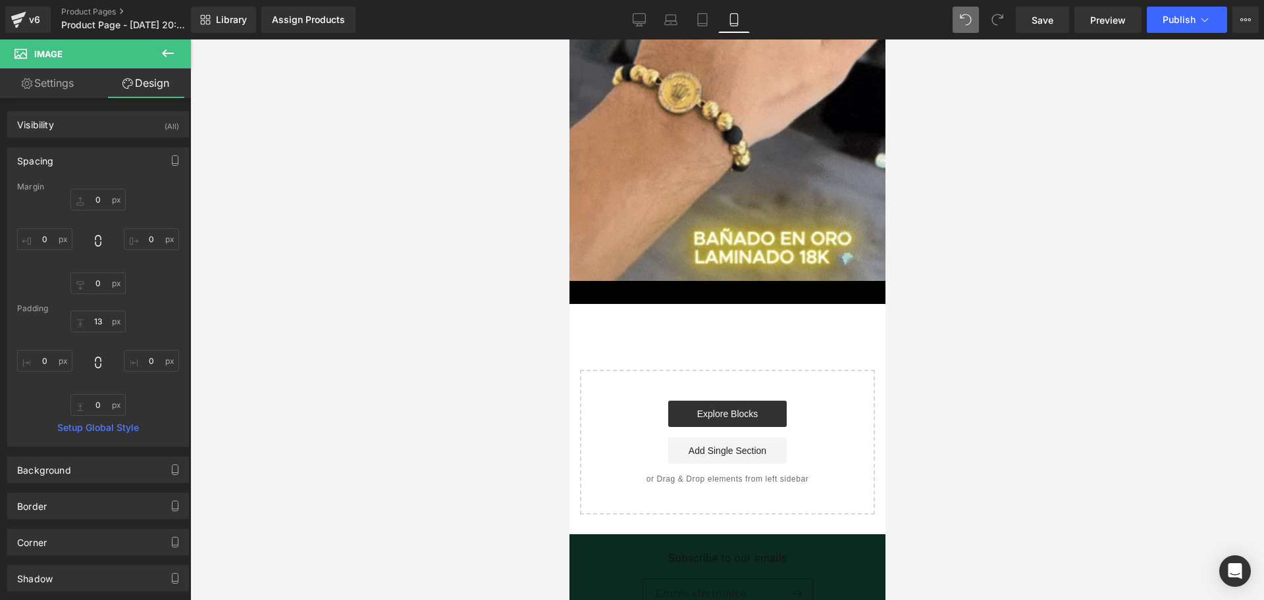
click at [987, 313] on div at bounding box center [727, 320] width 1074 height 561
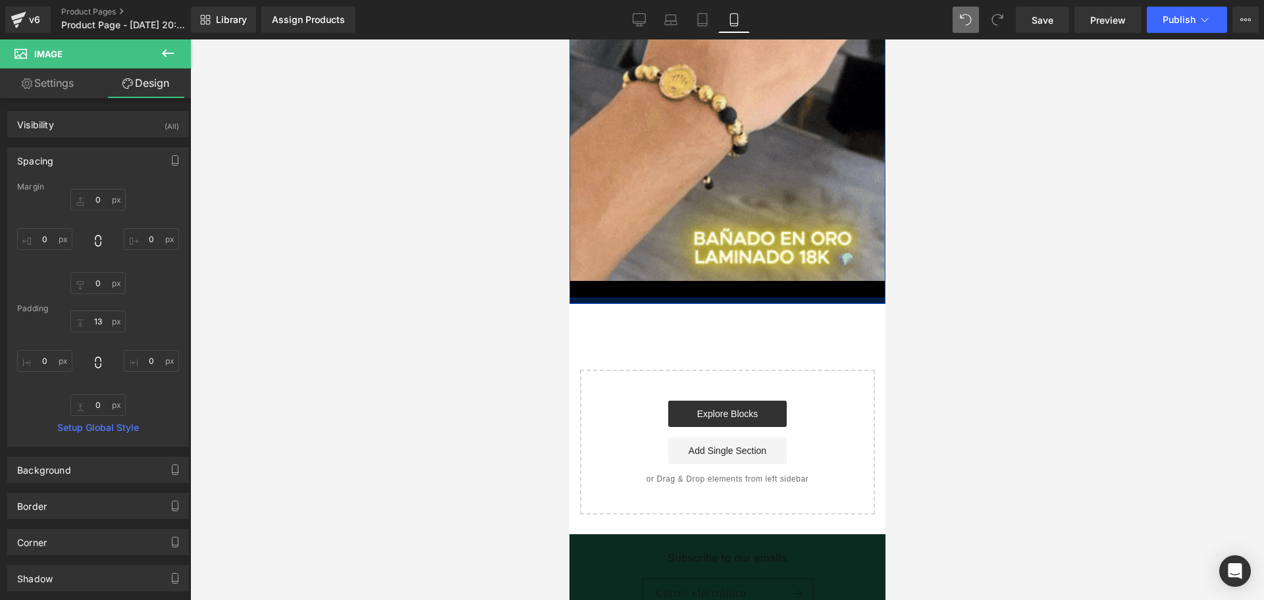
scroll to position [790, 0]
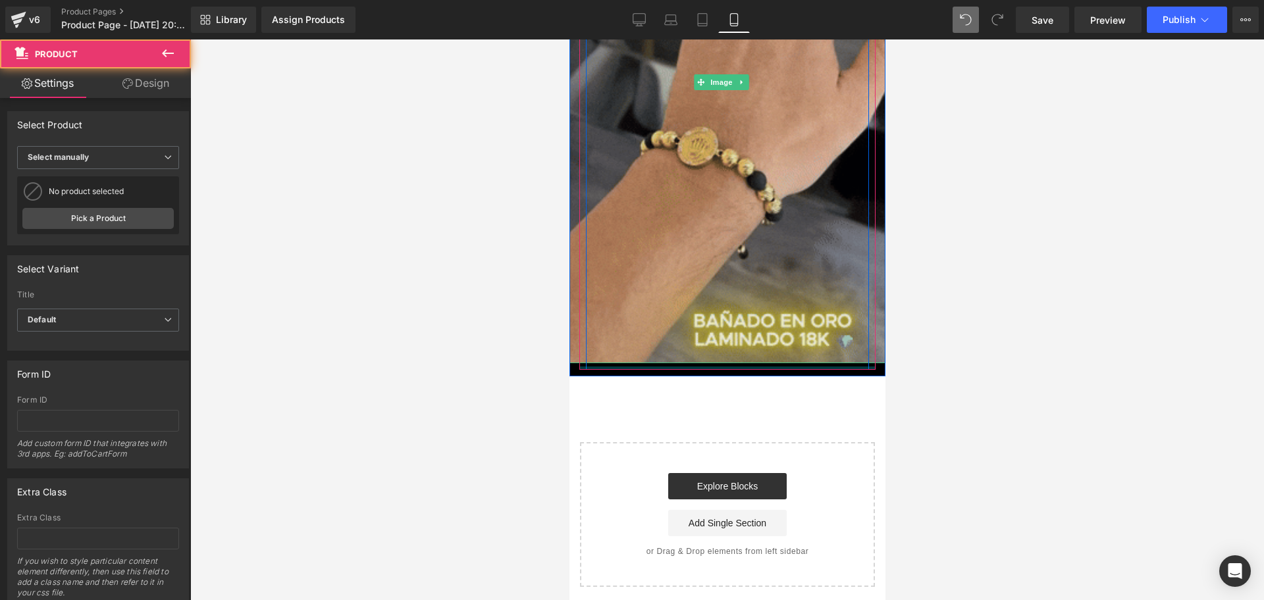
drag, startPoint x: 737, startPoint y: 339, endPoint x: 1526, endPoint y: 358, distance: 789.7
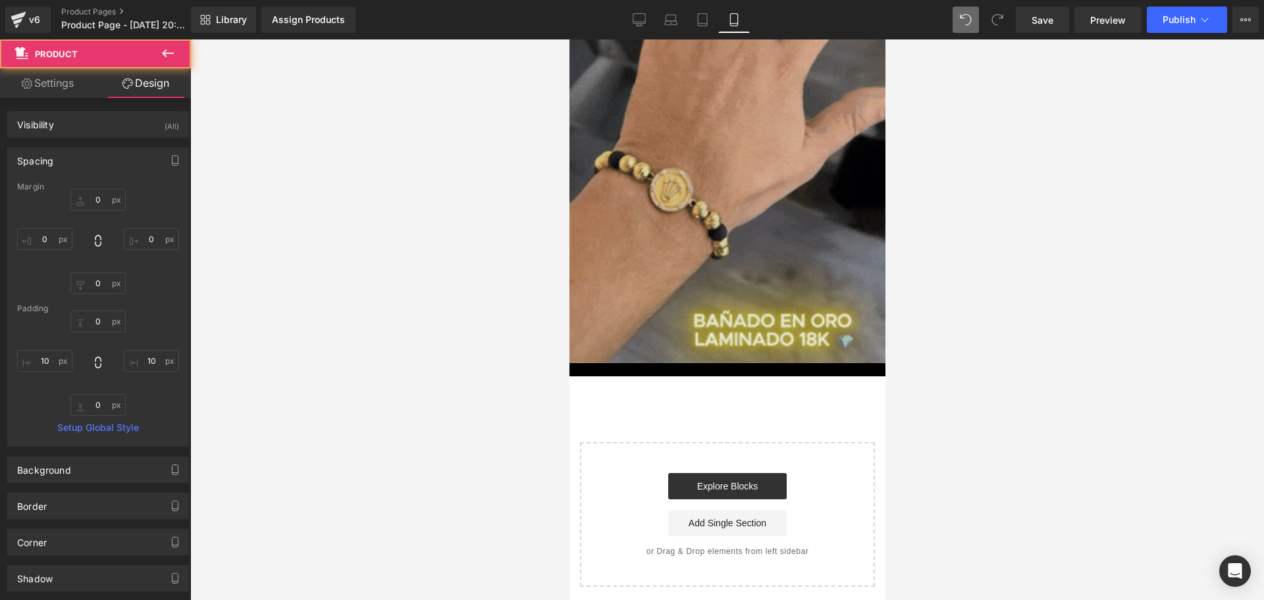
scroll to position [0, 238]
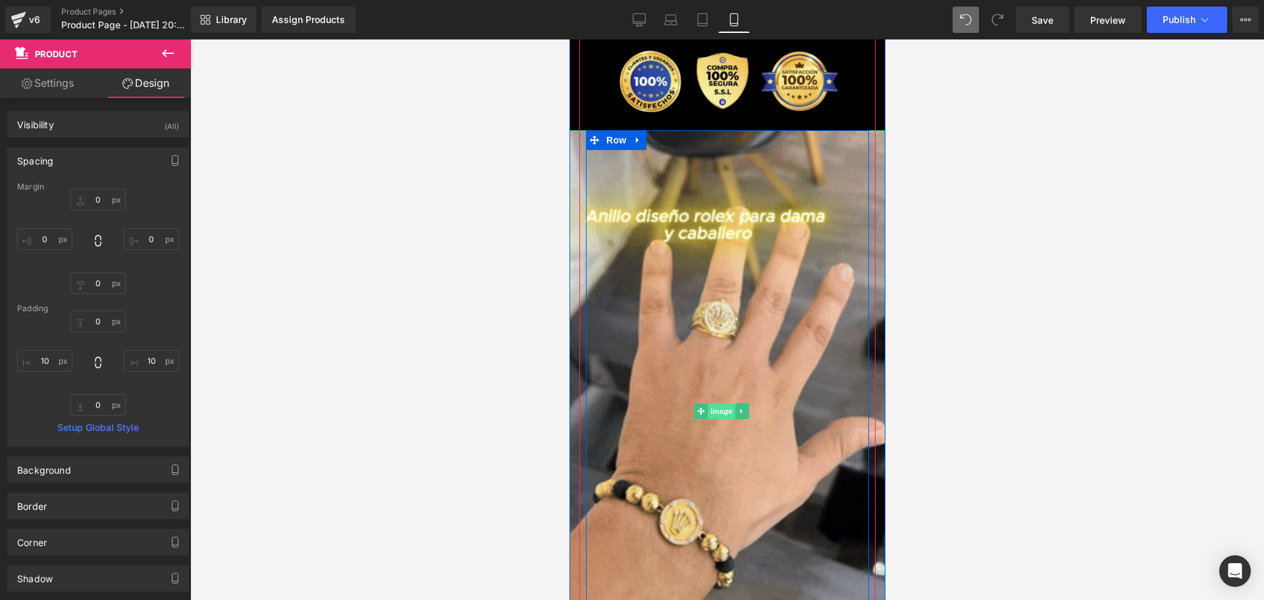
click at [719, 404] on span "Image" at bounding box center [721, 412] width 28 height 16
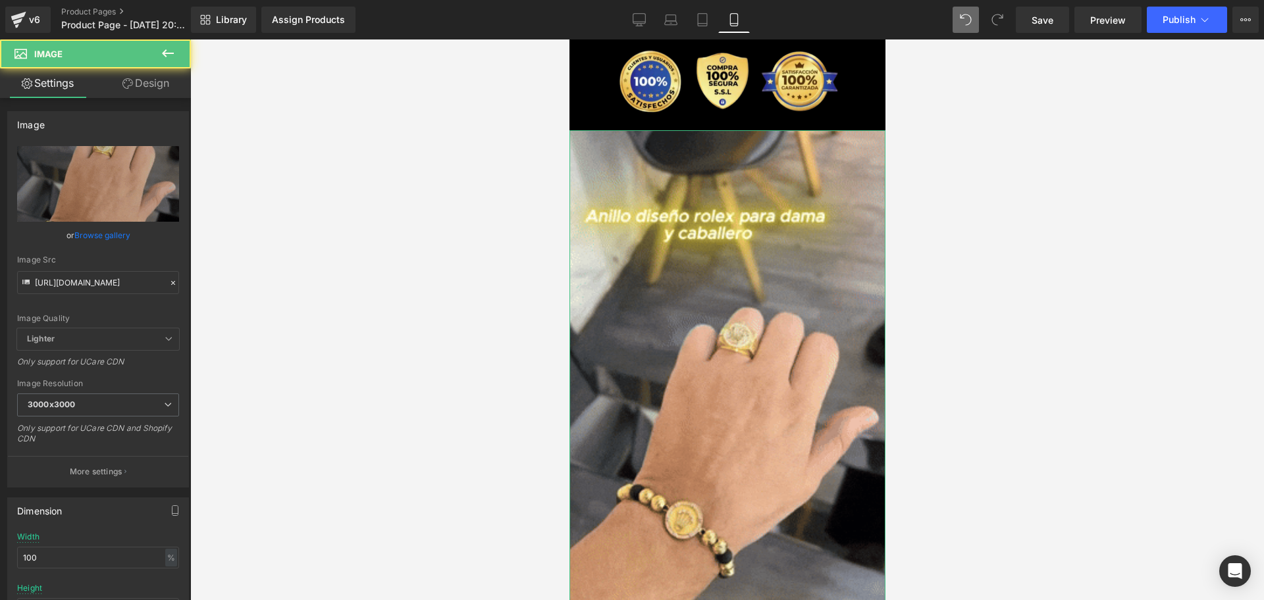
click at [150, 95] on link "Design" at bounding box center [145, 83] width 95 height 30
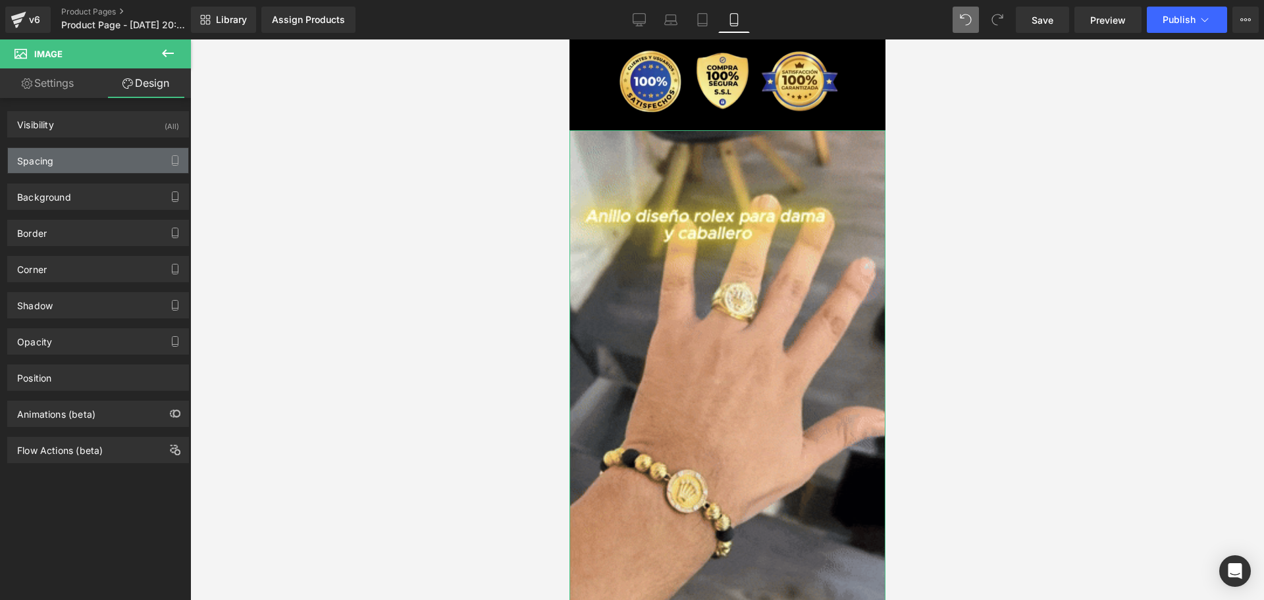
click at [63, 165] on div "Spacing" at bounding box center [98, 160] width 180 height 25
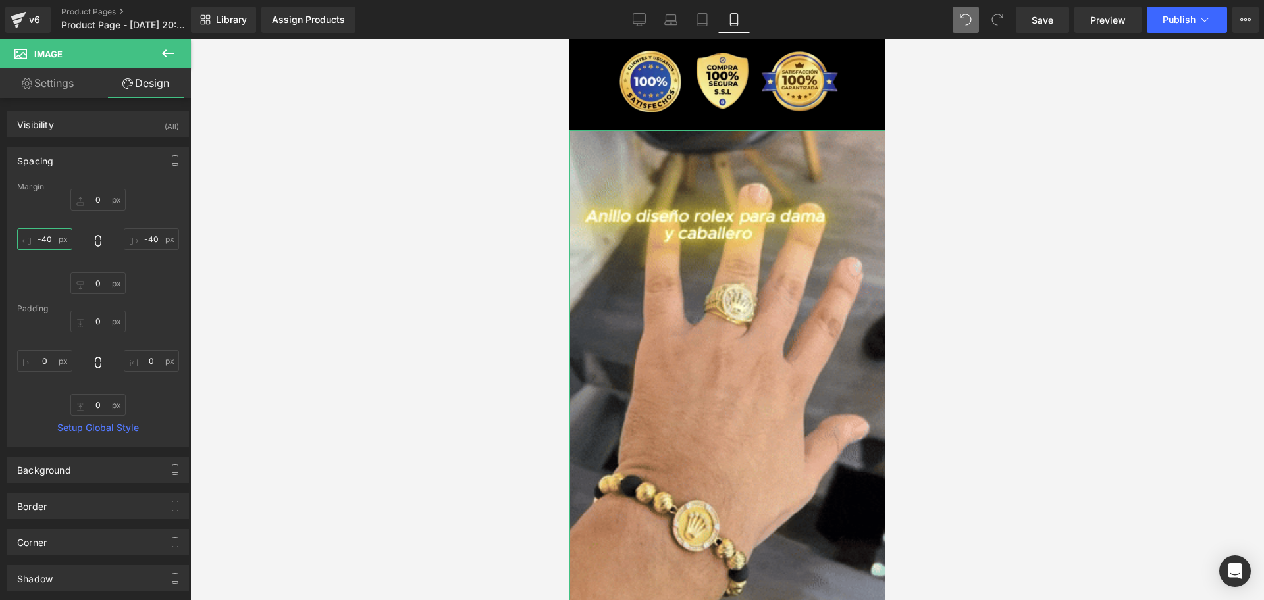
click at [55, 246] on input "-40" at bounding box center [44, 239] width 55 height 22
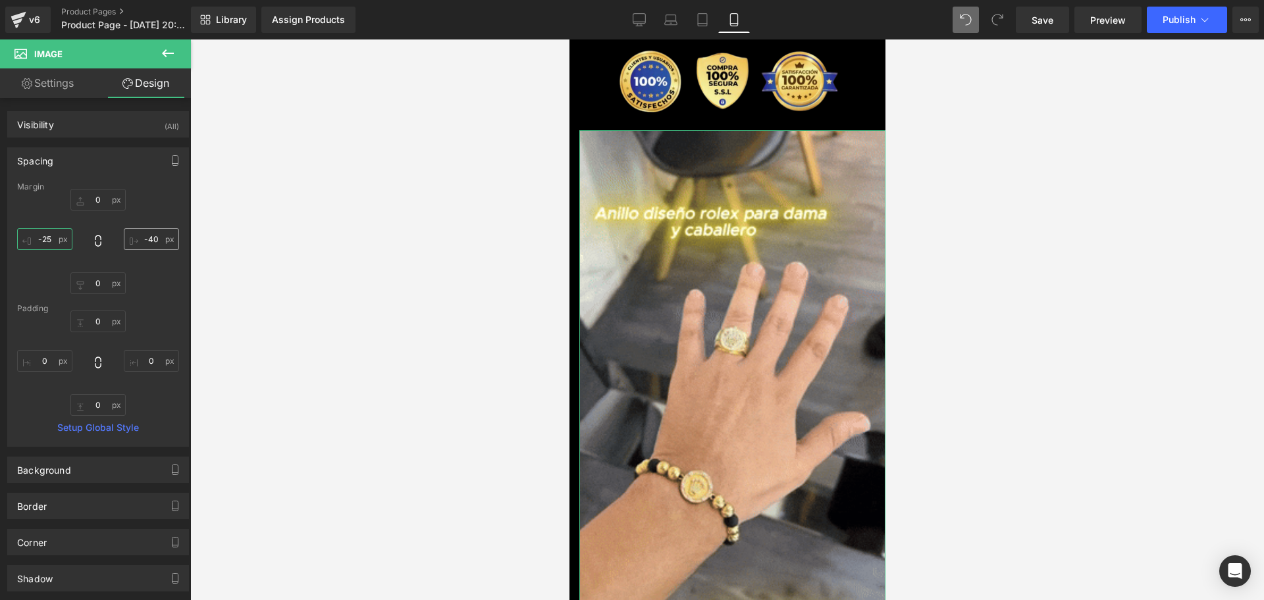
type input "-25"
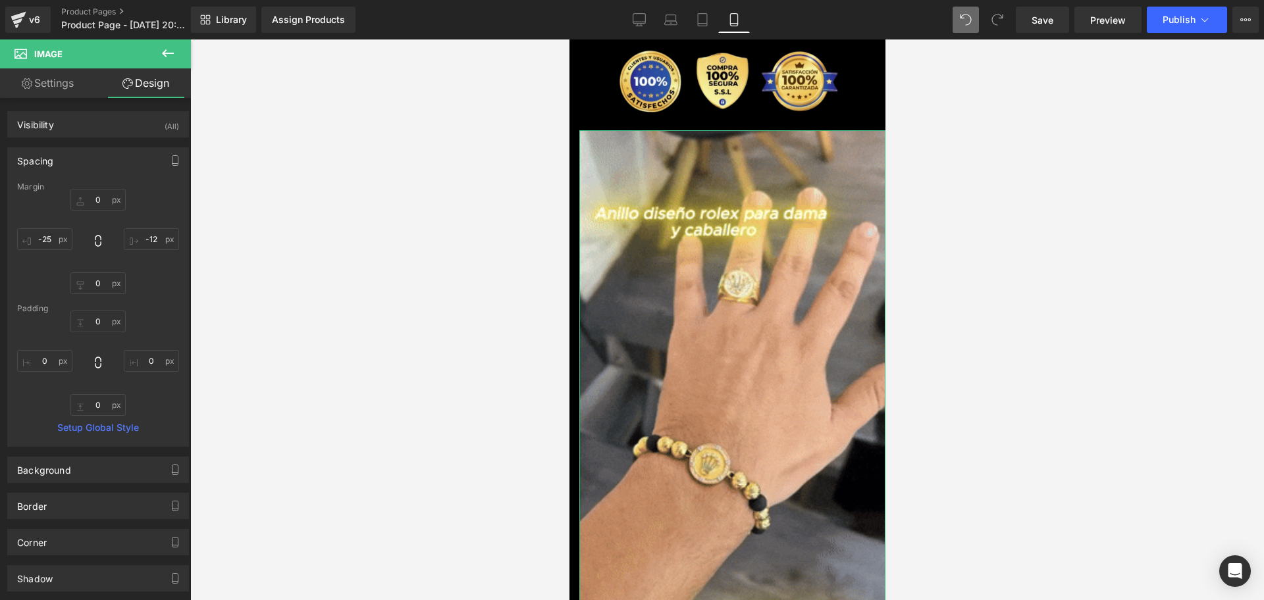
click at [151, 227] on div "0 -40 0 -25" at bounding box center [98, 241] width 162 height 105
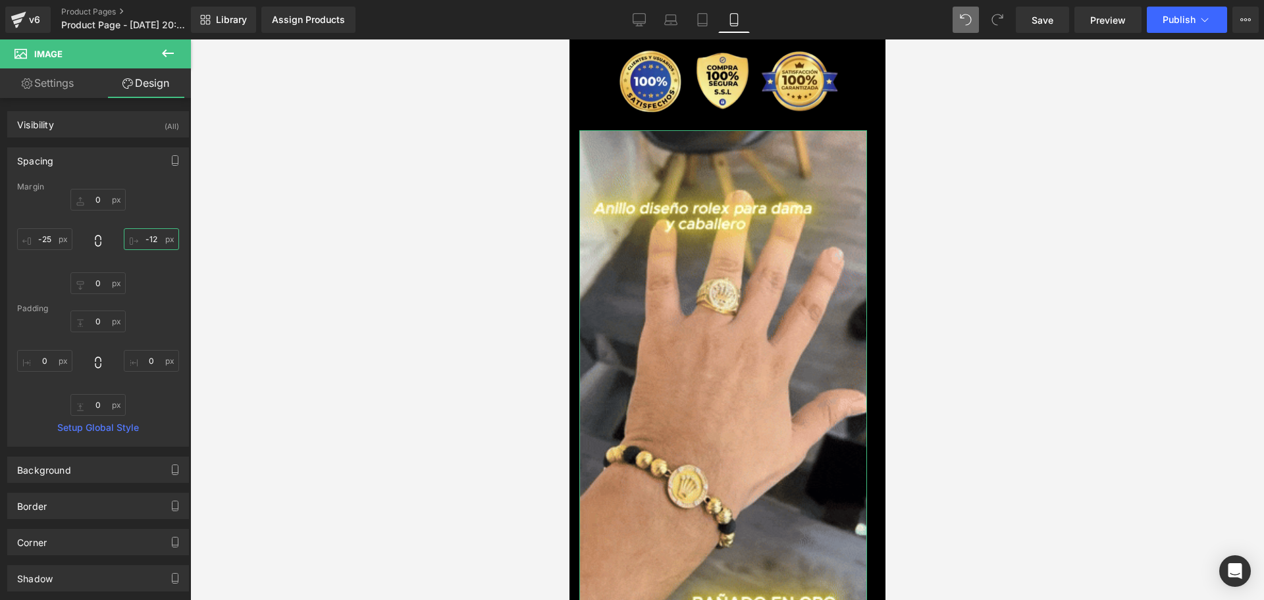
click at [149, 233] on input "-40" at bounding box center [151, 239] width 55 height 22
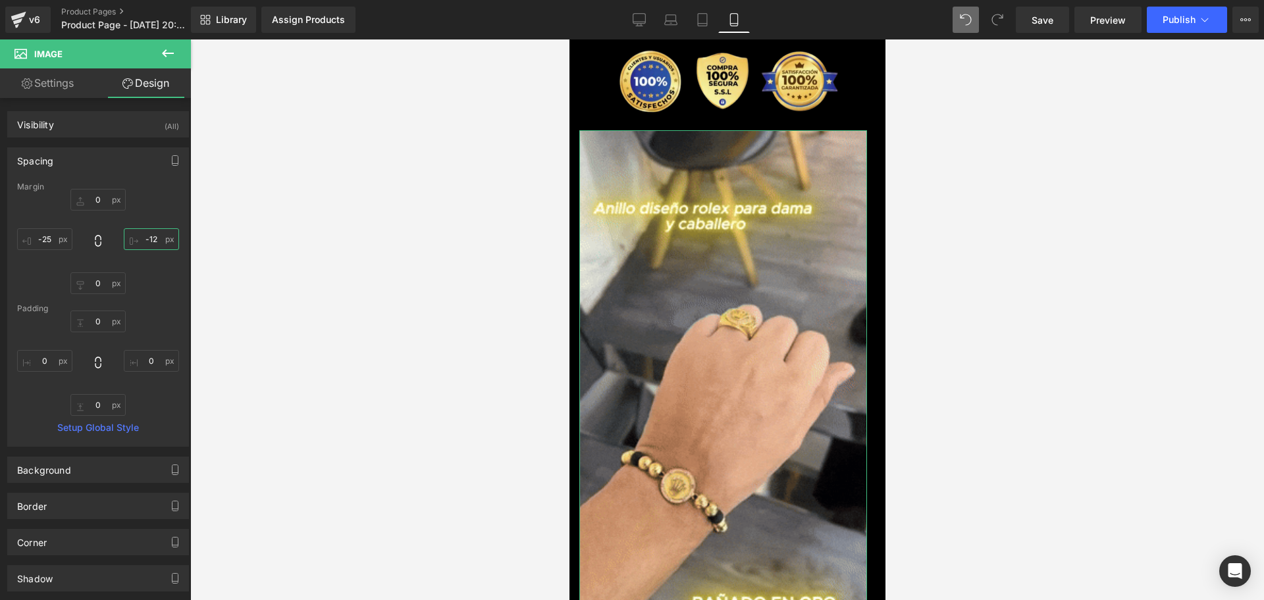
click at [149, 233] on input "-40" at bounding box center [151, 239] width 55 height 22
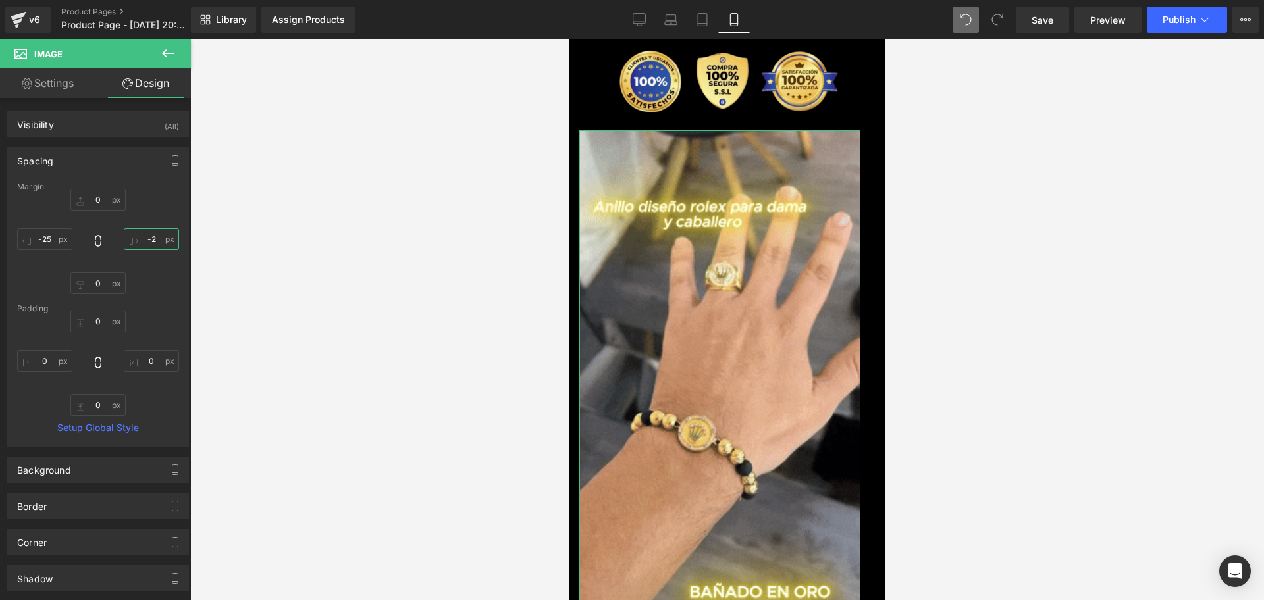
type input "-25"
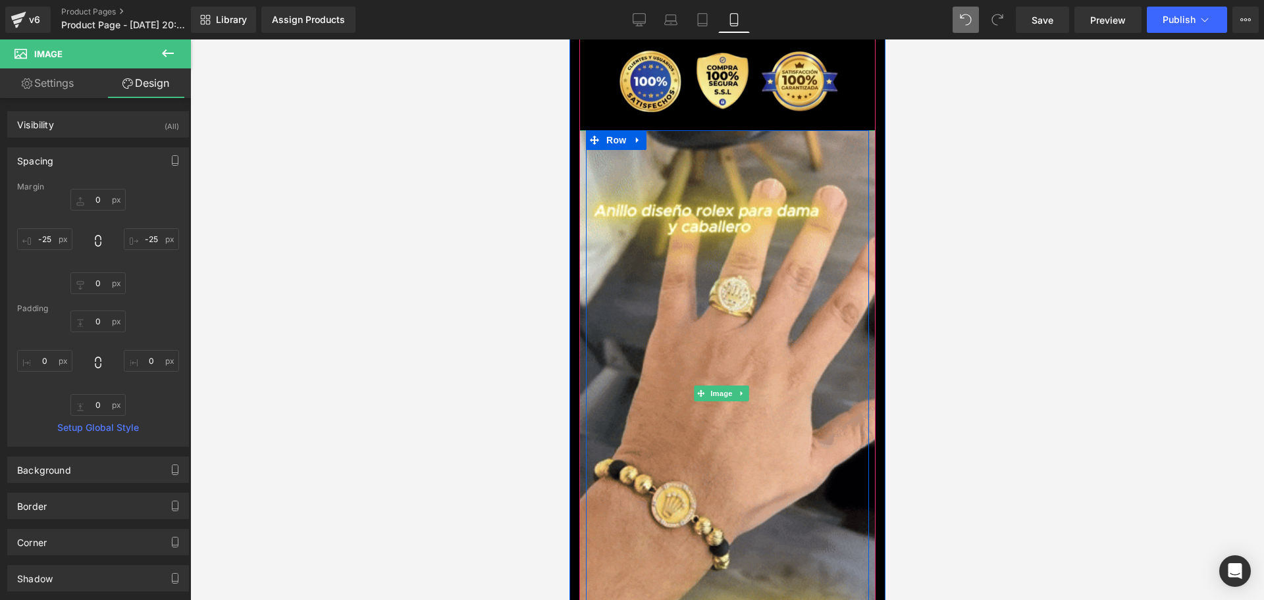
click at [865, 259] on div at bounding box center [866, 396] width 3 height 533
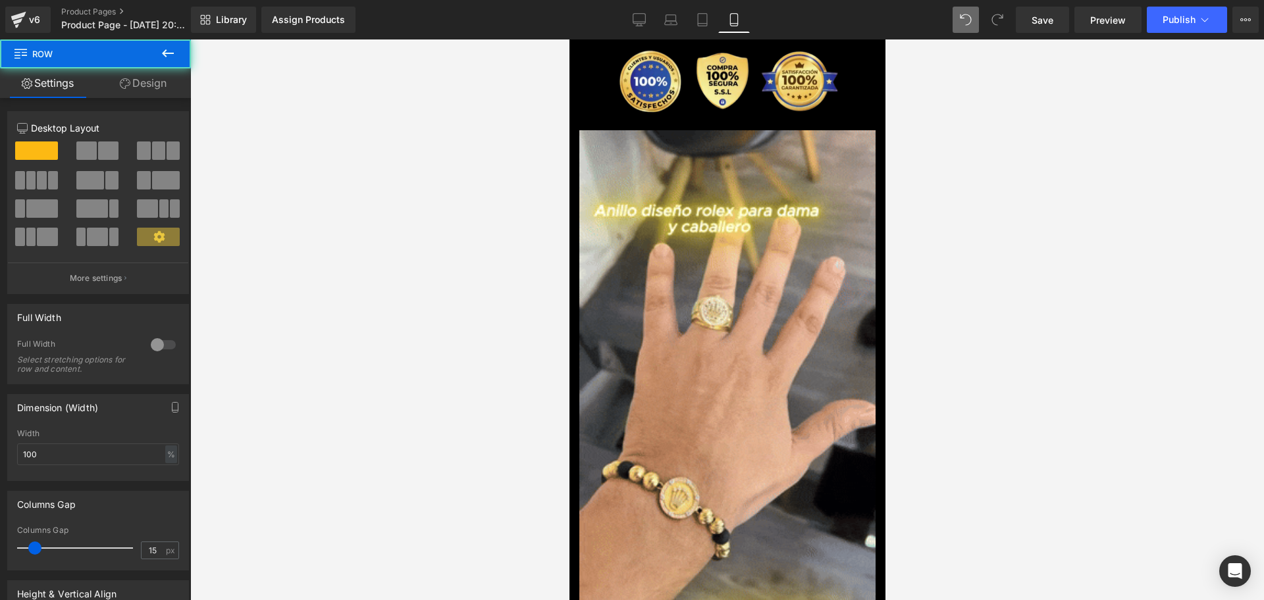
click at [1017, 266] on div at bounding box center [727, 320] width 1074 height 561
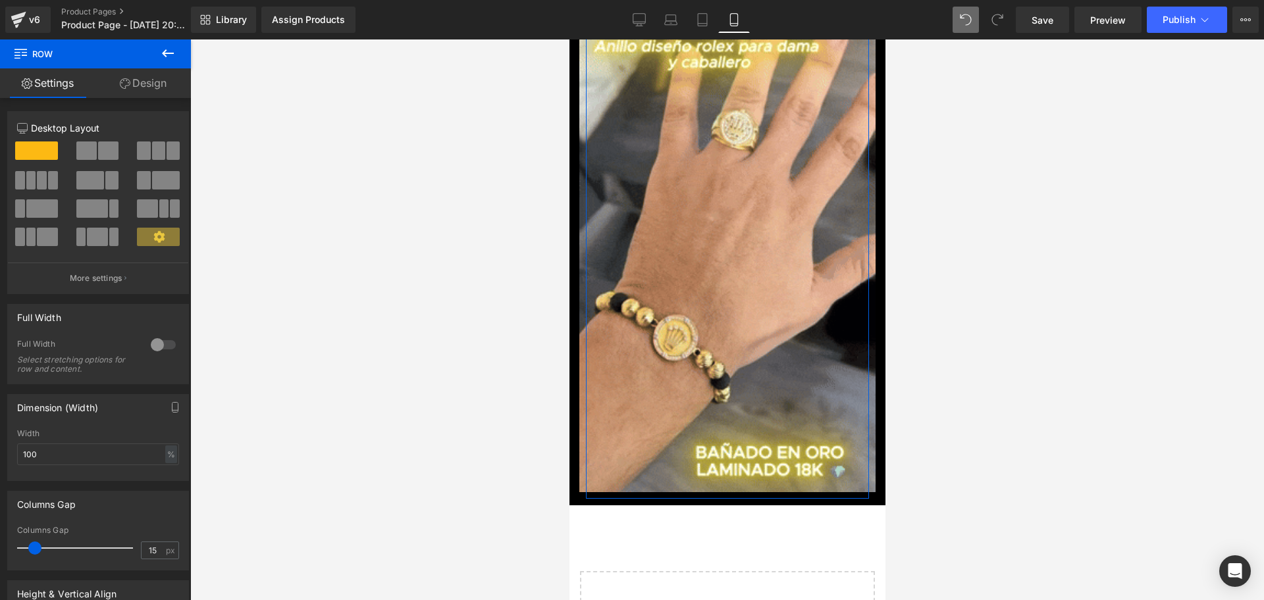
scroll to position [0, 475]
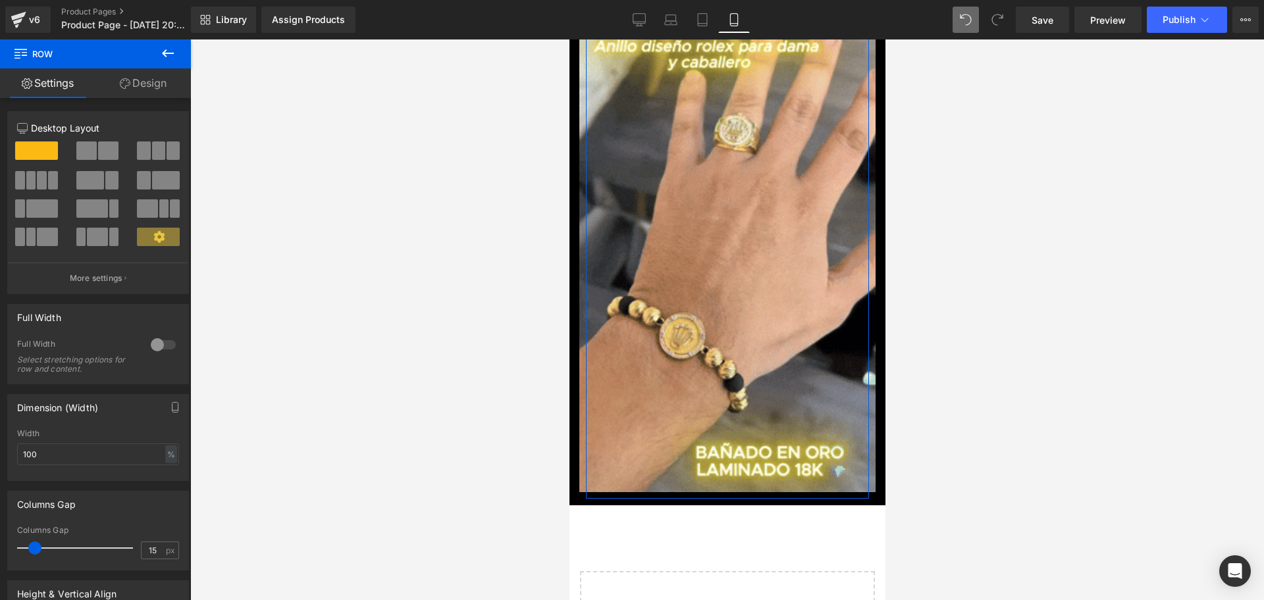
drag, startPoint x: 171, startPoint y: 78, endPoint x: 55, endPoint y: 190, distance: 160.6
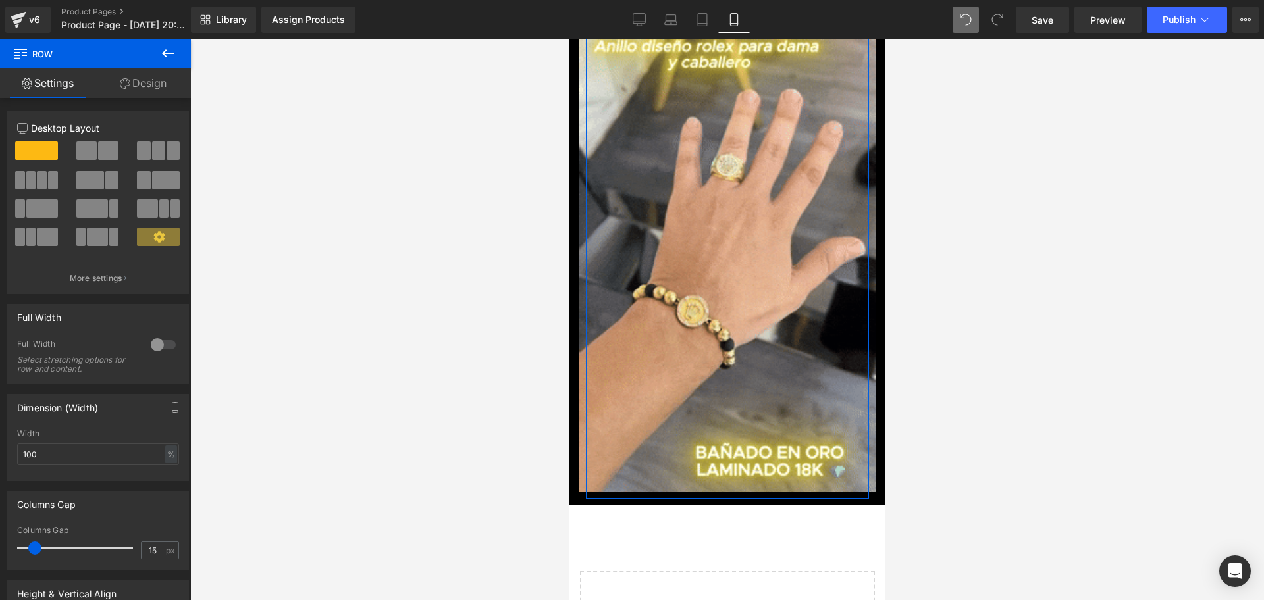
click at [171, 78] on link "Design" at bounding box center [142, 83] width 95 height 30
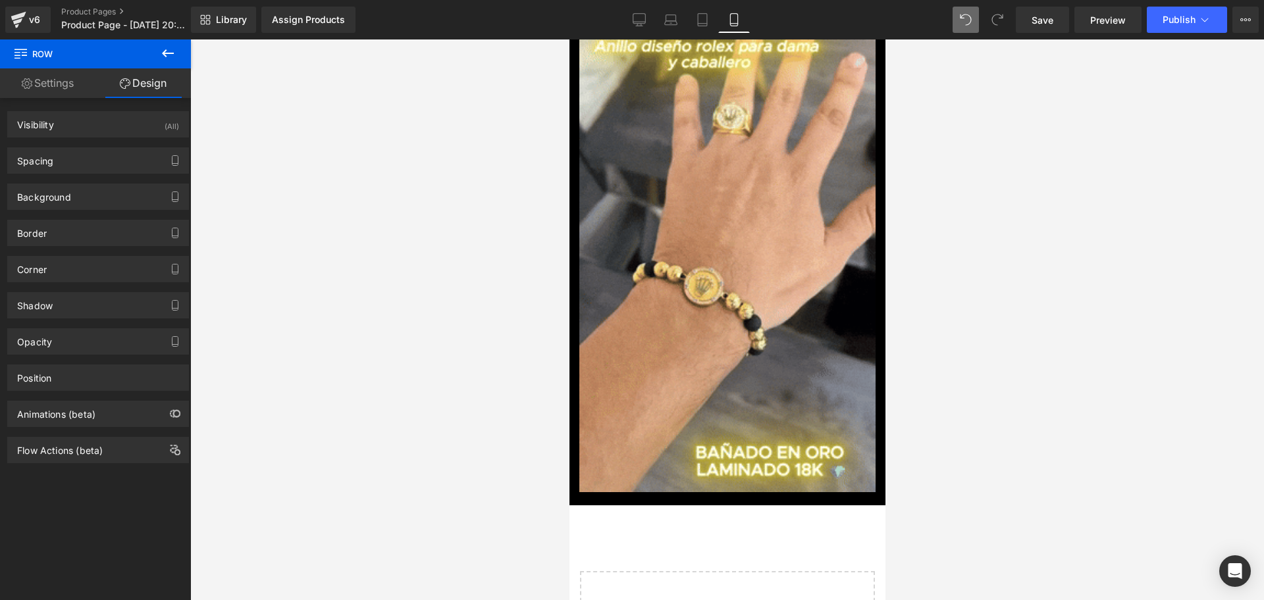
click at [169, 41] on button at bounding box center [168, 54] width 46 height 29
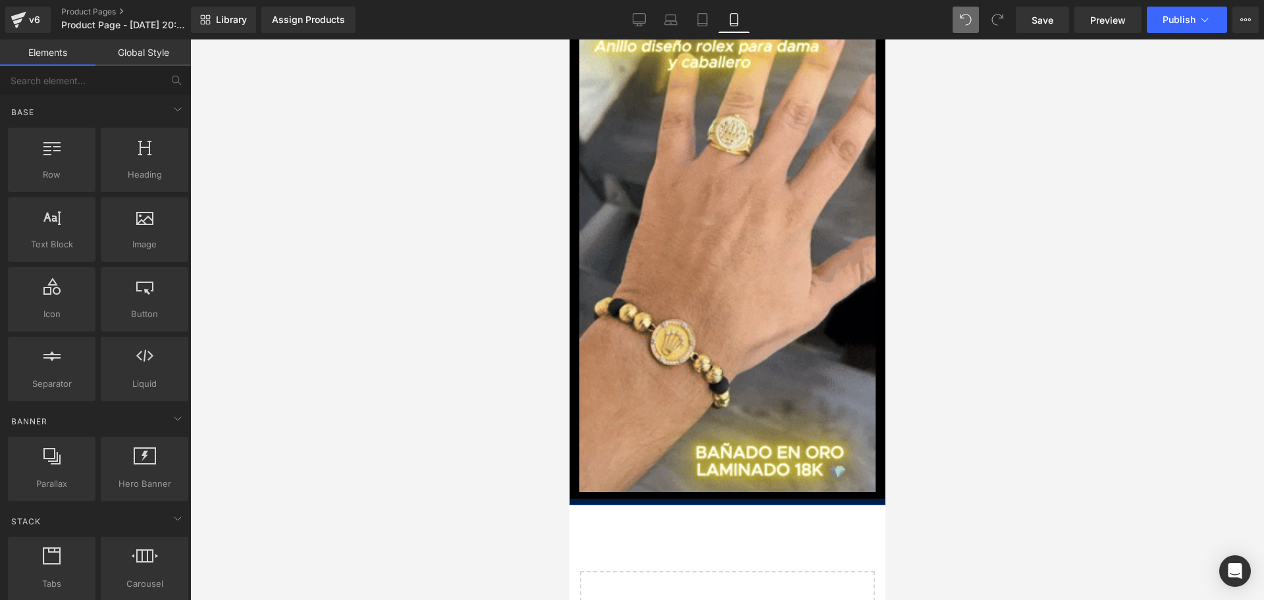
scroll to position [0, 713]
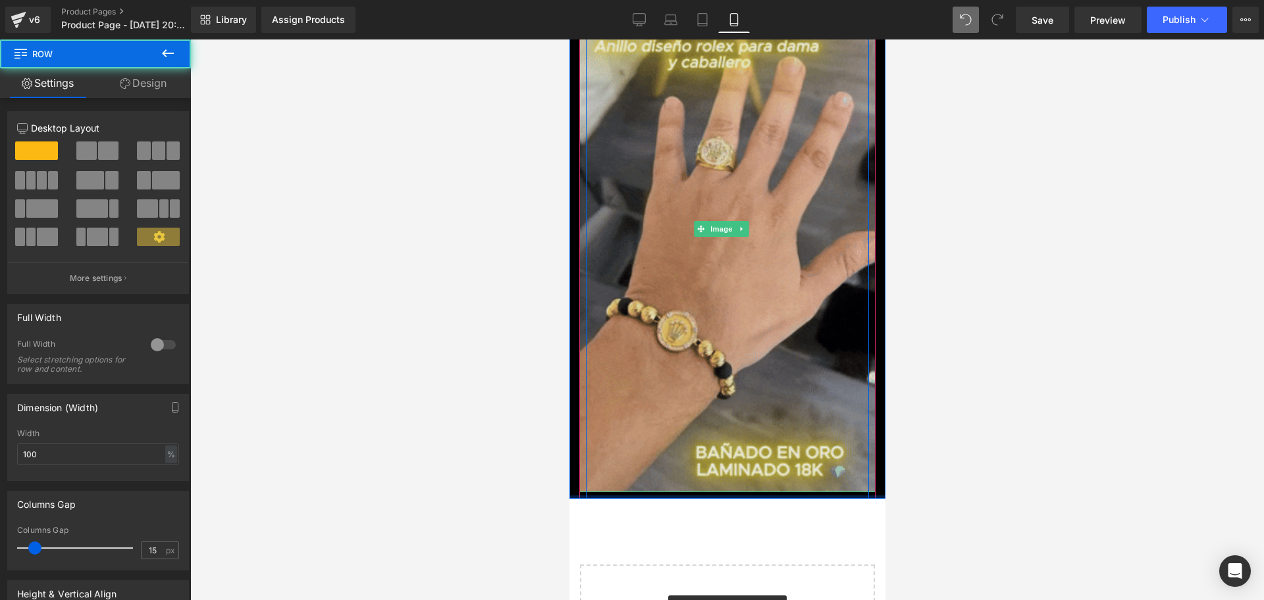
drag, startPoint x: 683, startPoint y: 466, endPoint x: 685, endPoint y: 449, distance: 16.5
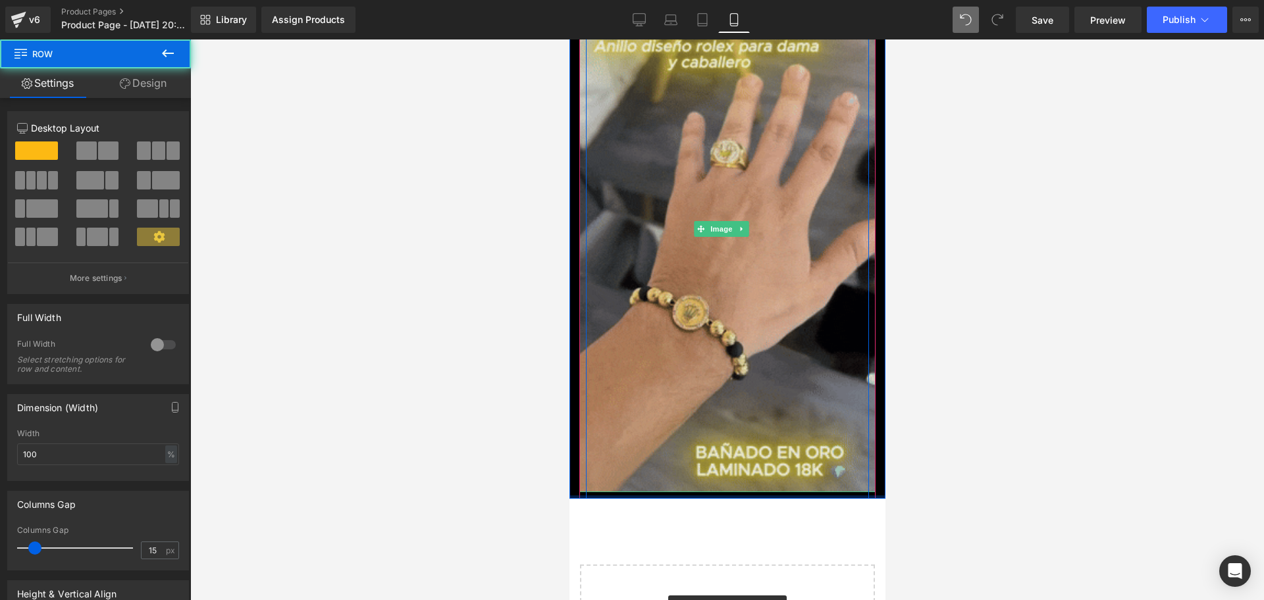
click at [683, 449] on div "ANILLO DIAMANTADO ROLEX EN ORO LAMINADO 18K 💎 (P) Title Image $179,980.00 $89,9…" at bounding box center [727, 124] width 316 height 750
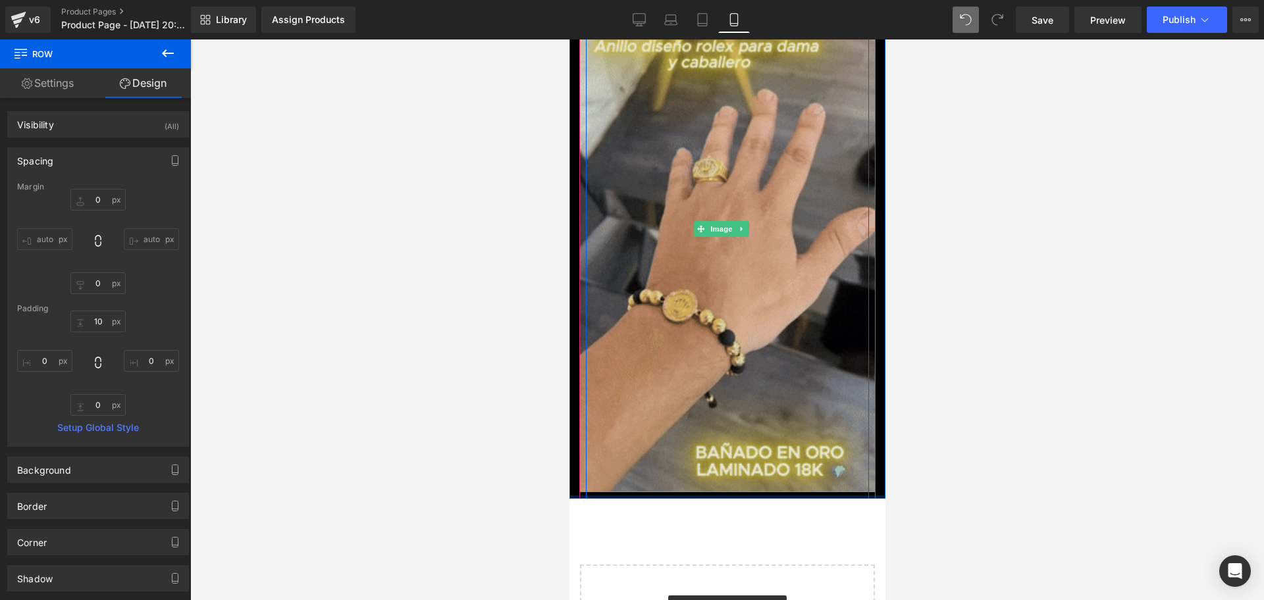
drag, startPoint x: 695, startPoint y: 459, endPoint x: 703, endPoint y: 450, distance: 12.6
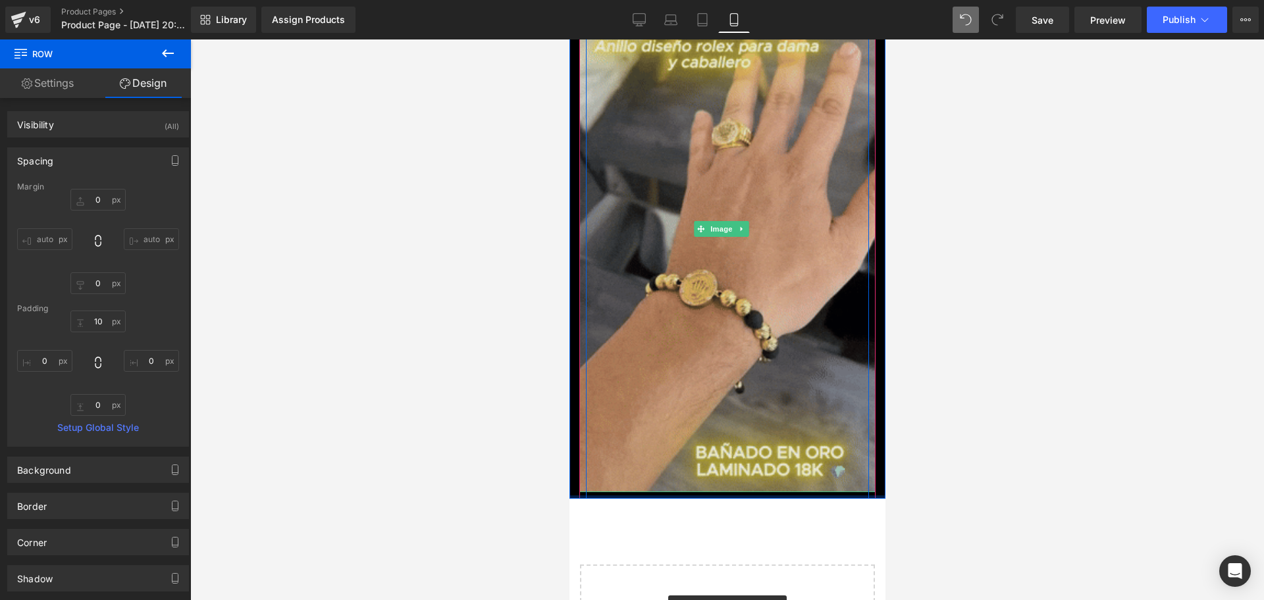
click at [703, 450] on div "ANILLO DIAMANTADO ROLEX EN ORO LAMINADO 18K 💎 (P) Title Image $179,980.00 $89,9…" at bounding box center [727, 124] width 316 height 750
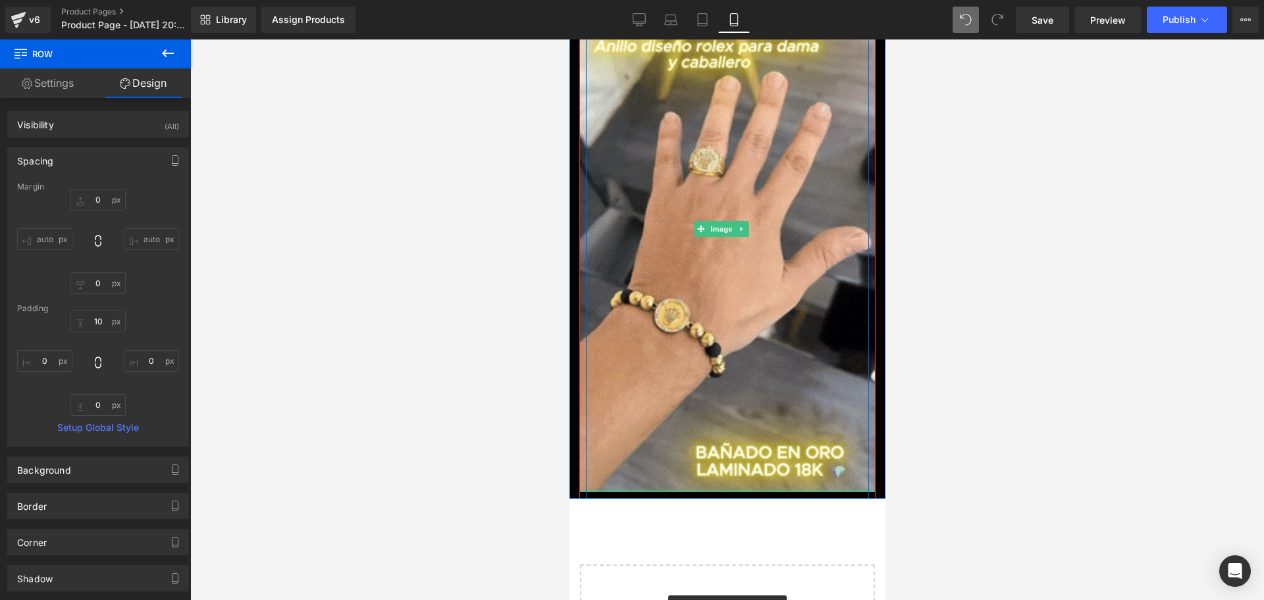
scroll to position [0, 0]
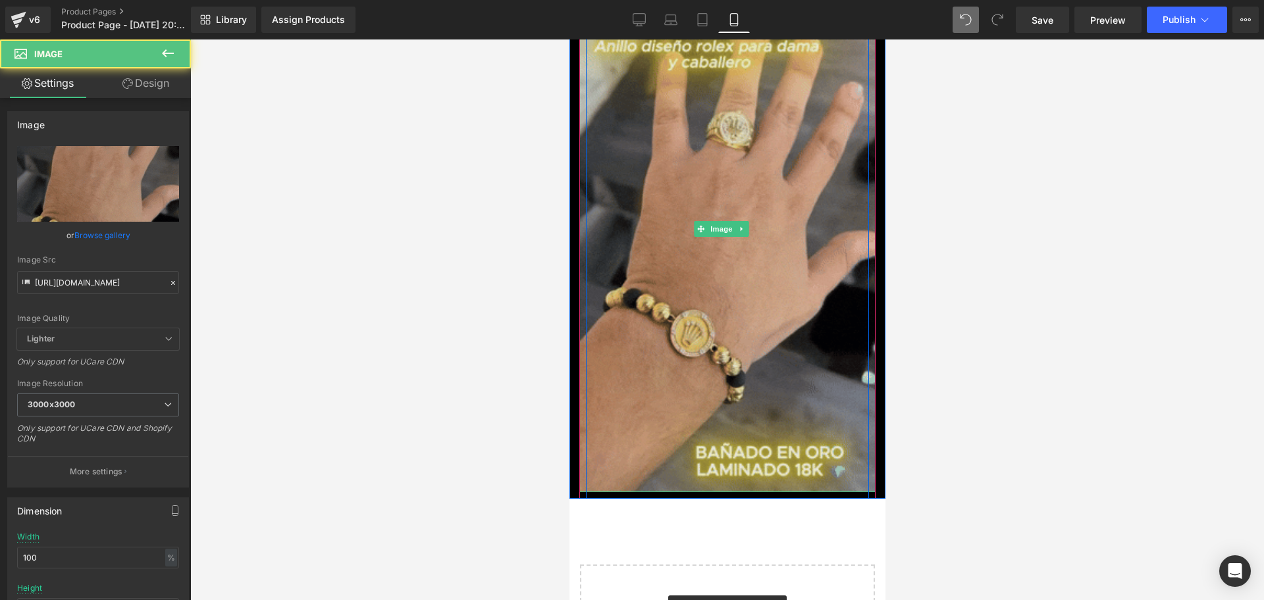
drag, startPoint x: 710, startPoint y: 454, endPoint x: 704, endPoint y: 447, distance: 9.8
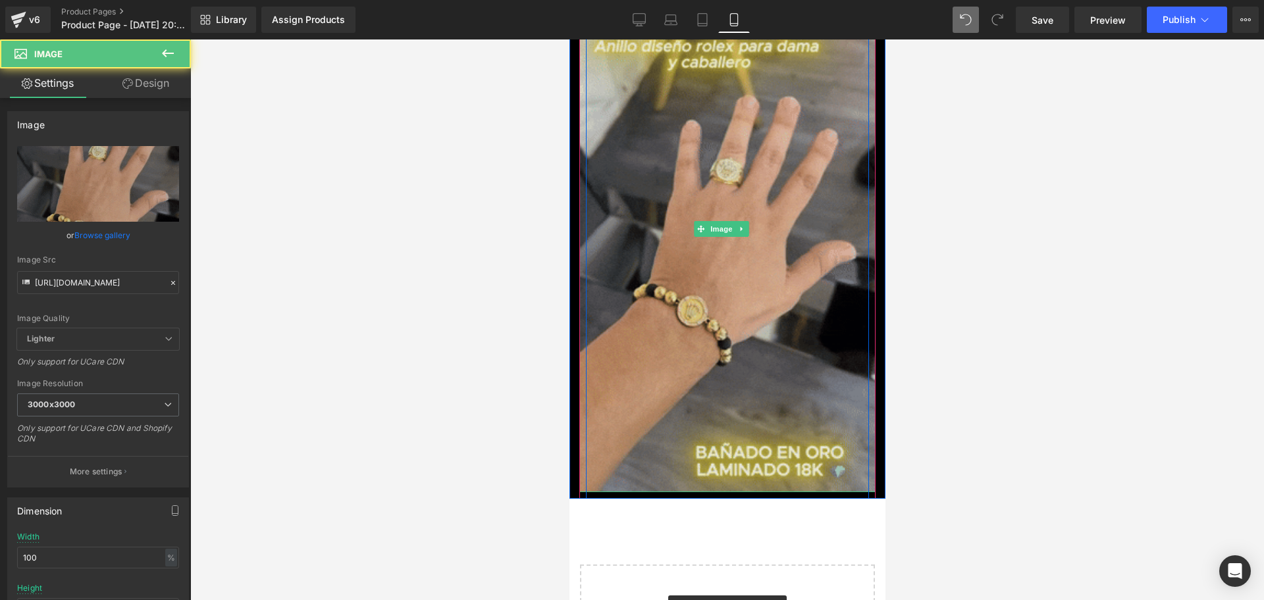
click at [704, 447] on div "Image" at bounding box center [727, 229] width 296 height 527
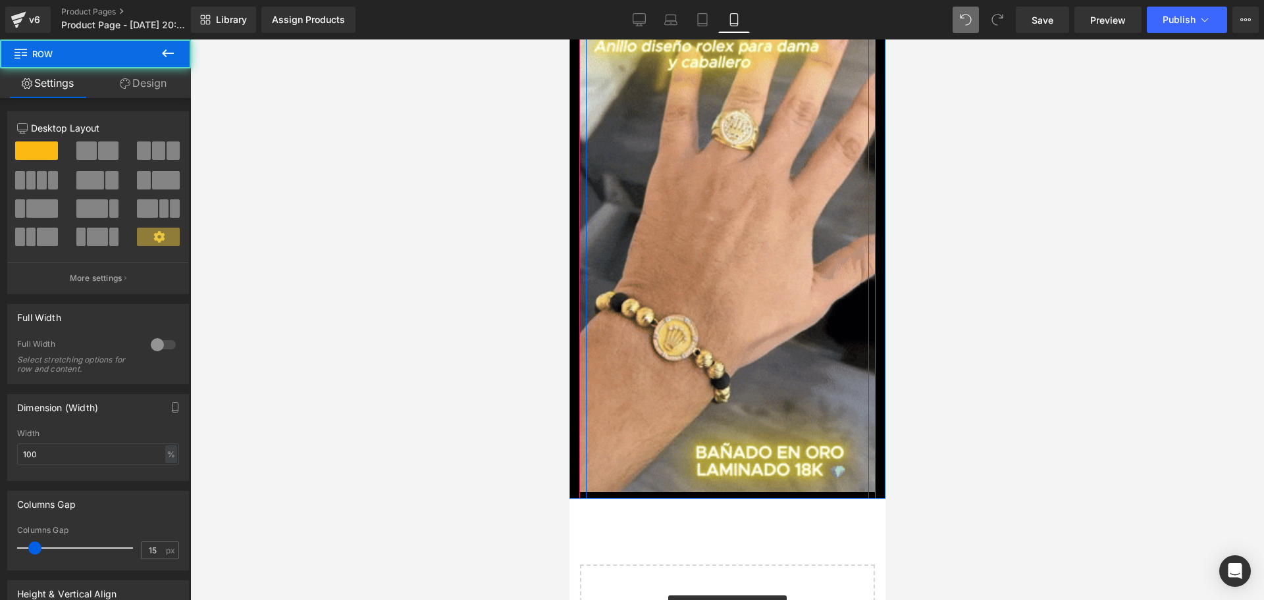
click at [698, 452] on div "ANILLO DIAMANTADO ROLEX EN ORO LAMINADO 18K 💎 (P) Title Image $179,980.00 $89,9…" at bounding box center [727, 124] width 316 height 750
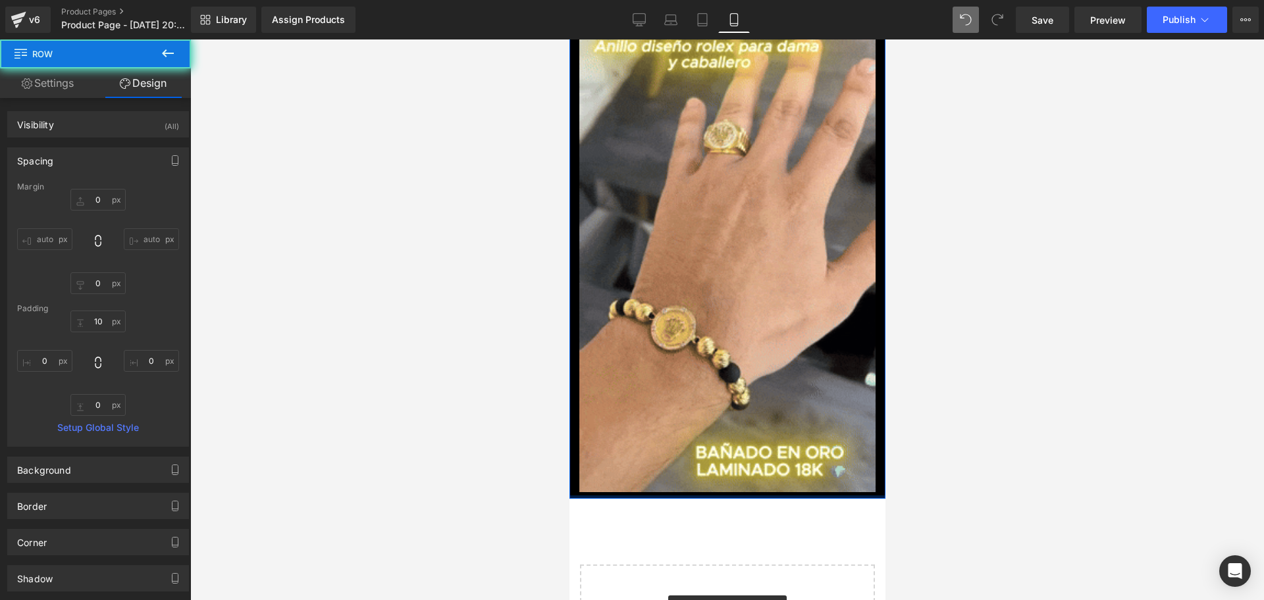
click at [720, 467] on div "Image Row ANILLO DIAMANTADO ROLEX EN ORO LAMINADO 18K 💎 (P) Title Image $179,98…" at bounding box center [727, 85] width 316 height 1249
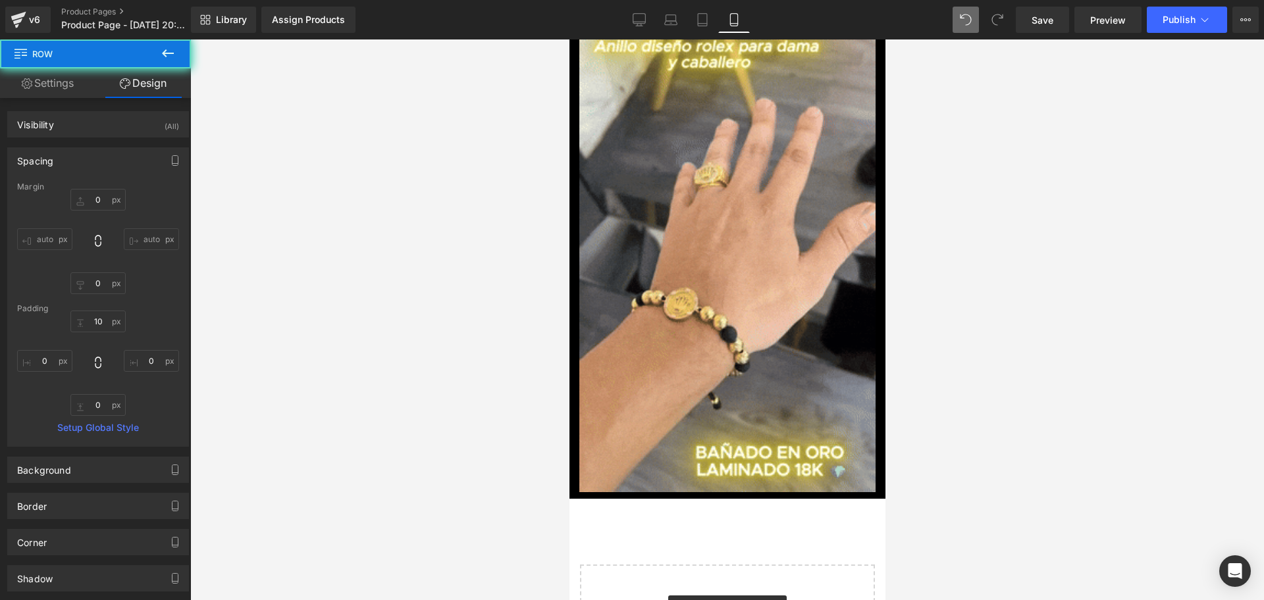
scroll to position [0, 238]
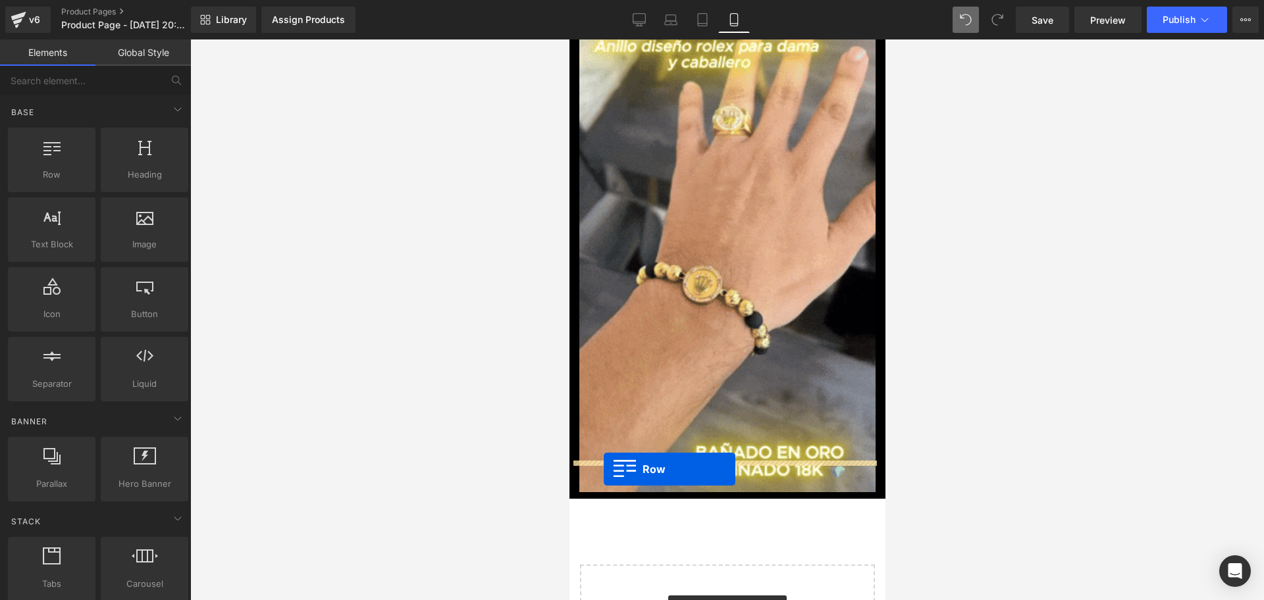
drag, startPoint x: 635, startPoint y: 190, endPoint x: 603, endPoint y: 469, distance: 281.0
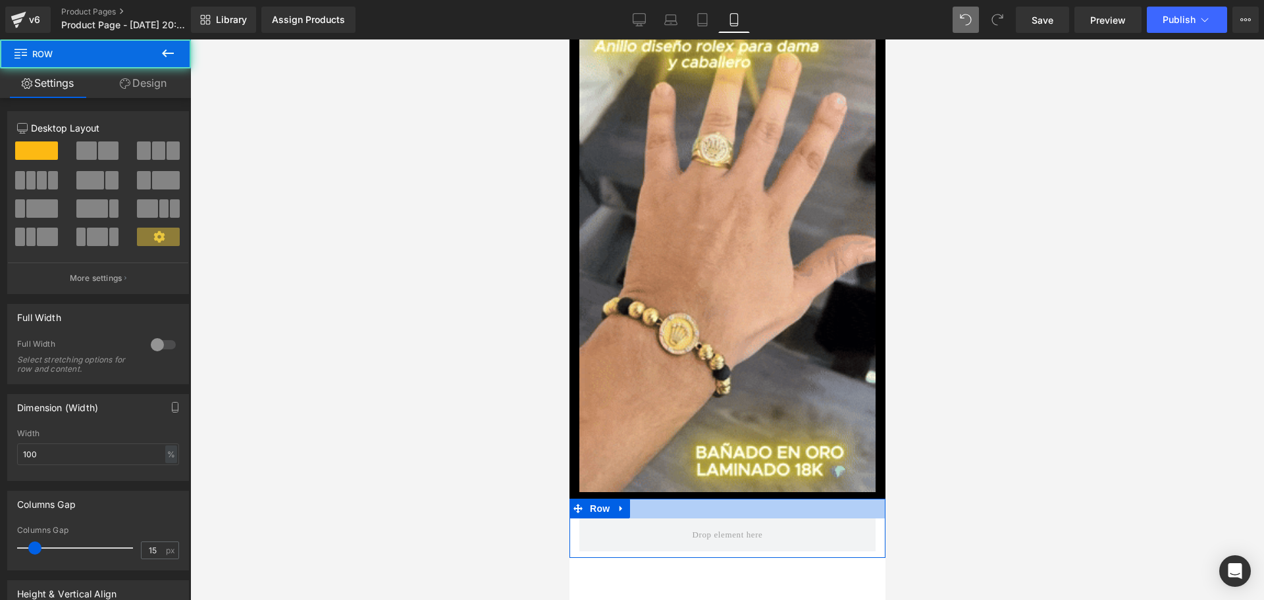
scroll to position [0, 475]
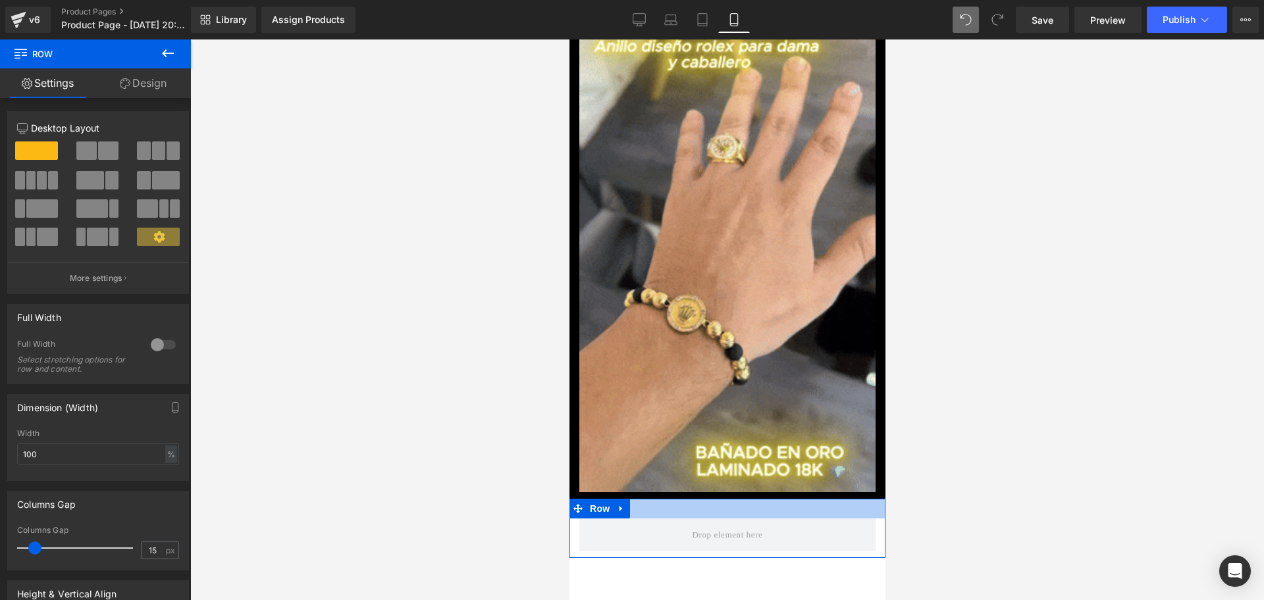
click at [672, 499] on div at bounding box center [727, 509] width 316 height 20
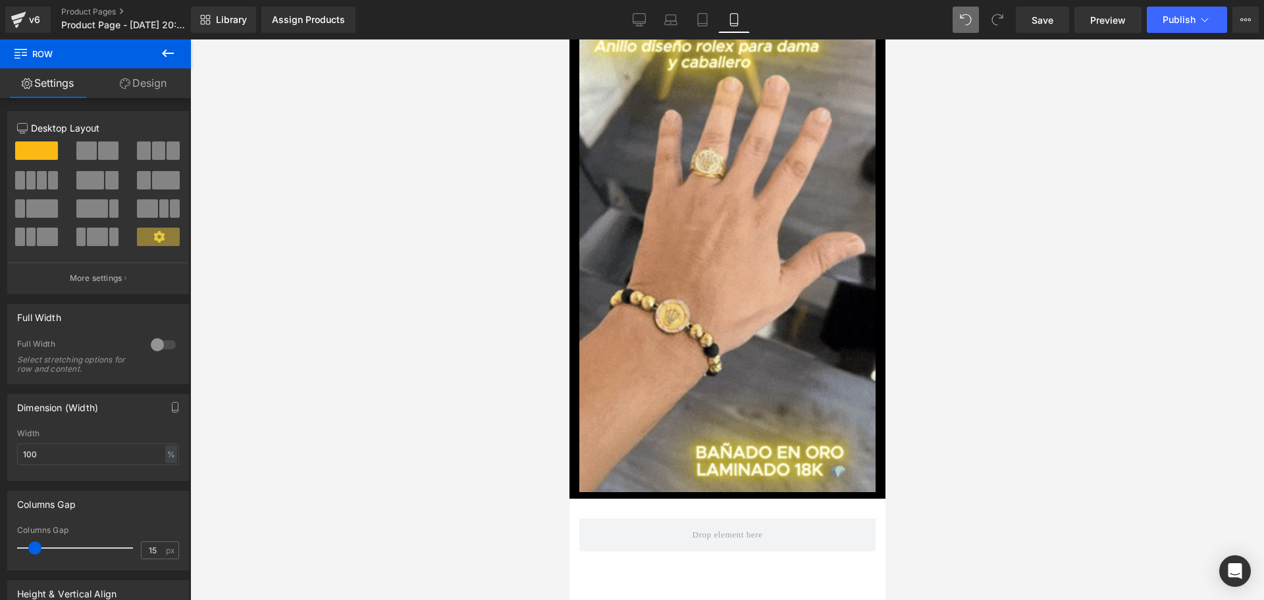
scroll to position [0, 713]
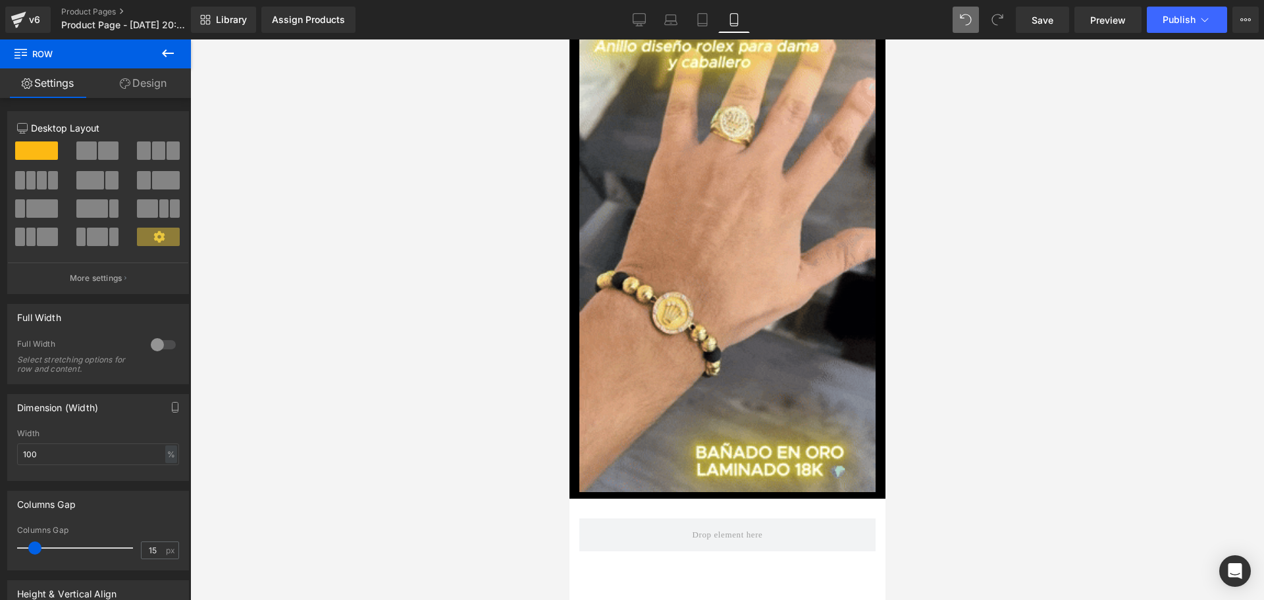
click at [176, 46] on button at bounding box center [168, 54] width 46 height 29
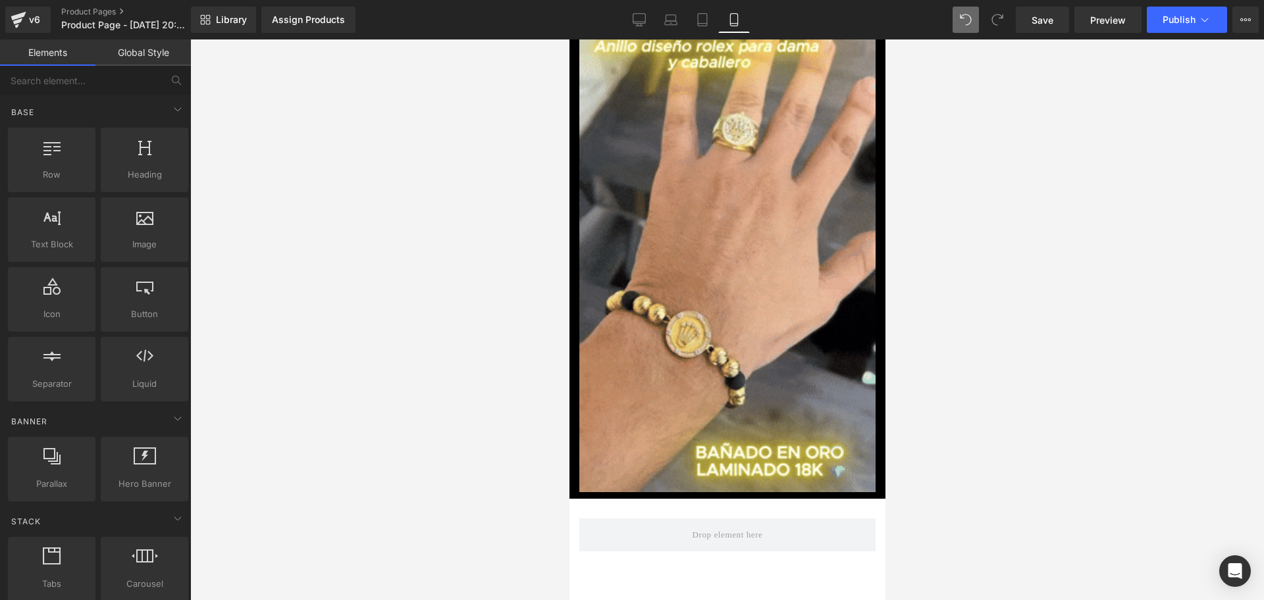
scroll to position [0, 0]
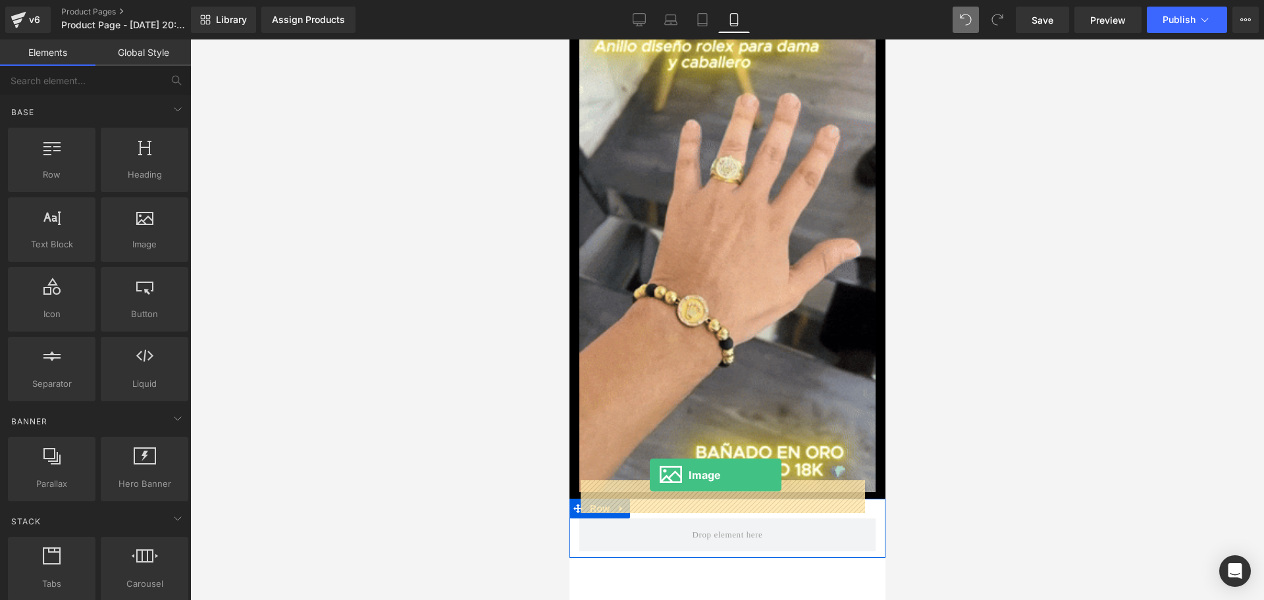
drag, startPoint x: 732, startPoint y: 273, endPoint x: 649, endPoint y: 475, distance: 218.5
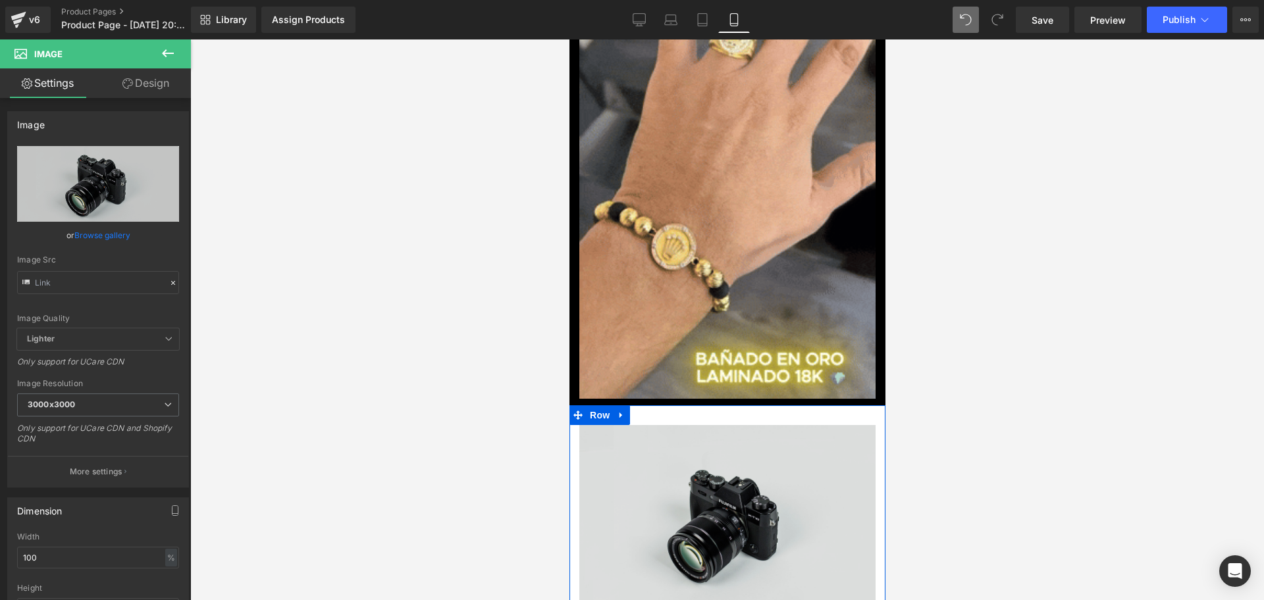
scroll to position [790, 0]
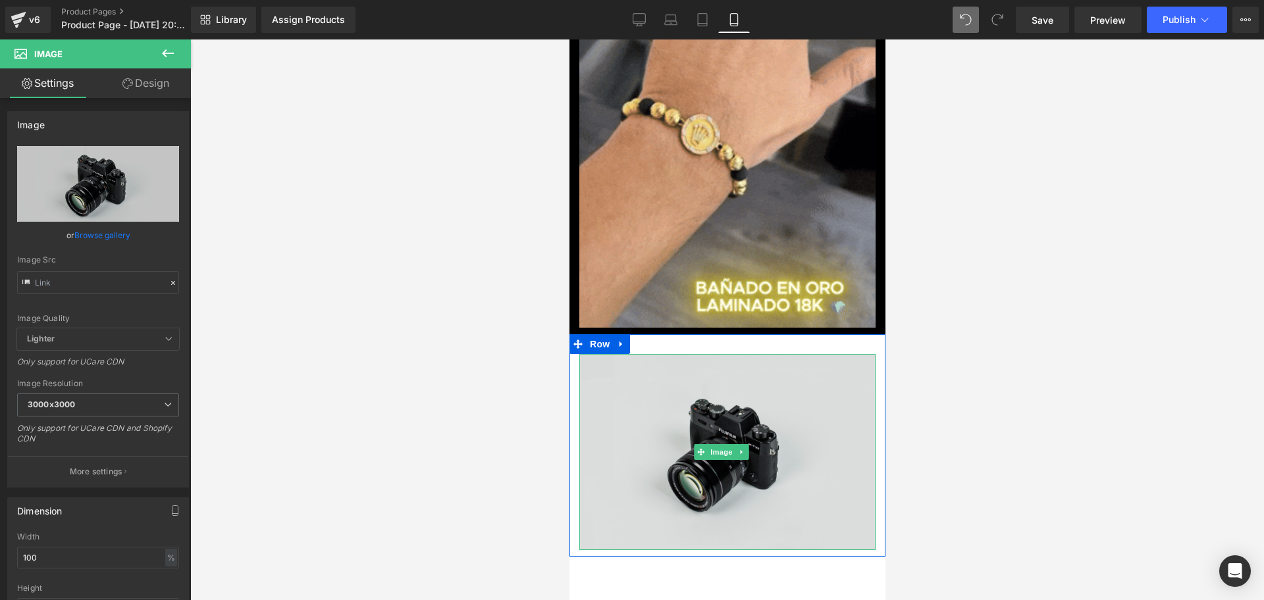
click at [697, 417] on div "Image" at bounding box center [727, 452] width 296 height 196
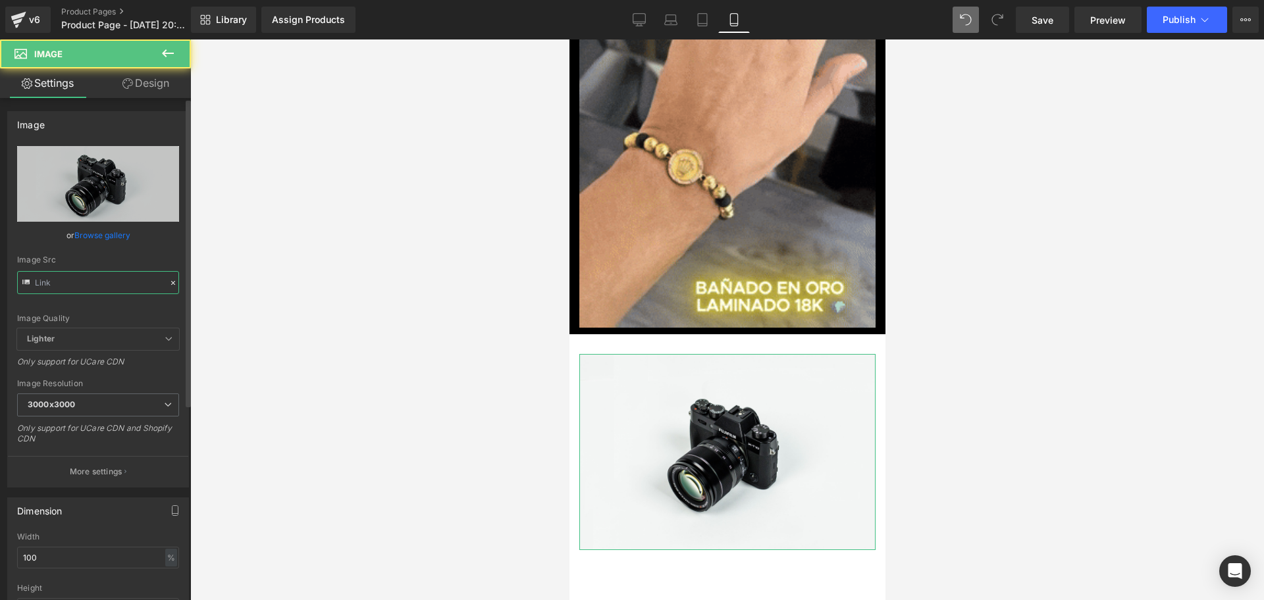
click at [64, 284] on input "text" at bounding box center [98, 282] width 162 height 23
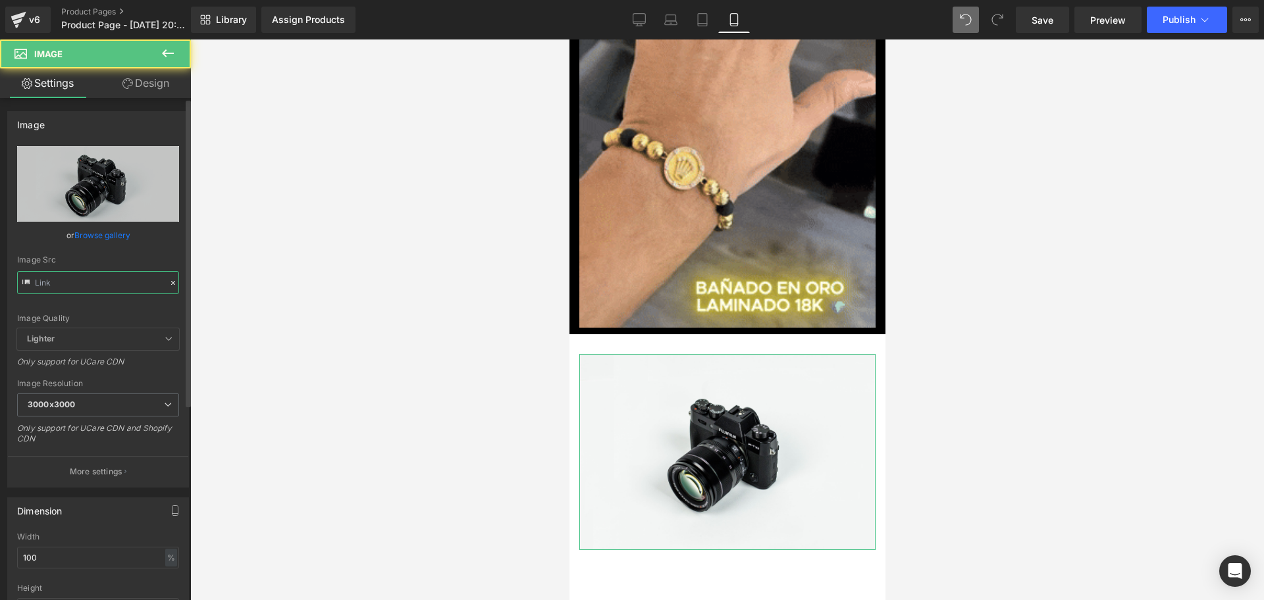
click at [64, 284] on input "text" at bounding box center [98, 282] width 162 height 23
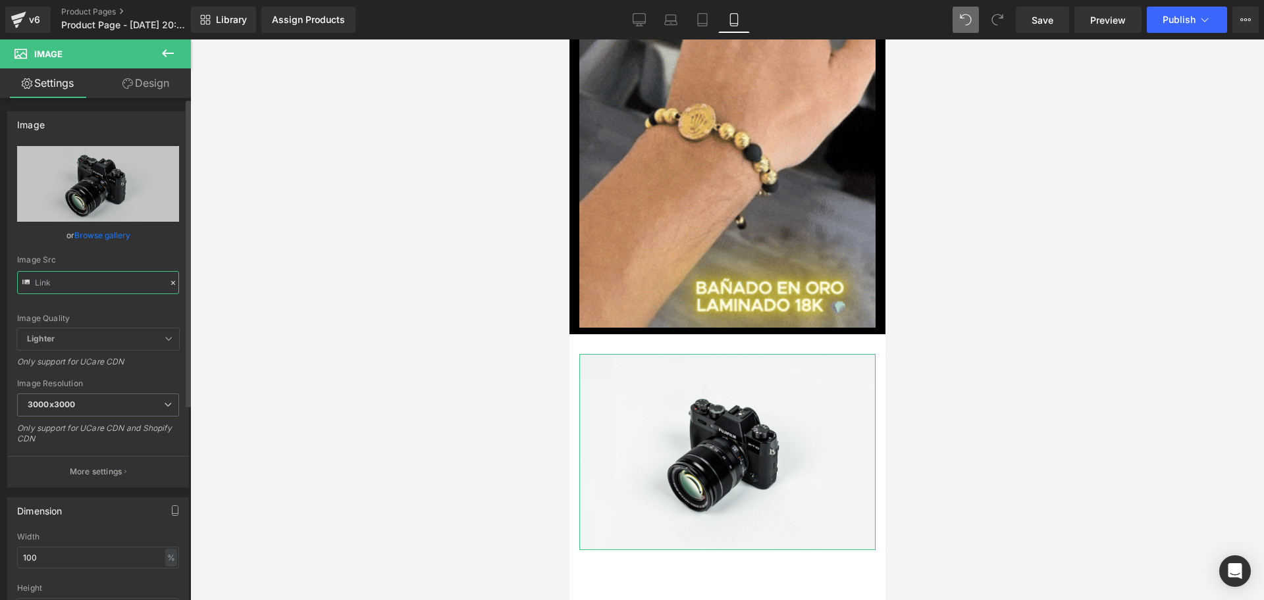
click at [64, 284] on input "text" at bounding box center [98, 282] width 162 height 23
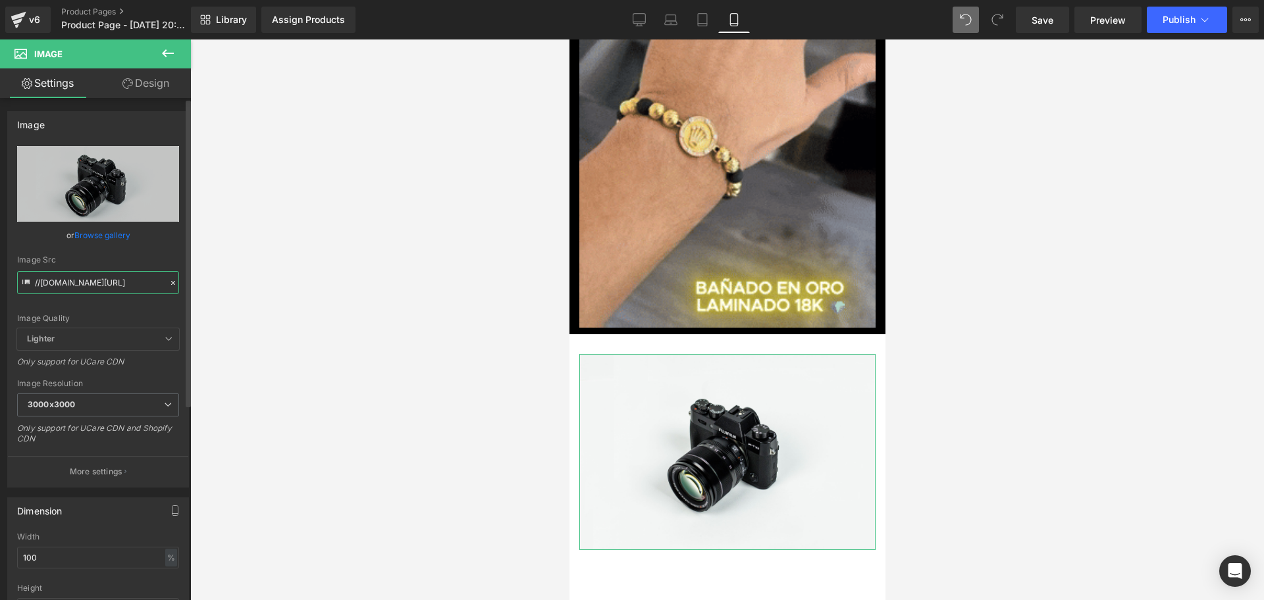
type input "https://i.ibb.co/W4j6Qj3D/LANDING-PRODUCTO-PATILLERA-VGR.png"
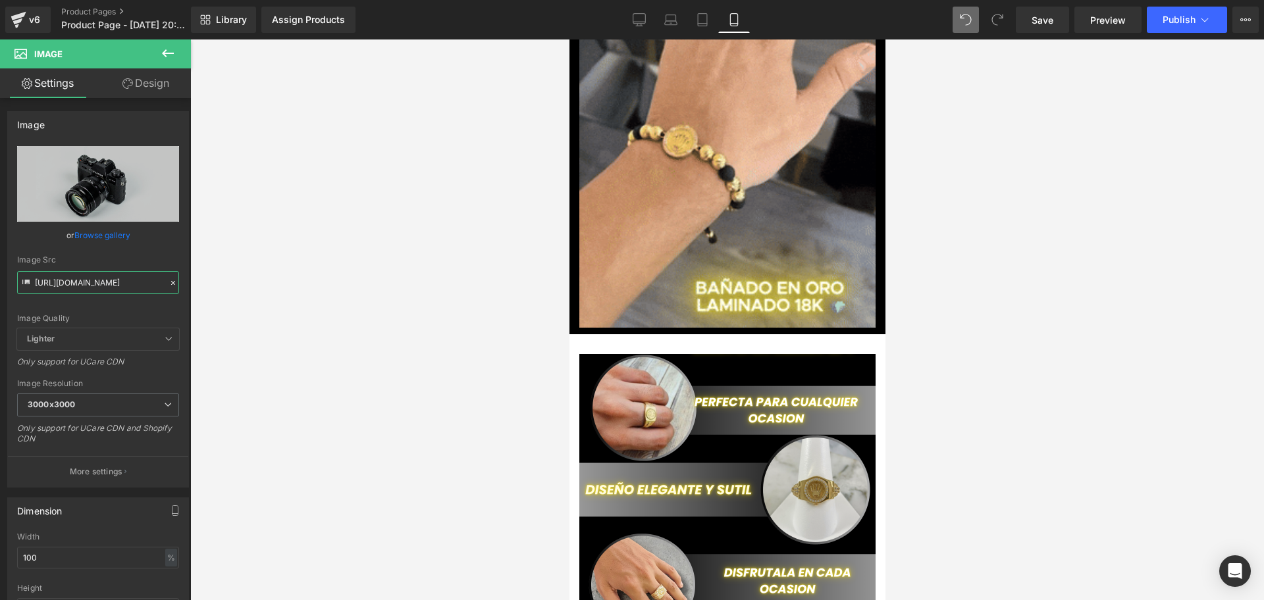
scroll to position [0, 475]
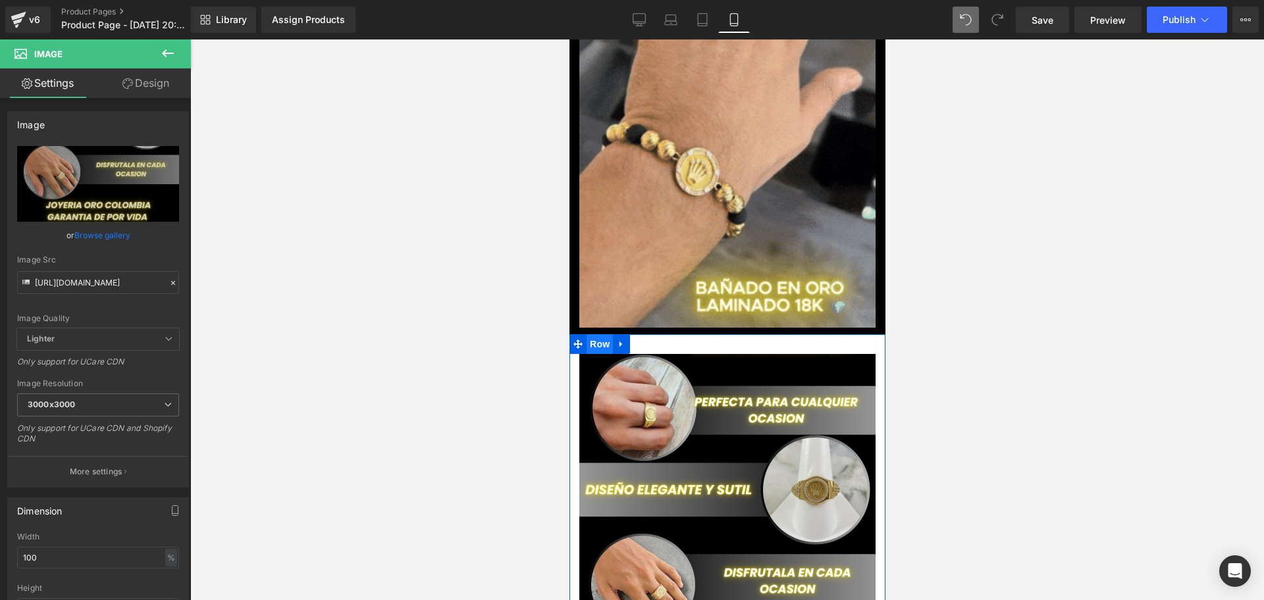
click at [604, 334] on span "Row" at bounding box center [599, 344] width 26 height 20
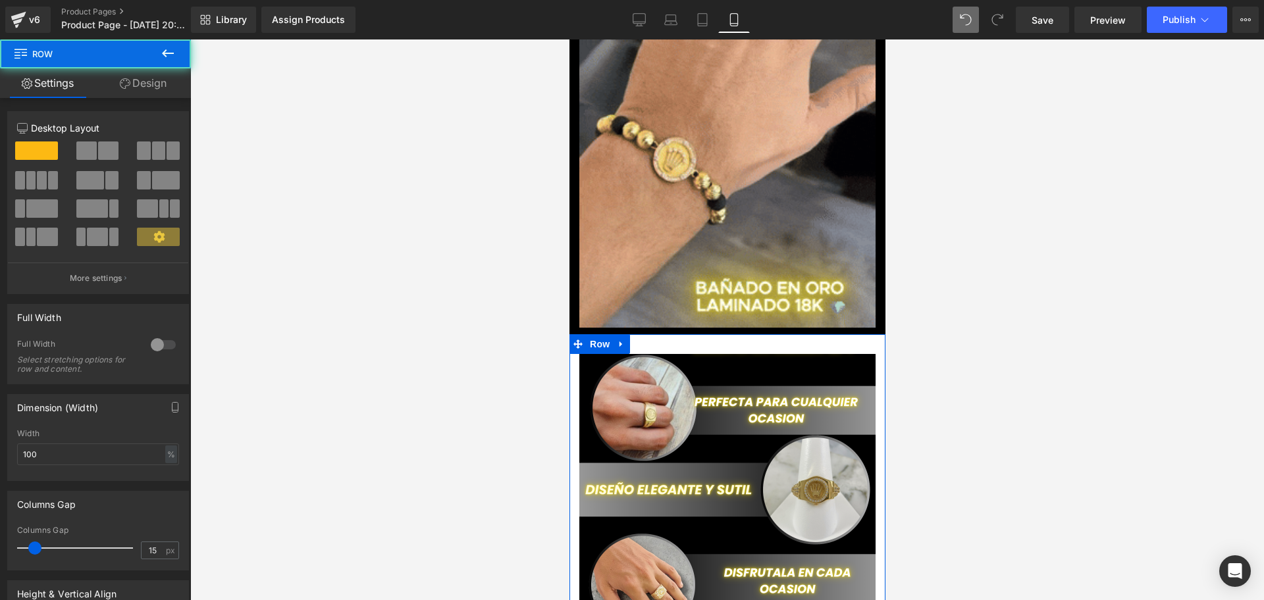
click at [131, 83] on link "Design" at bounding box center [142, 83] width 95 height 30
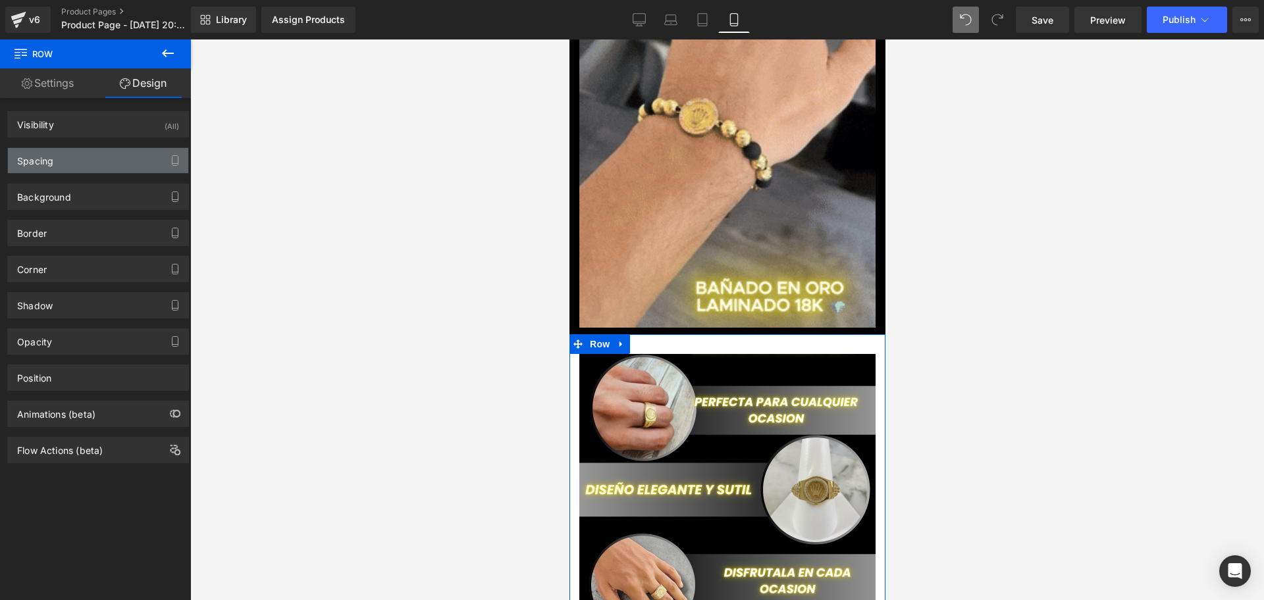
click at [102, 155] on div "Spacing" at bounding box center [98, 160] width 180 height 25
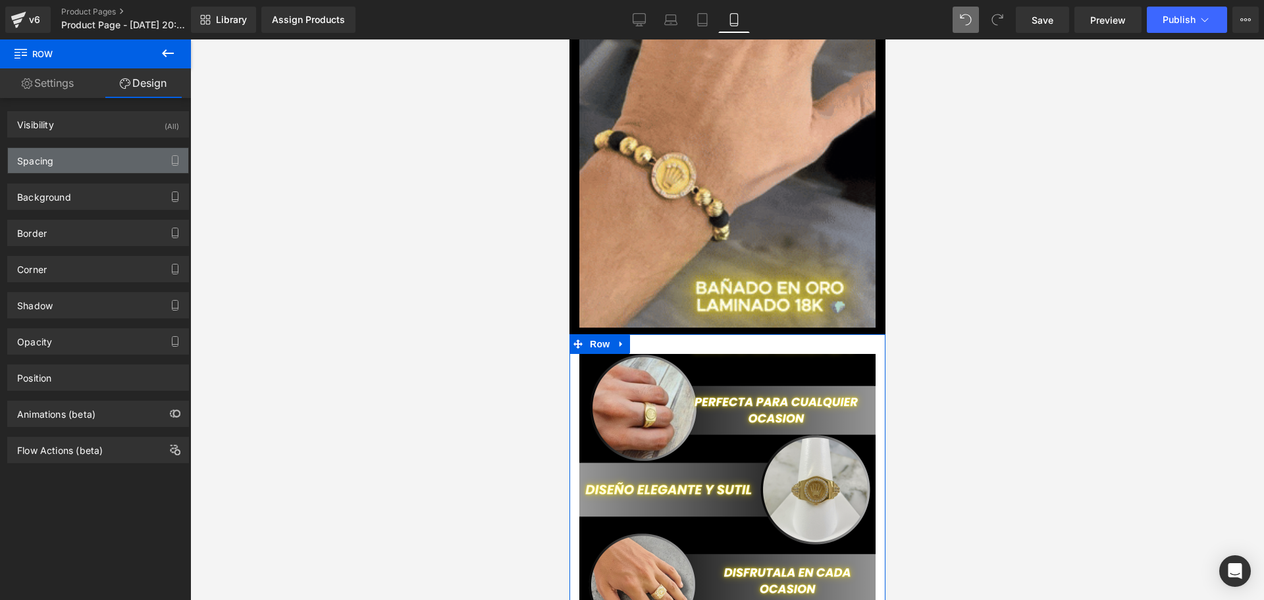
scroll to position [0, 713]
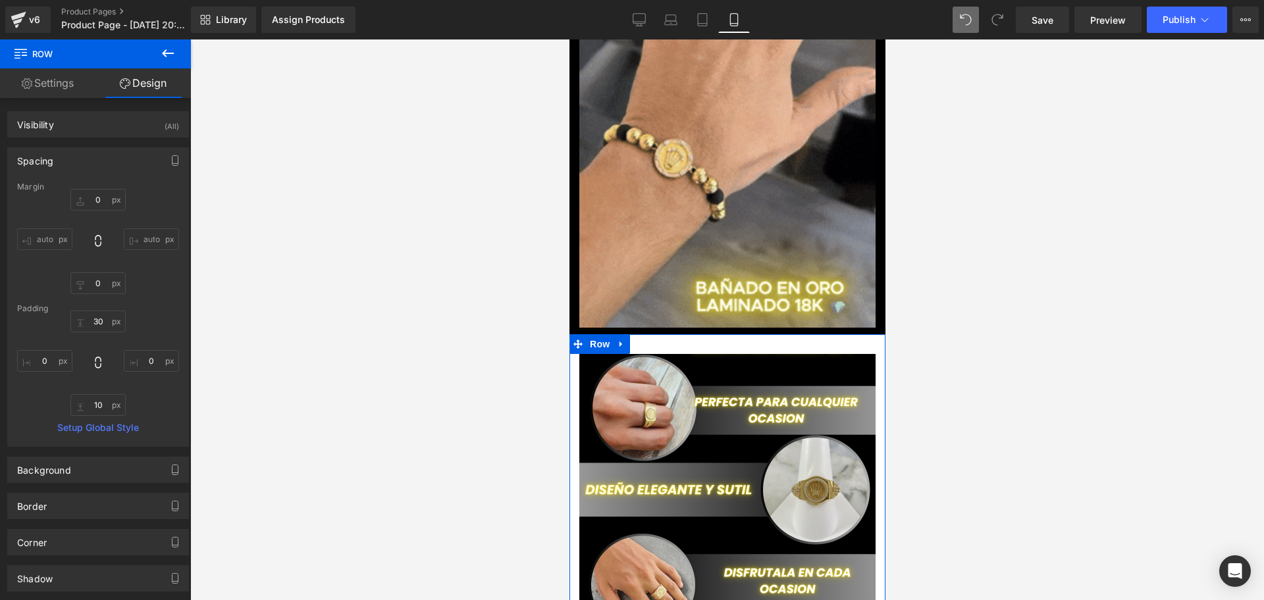
click at [140, 89] on link "Design" at bounding box center [142, 83] width 95 height 30
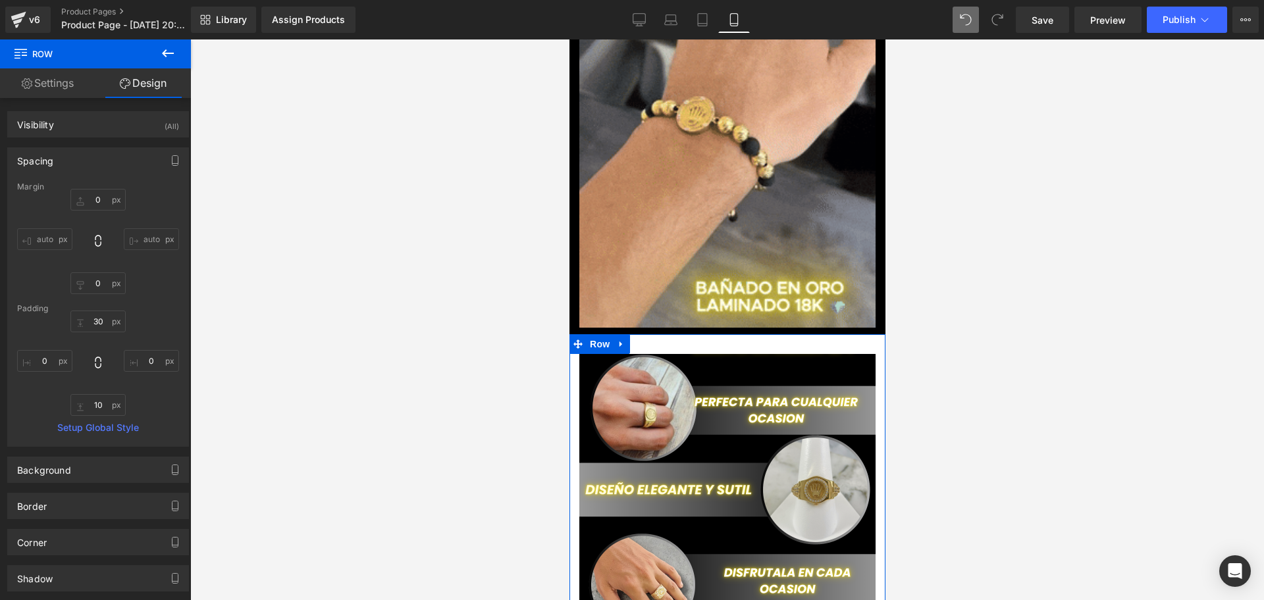
click at [159, 93] on link "Design" at bounding box center [142, 83] width 95 height 30
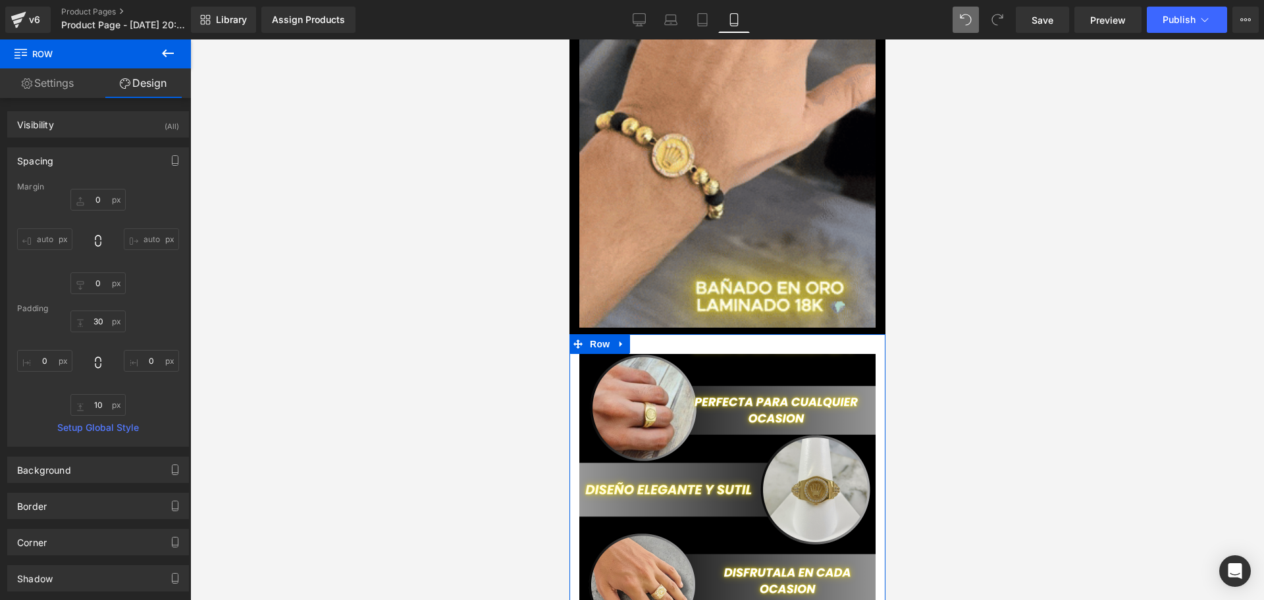
scroll to position [0, 0]
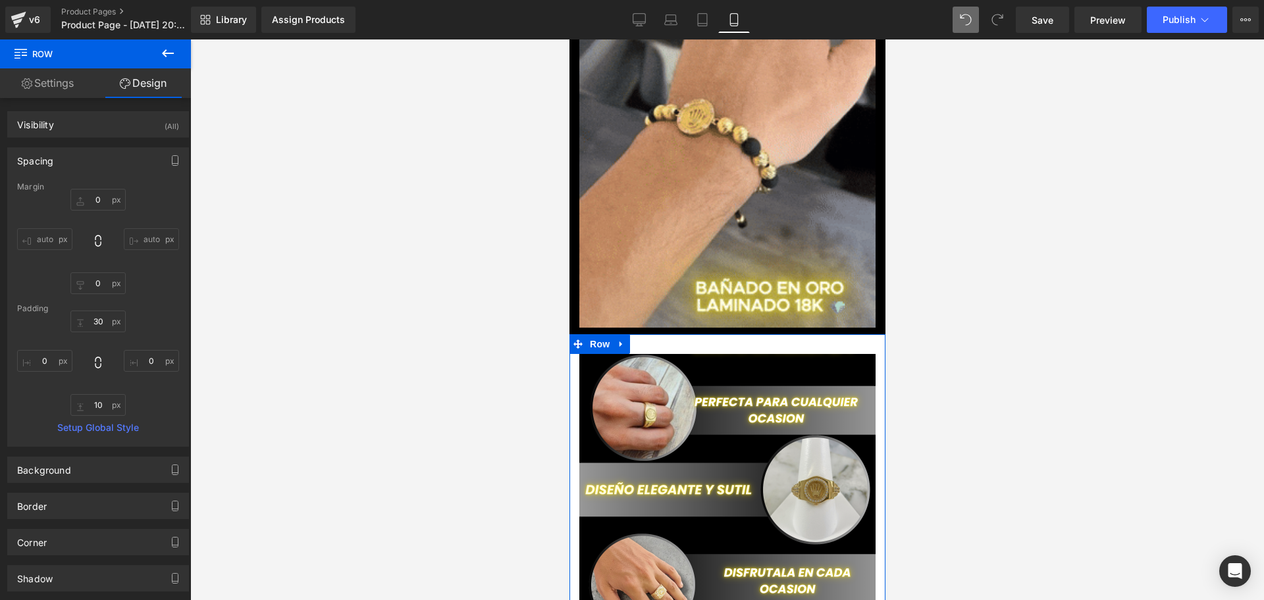
click at [82, 80] on link "Settings" at bounding box center [47, 83] width 95 height 30
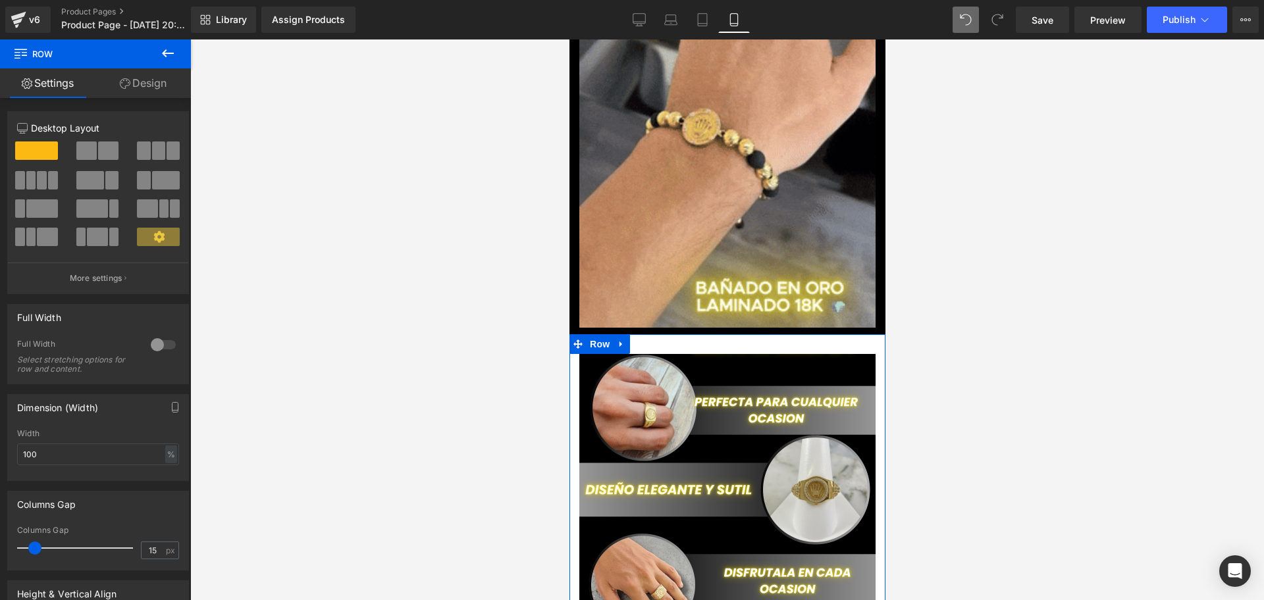
click at [127, 84] on icon at bounding box center [125, 83] width 11 height 11
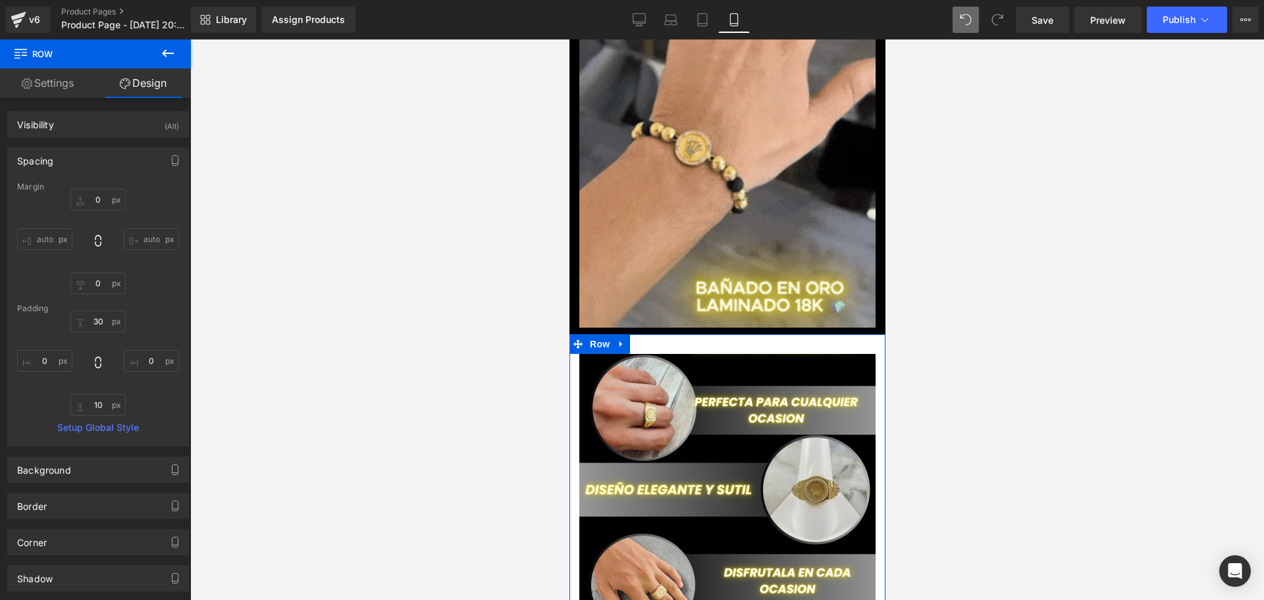
click at [171, 51] on icon at bounding box center [168, 53] width 16 height 16
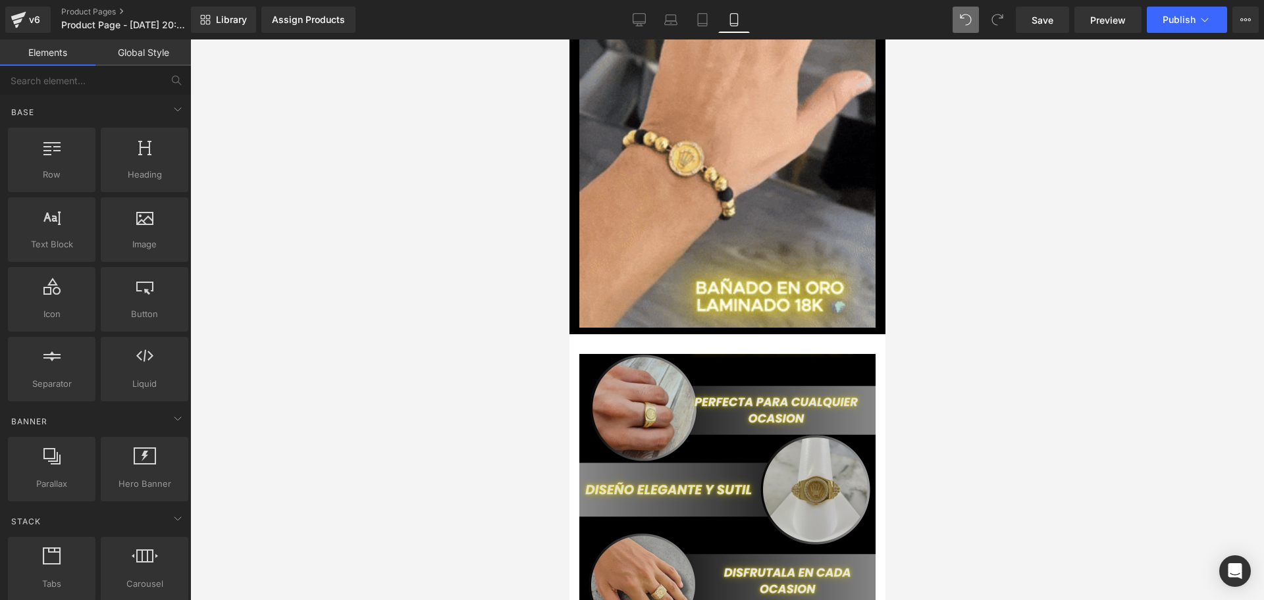
scroll to position [0, 238]
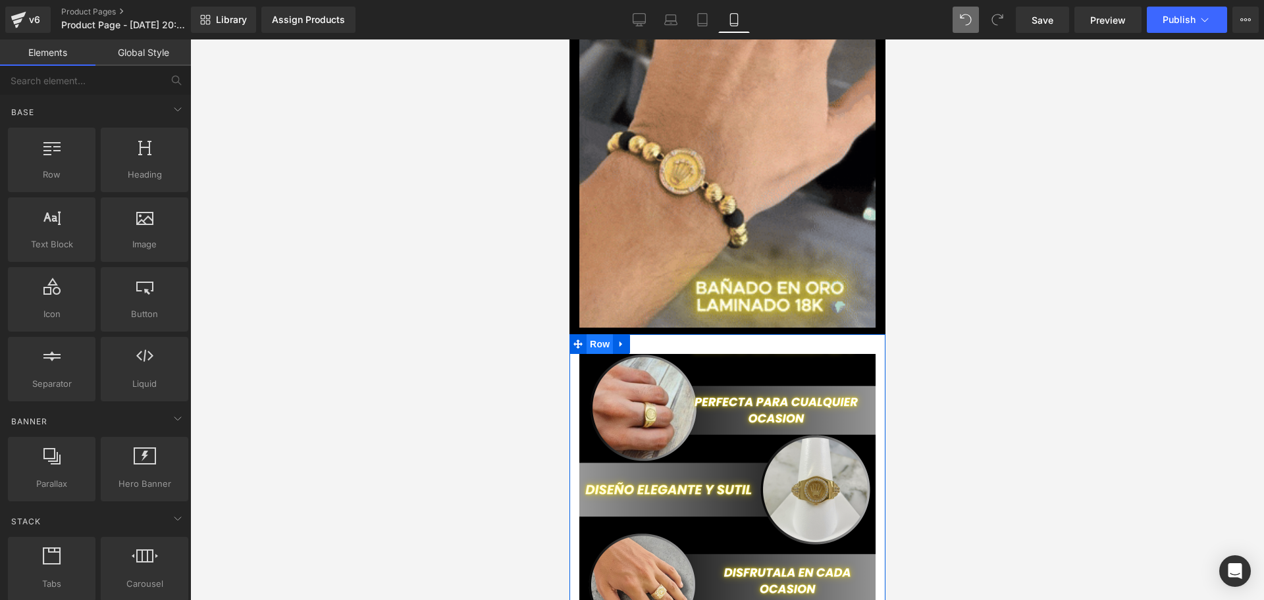
click at [599, 334] on span "Row" at bounding box center [599, 344] width 26 height 20
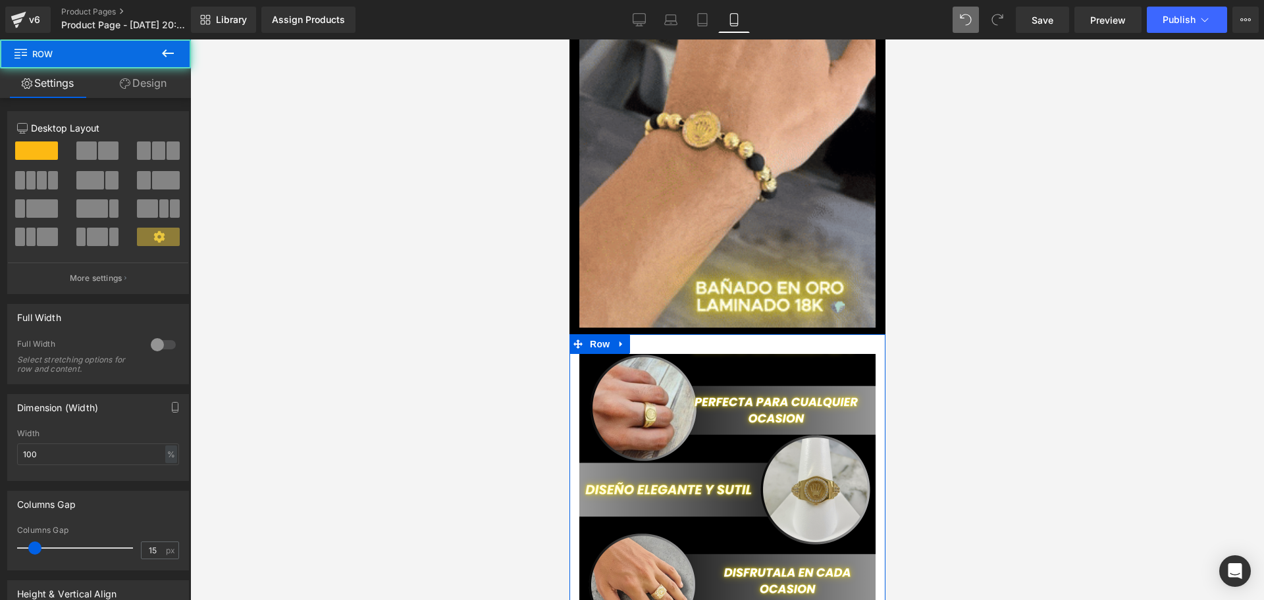
click at [163, 76] on link "Design" at bounding box center [142, 83] width 95 height 30
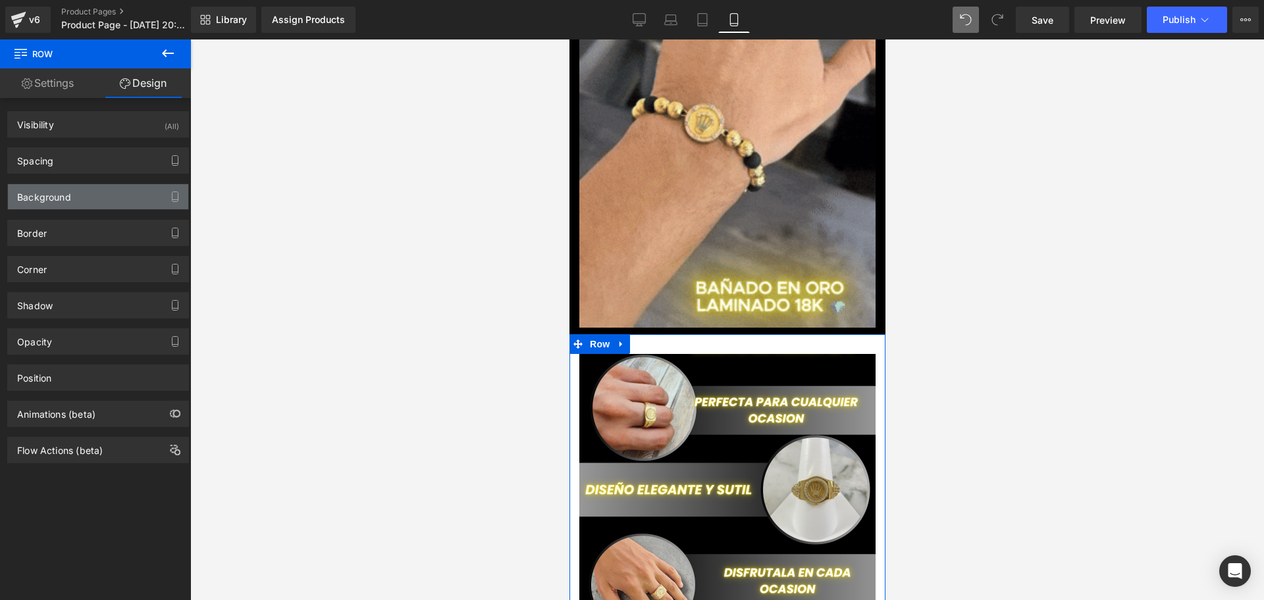
click at [94, 189] on div "Background" at bounding box center [98, 196] width 180 height 25
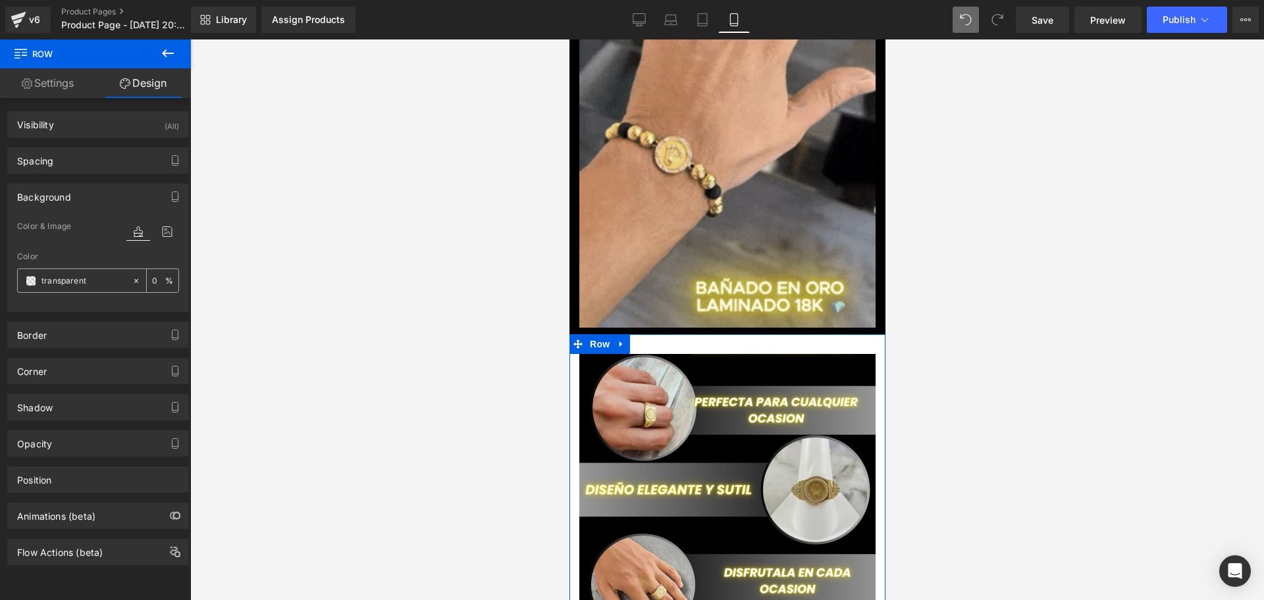
scroll to position [0, 475]
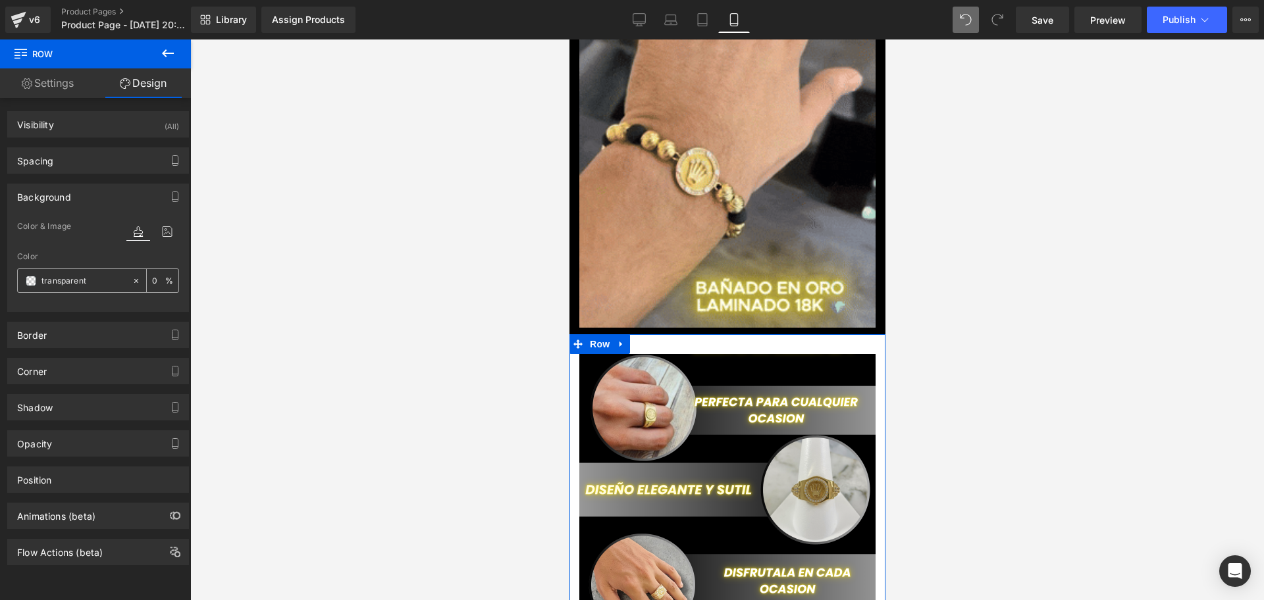
click at [30, 277] on span at bounding box center [31, 281] width 11 height 11
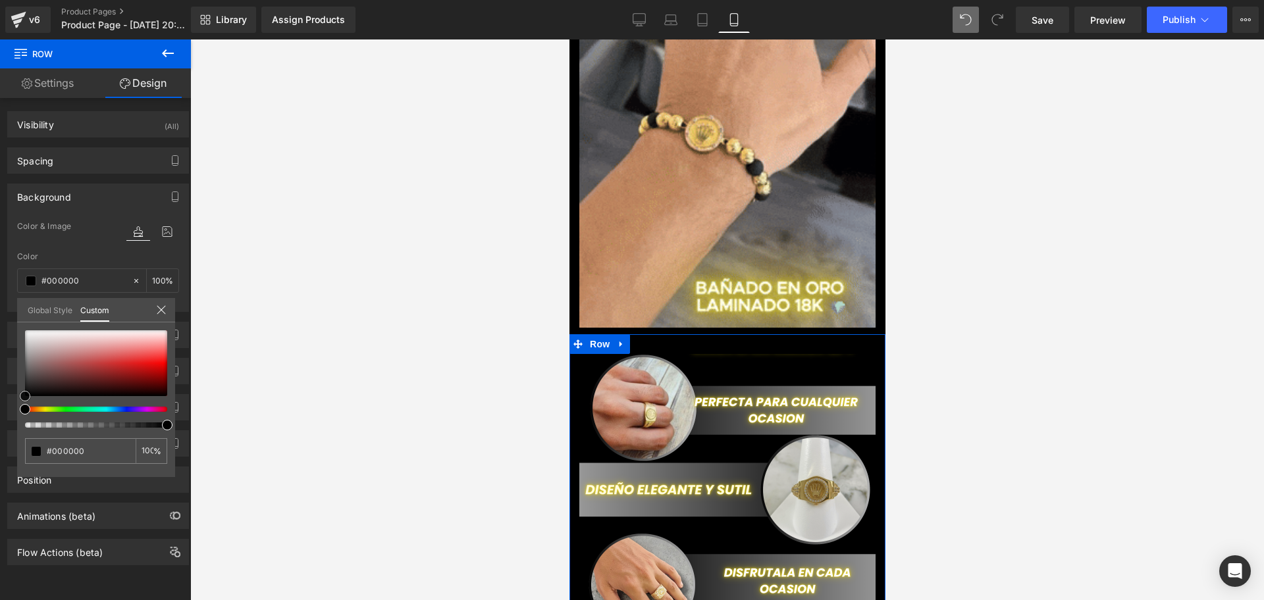
click at [22, 396] on span at bounding box center [25, 396] width 11 height 11
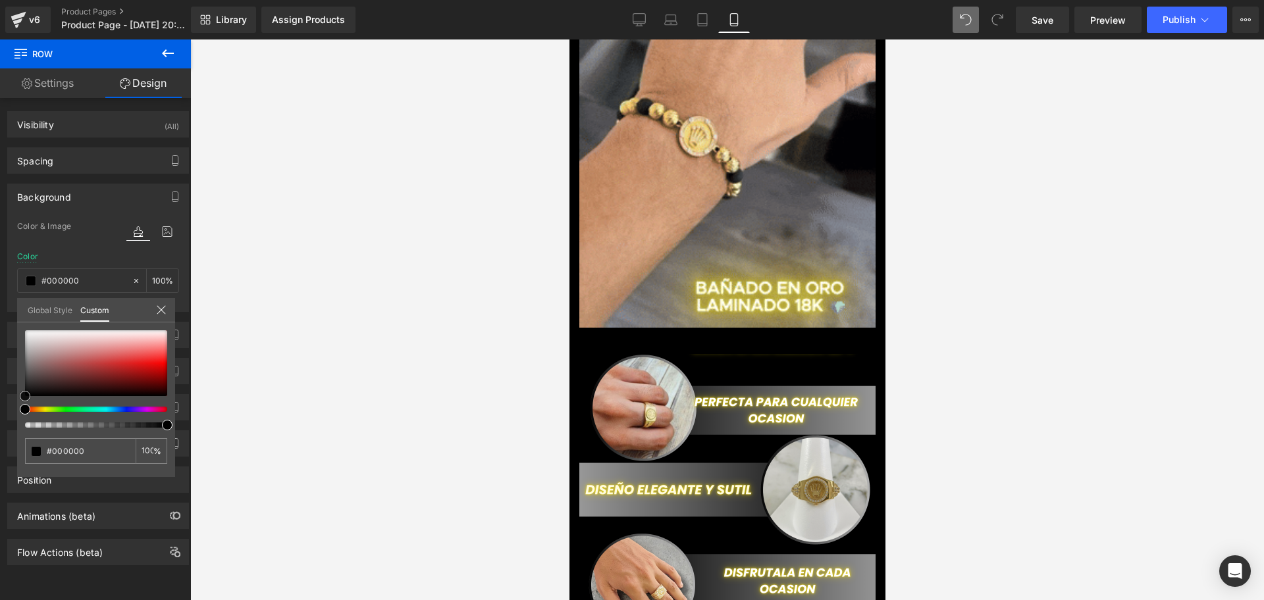
scroll to position [0, 713]
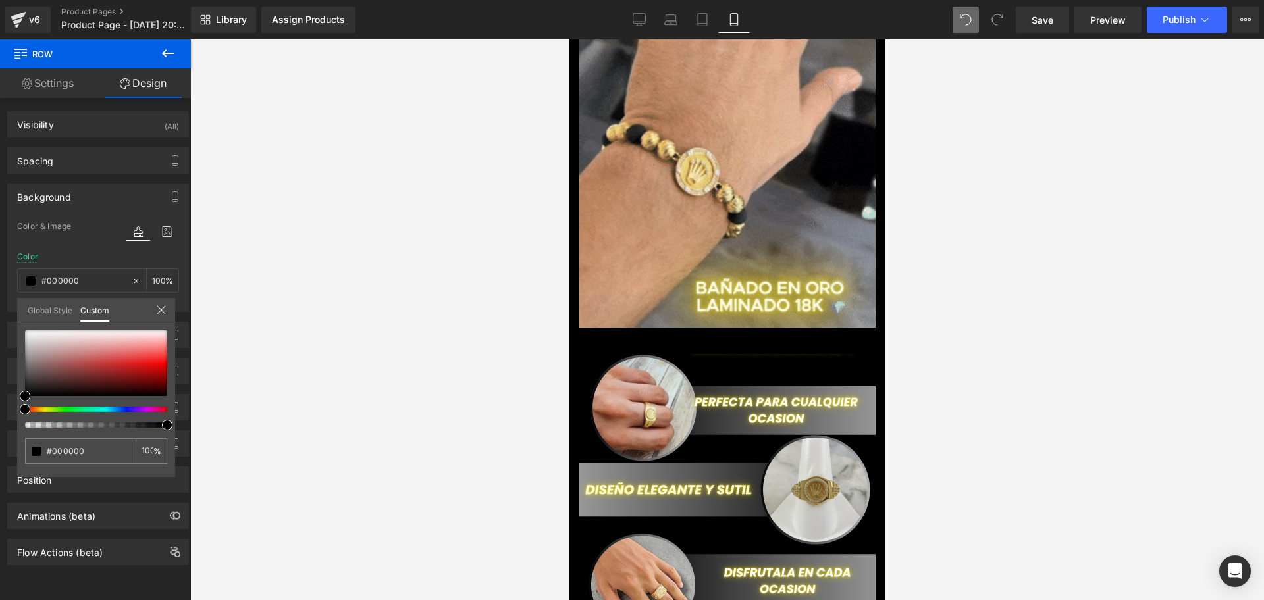
click at [732, 309] on body "​ MI TIENDA Ir directamente al contenido TE DAMOS LA BIENVENIDA A MERCADO ONLIN…" at bounding box center [727, 270] width 316 height 2043
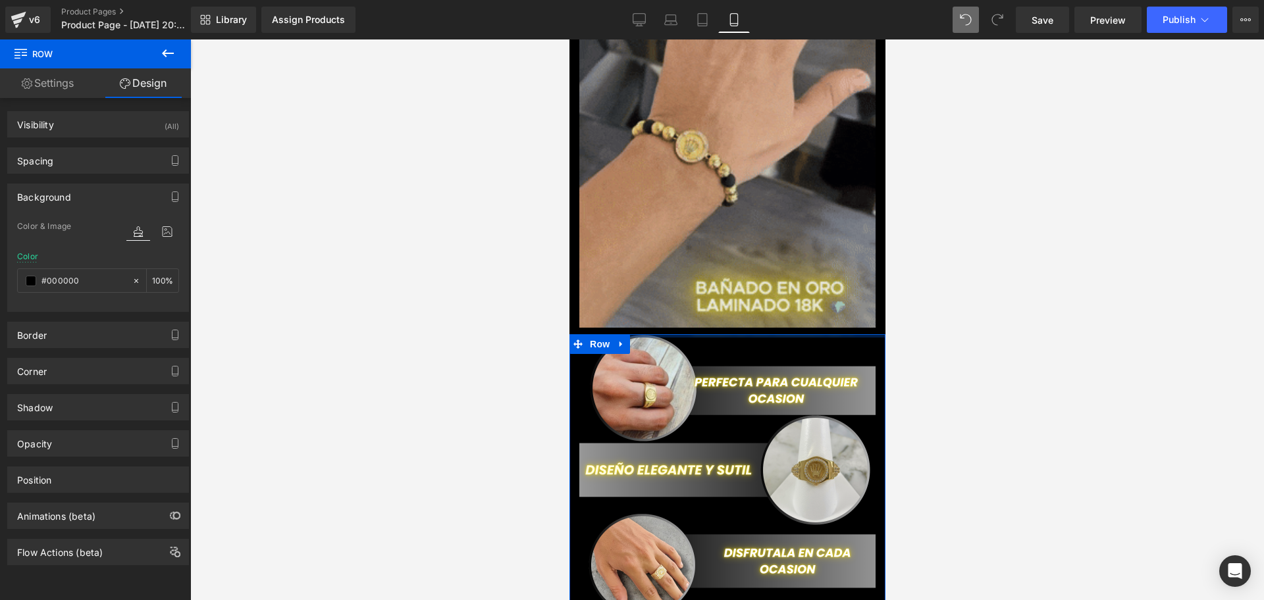
drag, startPoint x: 732, startPoint y: 311, endPoint x: 738, endPoint y: 281, distance: 31.0
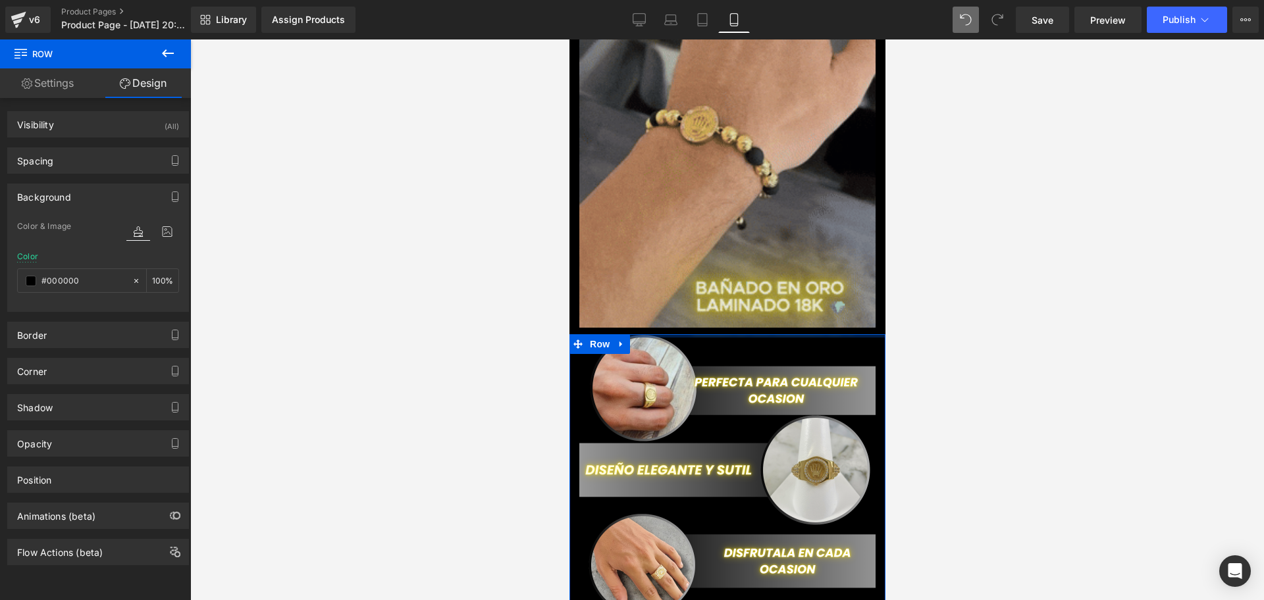
click at [738, 281] on div "Image Row ANILLO DIAMANTADO ROLEX EN ORO LAMINADO 18K 💎 (P) Title Image $179,98…" at bounding box center [727, 177] width 316 height 1763
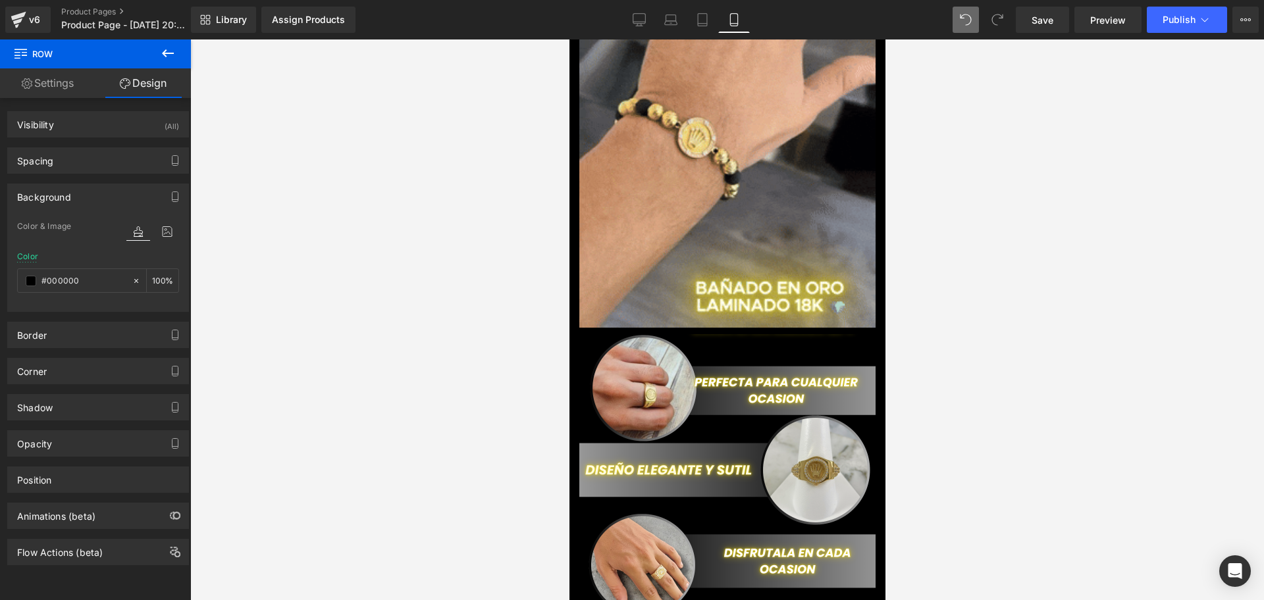
click at [1061, 302] on div at bounding box center [727, 320] width 1074 height 561
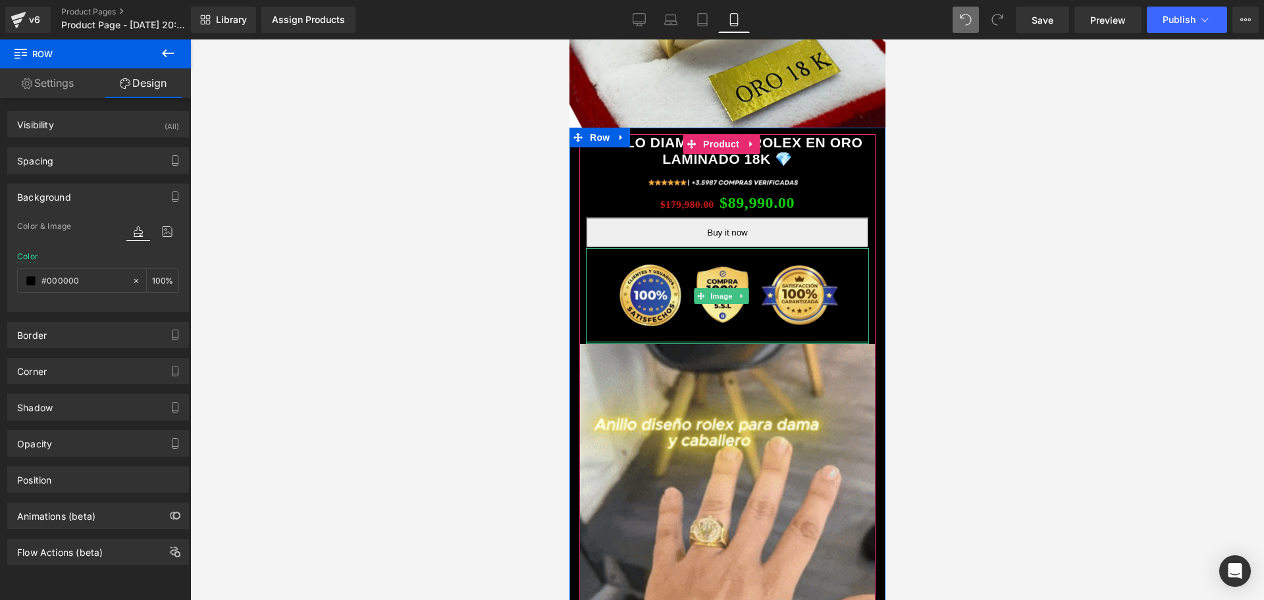
scroll to position [0, 0]
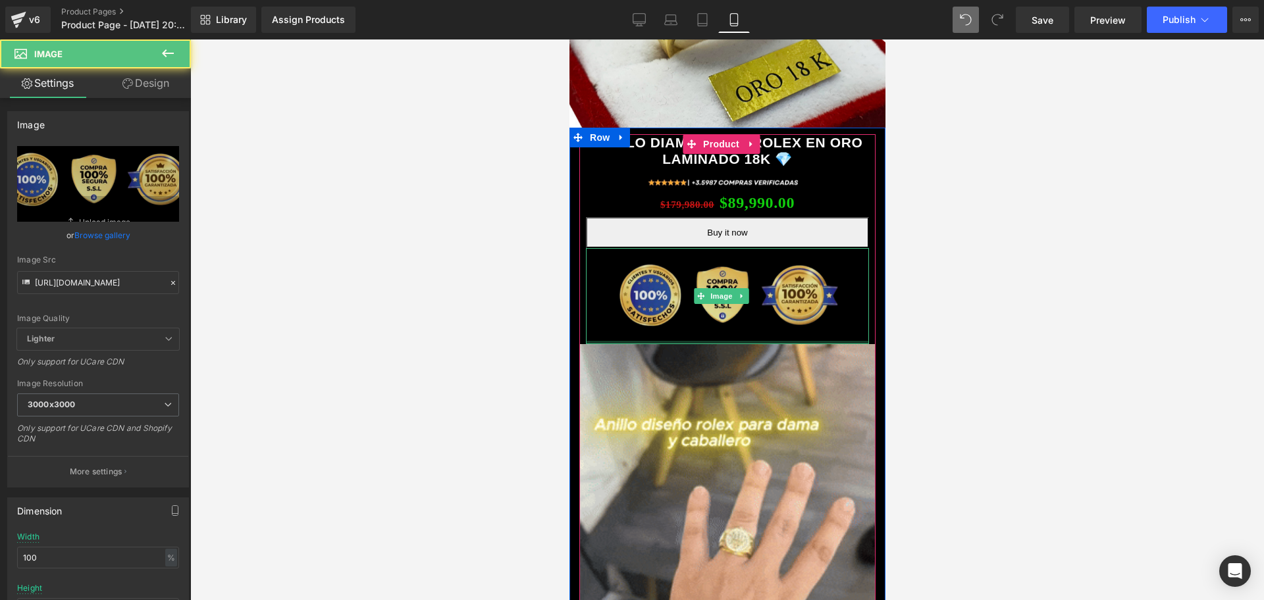
click at [815, 321] on div "Image" at bounding box center [726, 296] width 283 height 96
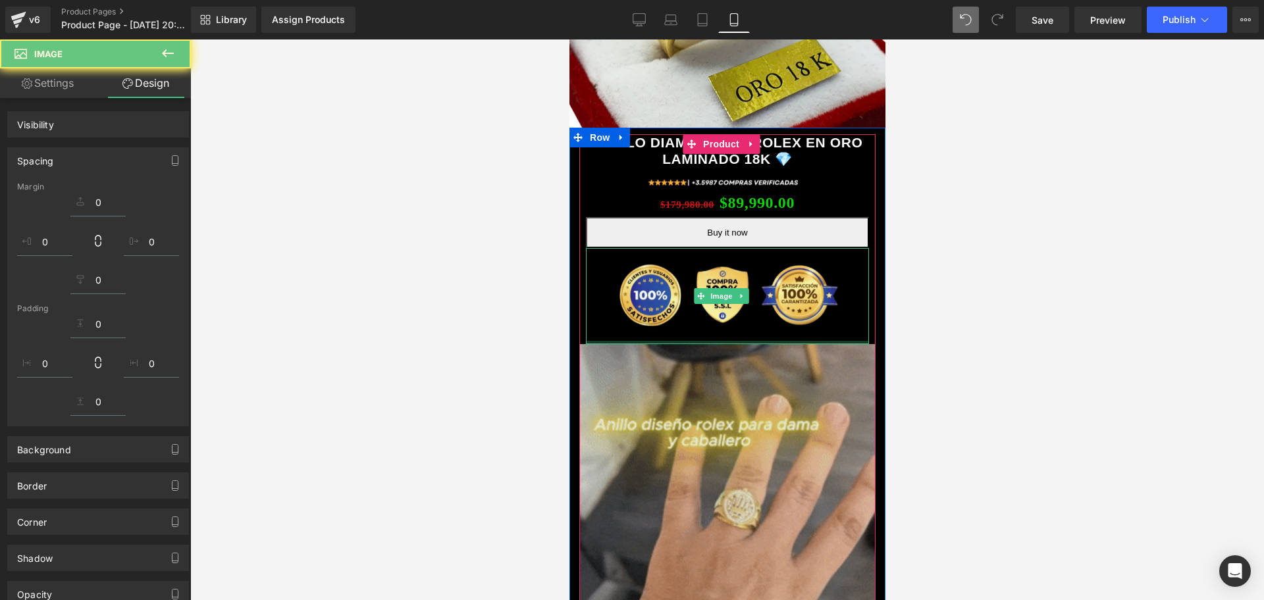
click at [831, 367] on img at bounding box center [727, 607] width 296 height 527
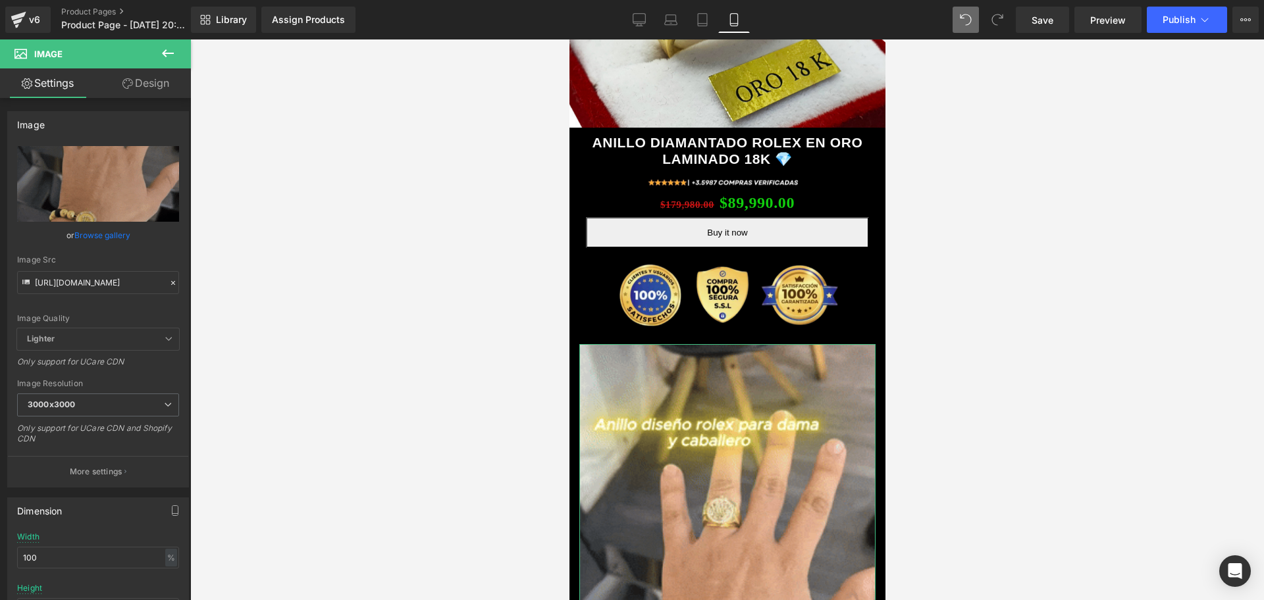
click at [133, 84] on link "Design" at bounding box center [145, 83] width 95 height 30
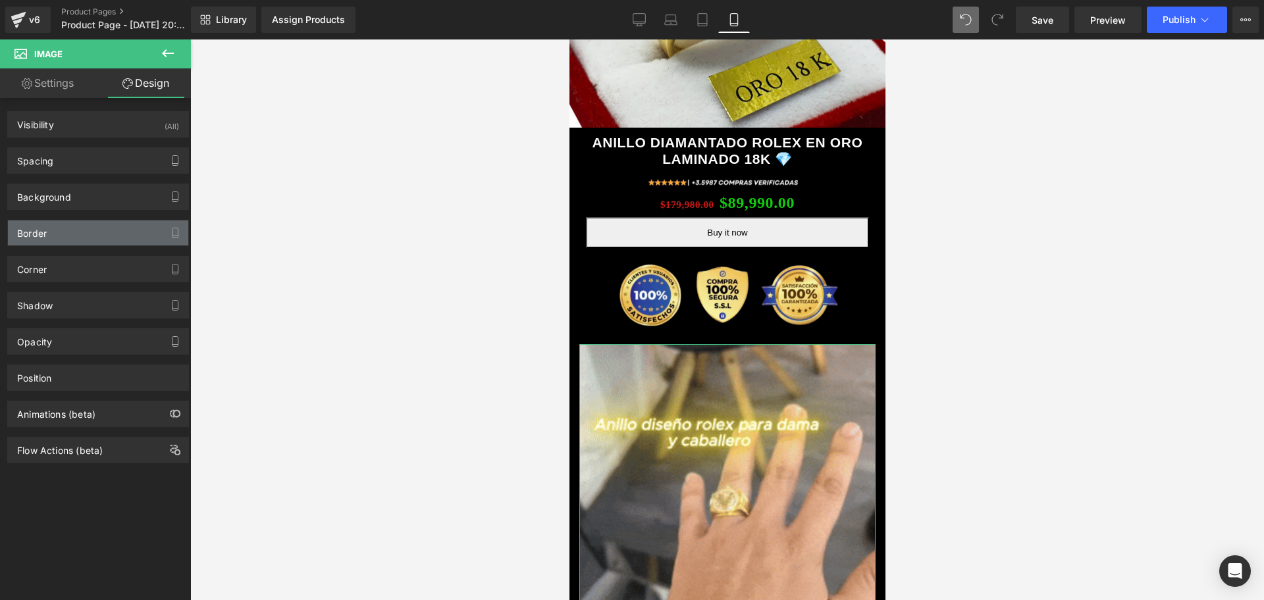
scroll to position [0, 238]
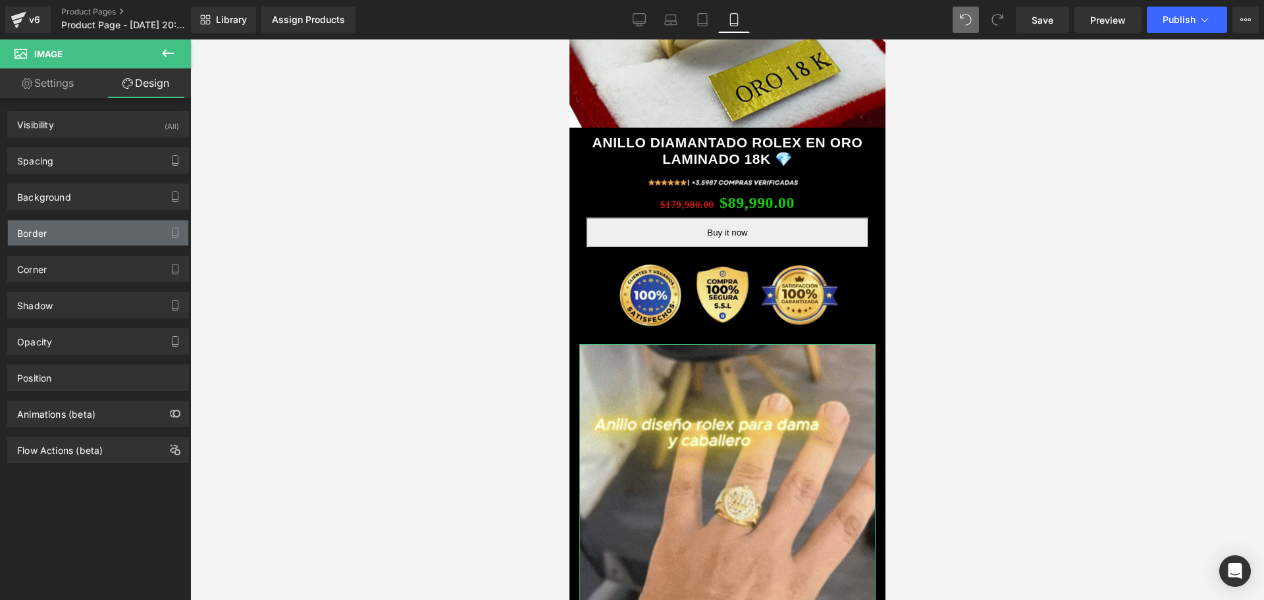
click at [94, 244] on div "Border" at bounding box center [98, 233] width 180 height 25
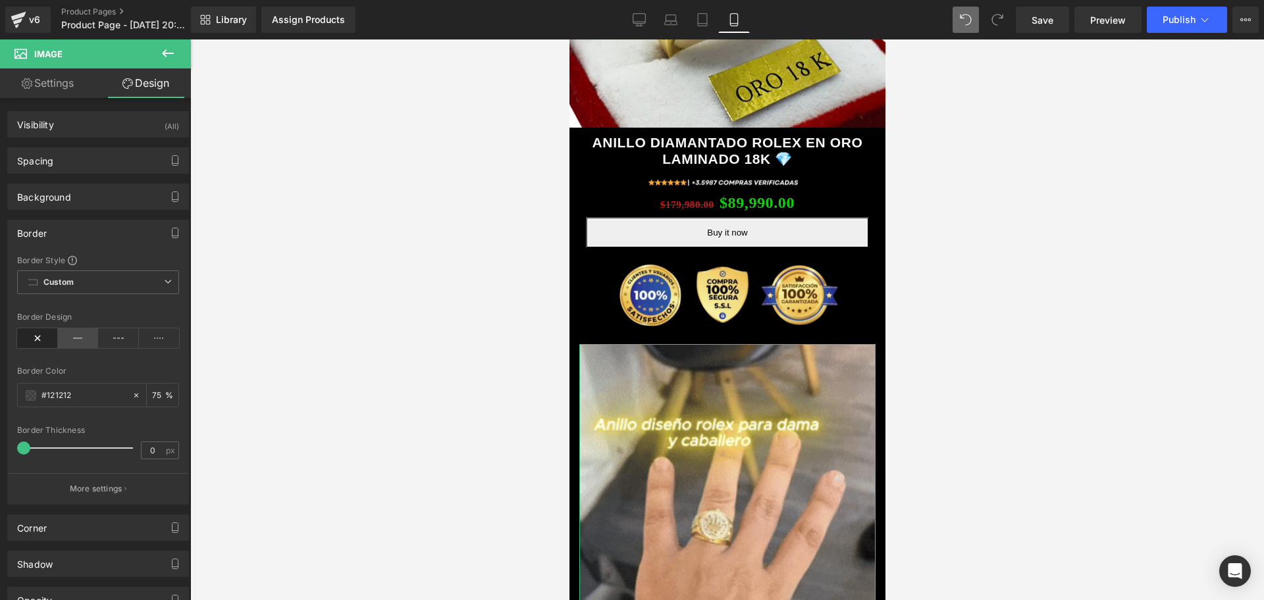
click at [72, 329] on icon at bounding box center [78, 339] width 41 height 20
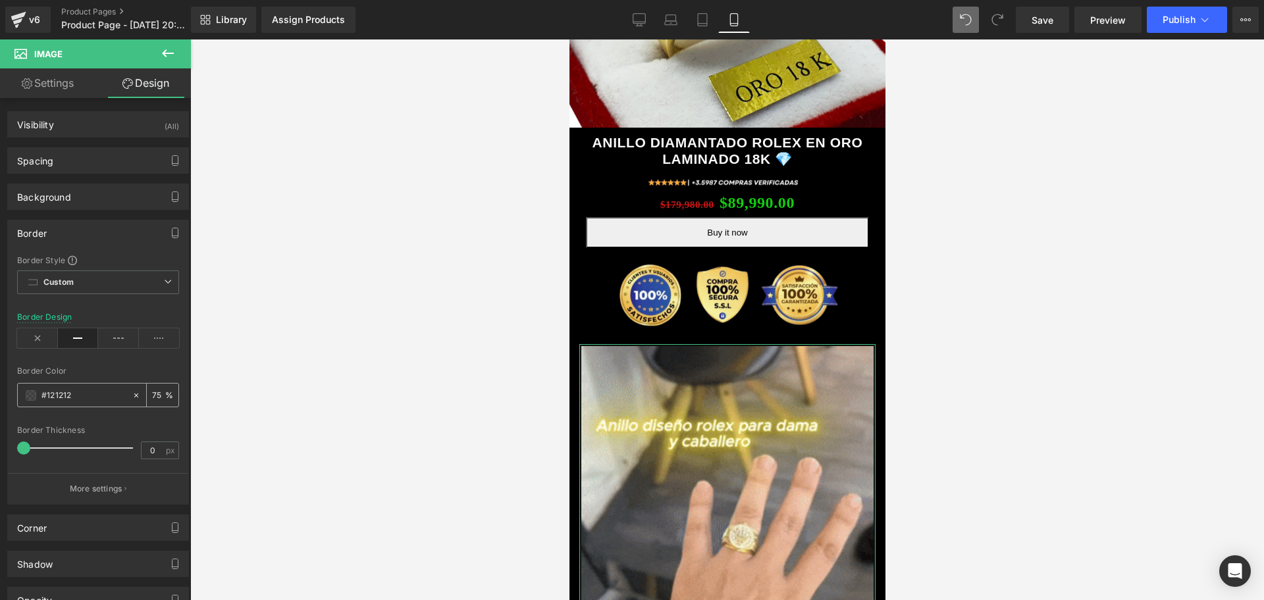
click at [35, 400] on span at bounding box center [31, 395] width 11 height 11
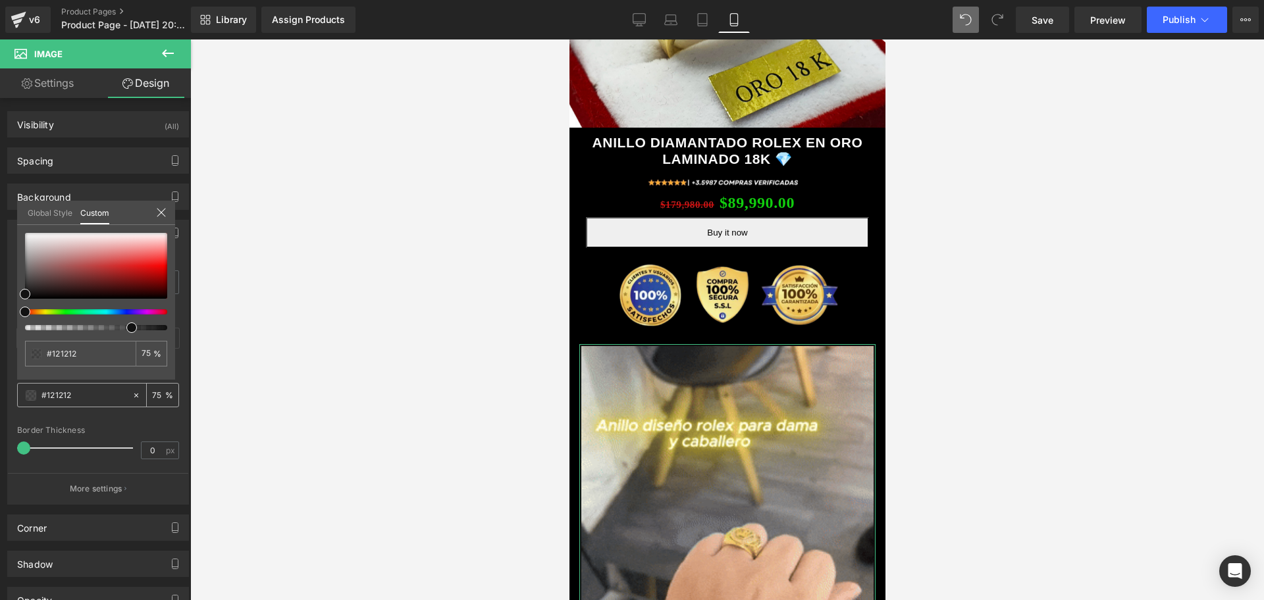
scroll to position [0, 475]
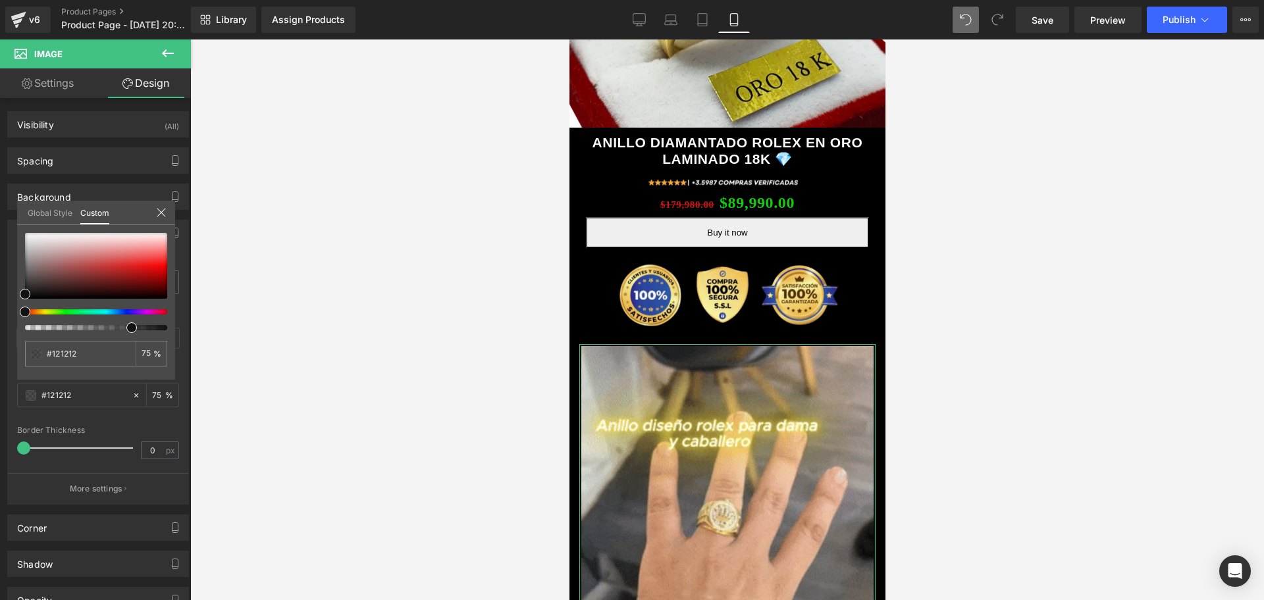
click at [45, 311] on div at bounding box center [91, 311] width 142 height 5
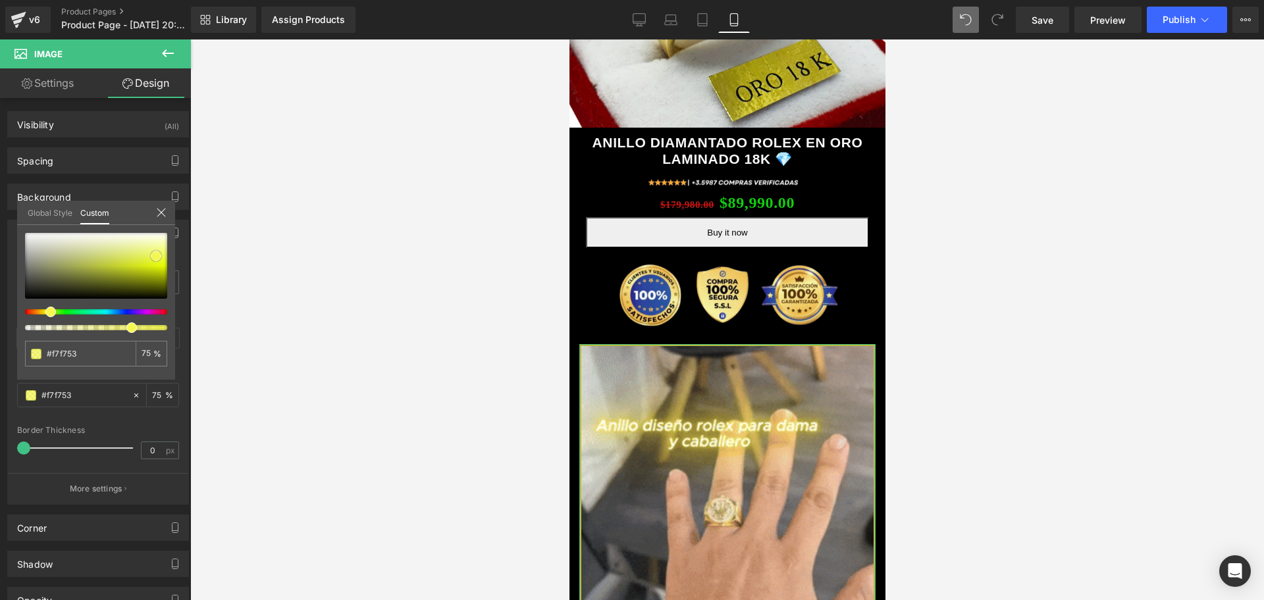
scroll to position [0, 0]
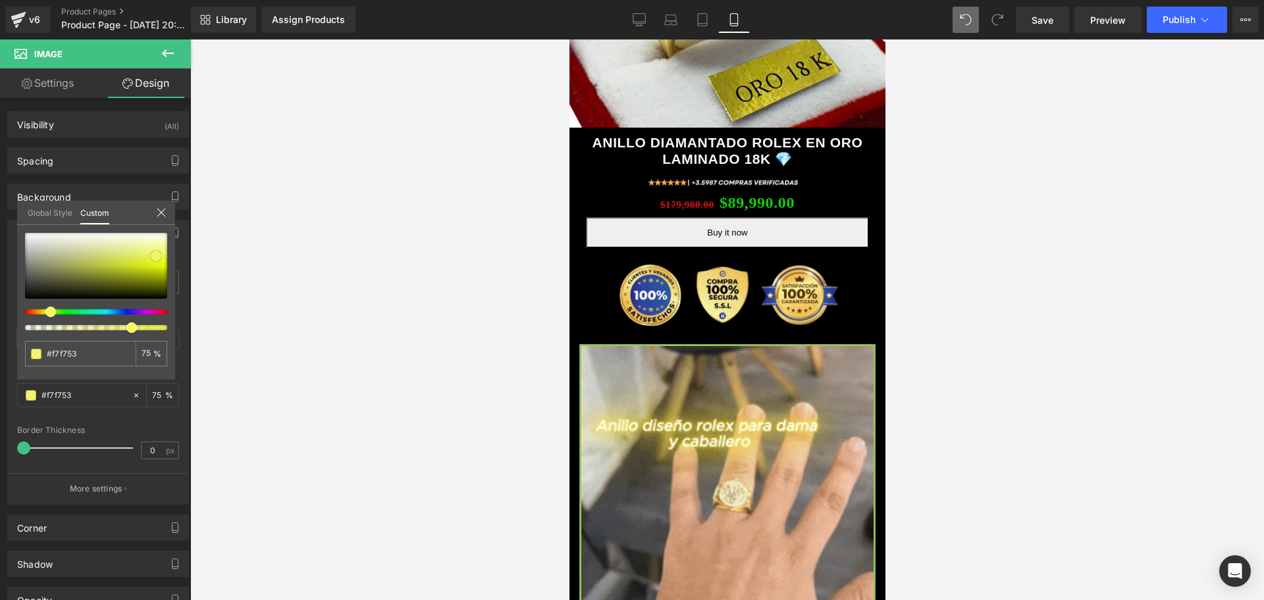
drag, startPoint x: 27, startPoint y: 294, endPoint x: 157, endPoint y: 255, distance: 136.0
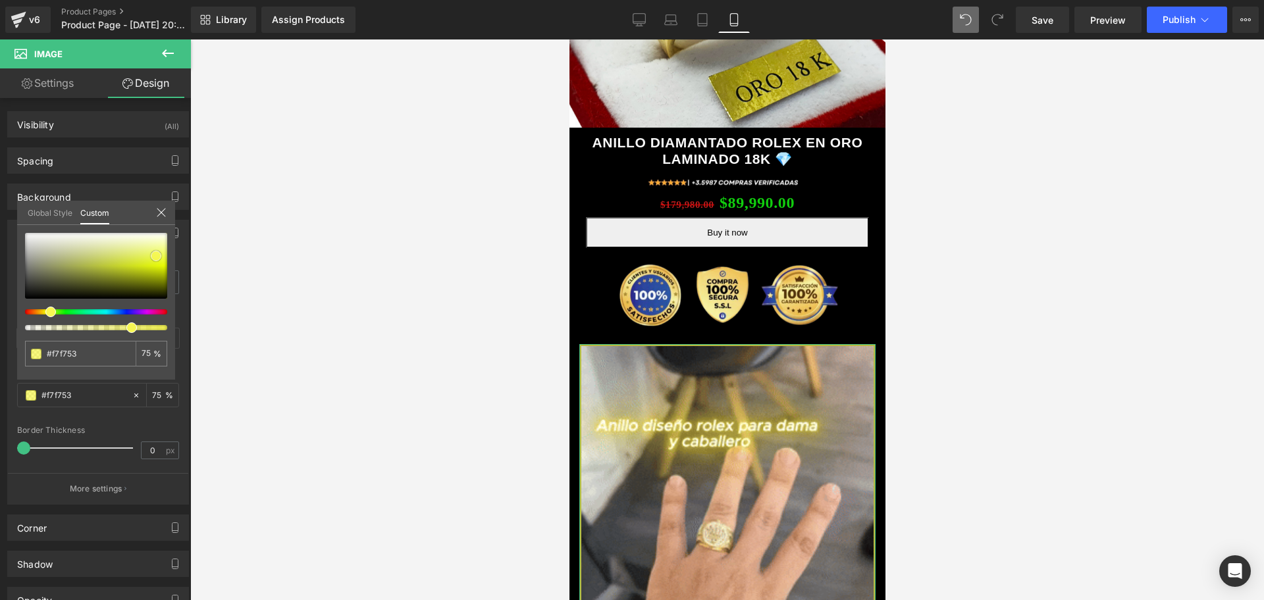
click at [157, 255] on span at bounding box center [156, 256] width 11 height 11
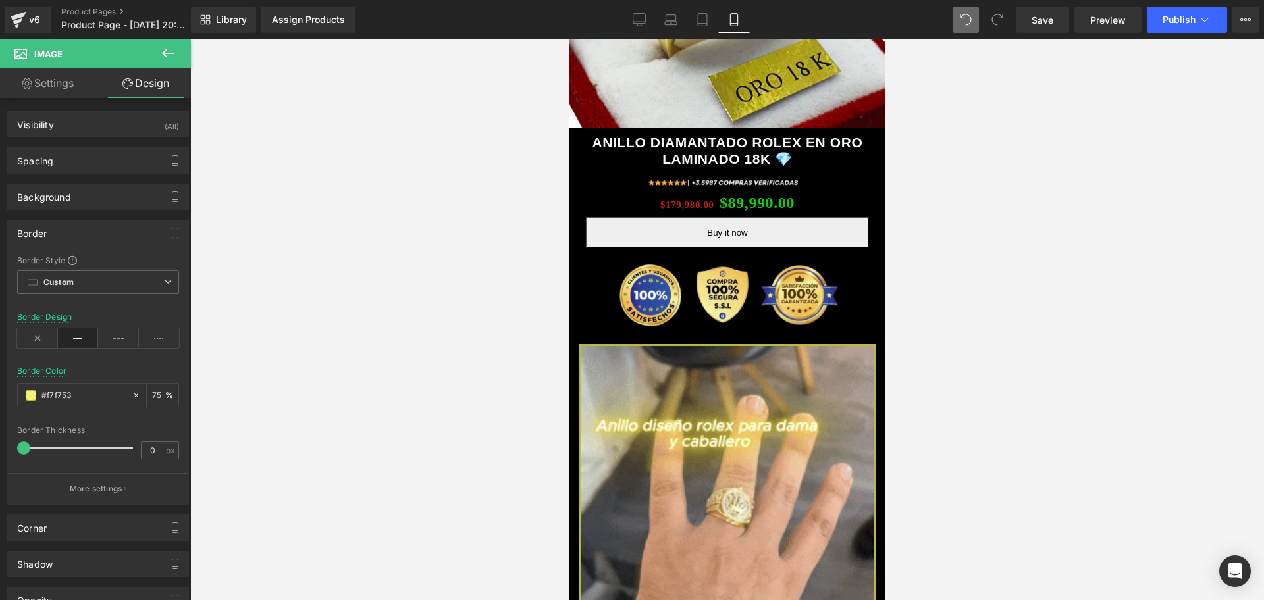
click at [259, 276] on div at bounding box center [727, 320] width 1074 height 561
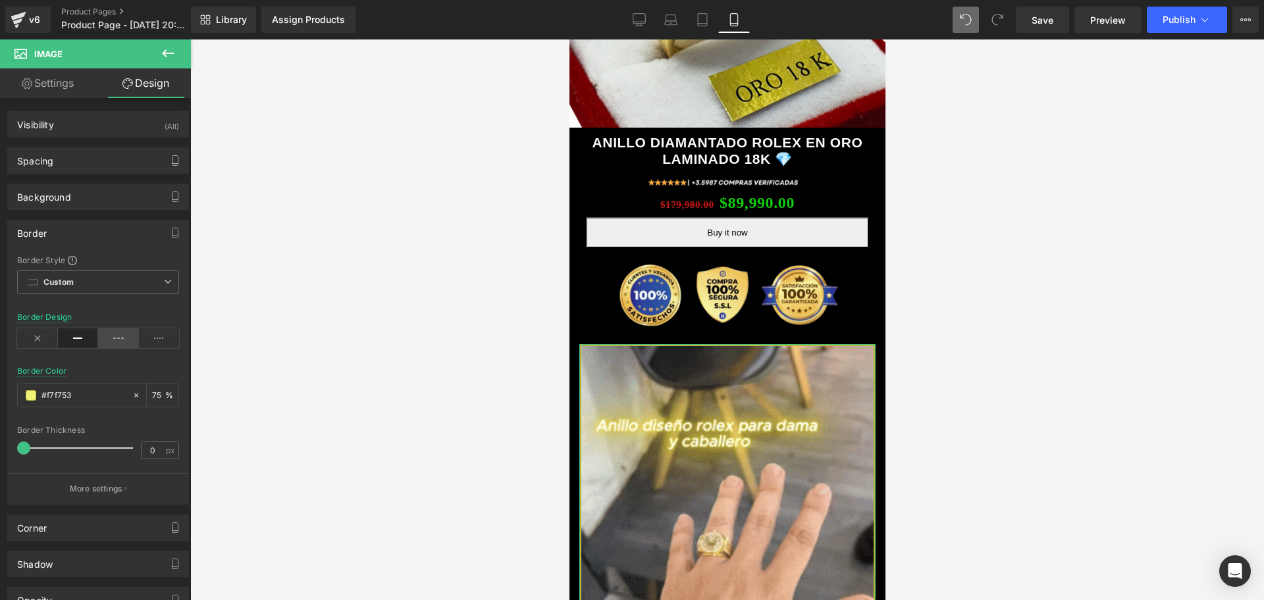
click at [105, 338] on icon at bounding box center [118, 339] width 41 height 20
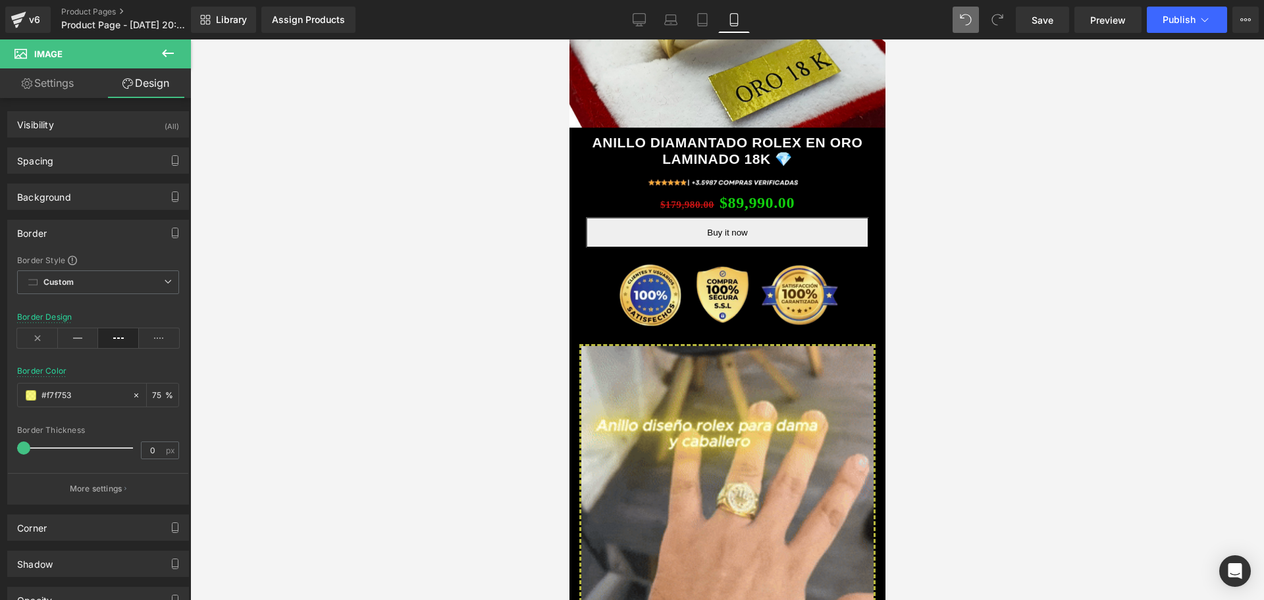
click at [386, 331] on div at bounding box center [727, 320] width 1074 height 561
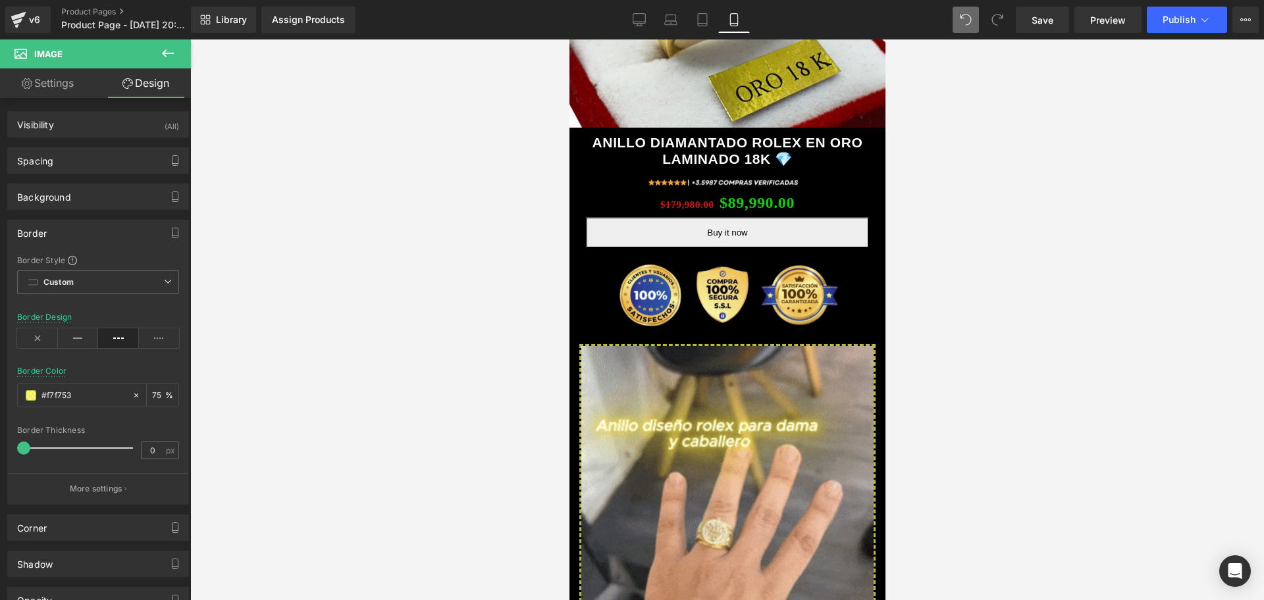
scroll to position [0, 238]
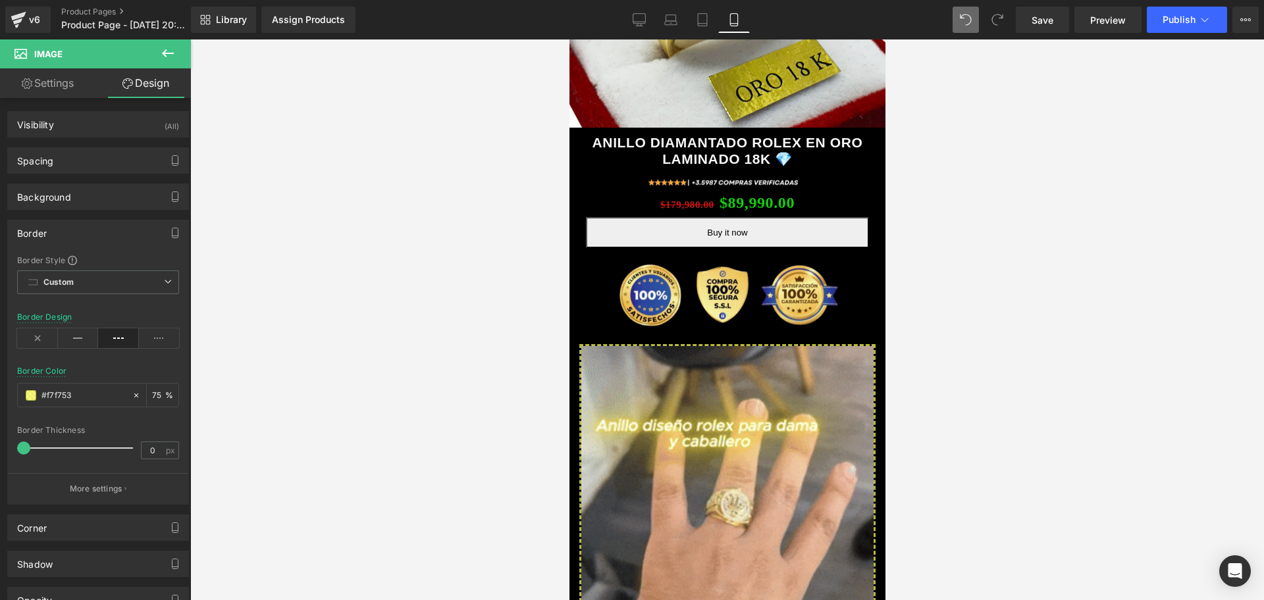
click at [969, 405] on div at bounding box center [727, 320] width 1074 height 561
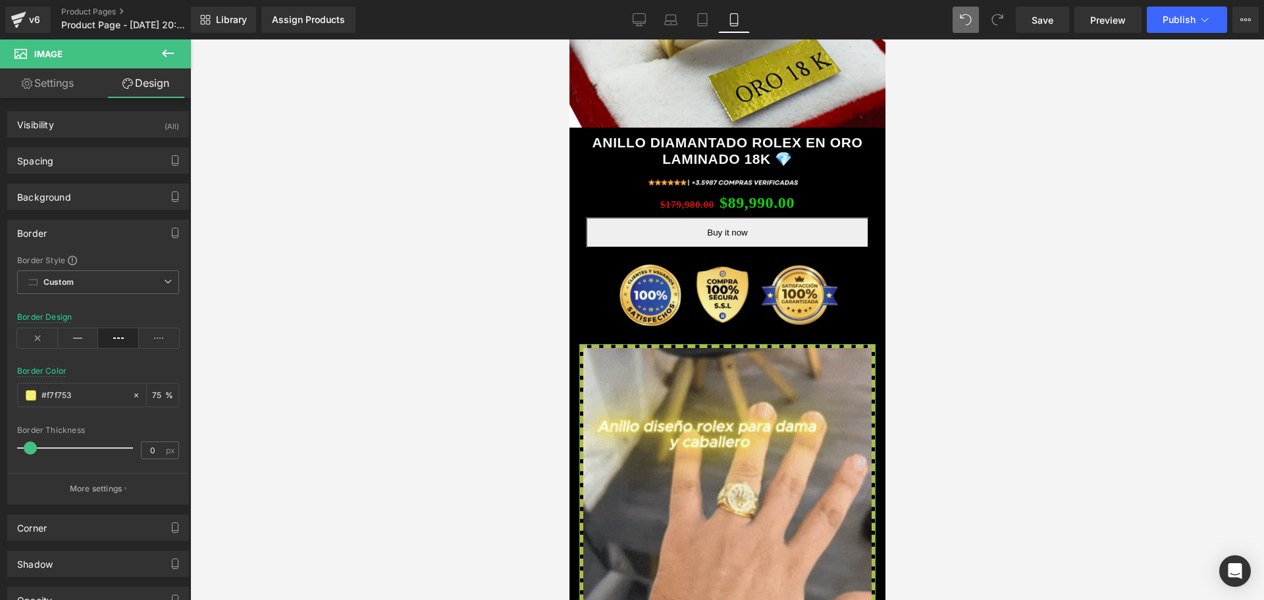
scroll to position [0, 713]
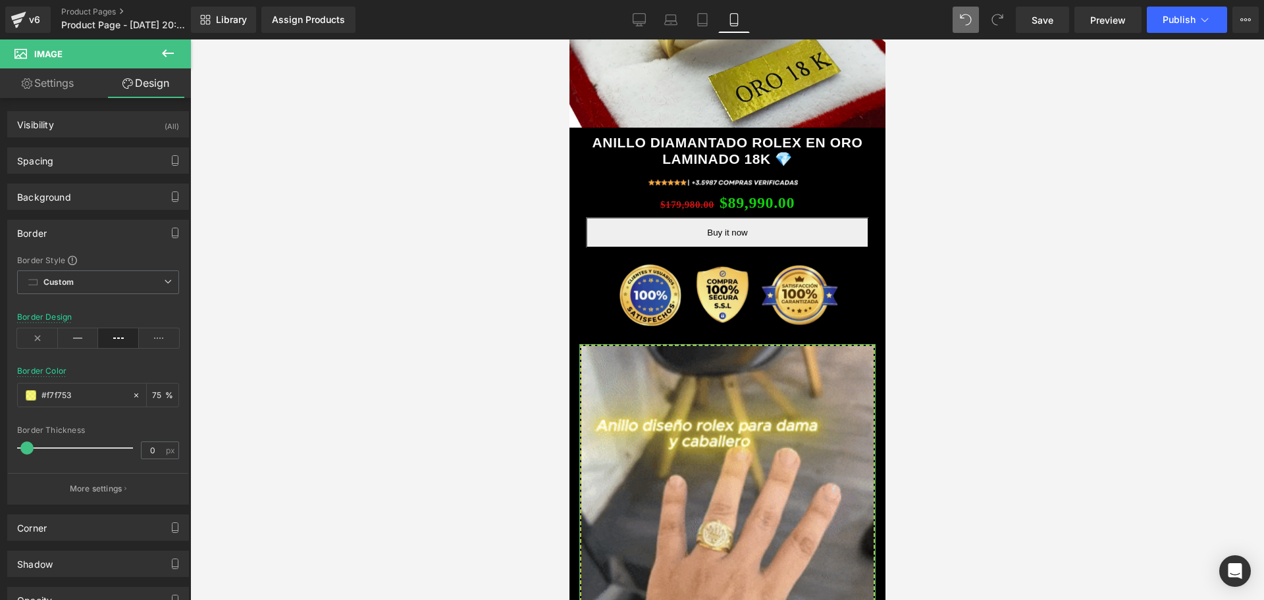
click at [24, 449] on span at bounding box center [26, 448] width 13 height 13
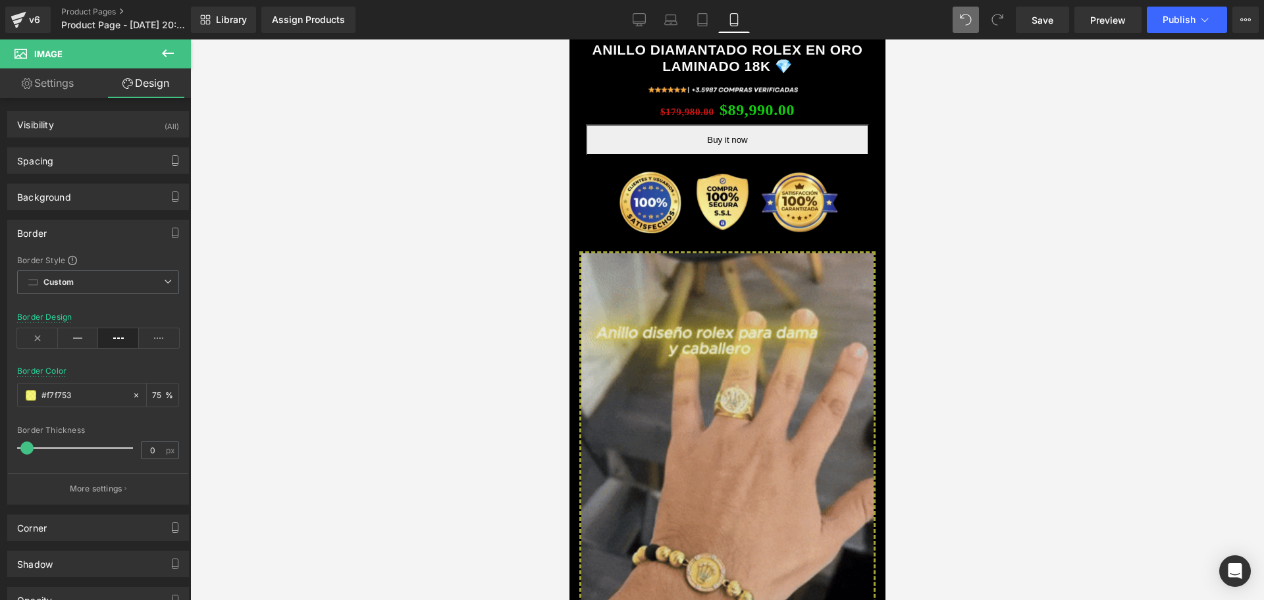
scroll to position [494, 0]
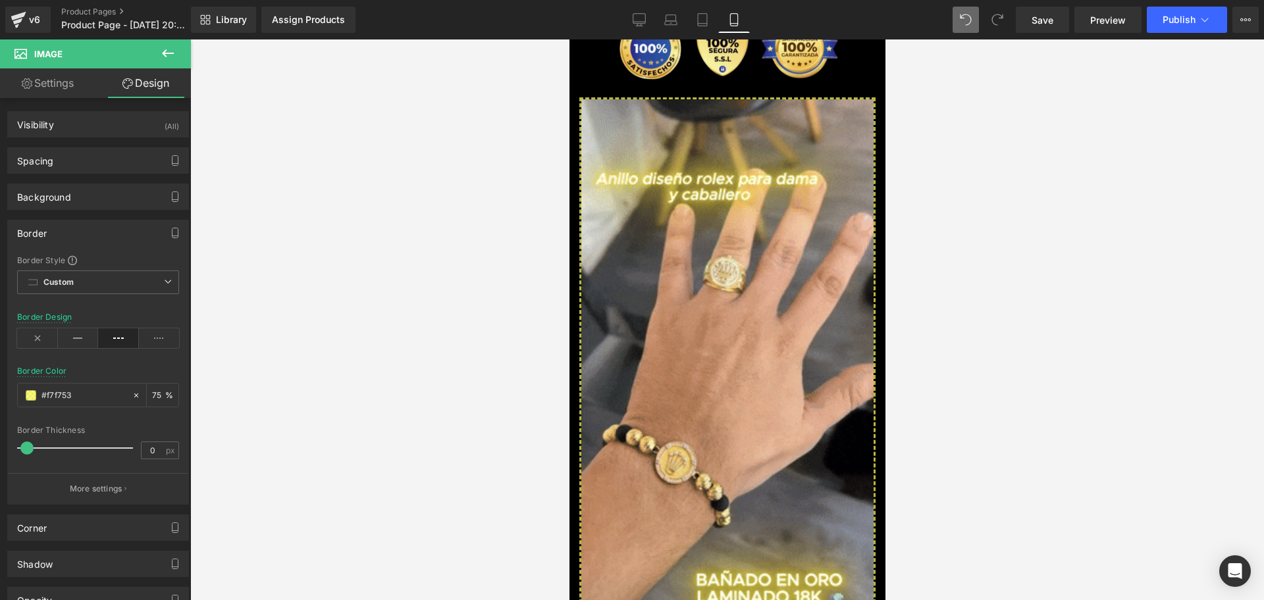
click at [921, 315] on div at bounding box center [727, 320] width 1074 height 561
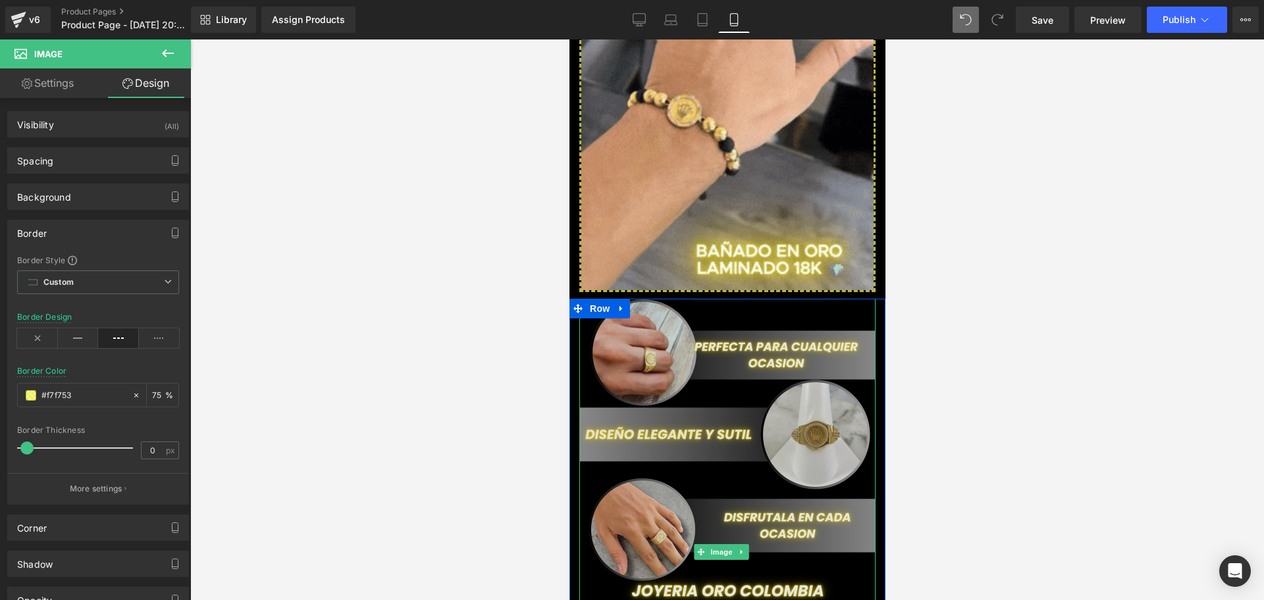
click at [703, 329] on img at bounding box center [727, 552] width 296 height 507
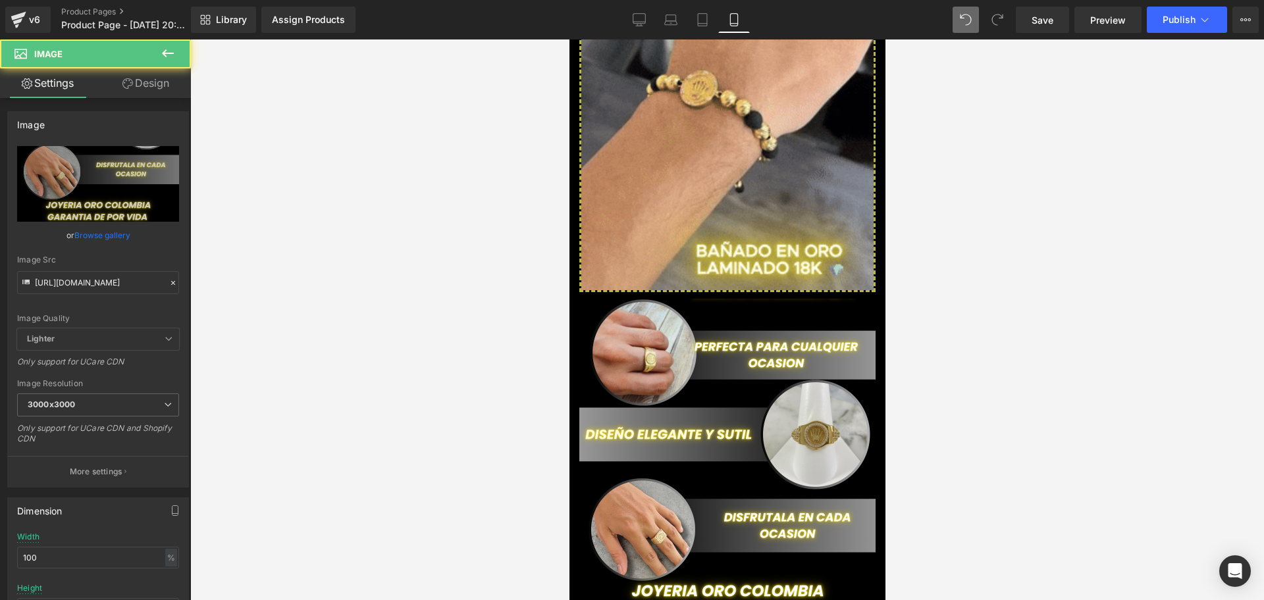
scroll to position [0, 238]
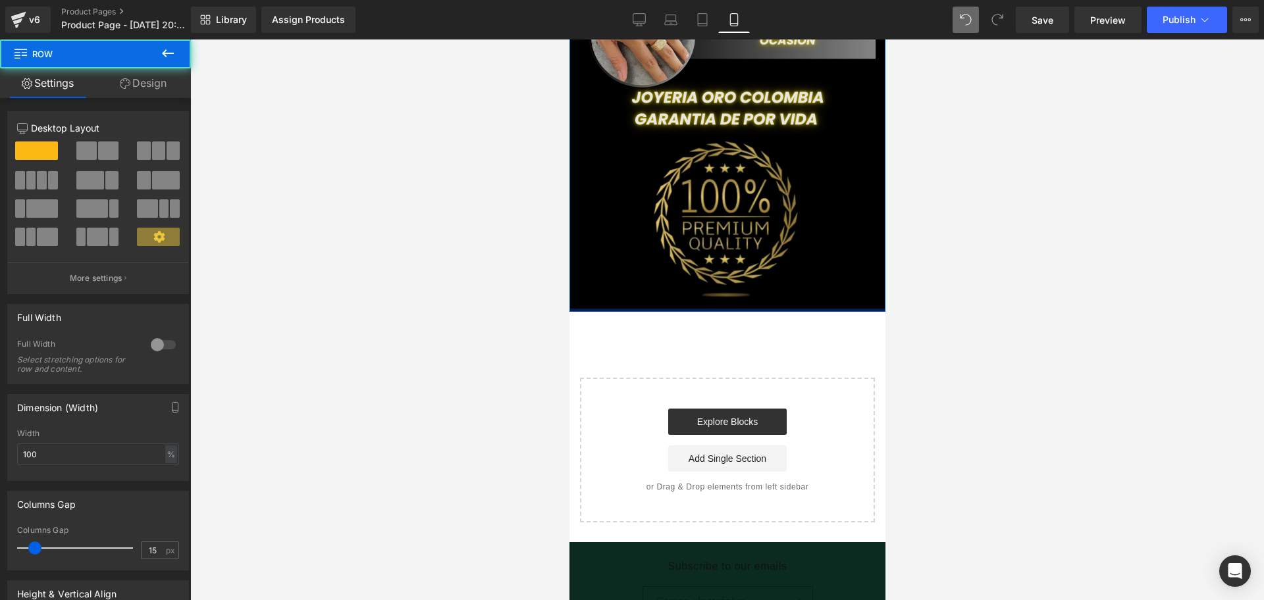
drag, startPoint x: 801, startPoint y: 256, endPoint x: 806, endPoint y: 217, distance: 39.1
click at [806, 217] on div "Image Row" at bounding box center [727, 58] width 316 height 507
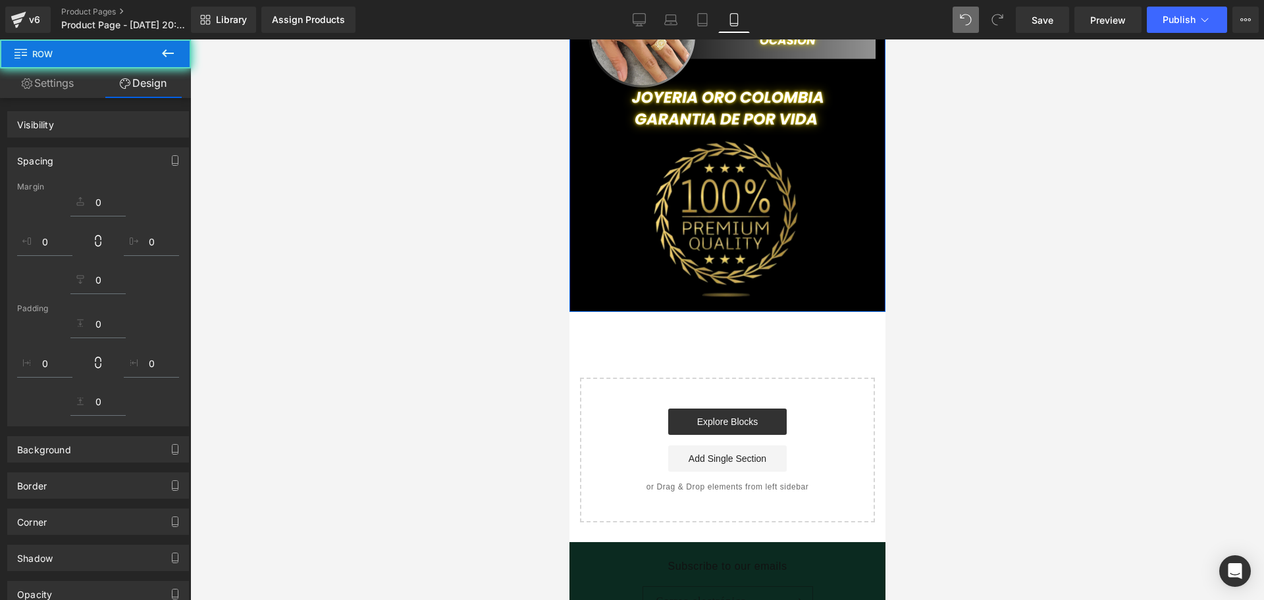
click at [952, 252] on div at bounding box center [727, 320] width 1074 height 561
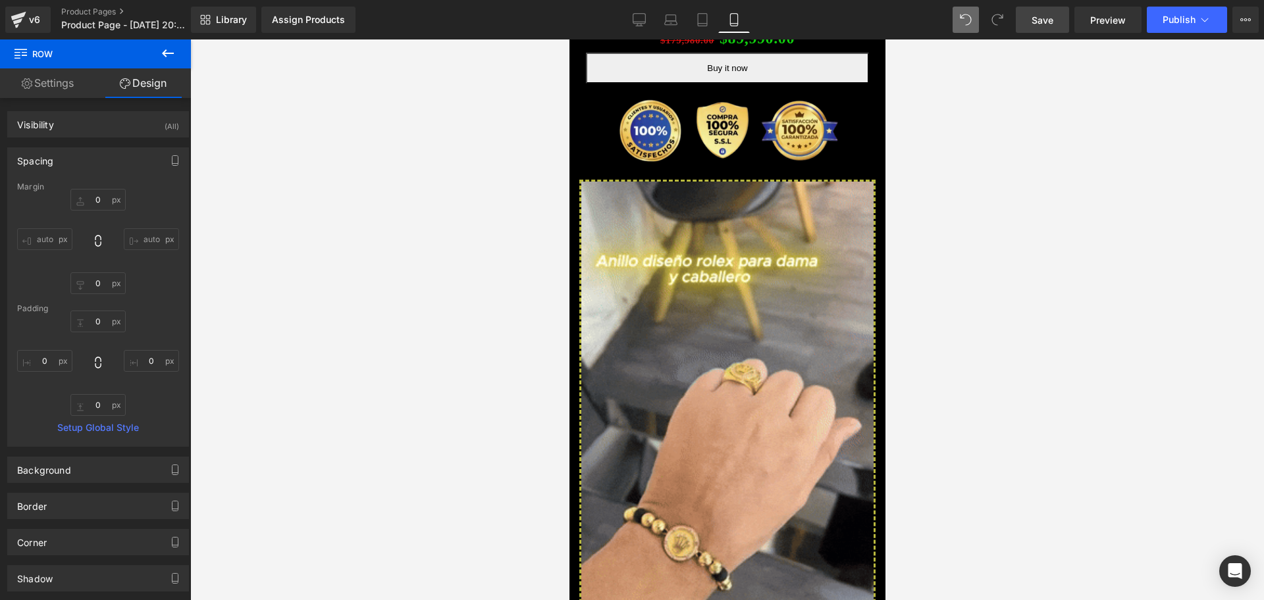
click at [1050, 26] on span "Save" at bounding box center [1043, 20] width 22 height 14
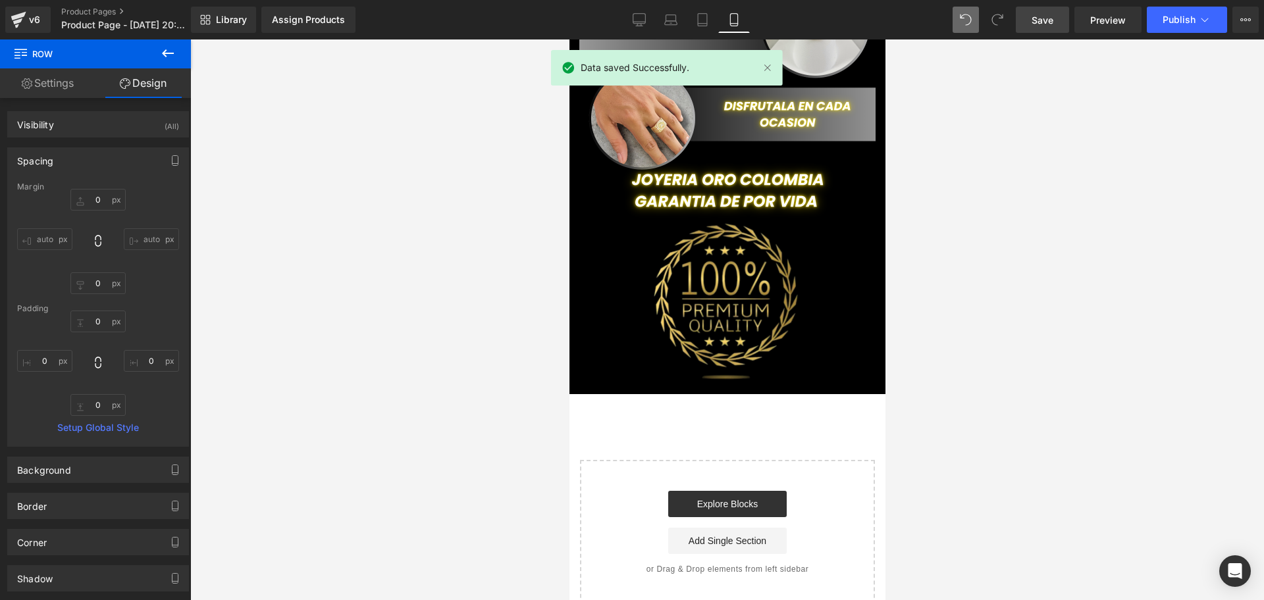
click at [190, 47] on button at bounding box center [168, 54] width 46 height 29
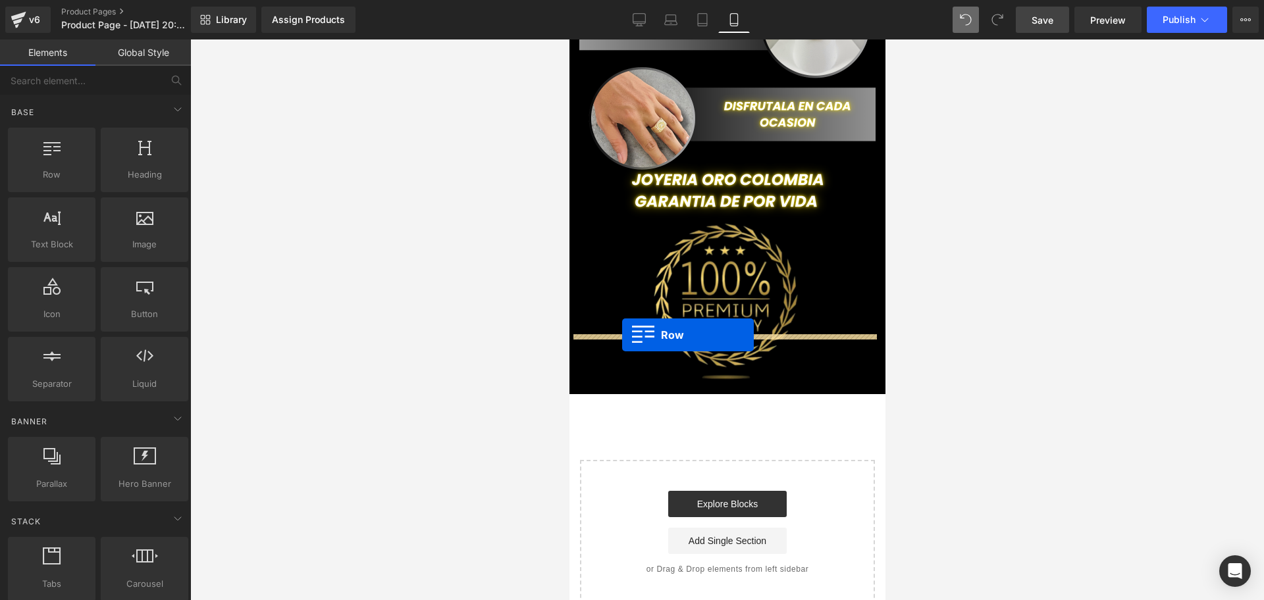
drag, startPoint x: 608, startPoint y: 203, endPoint x: 622, endPoint y: 335, distance: 133.0
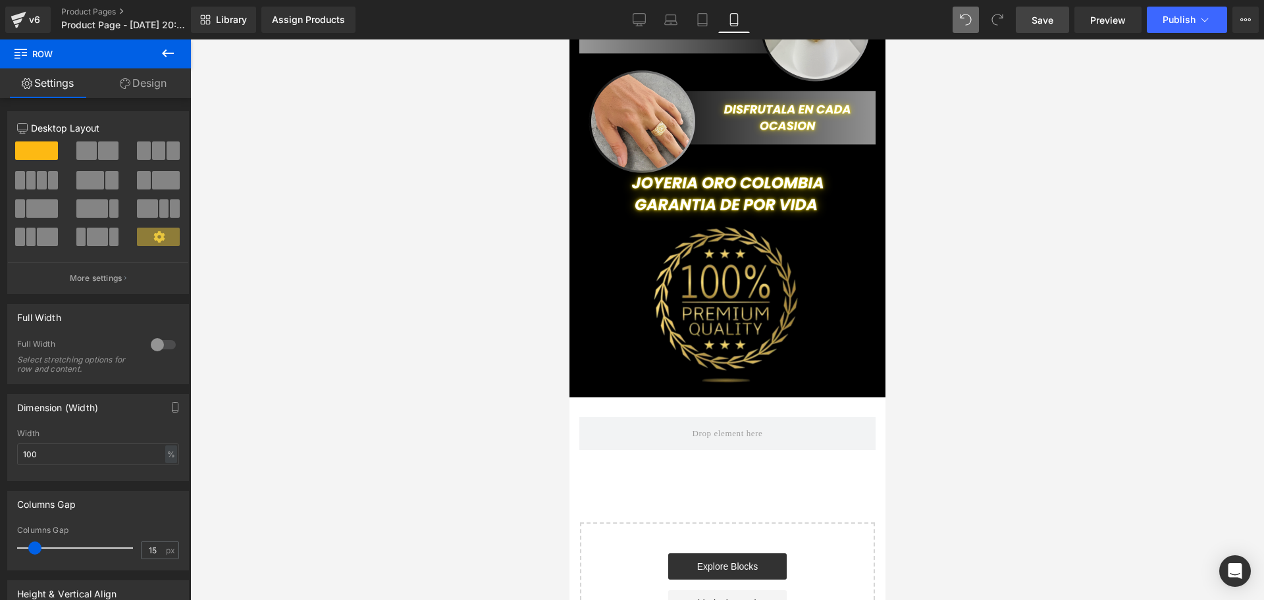
scroll to position [1235, 0]
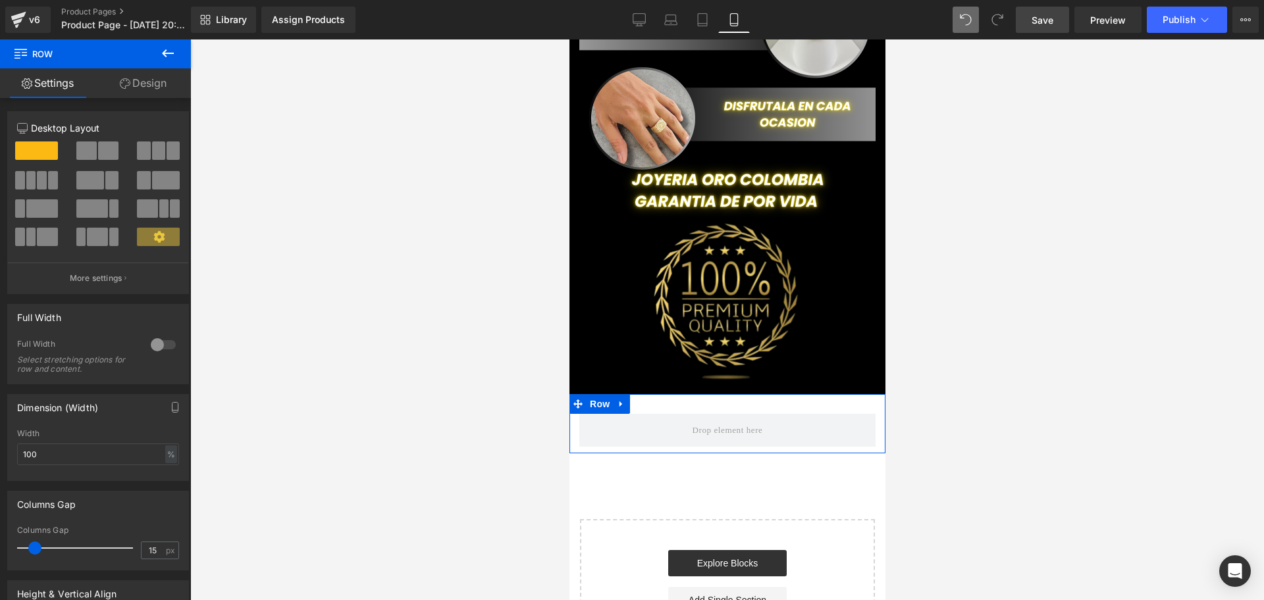
click at [667, 394] on div "Row" at bounding box center [727, 423] width 316 height 59
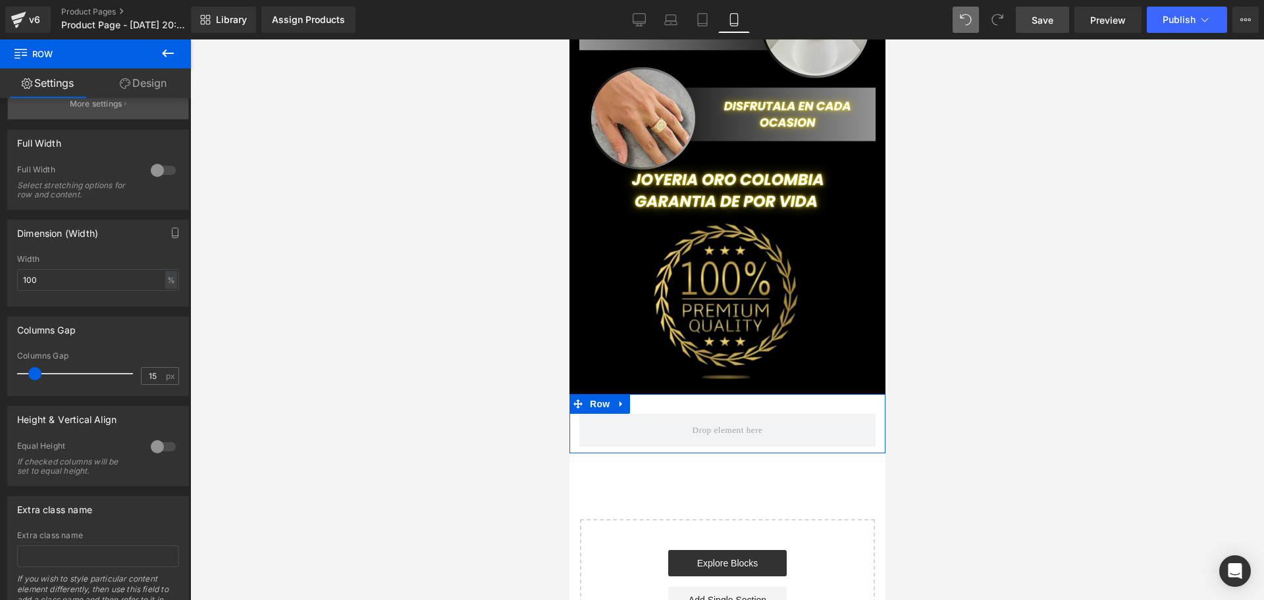
scroll to position [157, 0]
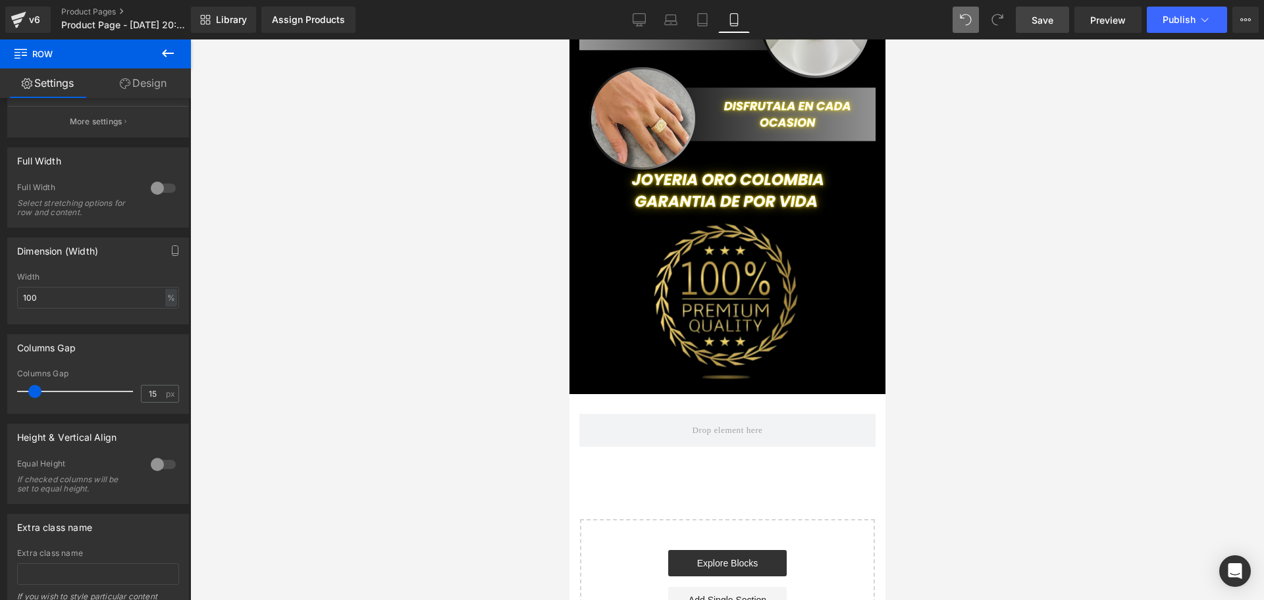
click at [167, 62] on button at bounding box center [168, 54] width 46 height 29
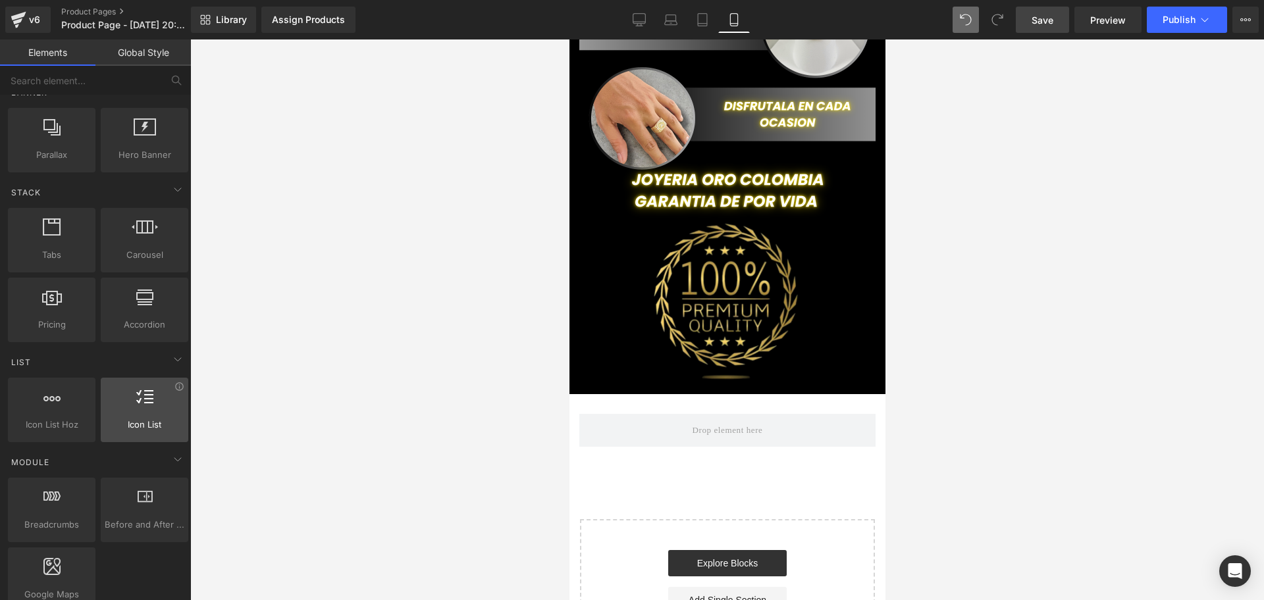
scroll to position [0, 713]
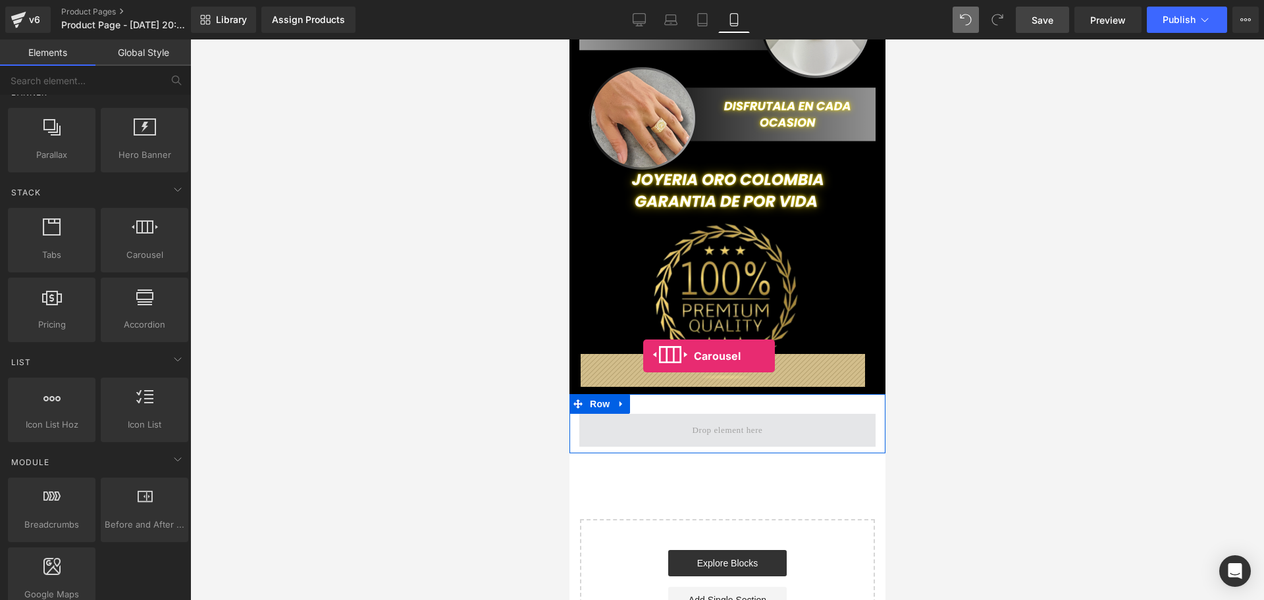
drag, startPoint x: 738, startPoint y: 287, endPoint x: 643, endPoint y: 356, distance: 117.9
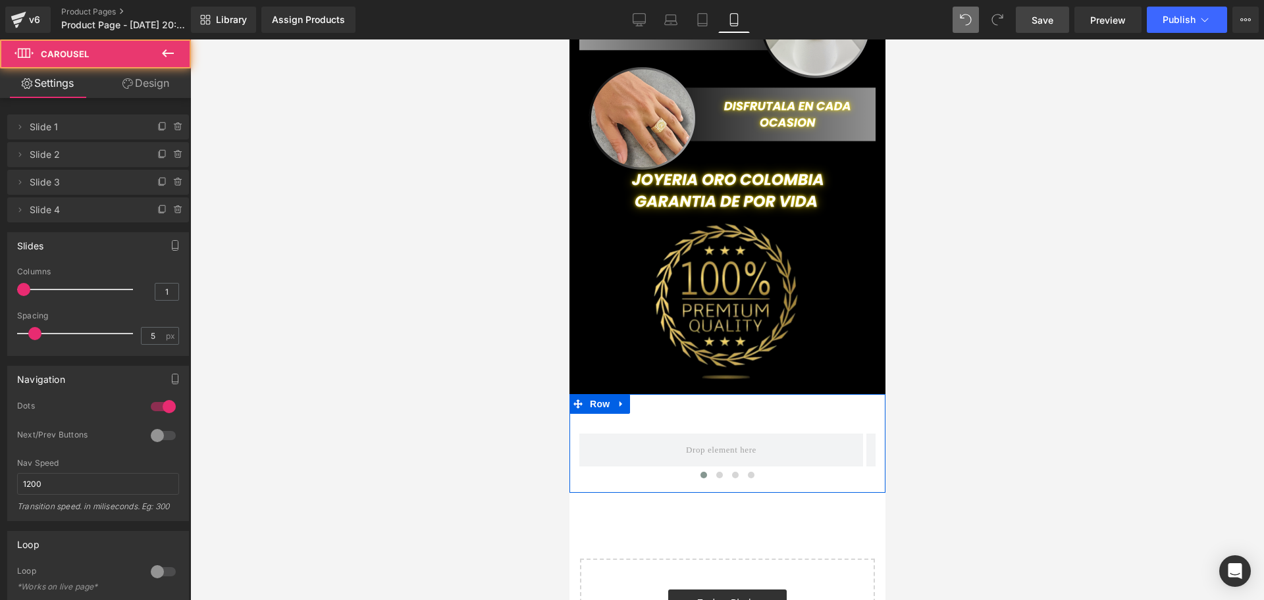
scroll to position [0, 0]
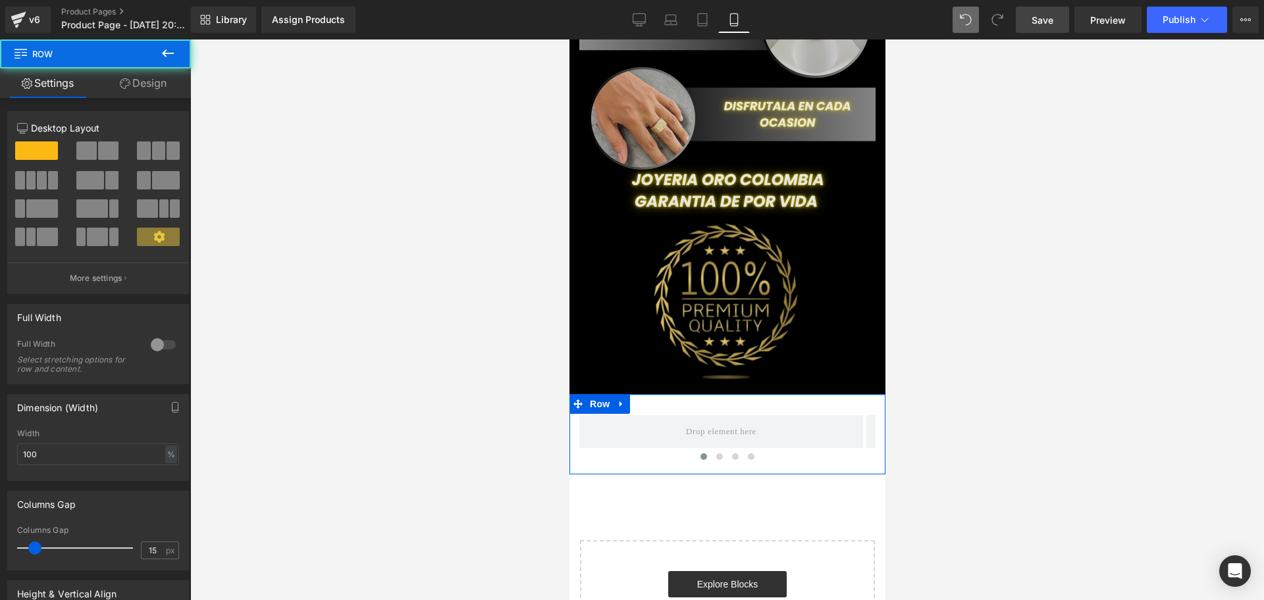
drag, startPoint x: 732, startPoint y: 336, endPoint x: 750, endPoint y: 305, distance: 35.7
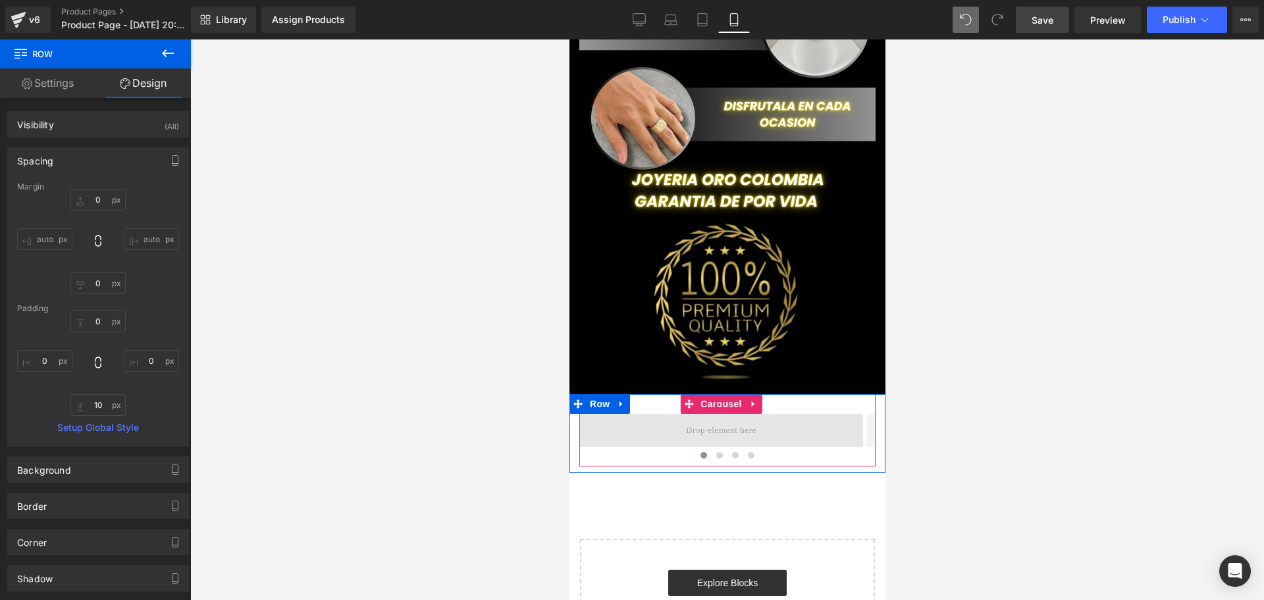
scroll to position [0, 238]
click at [755, 419] on span at bounding box center [721, 430] width 80 height 22
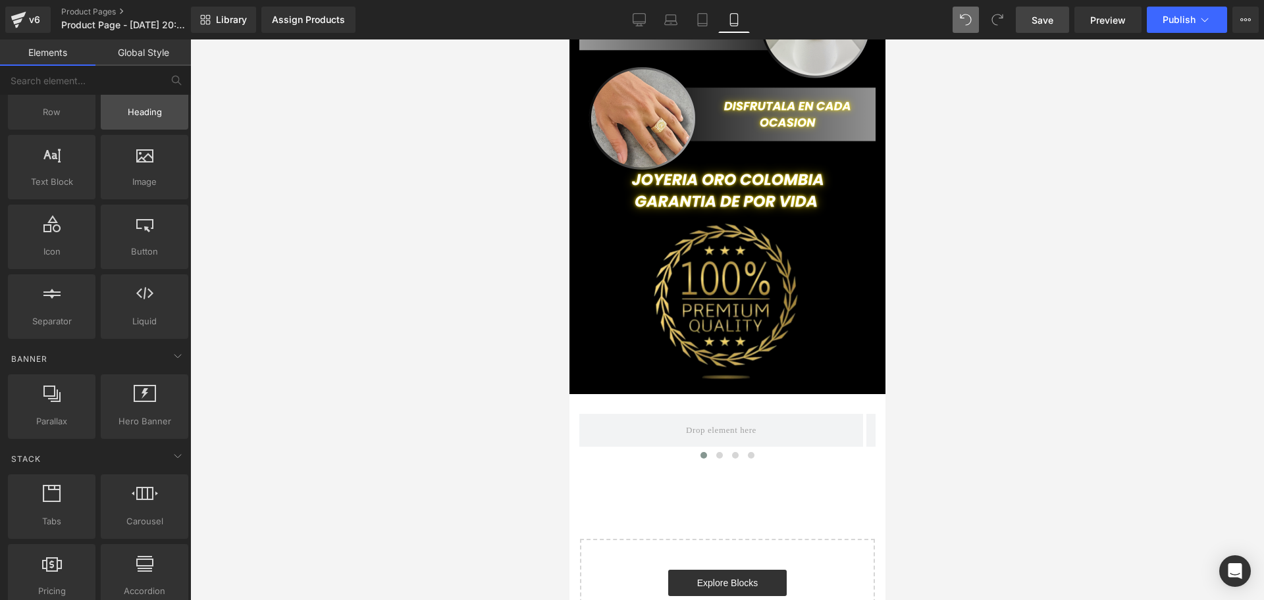
scroll to position [0, 0]
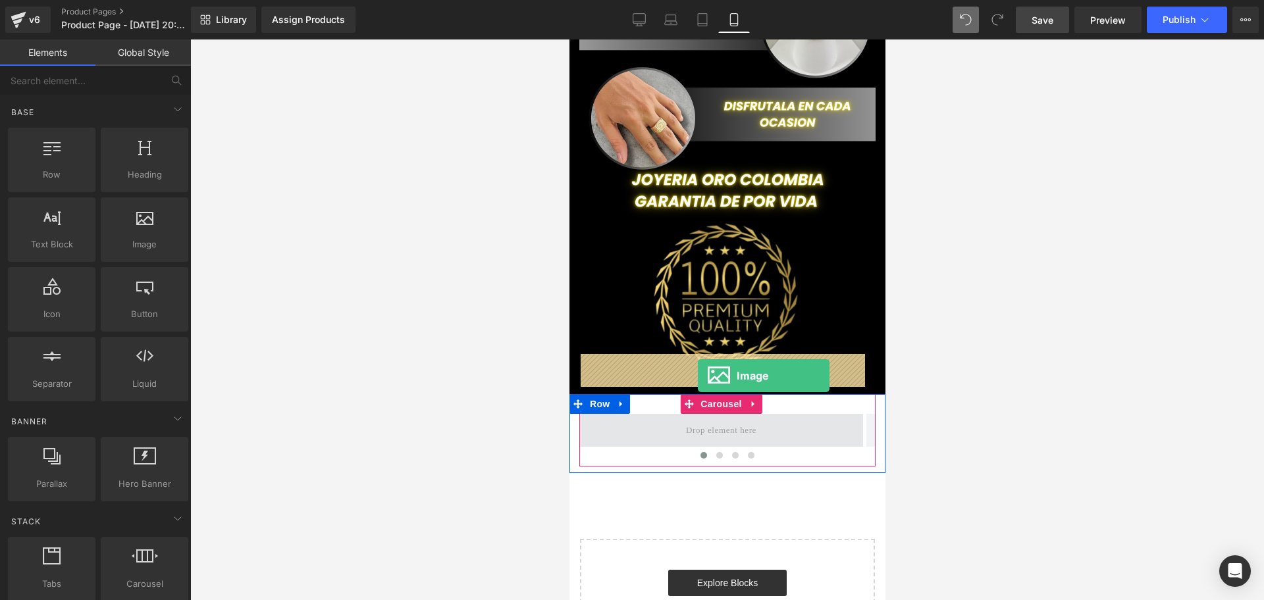
drag, startPoint x: 714, startPoint y: 258, endPoint x: 697, endPoint y: 376, distance: 119.1
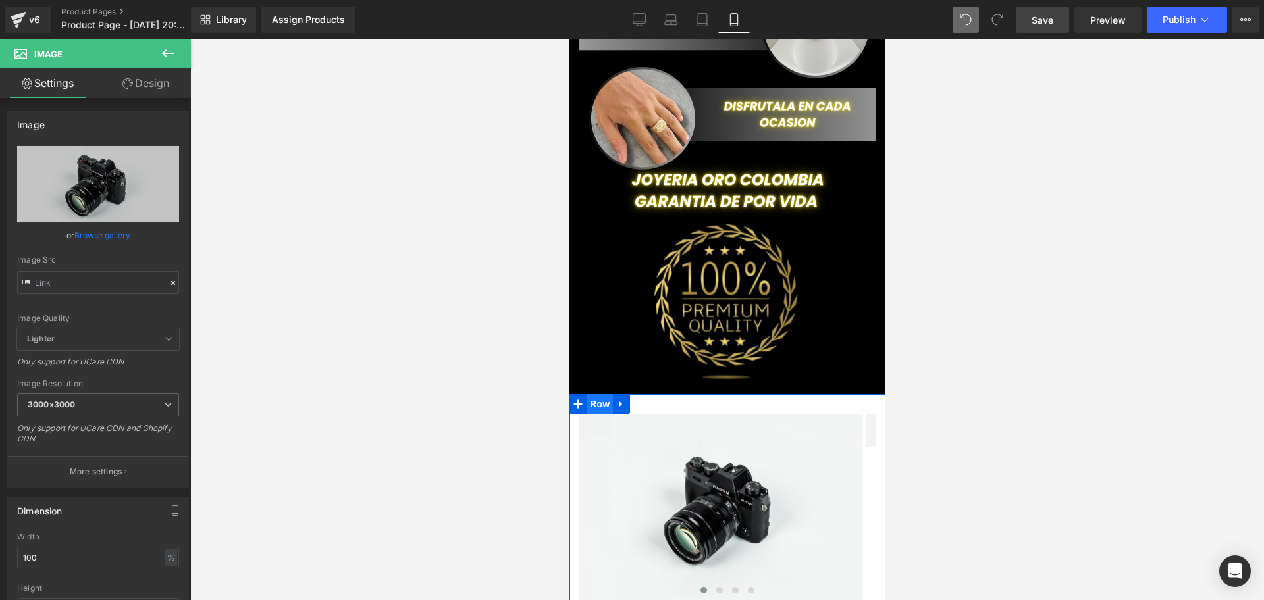
click at [599, 394] on span "Row" at bounding box center [599, 404] width 26 height 20
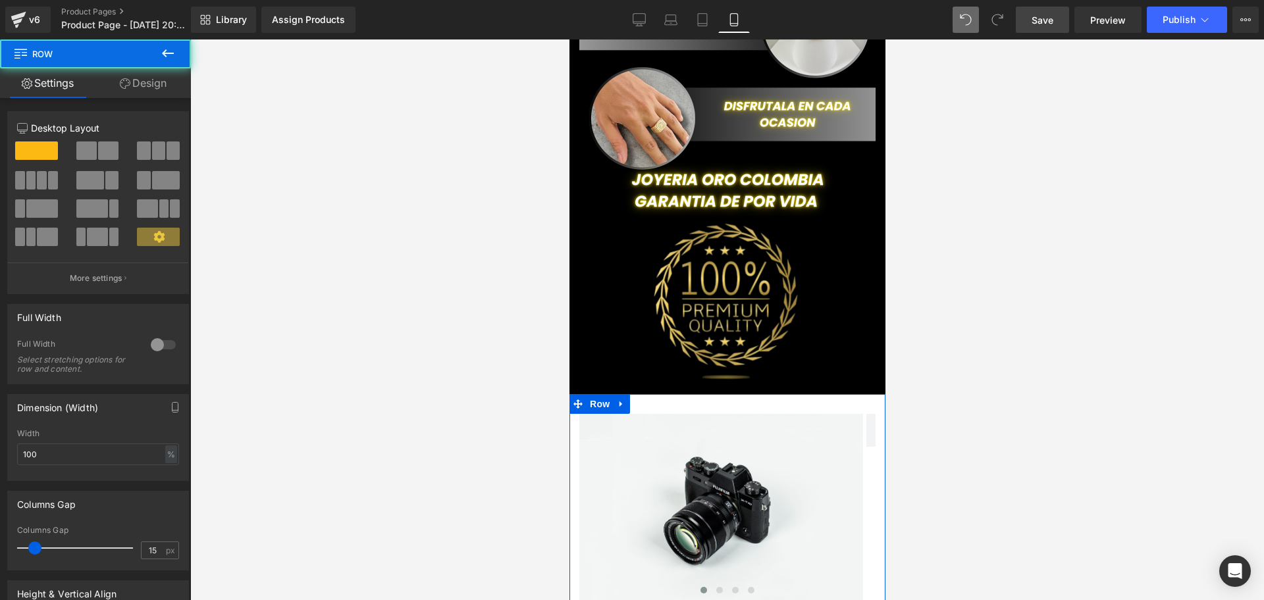
click at [182, 76] on link "Design" at bounding box center [142, 83] width 95 height 30
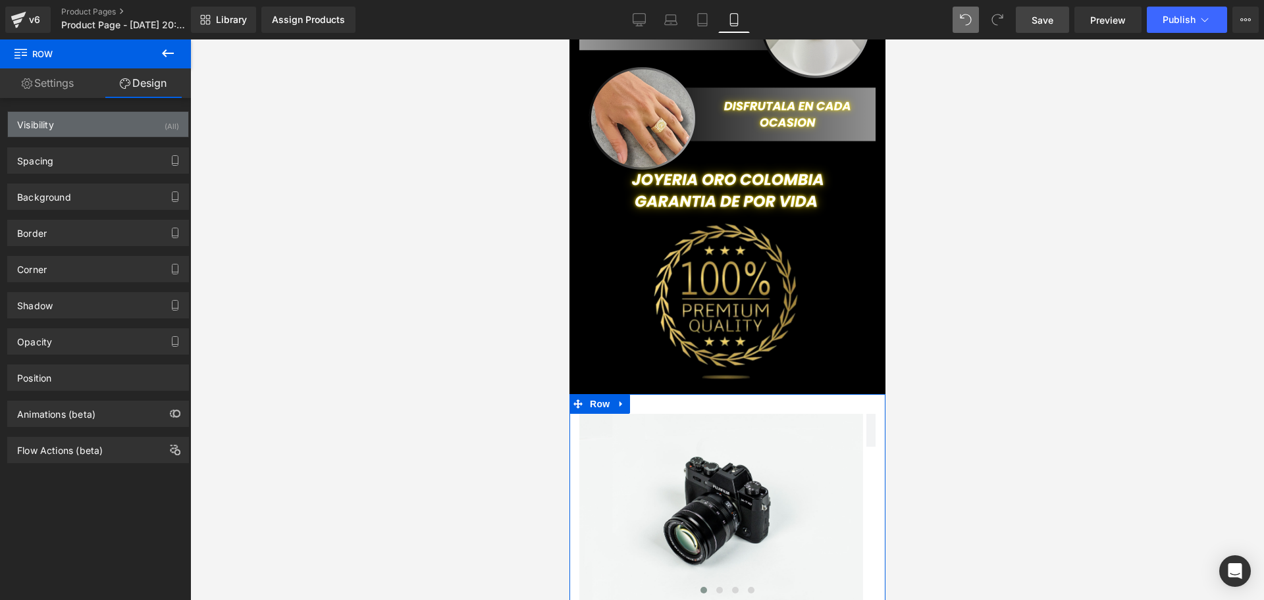
scroll to position [0, 713]
click at [124, 136] on div "Visibility (All)" at bounding box center [98, 124] width 180 height 25
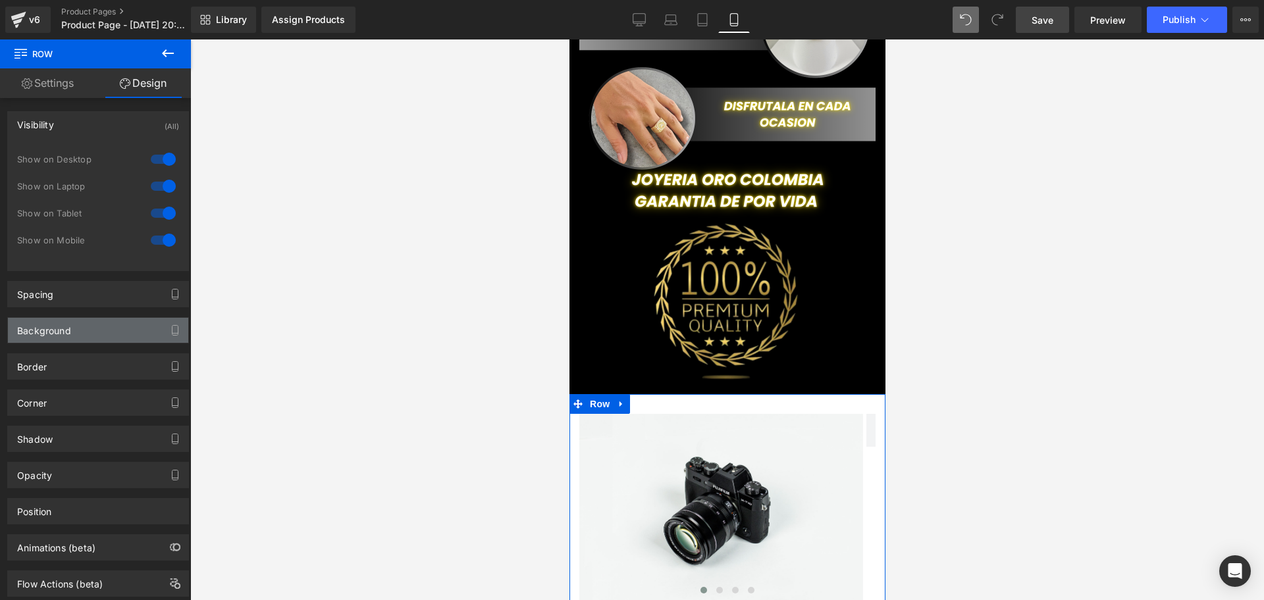
click at [83, 336] on div "Background" at bounding box center [98, 330] width 180 height 25
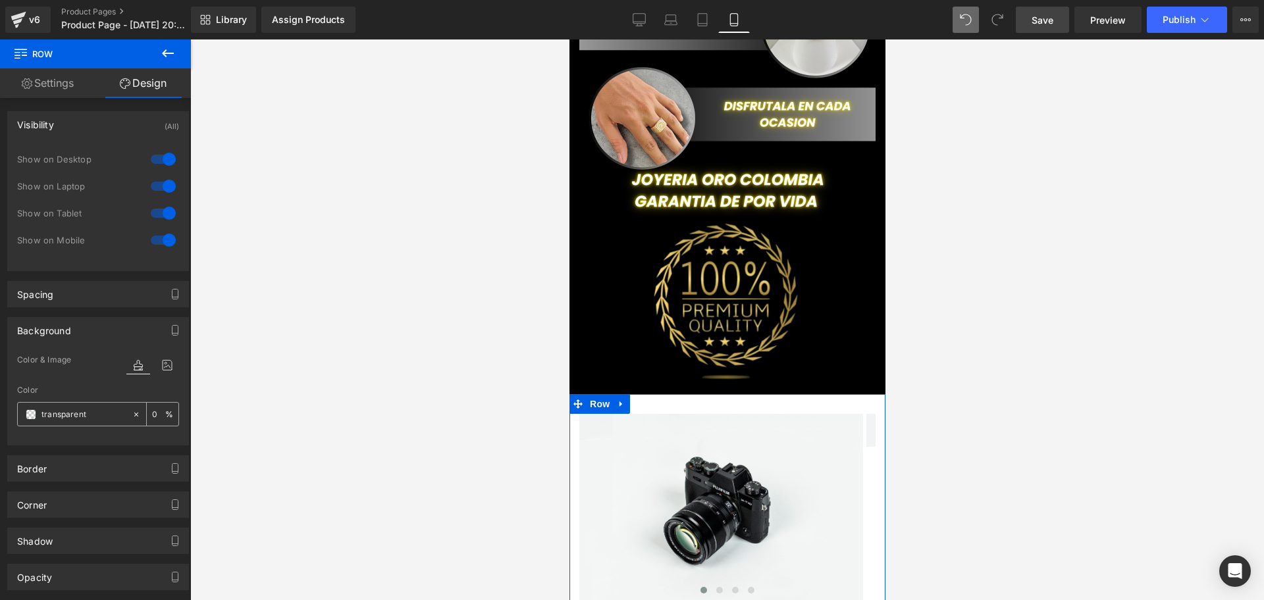
click at [23, 404] on div at bounding box center [75, 414] width 114 height 23
click at [28, 410] on span at bounding box center [31, 415] width 11 height 11
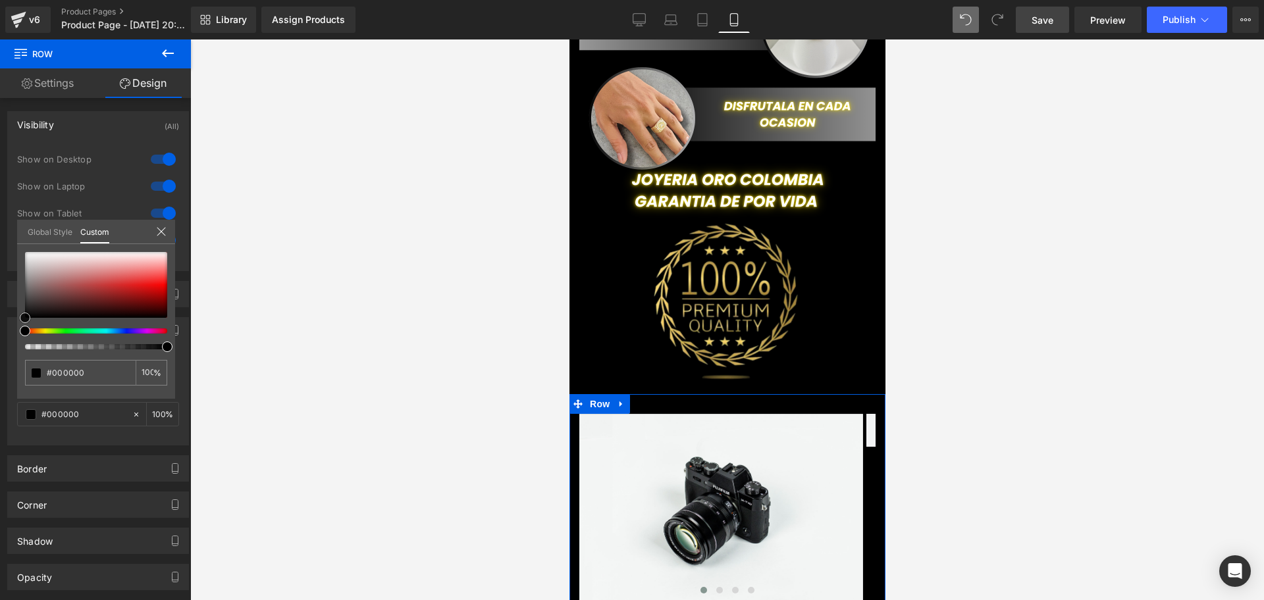
click at [20, 317] on span at bounding box center [25, 318] width 11 height 11
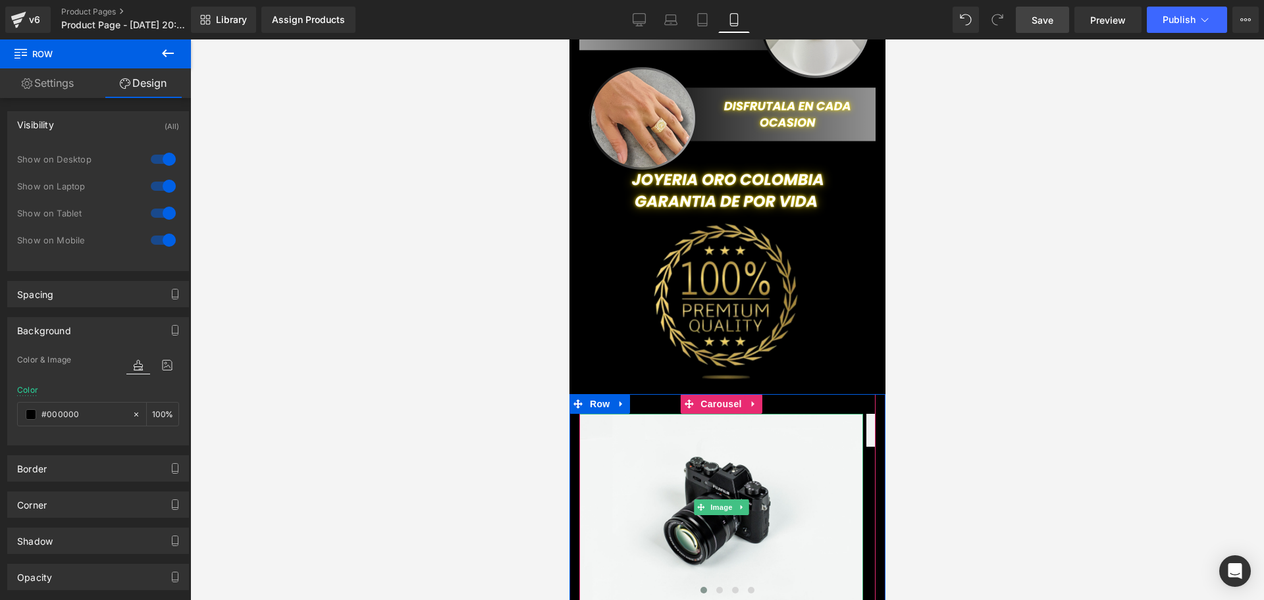
scroll to position [0, 238]
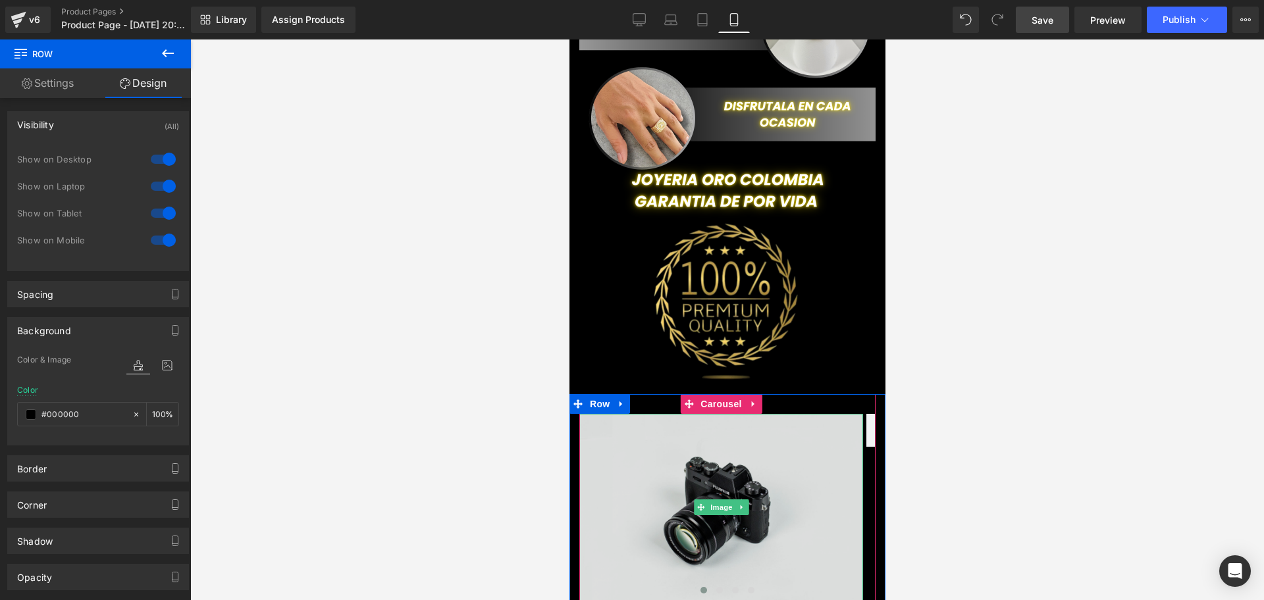
click at [677, 414] on img at bounding box center [721, 508] width 284 height 188
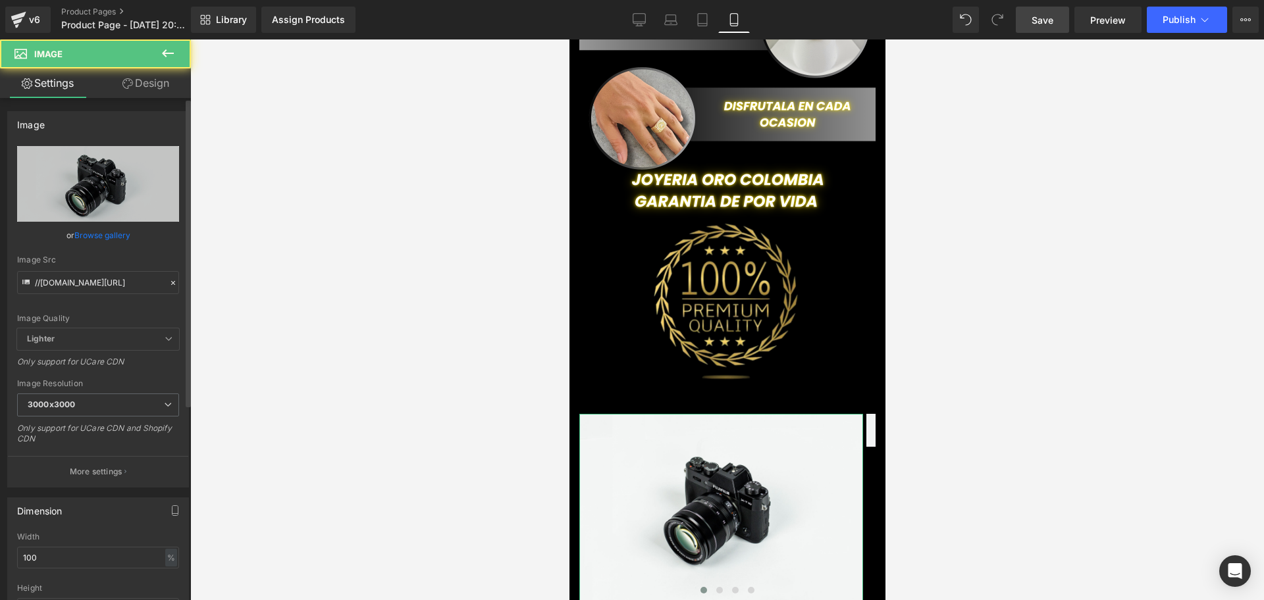
click at [66, 261] on div "Image Src" at bounding box center [98, 259] width 162 height 9
click at [79, 277] on input "//d1um8515vdn9kb.cloudfront.net/images/parallax.jpg" at bounding box center [98, 282] width 162 height 23
paste input "https://i.ibb.co/PZR6L4h2/1.pn"
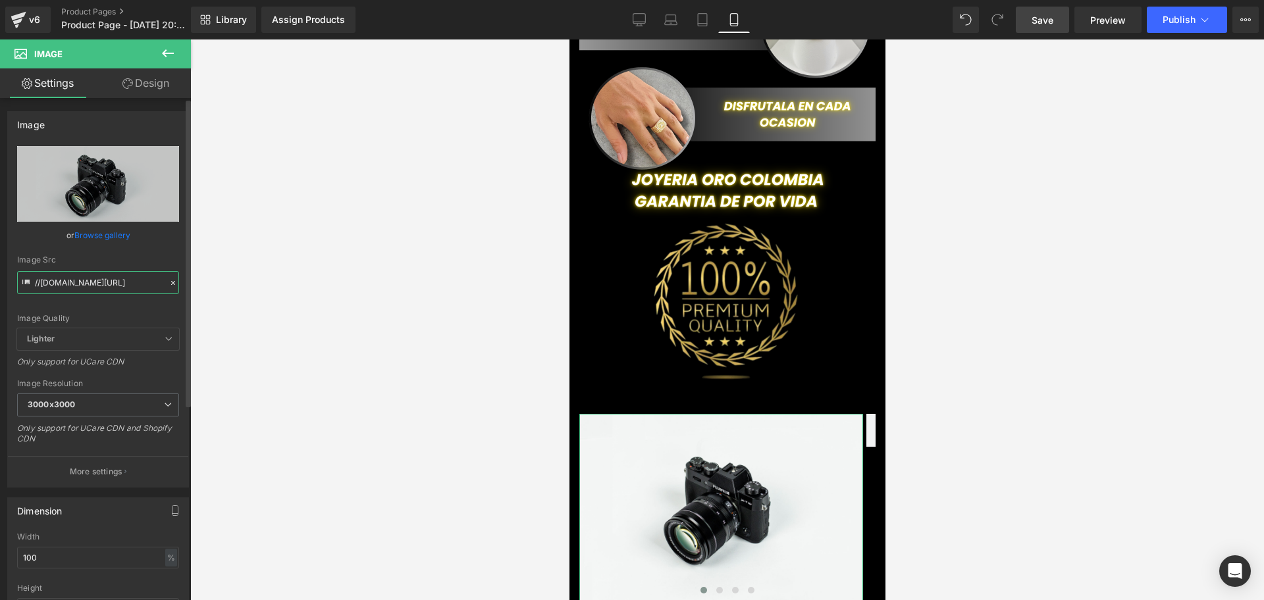
type input "https://i.ibb.co/PZR6L4h2/1.png"
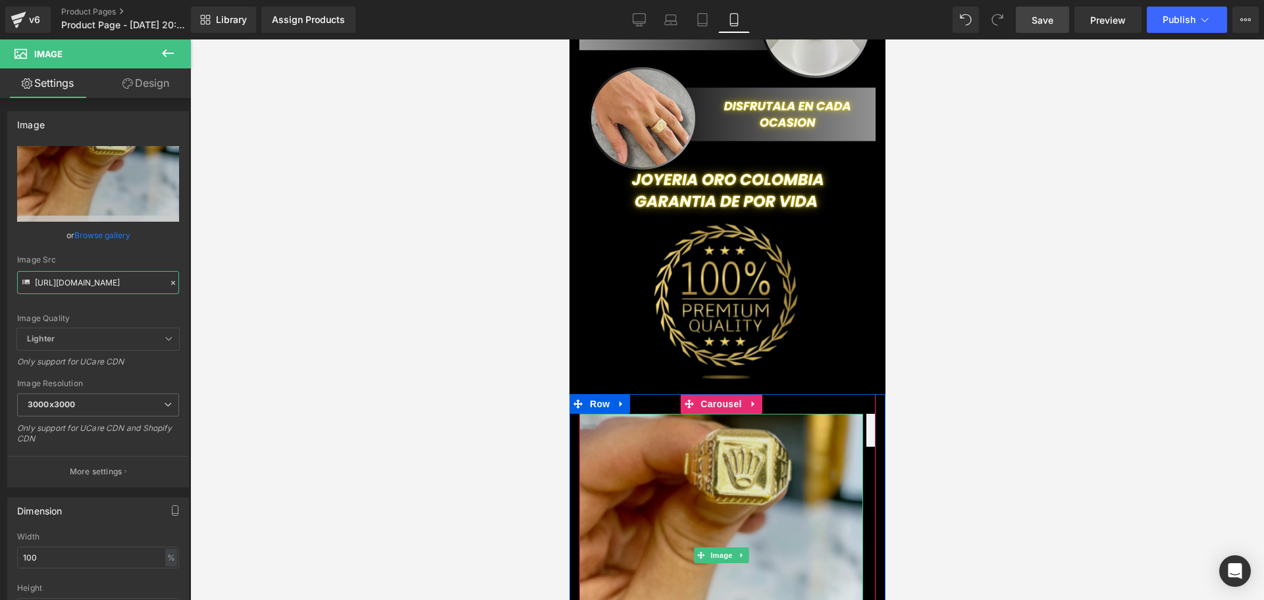
scroll to position [1399, 0]
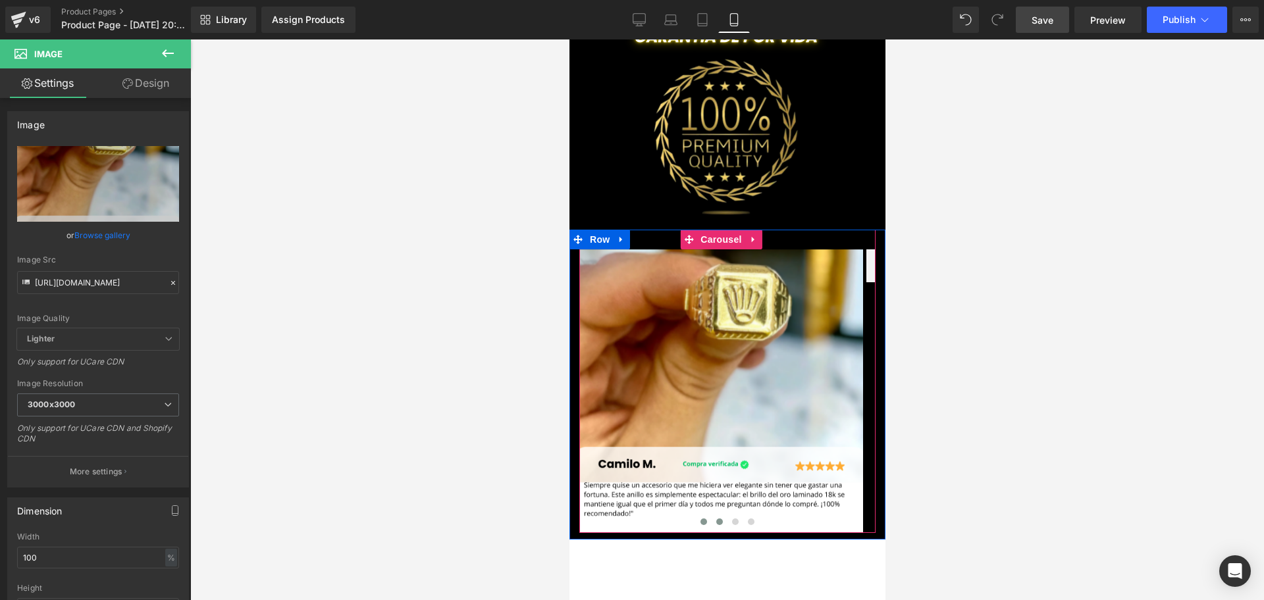
click at [716, 519] on span at bounding box center [719, 522] width 7 height 7
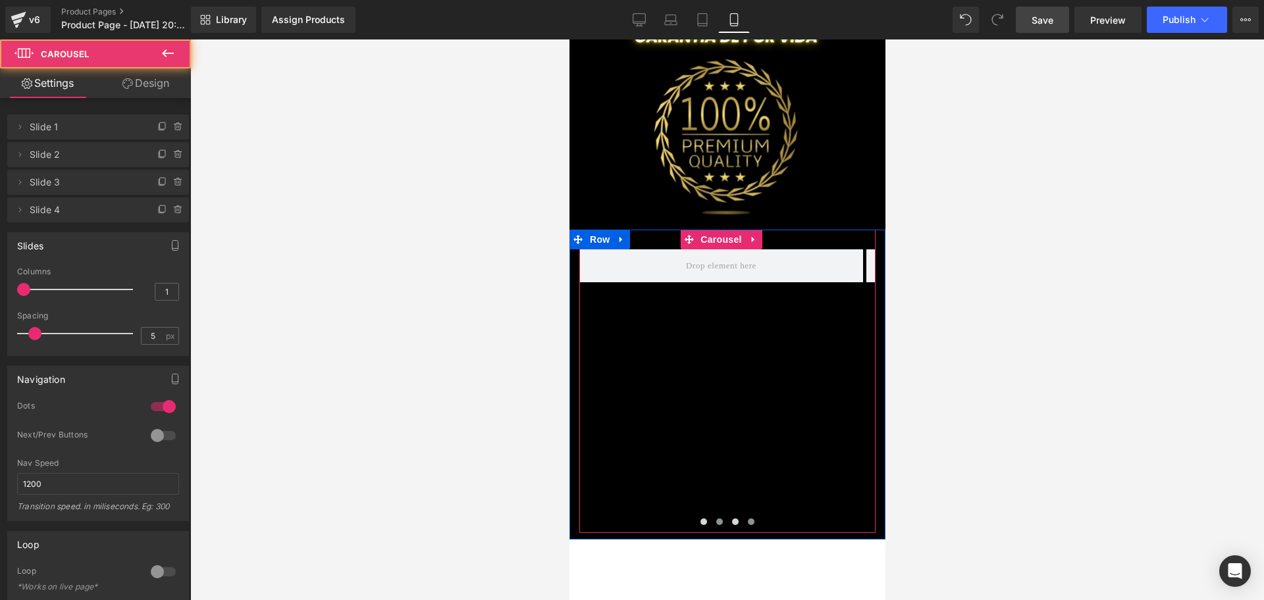
scroll to position [0, 713]
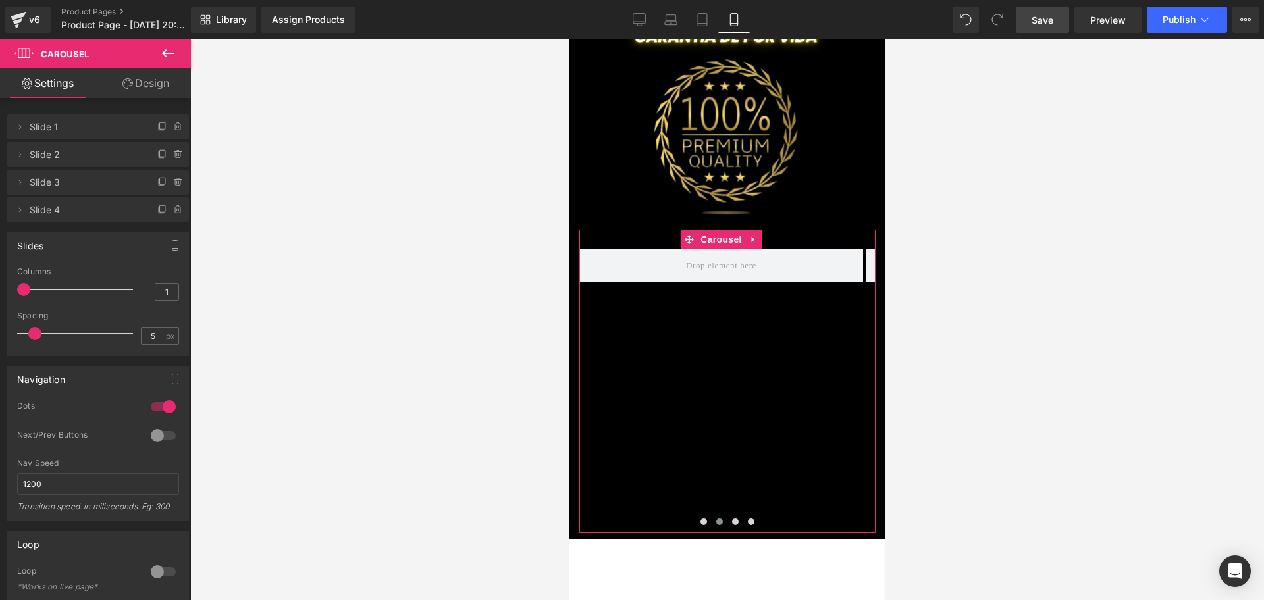
click at [180, 204] on div at bounding box center [172, 206] width 34 height 16
click at [173, 207] on icon at bounding box center [178, 210] width 11 height 11
click at [169, 208] on button "Delete" at bounding box center [164, 210] width 41 height 17
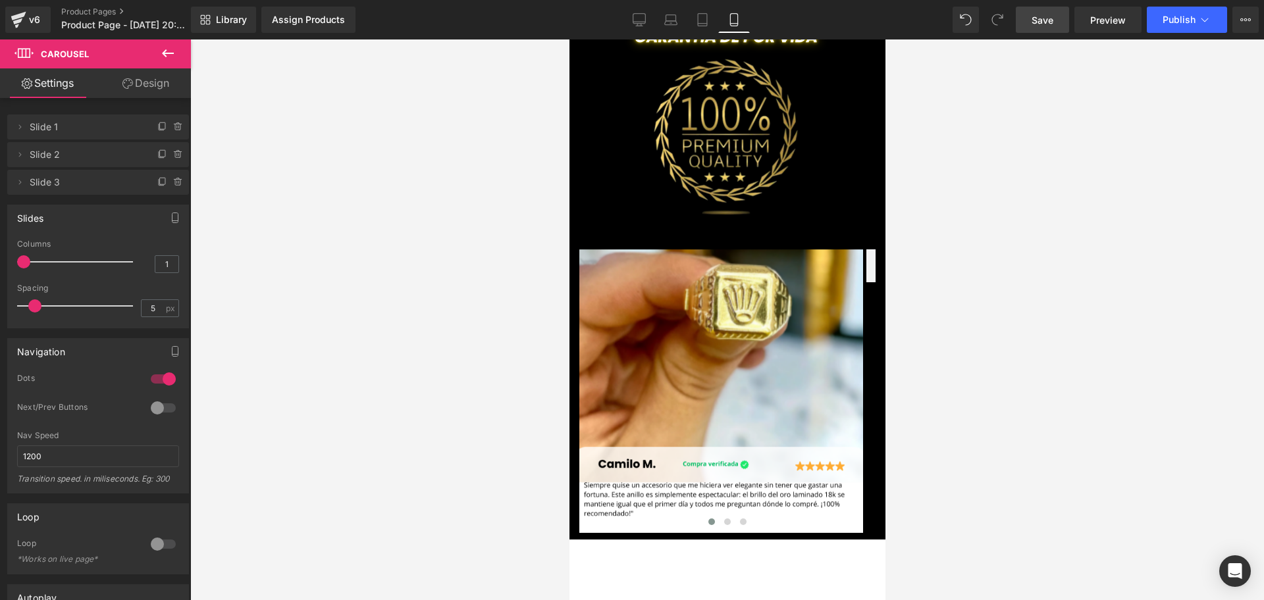
scroll to position [0, 0]
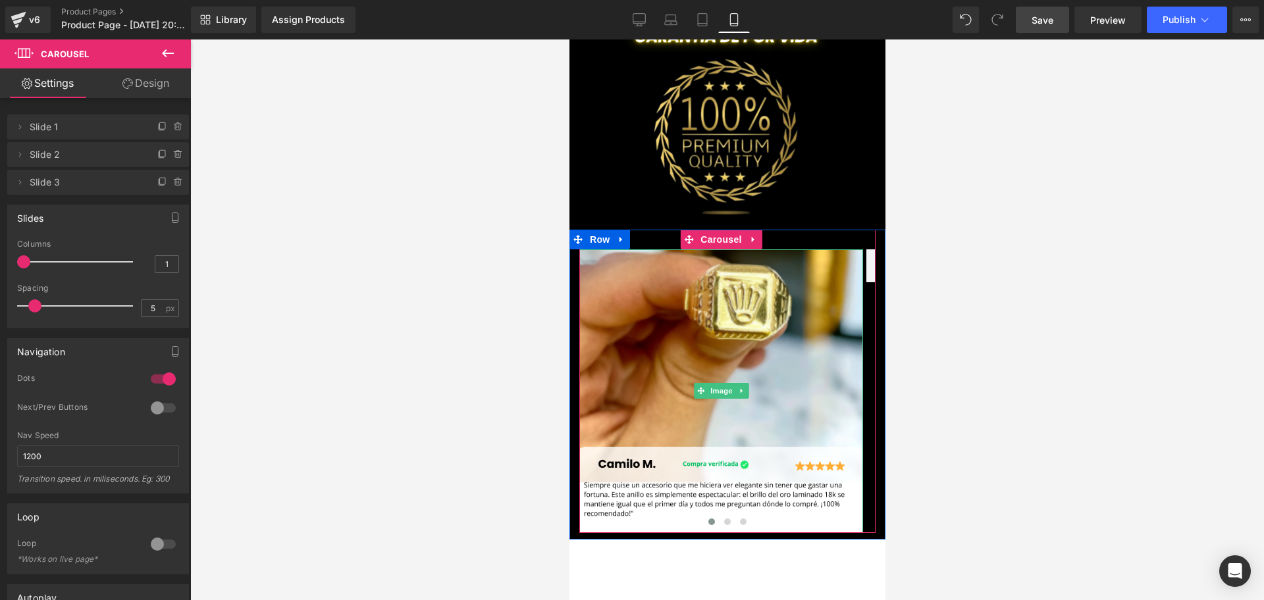
click at [712, 516] on button at bounding box center [711, 522] width 16 height 13
click at [719, 516] on button at bounding box center [727, 522] width 16 height 13
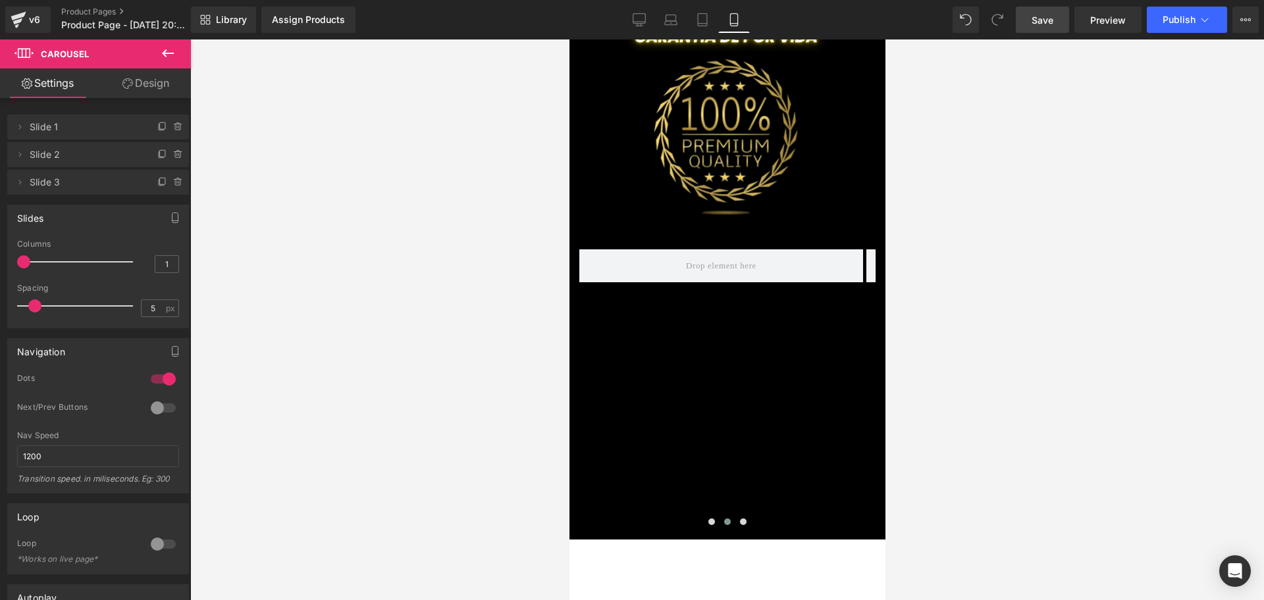
click at [170, 55] on icon at bounding box center [168, 53] width 16 height 16
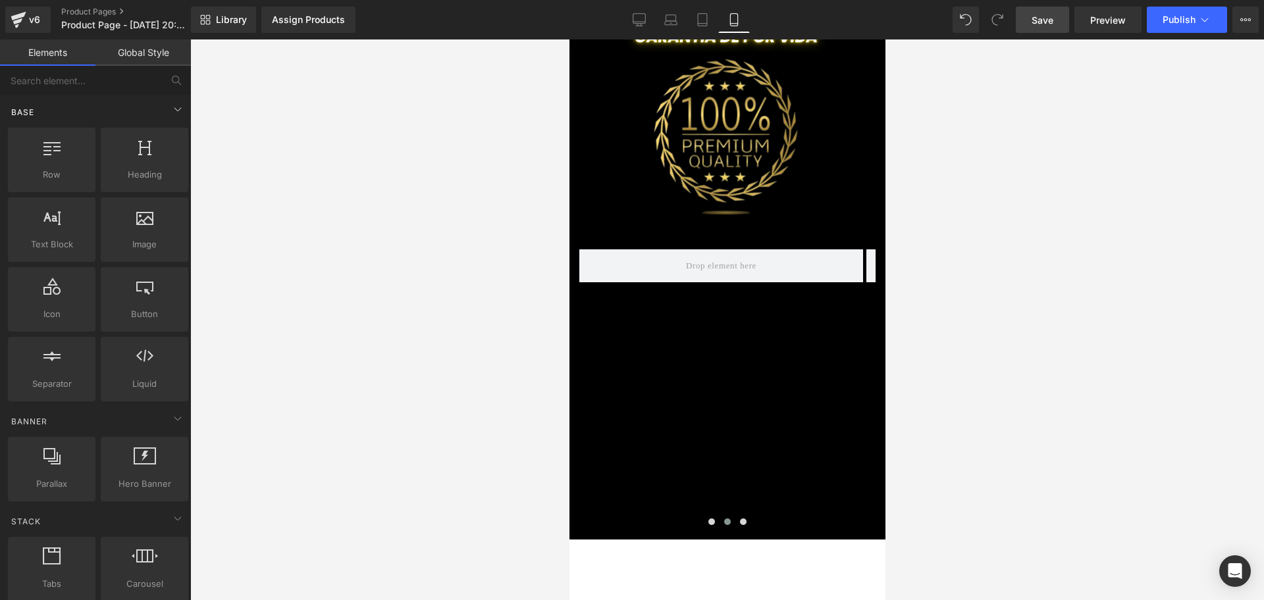
scroll to position [0, 238]
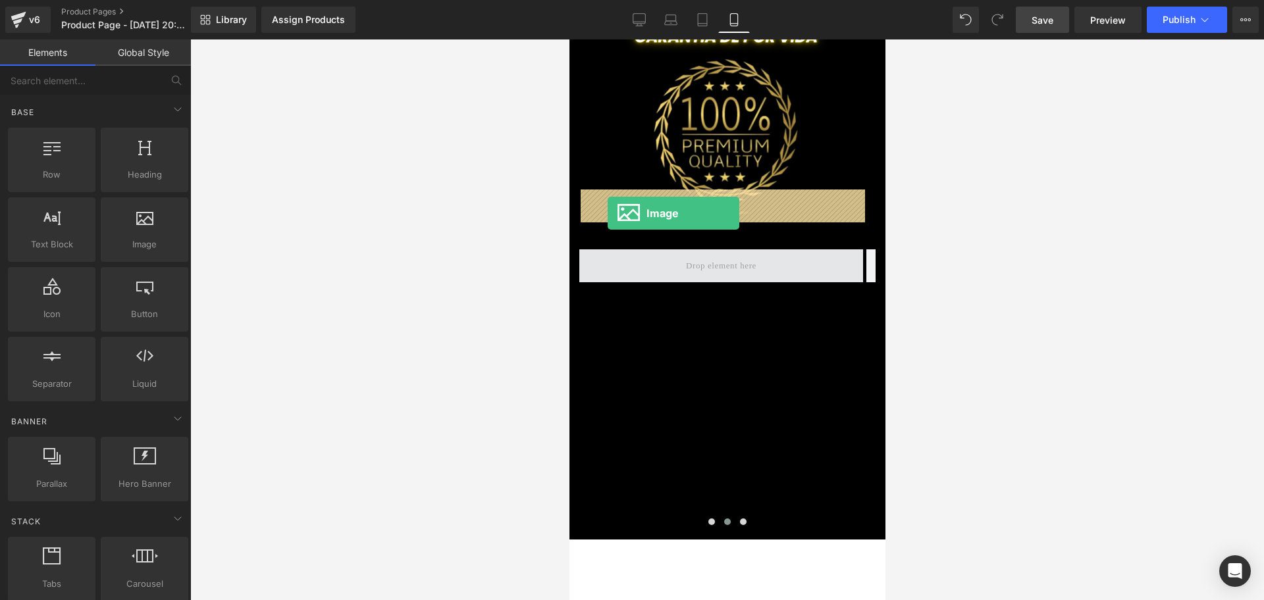
drag, startPoint x: 717, startPoint y: 263, endPoint x: 607, endPoint y: 213, distance: 120.5
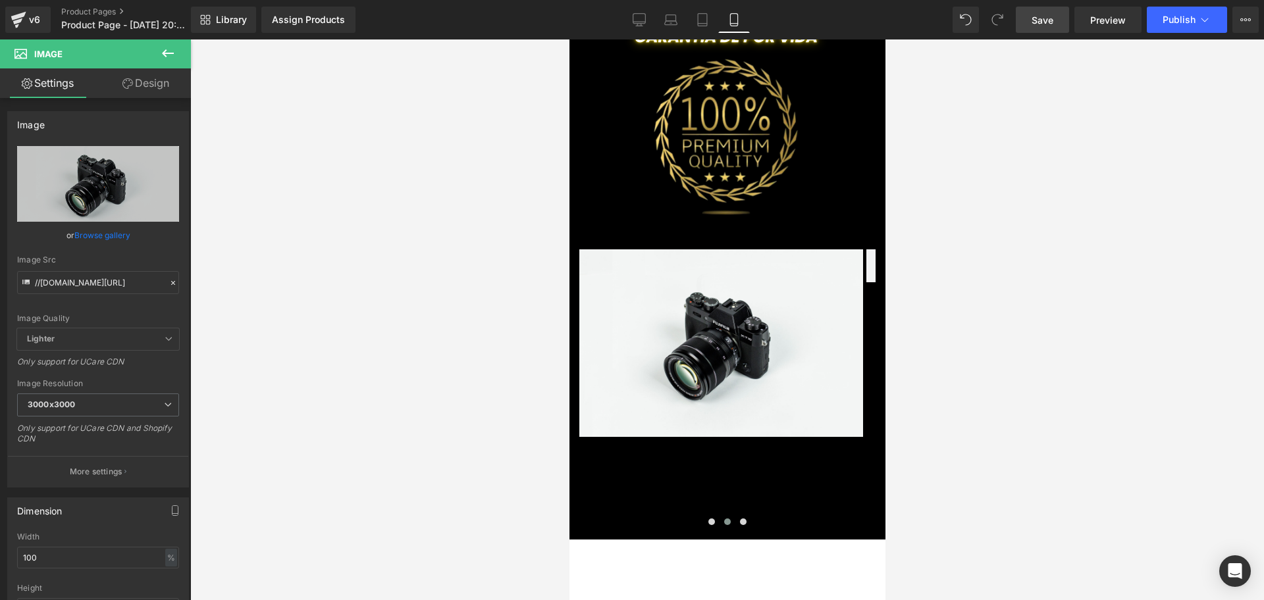
scroll to position [0, 713]
click at [695, 335] on span at bounding box center [700, 343] width 14 height 16
click at [102, 277] on input "//d1um8515vdn9kb.cloudfront.net/images/parallax.jpg" at bounding box center [98, 282] width 162 height 23
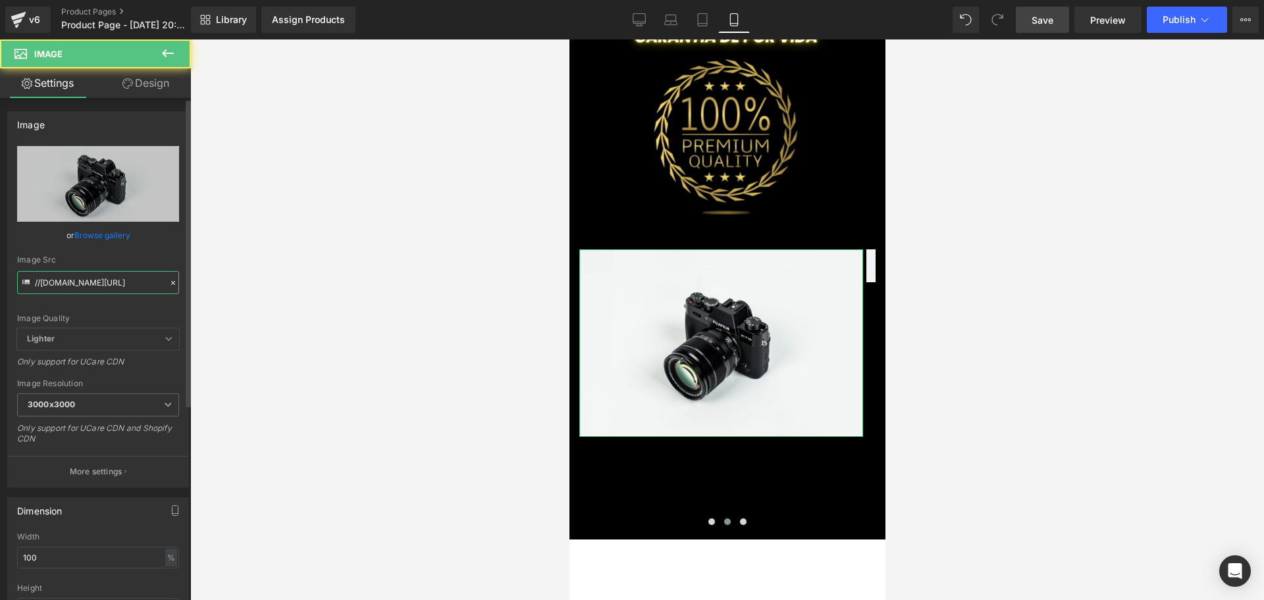
click at [102, 277] on input "//d1um8515vdn9kb.cloudfront.net/images/parallax.jpg" at bounding box center [98, 282] width 162 height 23
paste input "https://i.ibb.co/zV4r9ftn/2.pn"
type input "https://i.ibb.co/zV4r9ftn/2.png"
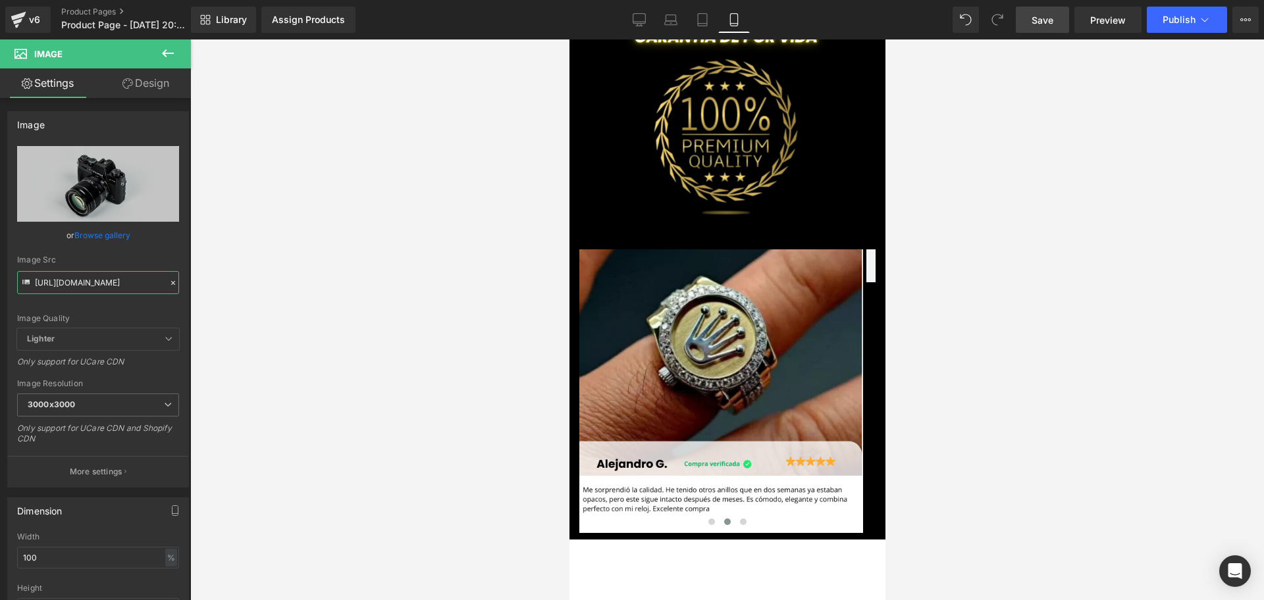
scroll to position [0, 238]
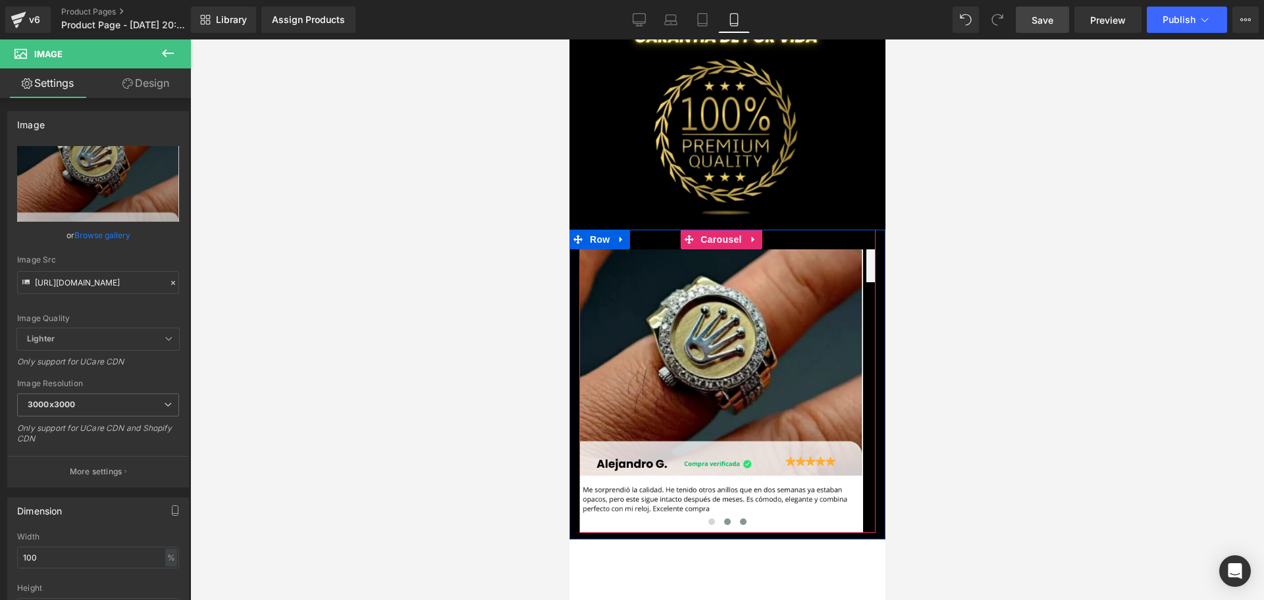
click at [735, 516] on button at bounding box center [743, 522] width 16 height 13
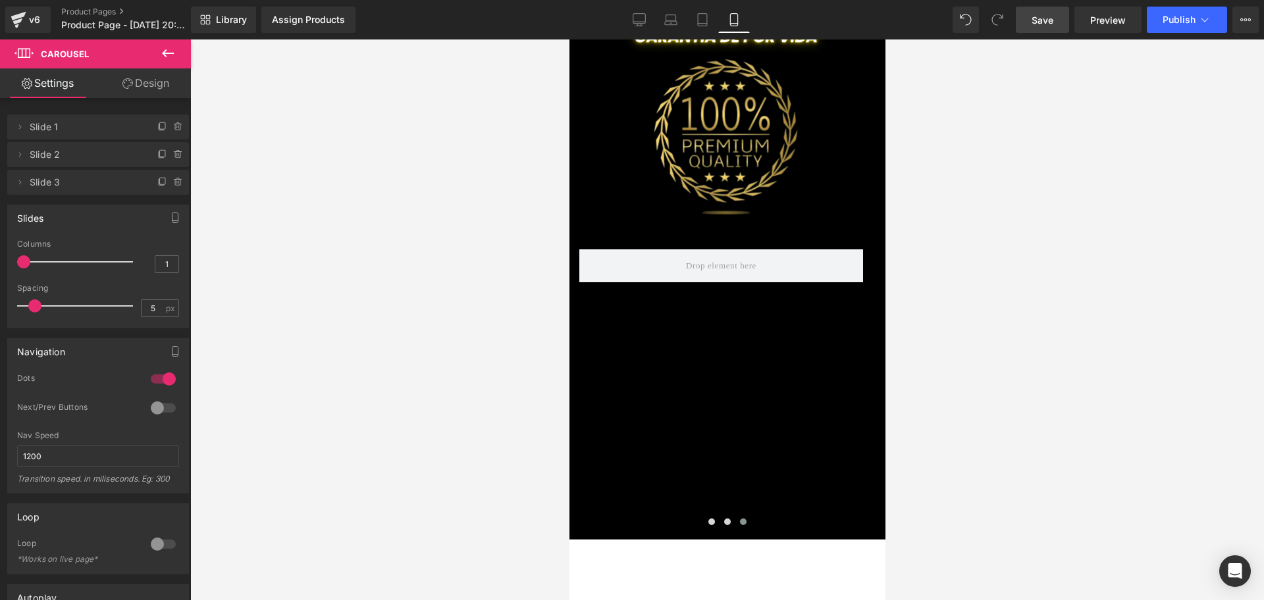
click at [171, 57] on icon at bounding box center [168, 53] width 16 height 16
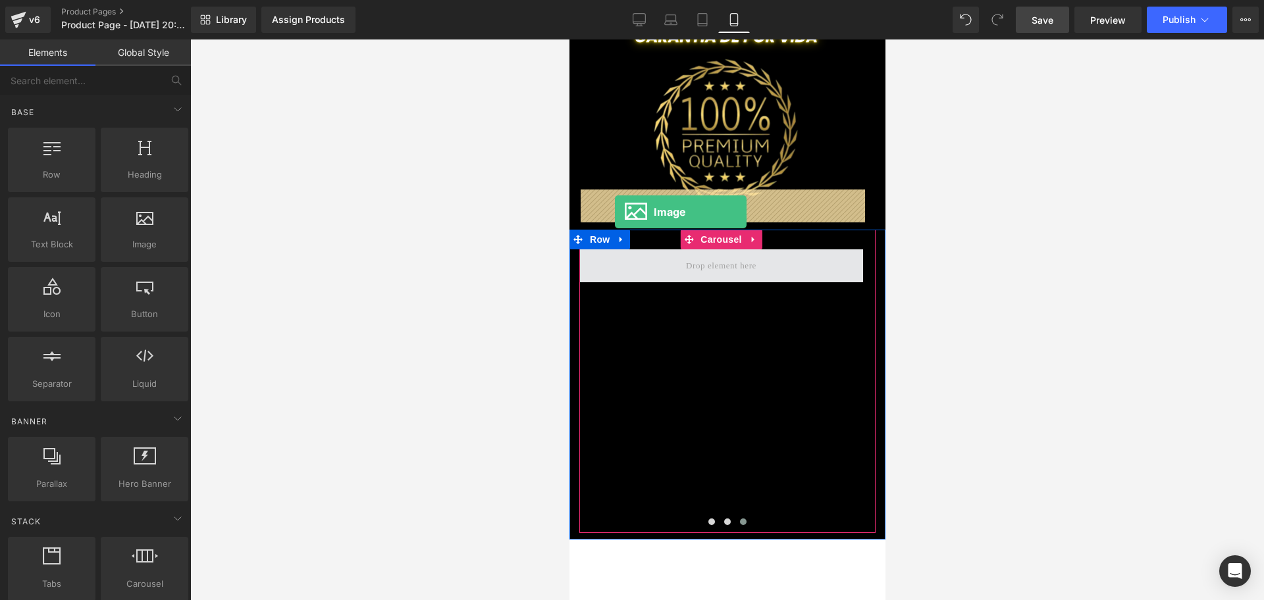
drag, startPoint x: 717, startPoint y: 262, endPoint x: 614, endPoint y: 212, distance: 114.3
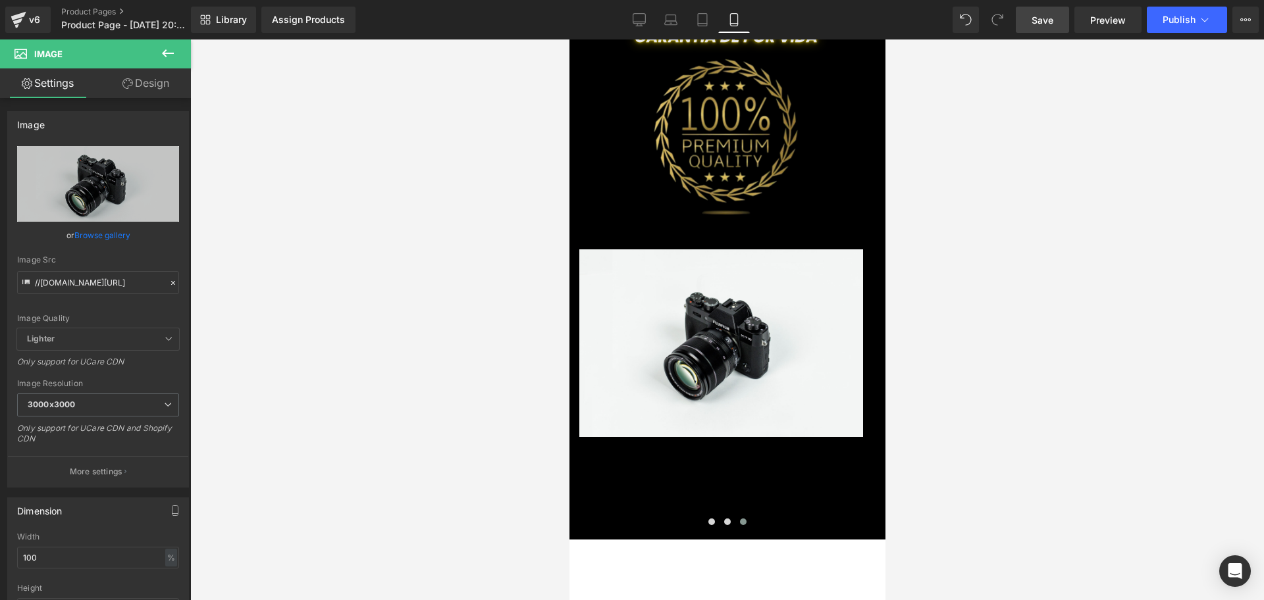
scroll to position [0, 0]
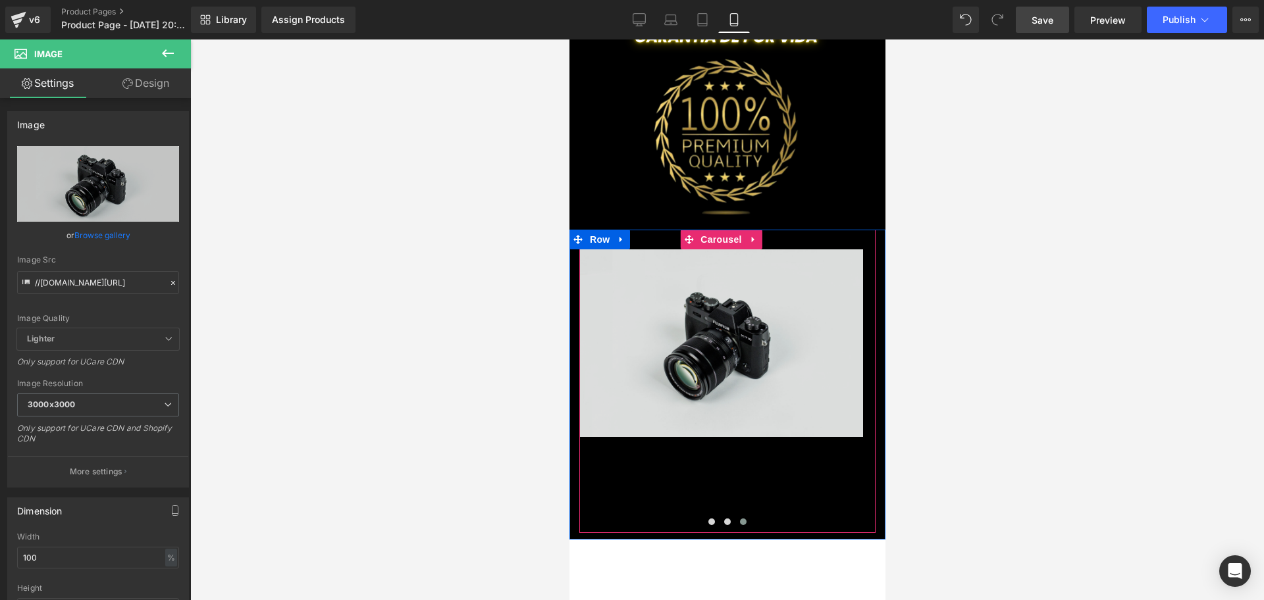
click at [702, 320] on img at bounding box center [721, 344] width 284 height 188
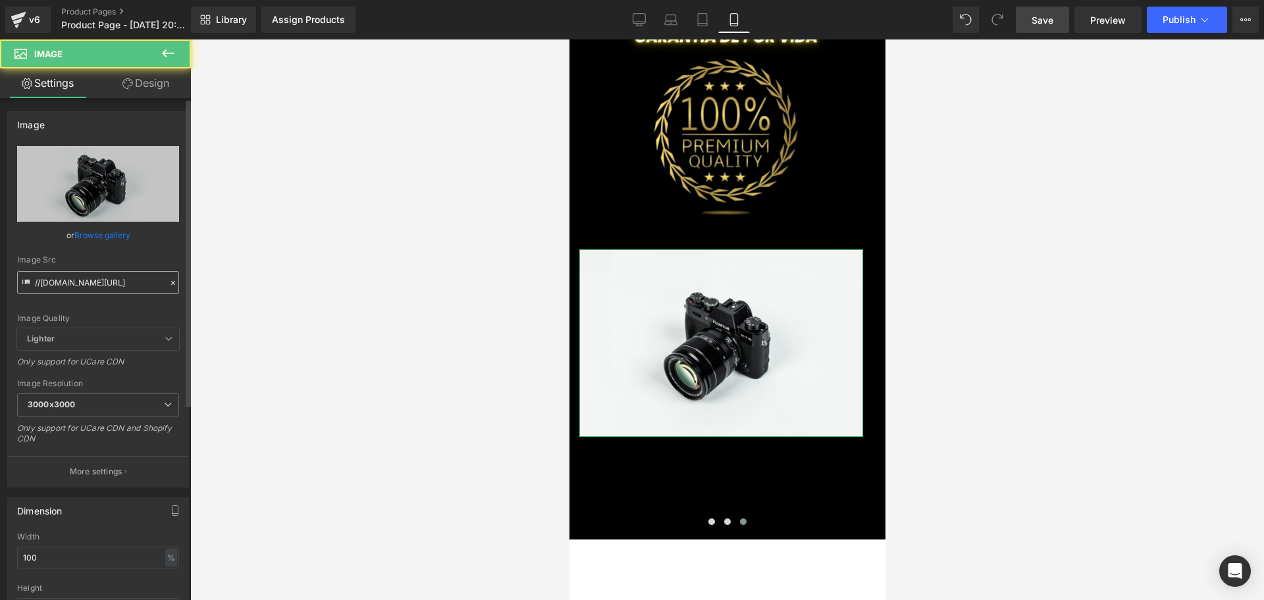
click at [79, 291] on input "//d1um8515vdn9kb.cloudfront.net/images/parallax.jpg" at bounding box center [98, 282] width 162 height 23
type input "https://i.ibb.co/DfsfrrZX/3.png"
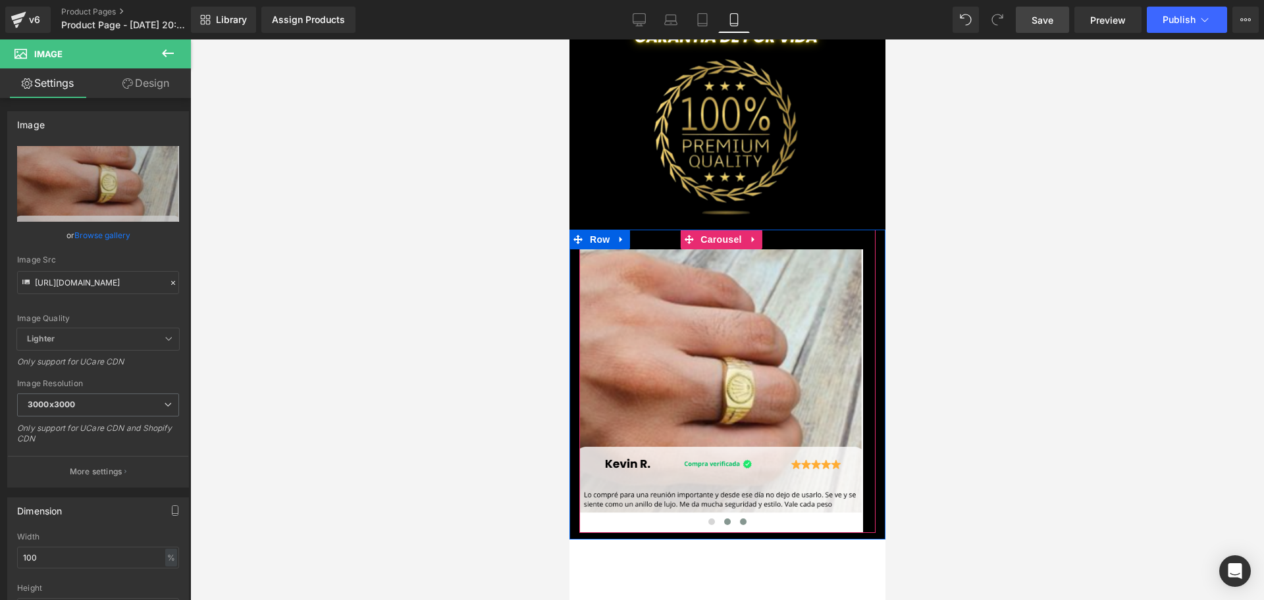
click at [722, 516] on button at bounding box center [727, 522] width 16 height 13
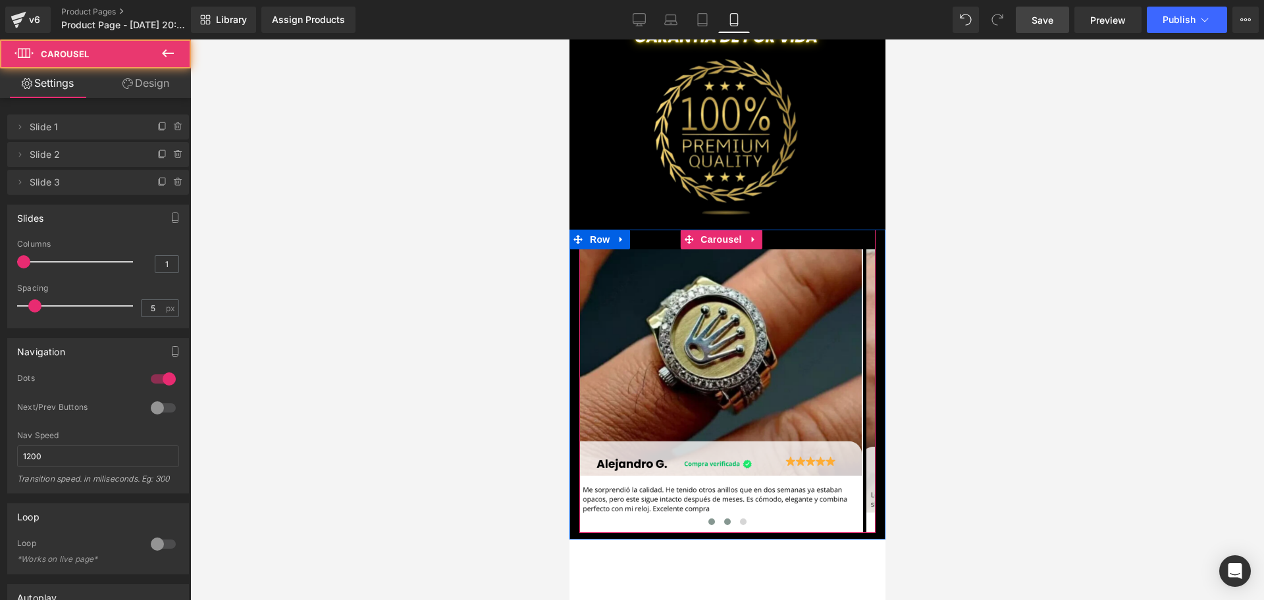
scroll to position [0, 475]
click at [708, 519] on span at bounding box center [711, 522] width 7 height 7
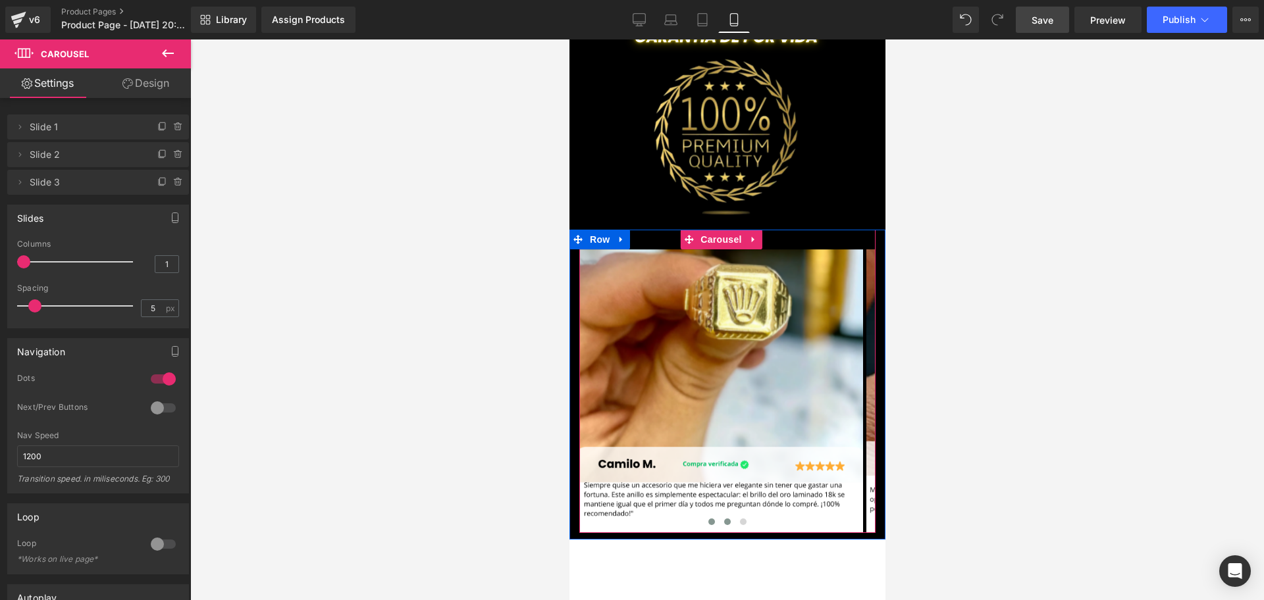
click at [724, 519] on span at bounding box center [727, 522] width 7 height 7
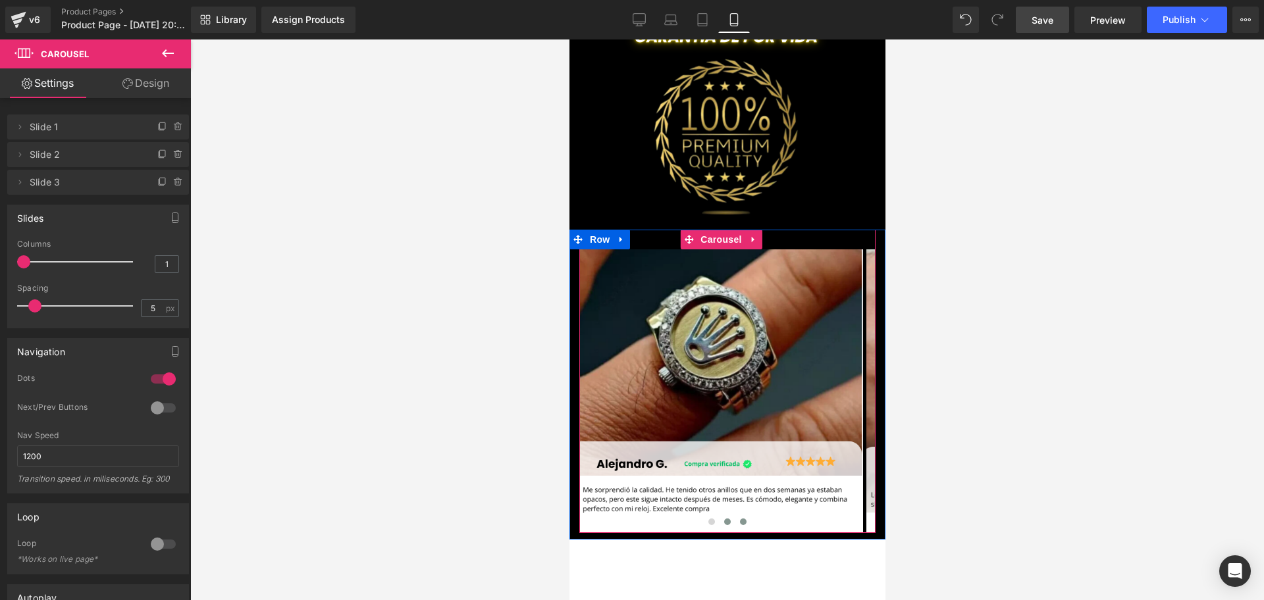
click at [735, 516] on button at bounding box center [743, 522] width 16 height 13
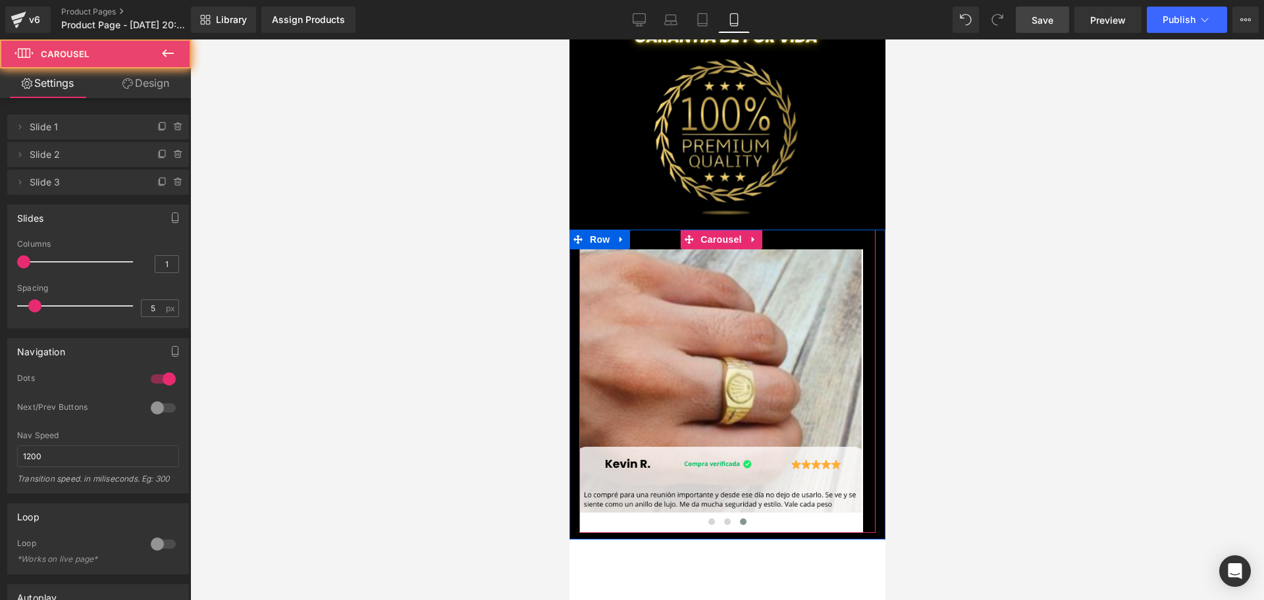
click at [739, 519] on span at bounding box center [742, 522] width 7 height 7
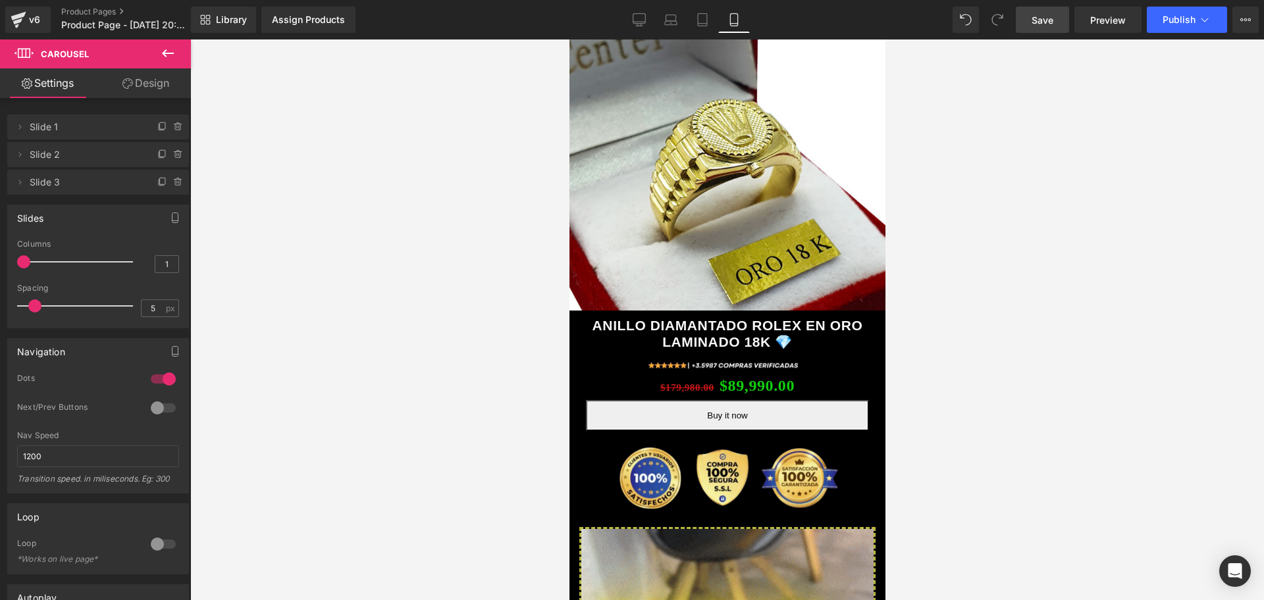
scroll to position [247, 0]
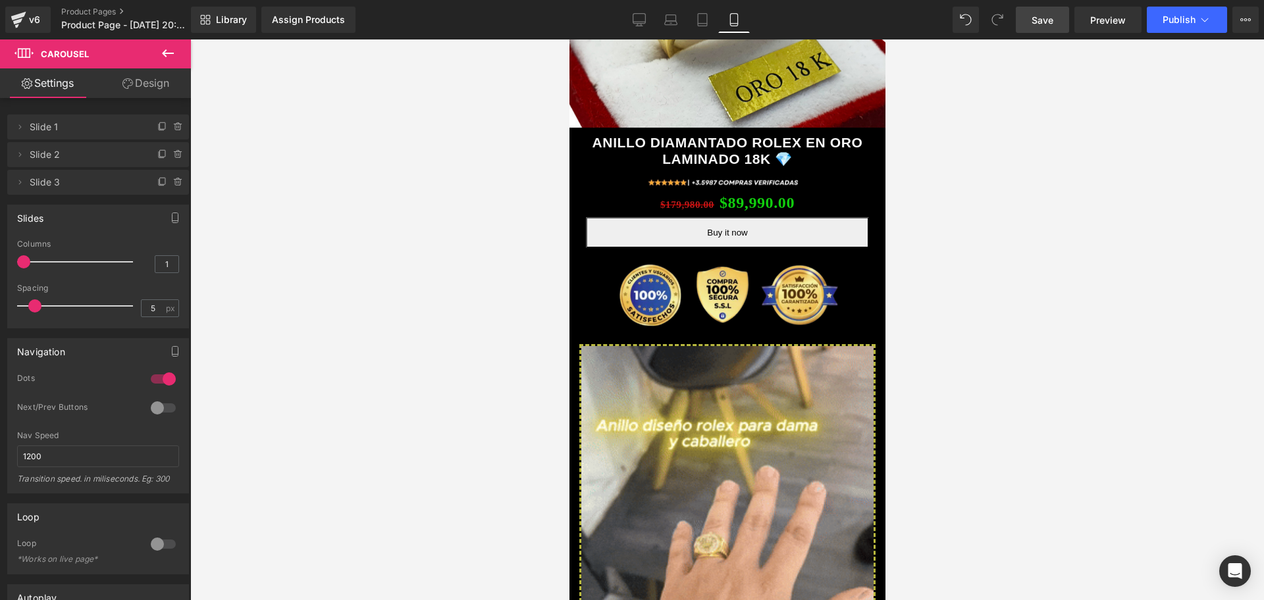
click at [1046, 16] on span "Save" at bounding box center [1043, 20] width 22 height 14
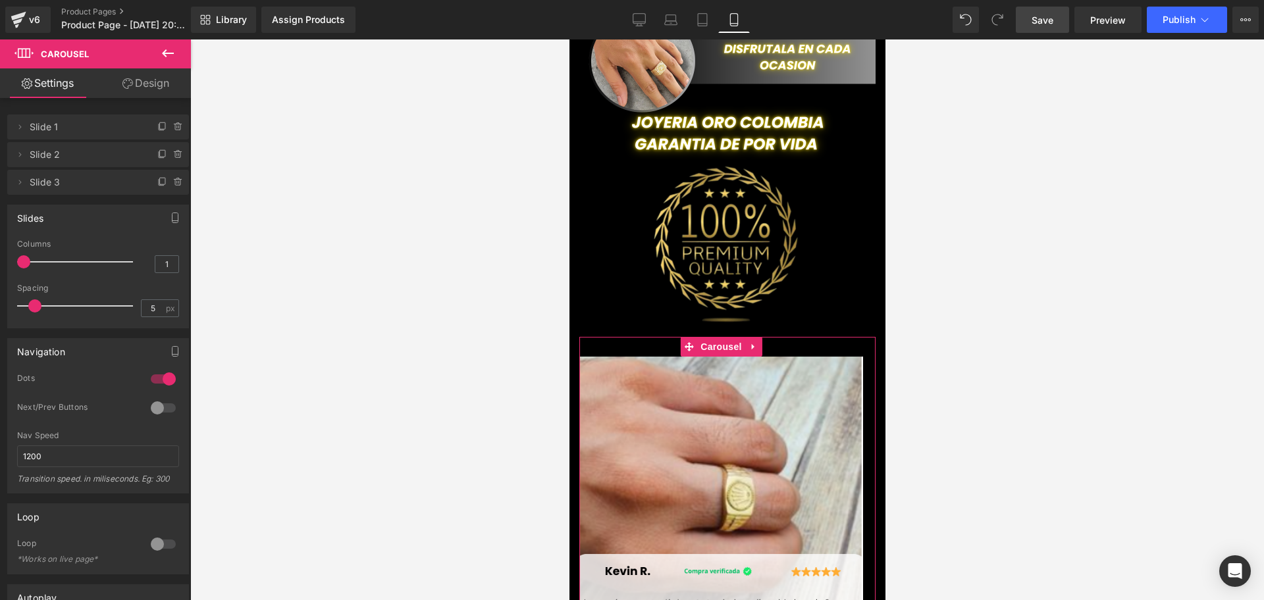
scroll to position [0, 475]
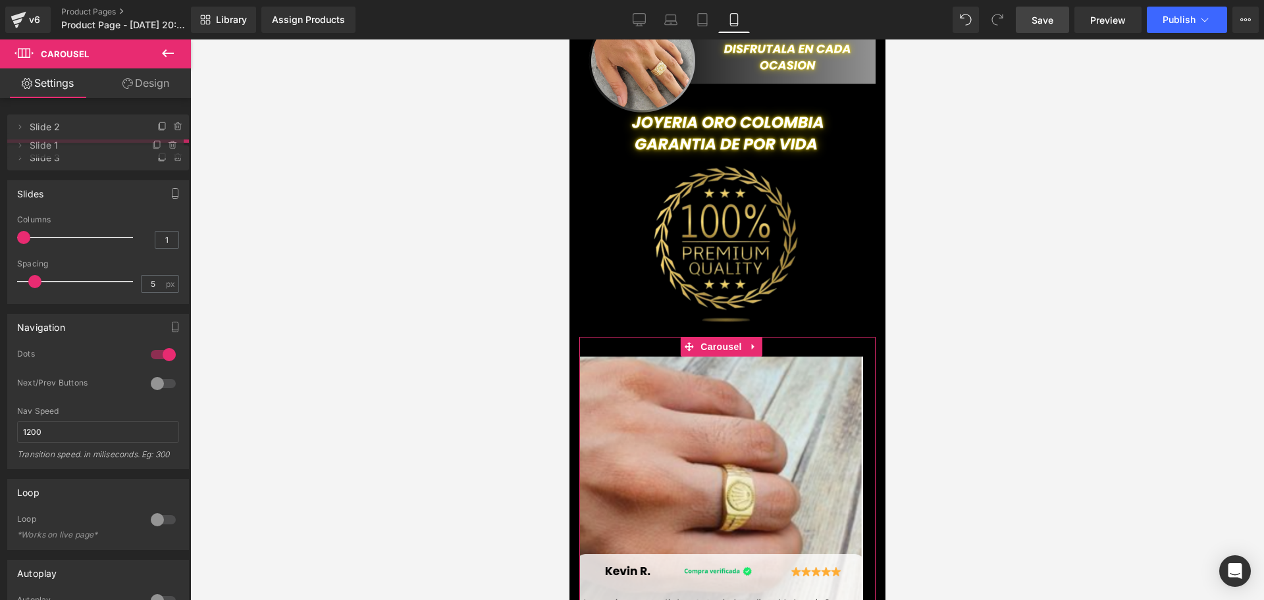
drag, startPoint x: 40, startPoint y: 128, endPoint x: 36, endPoint y: 146, distance: 18.9
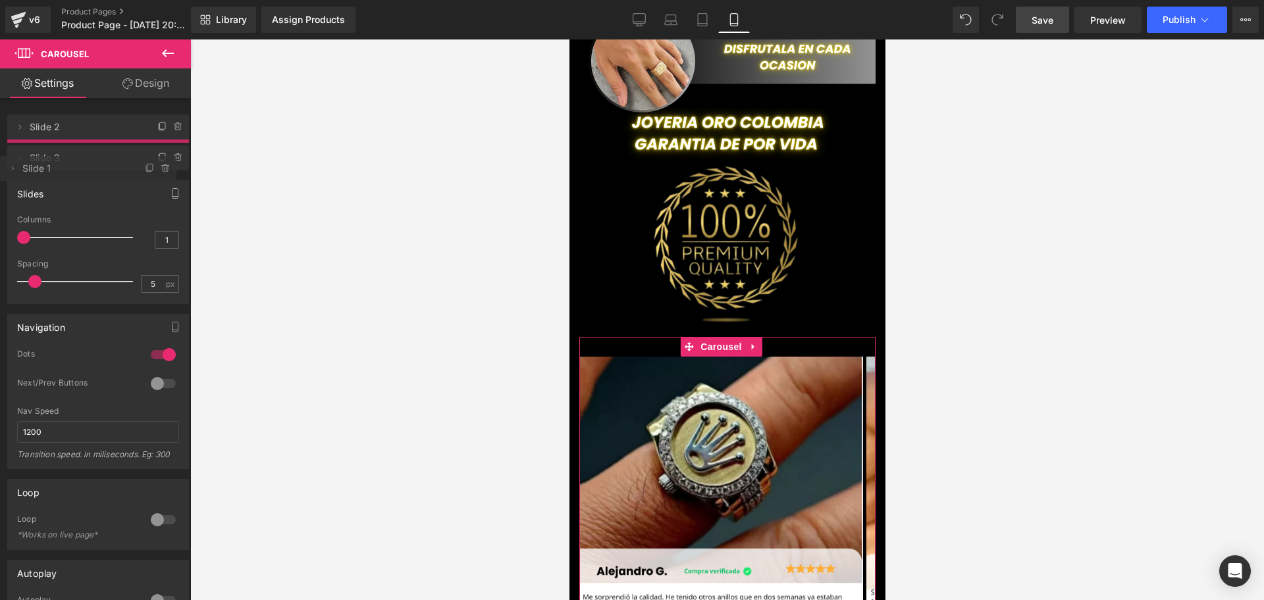
scroll to position [0, 713]
drag, startPoint x: 49, startPoint y: 163, endPoint x: 49, endPoint y: 182, distance: 19.8
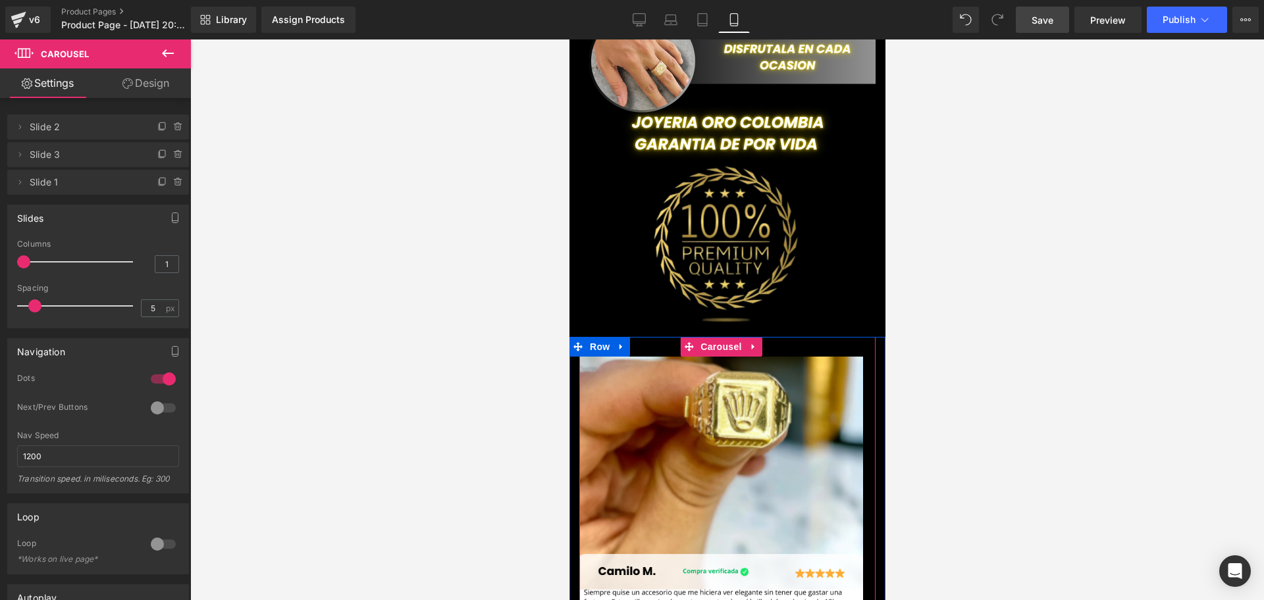
scroll to position [0, 0]
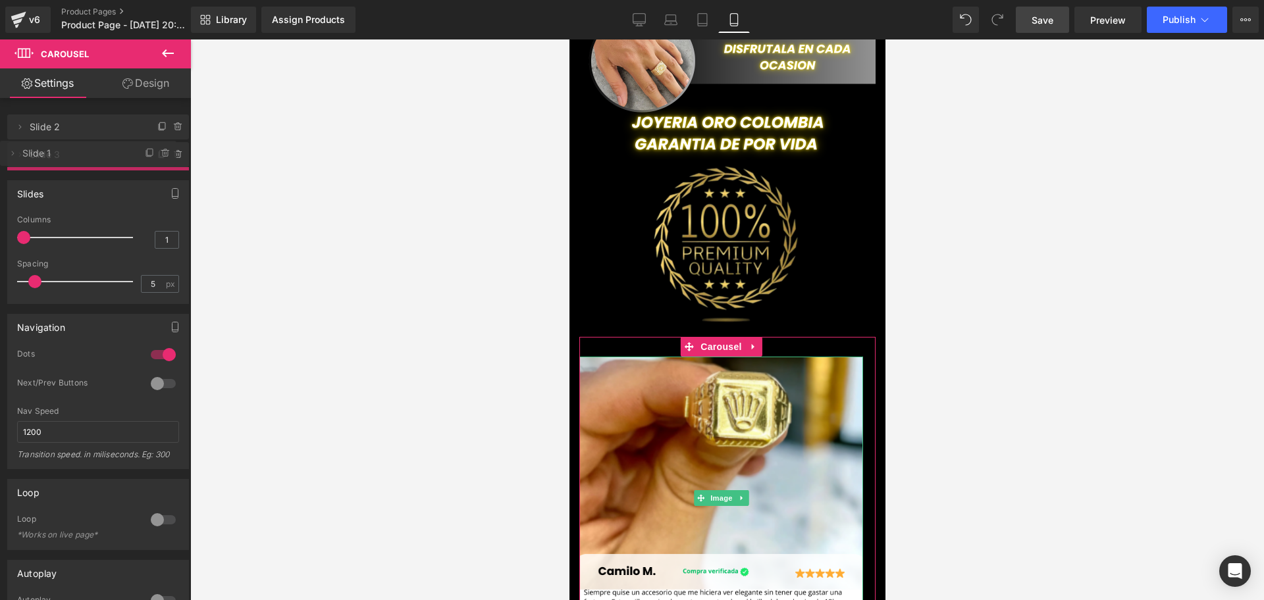
drag, startPoint x: 67, startPoint y: 192, endPoint x: 68, endPoint y: 163, distance: 29.0
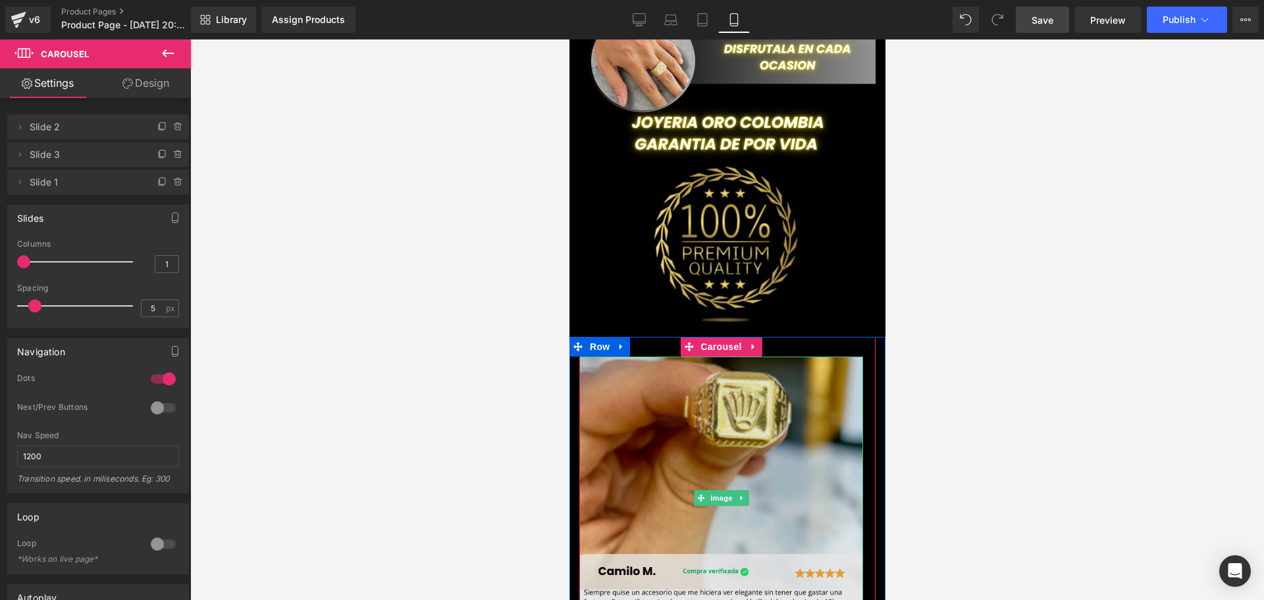
scroll to position [0, 238]
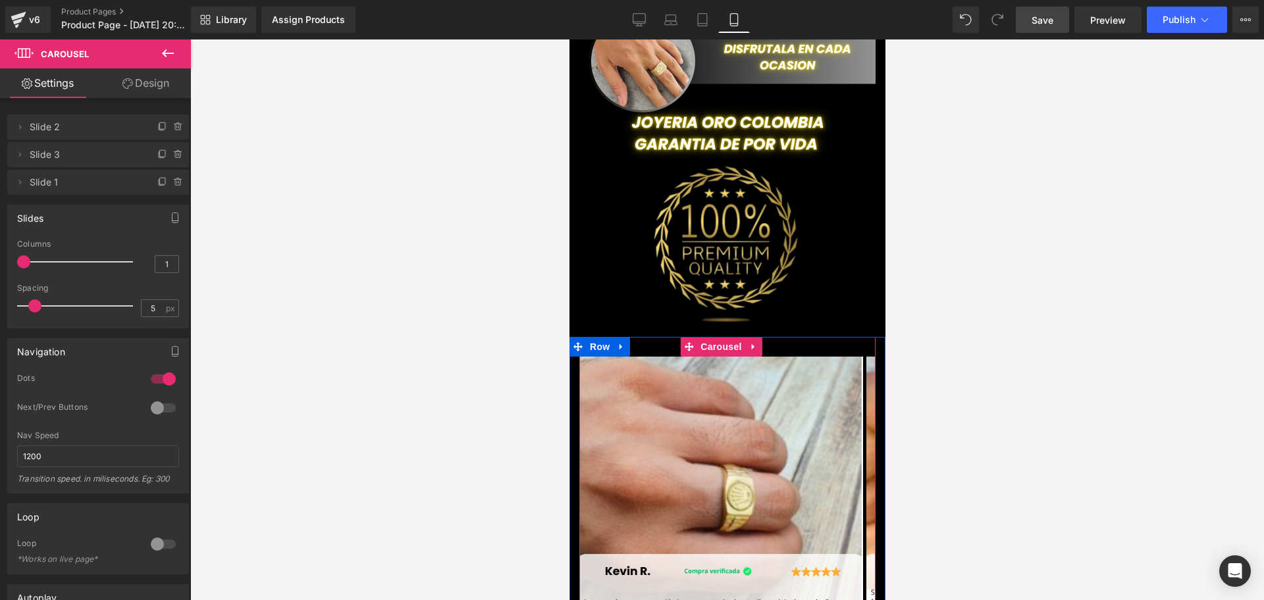
scroll to position [0, 475]
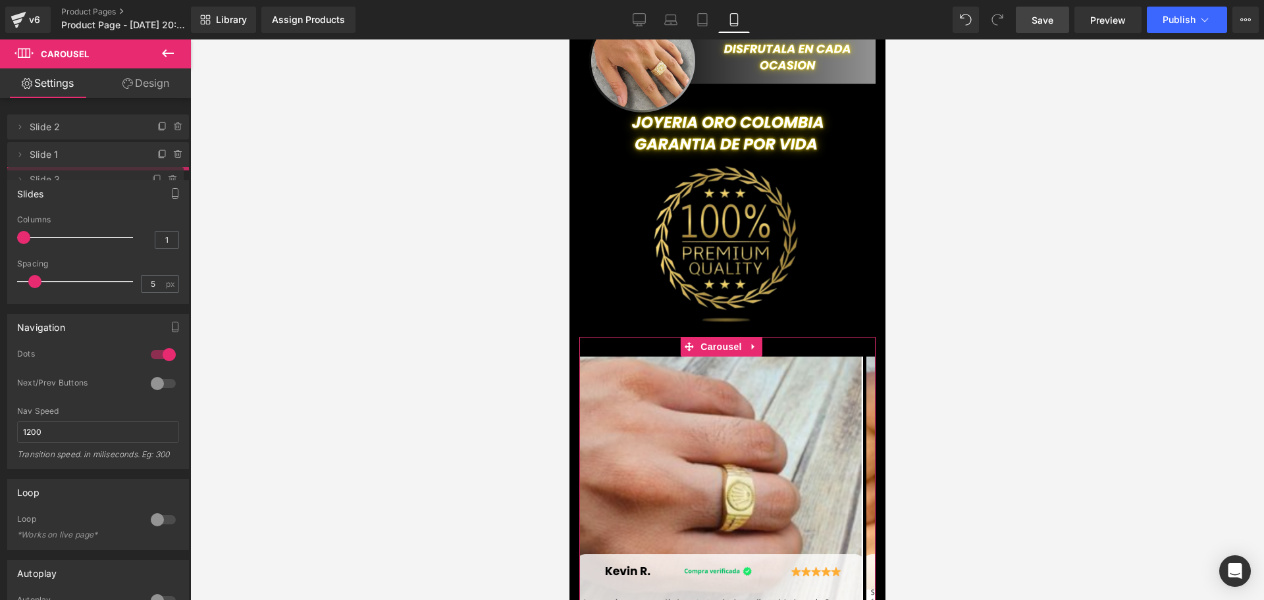
drag, startPoint x: 59, startPoint y: 155, endPoint x: 58, endPoint y: 180, distance: 25.1
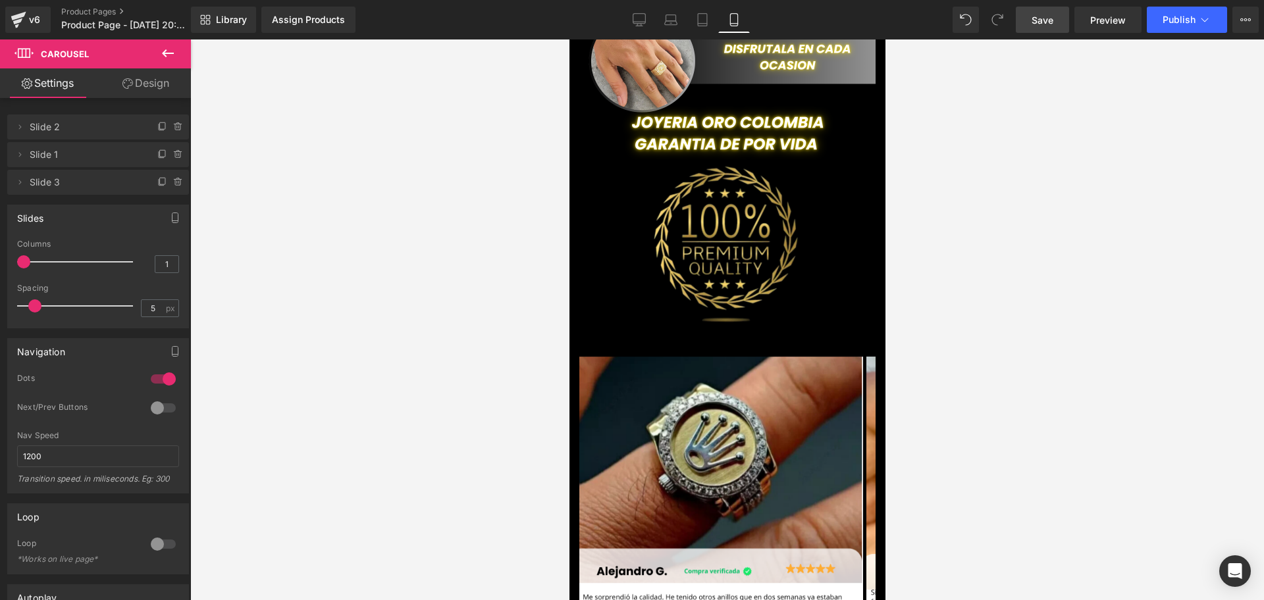
scroll to position [0, 0]
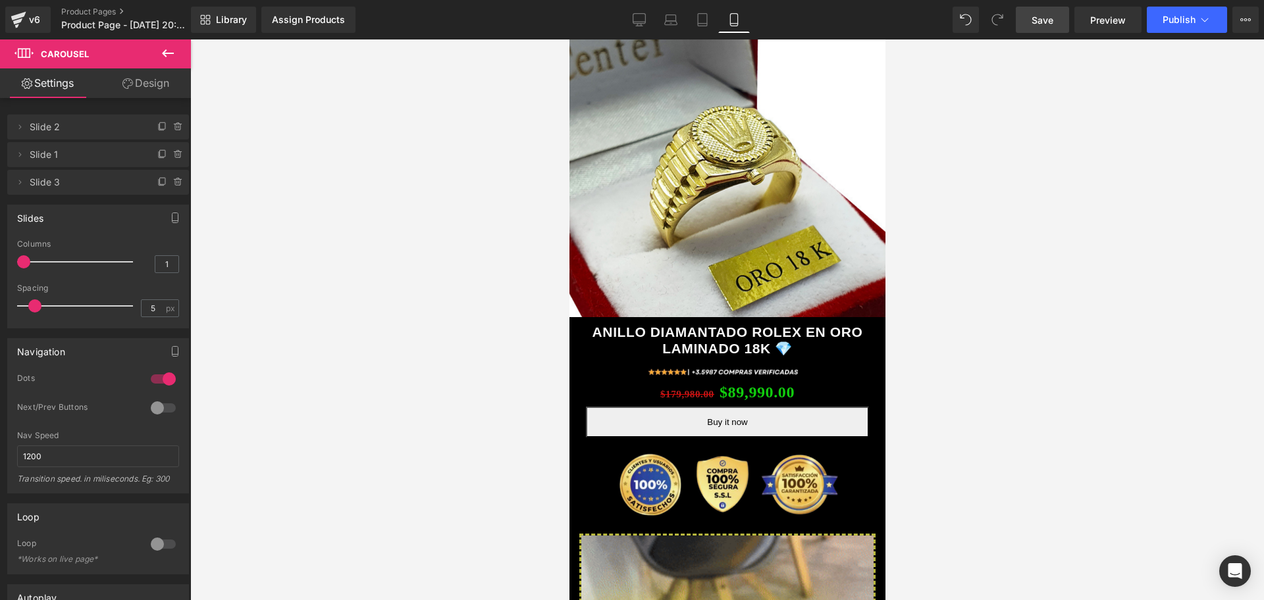
click at [1049, 18] on span "Save" at bounding box center [1043, 20] width 22 height 14
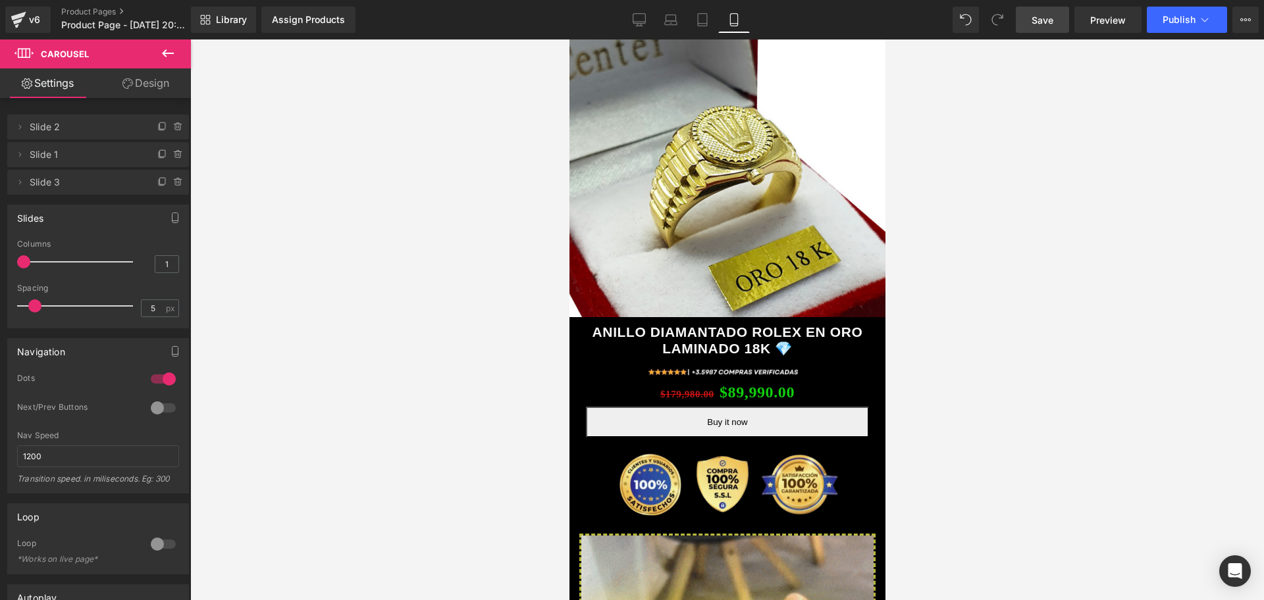
scroll to position [0, 475]
click at [317, 16] on div "Assign Products" at bounding box center [308, 19] width 73 height 11
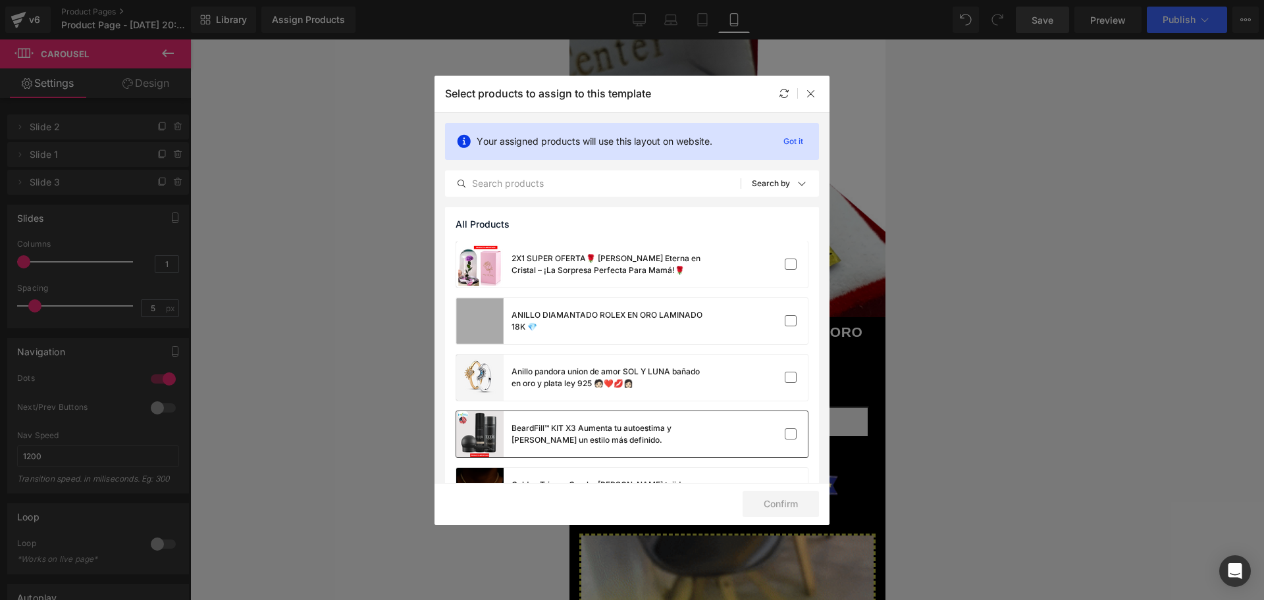
scroll to position [0, 0]
click at [563, 337] on div "ANILLO DIAMANTADO ROLEX EN ORO LAMINADO 18K 💎" at bounding box center [582, 322] width 253 height 46
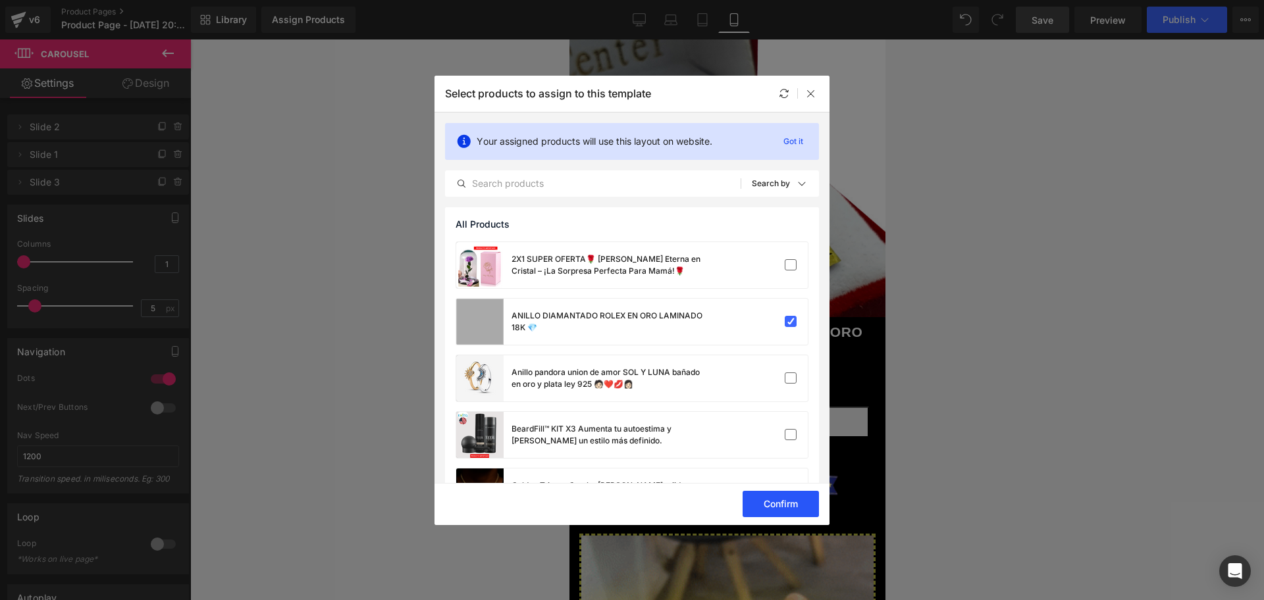
click at [787, 511] on button "Confirm" at bounding box center [781, 504] width 76 height 26
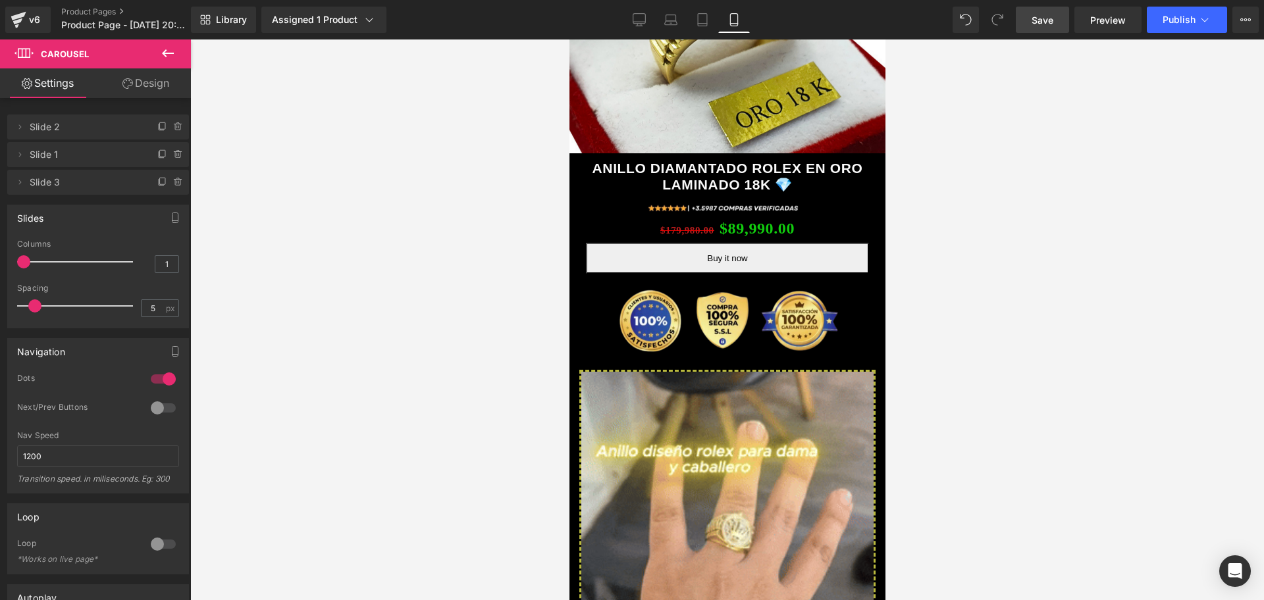
scroll to position [412, 0]
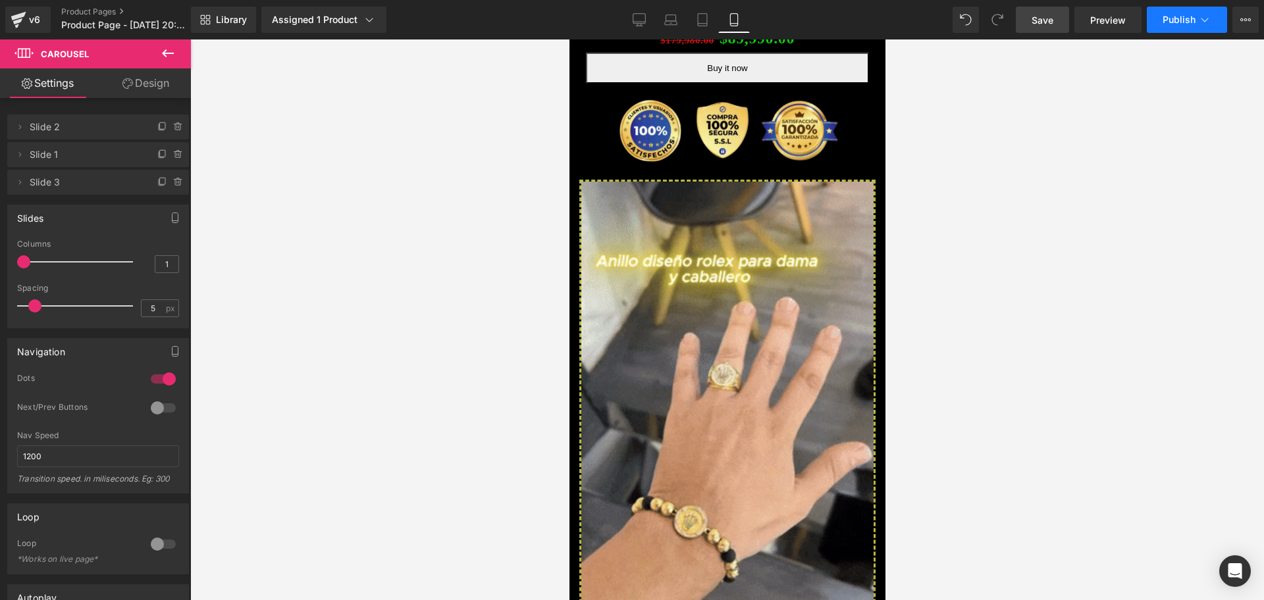
click at [1189, 14] on span "Publish" at bounding box center [1179, 19] width 33 height 11
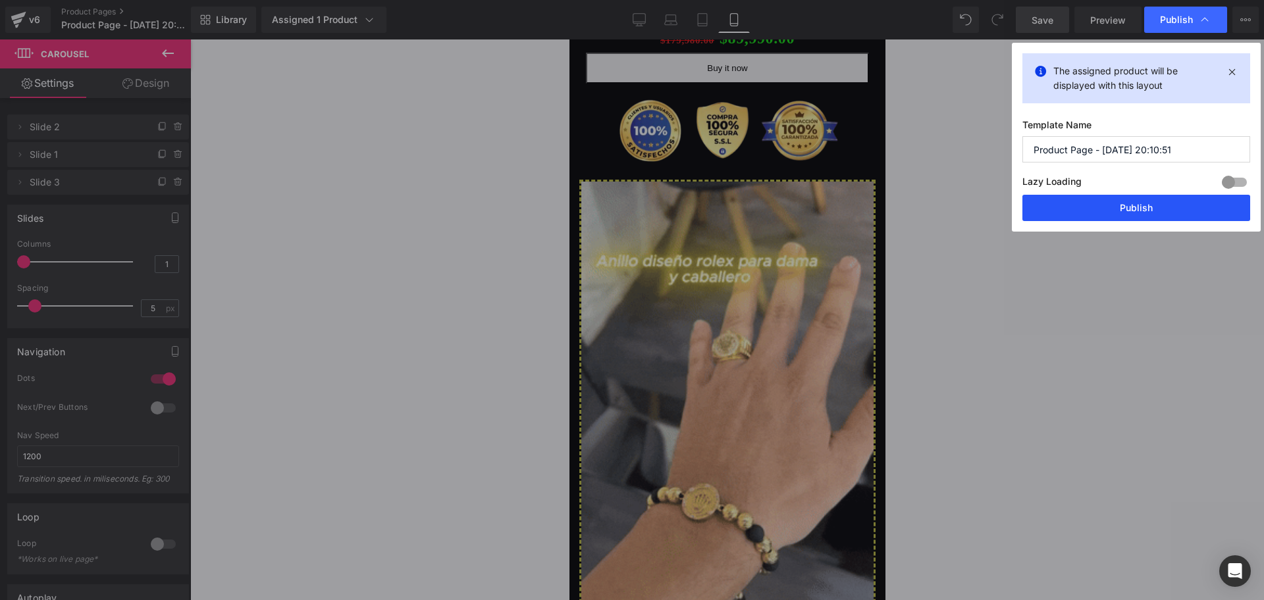
scroll to position [0, 713]
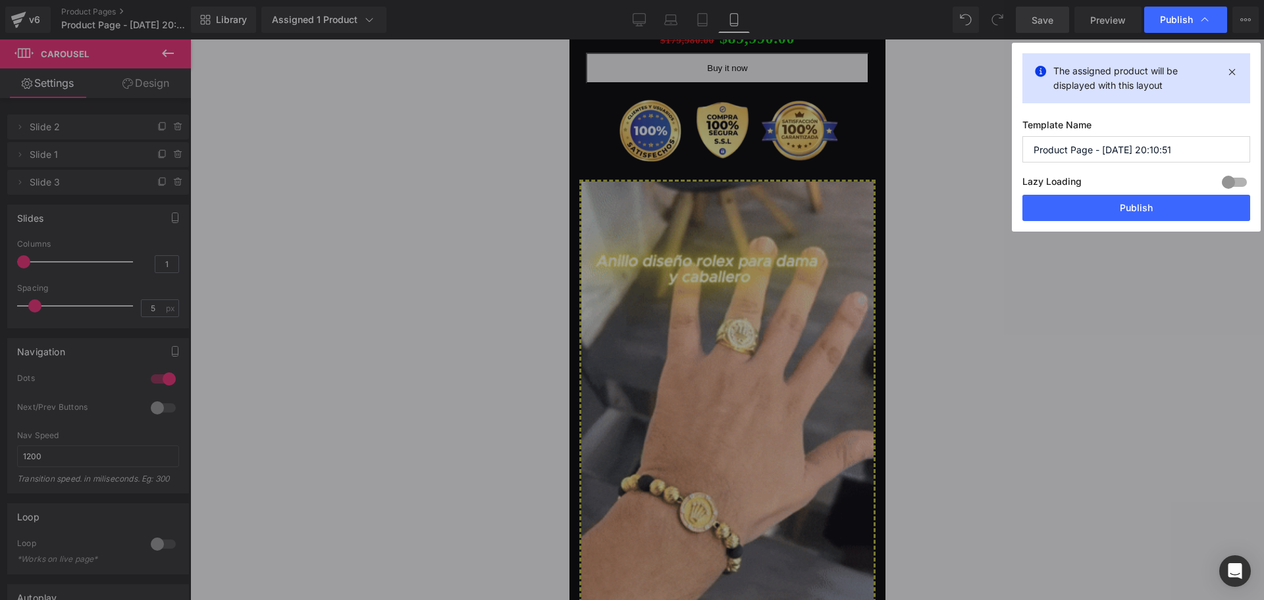
click at [1090, 161] on input "Product Page - Aug 13, 20:10:51" at bounding box center [1137, 149] width 228 height 26
click at [1090, 159] on input "Product Page - Aug 13, 20:10:51" at bounding box center [1137, 149] width 228 height 26
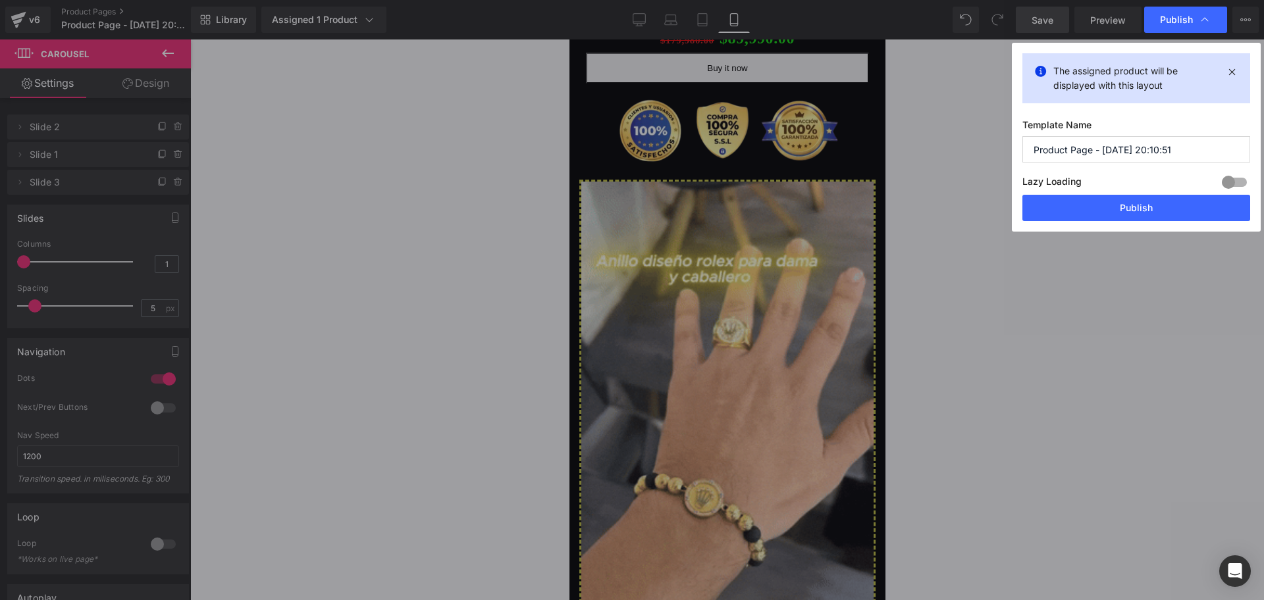
click at [1090, 159] on input "Product Page - Aug 13, 20:10:51" at bounding box center [1137, 149] width 228 height 26
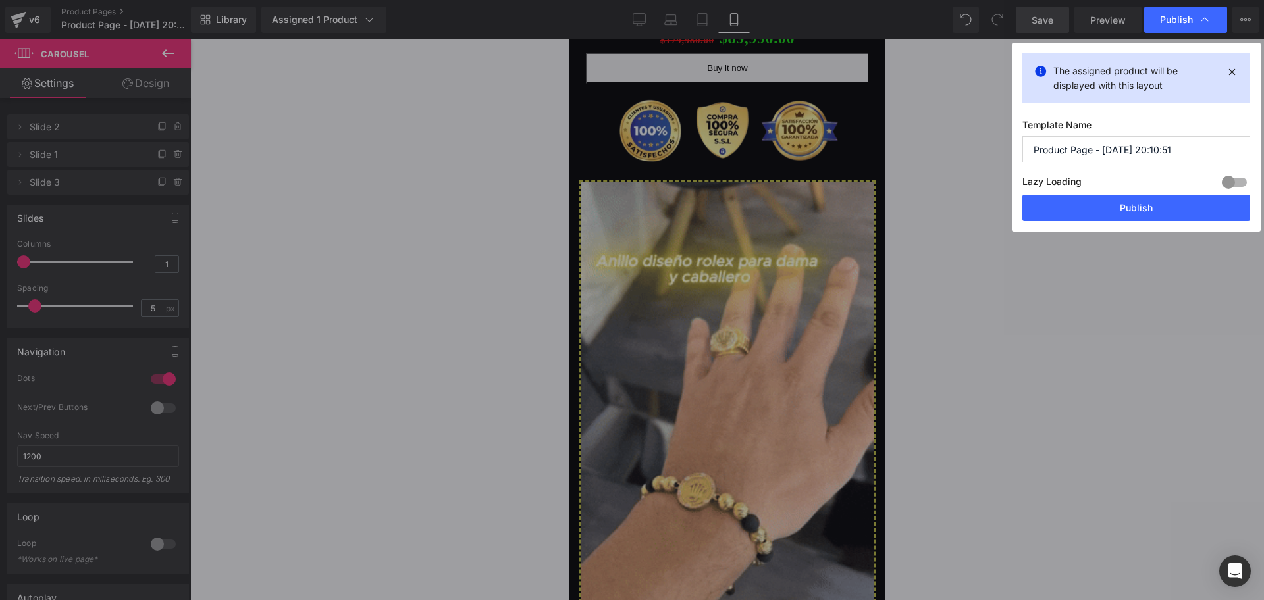
click at [1088, 159] on input "Product Page - Aug 13, 20:10:51" at bounding box center [1137, 149] width 228 height 26
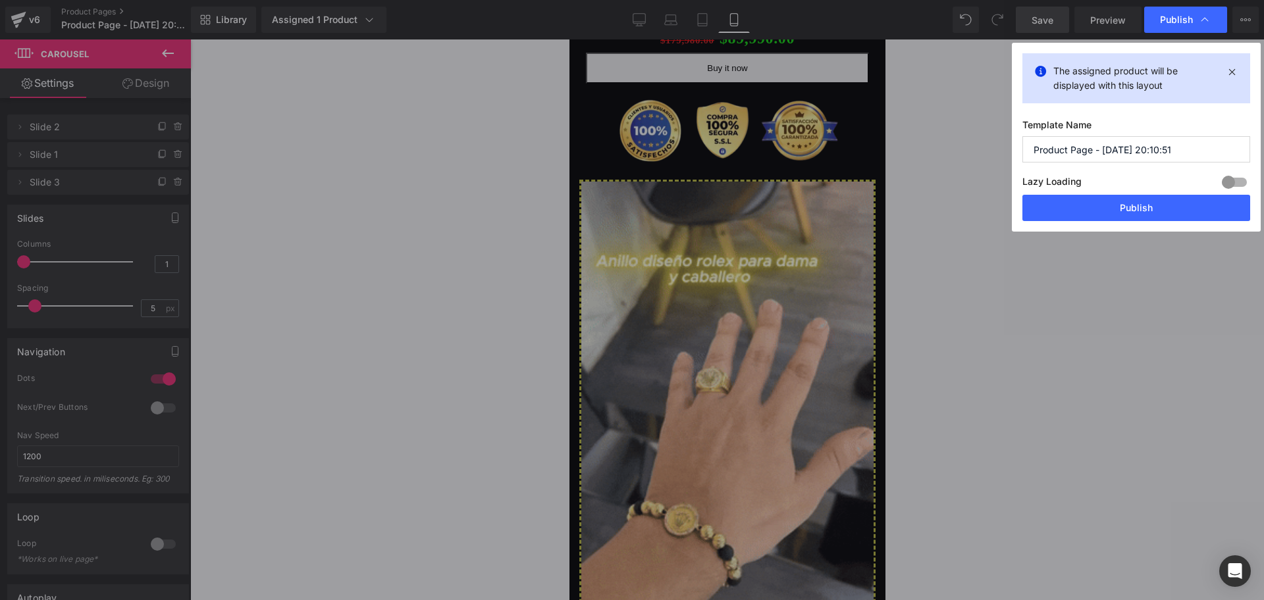
click at [1088, 159] on input "Product Page - Aug 13, 20:10:51" at bounding box center [1137, 149] width 228 height 26
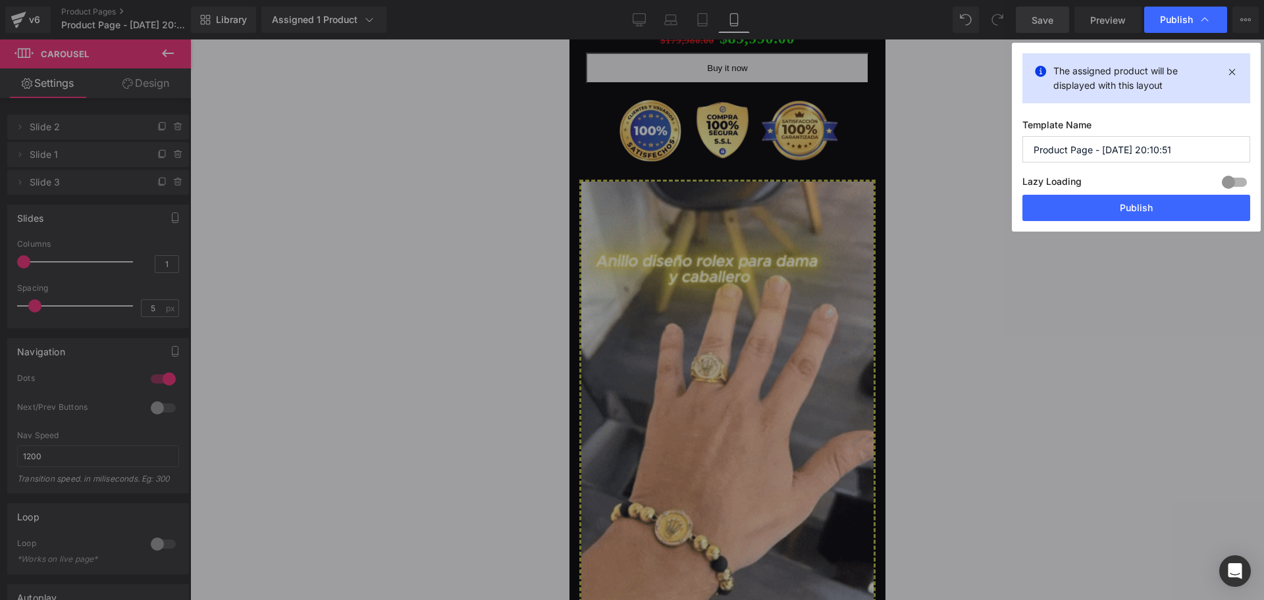
click at [1088, 159] on input "Product Page - Aug 13, 20:10:51" at bounding box center [1137, 149] width 228 height 26
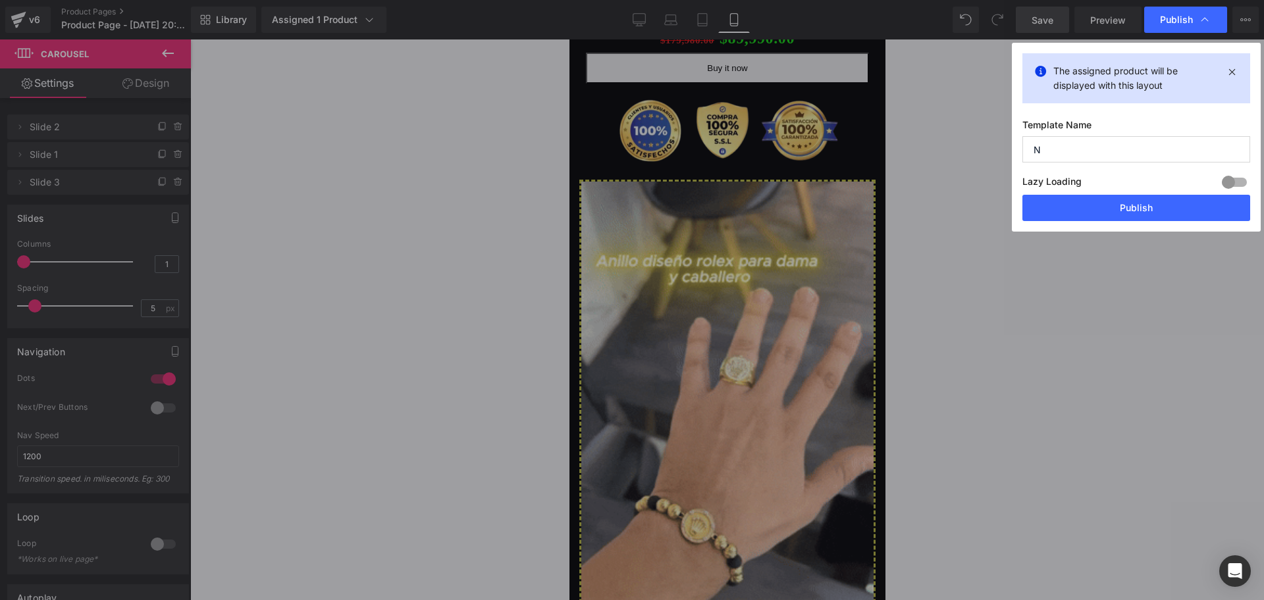
scroll to position [0, 0]
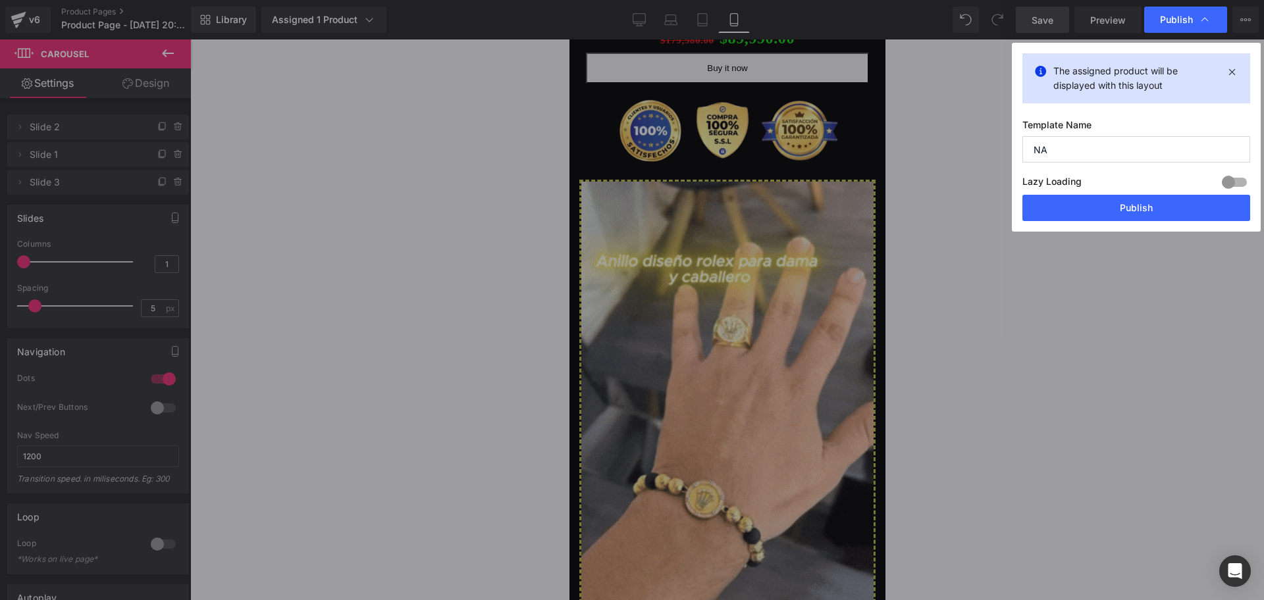
type input "N"
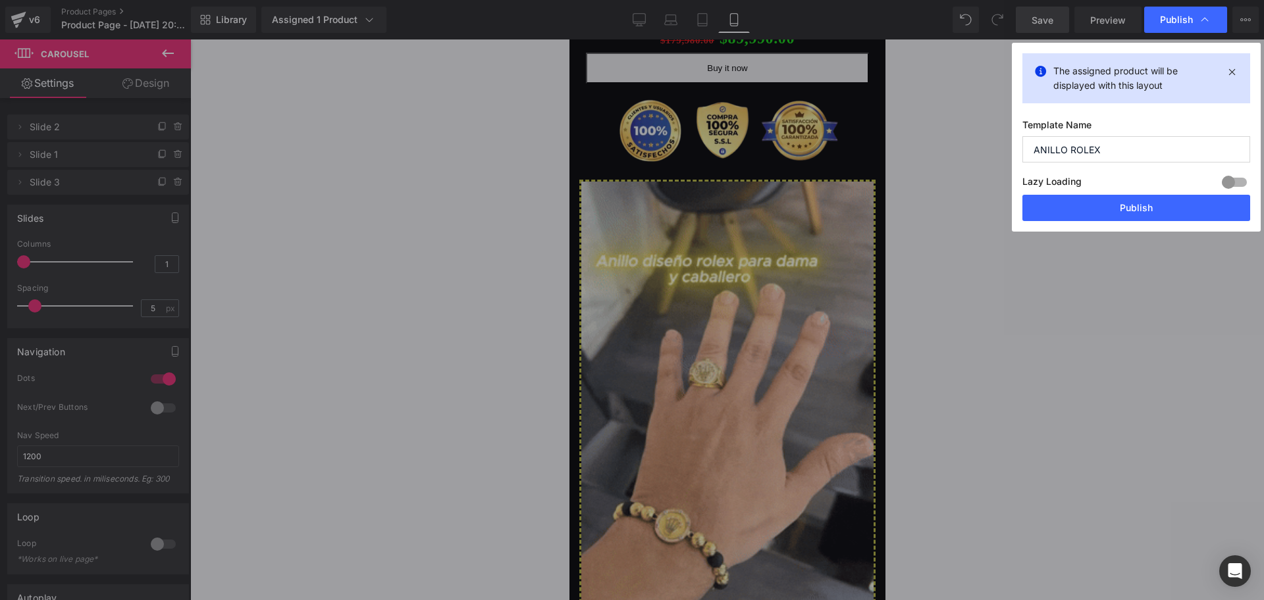
scroll to position [0, 238]
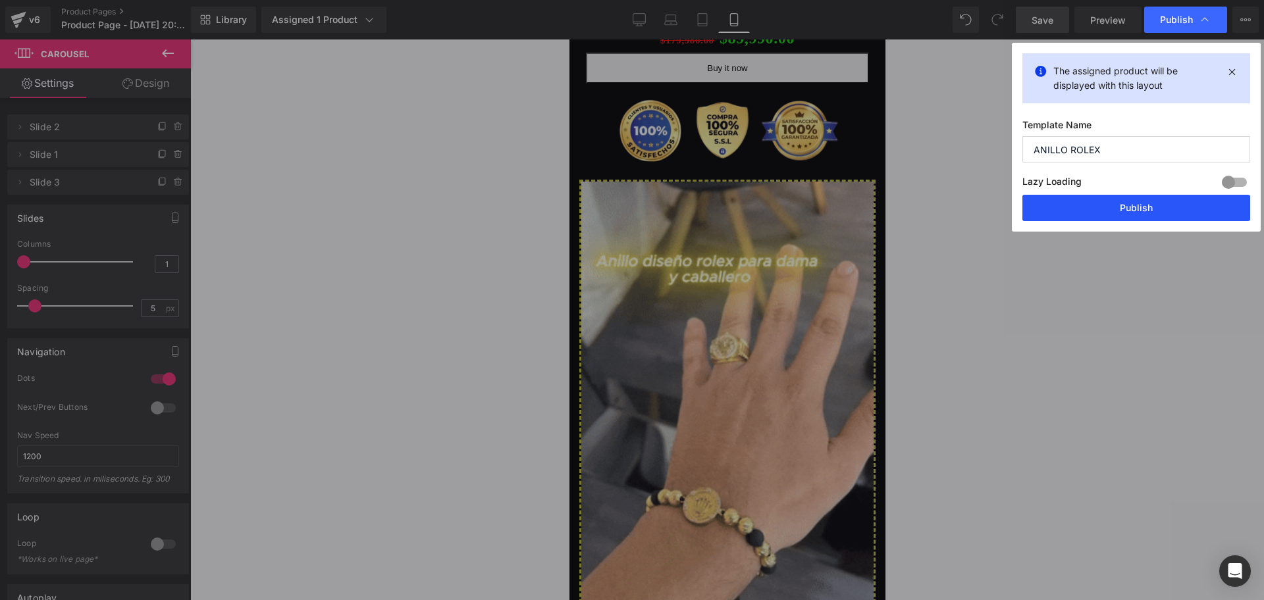
type input "ANILLO ROLEX"
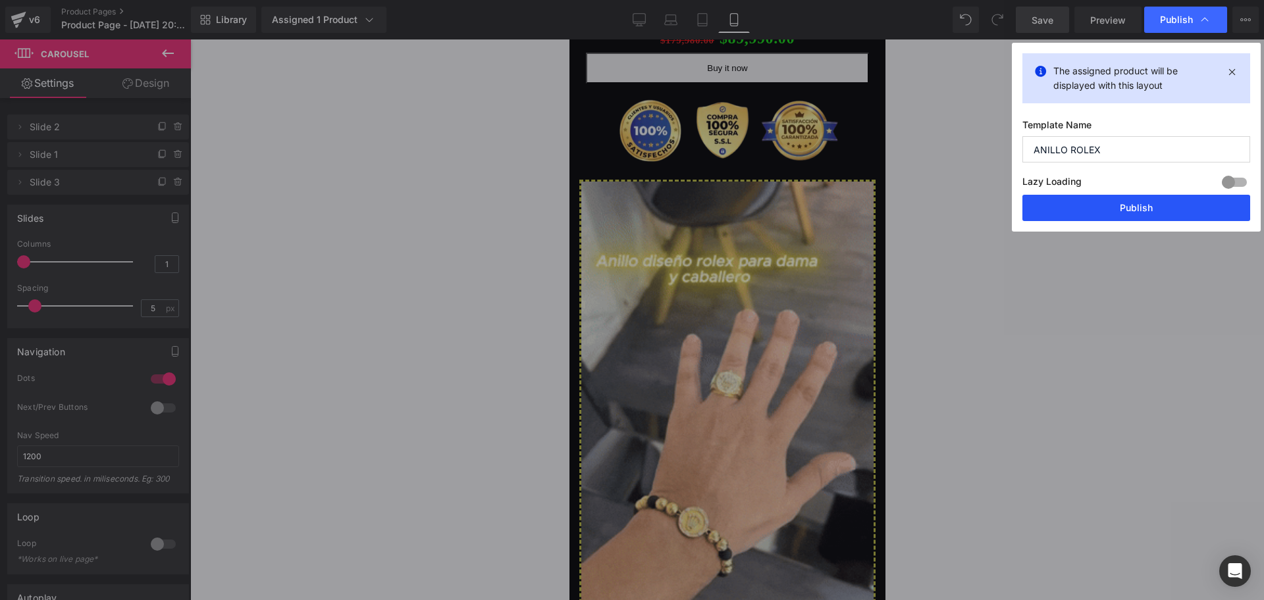
click at [1129, 215] on button "Publish" at bounding box center [1137, 208] width 228 height 26
